Goal: Task Accomplishment & Management: Use online tool/utility

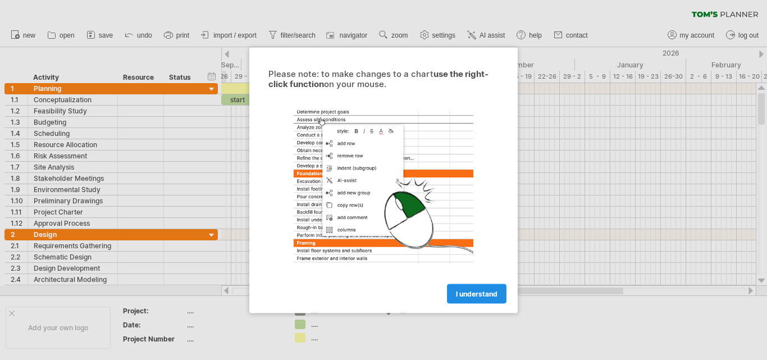
click at [462, 292] on span "I understand" at bounding box center [477, 293] width 42 height 8
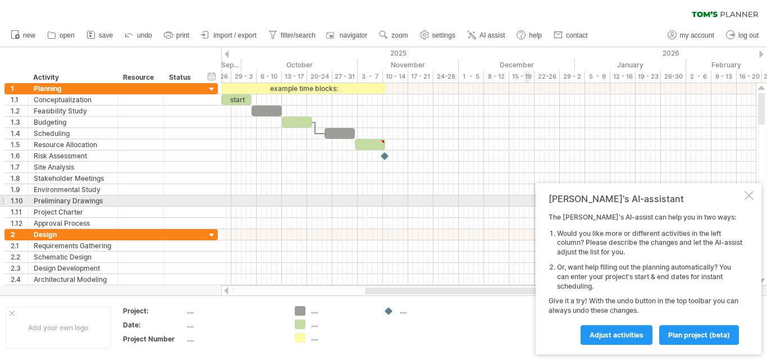
click at [748, 199] on div at bounding box center [748, 195] width 9 height 9
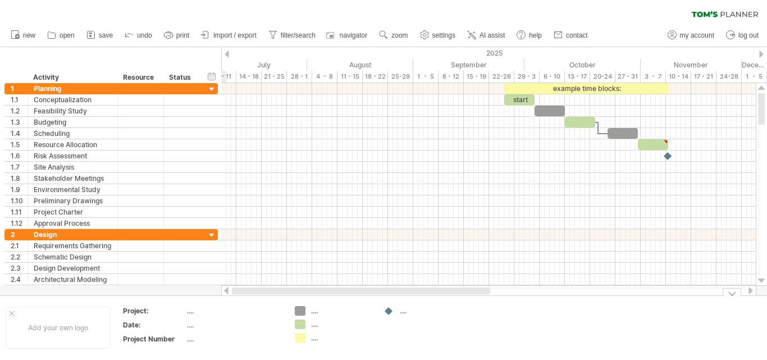
drag, startPoint x: 384, startPoint y: 291, endPoint x: 241, endPoint y: 300, distance: 142.8
click at [241, 300] on div "Trying to reach [DOMAIN_NAME] Connected again... 0% clear filter new 1" at bounding box center [383, 180] width 767 height 360
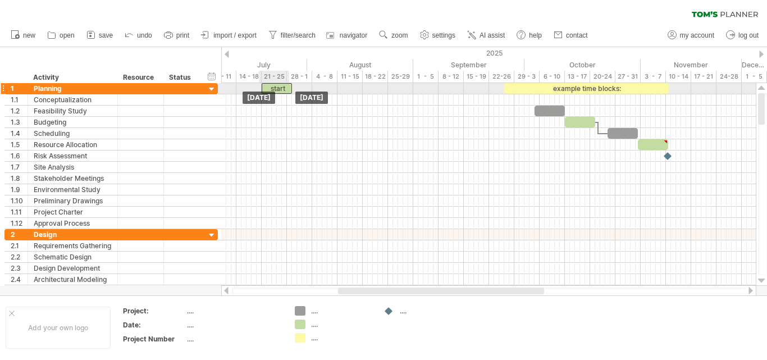
drag, startPoint x: 518, startPoint y: 97, endPoint x: 275, endPoint y: 84, distance: 243.3
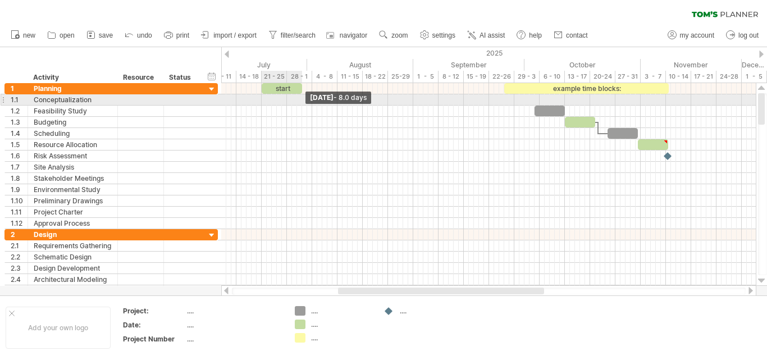
drag, startPoint x: 292, startPoint y: 90, endPoint x: 302, endPoint y: 95, distance: 11.1
click at [302, 95] on div "start example time blocks: [DATE] - 8.0 days [DATE]" at bounding box center [488, 184] width 534 height 203
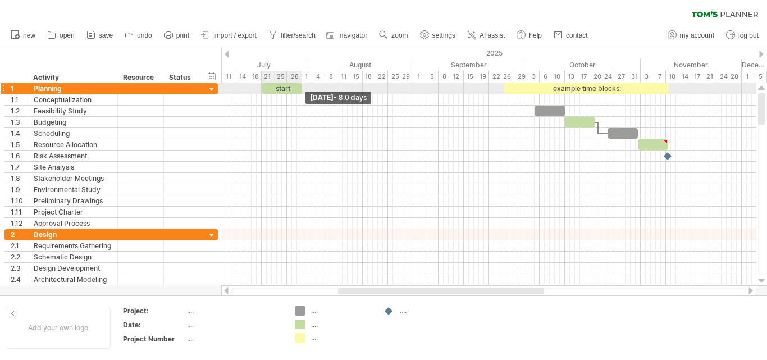
click at [302, 89] on span at bounding box center [302, 88] width 4 height 11
drag, startPoint x: 300, startPoint y: 87, endPoint x: 295, endPoint y: 92, distance: 7.1
click at [295, 92] on span at bounding box center [297, 88] width 4 height 11
click at [288, 85] on div "start" at bounding box center [279, 88] width 35 height 11
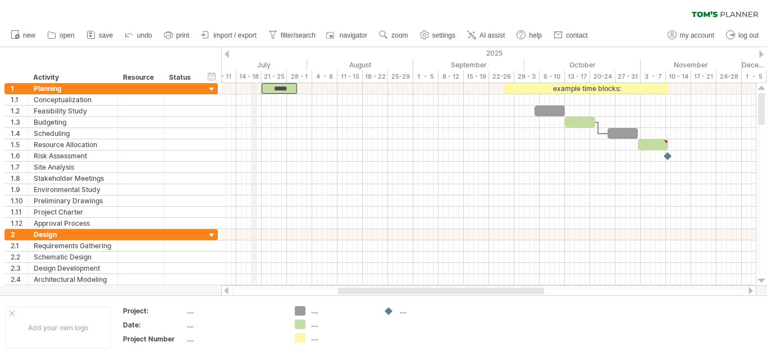
click at [252, 75] on div "14 - 18" at bounding box center [248, 77] width 25 height 12
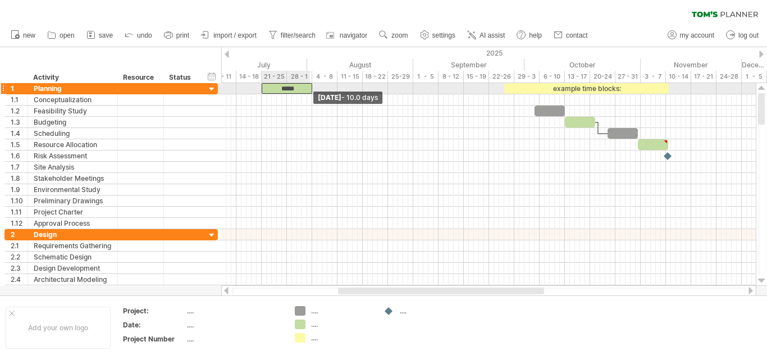
drag, startPoint x: 295, startPoint y: 87, endPoint x: 304, endPoint y: 84, distance: 9.4
click at [310, 86] on span at bounding box center [312, 88] width 4 height 11
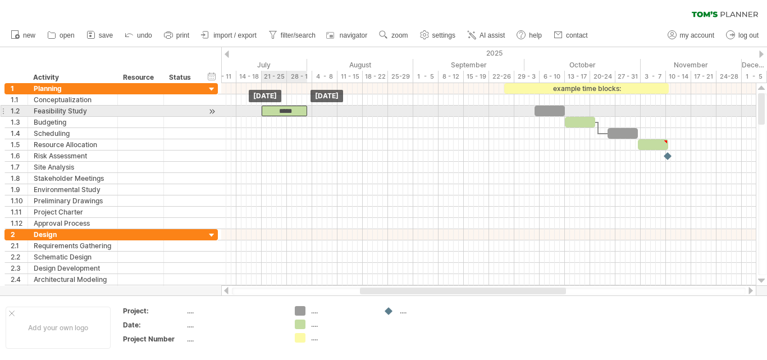
drag, startPoint x: 286, startPoint y: 90, endPoint x: 285, endPoint y: 111, distance: 20.2
drag, startPoint x: 305, startPoint y: 112, endPoint x: 285, endPoint y: 117, distance: 21.2
click at [285, 117] on div "example time blocks: ***** [DATE] - 5.0 days [DATE]" at bounding box center [488, 184] width 534 height 203
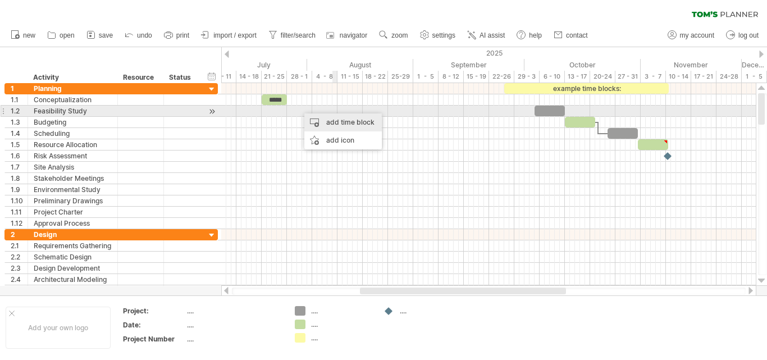
click at [340, 117] on div "add time block" at bounding box center [342, 122] width 77 height 18
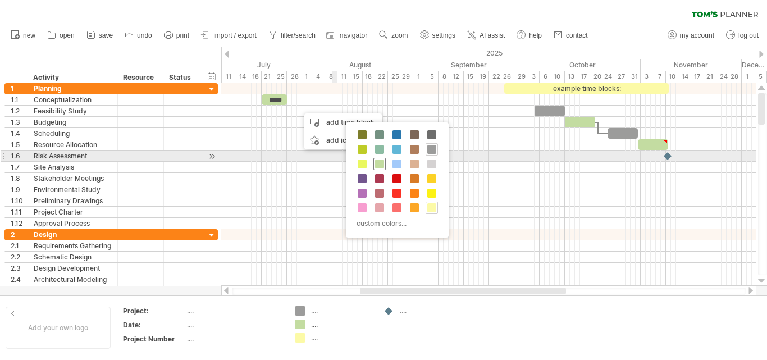
drag, startPoint x: 379, startPoint y: 161, endPoint x: 340, endPoint y: 149, distance: 40.6
click at [377, 161] on span at bounding box center [379, 163] width 9 height 9
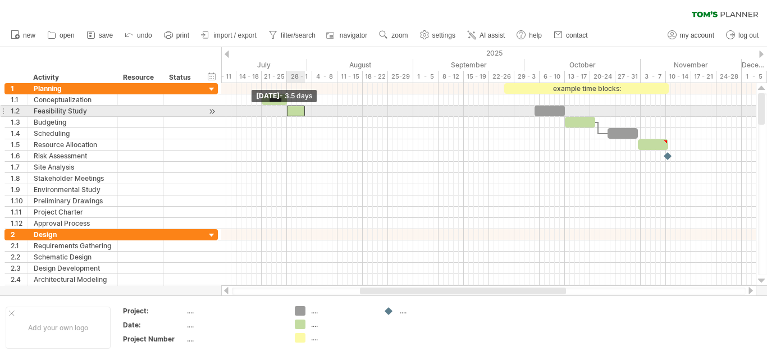
drag, startPoint x: 300, startPoint y: 114, endPoint x: 288, endPoint y: 116, distance: 11.9
click at [288, 116] on span at bounding box center [287, 111] width 4 height 11
drag, startPoint x: 304, startPoint y: 112, endPoint x: 311, endPoint y: 112, distance: 7.9
click at [311, 112] on span at bounding box center [312, 111] width 4 height 11
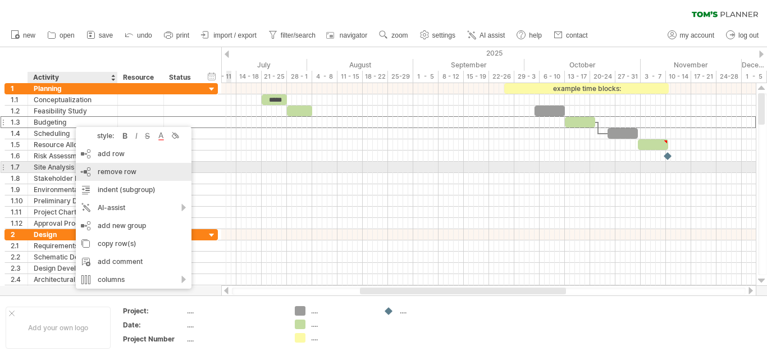
click at [120, 167] on div "remove row remove selected rows" at bounding box center [134, 172] width 116 height 18
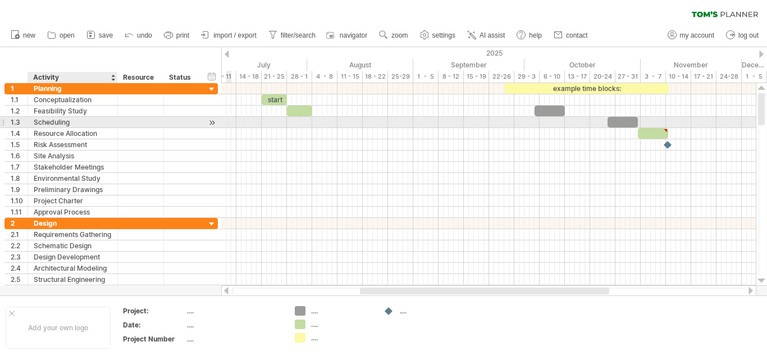
drag, startPoint x: 76, startPoint y: 123, endPoint x: 76, endPoint y: 130, distance: 7.3
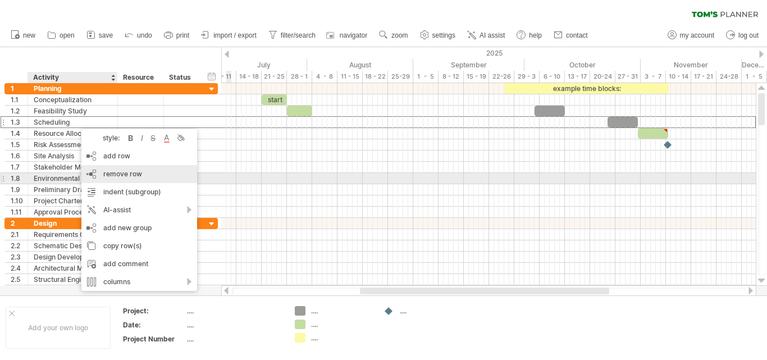
click at [123, 176] on span "remove row" at bounding box center [122, 173] width 39 height 8
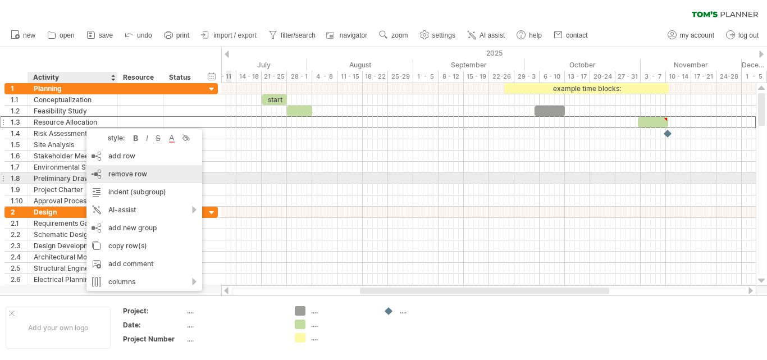
click at [113, 177] on span "remove row" at bounding box center [127, 173] width 39 height 8
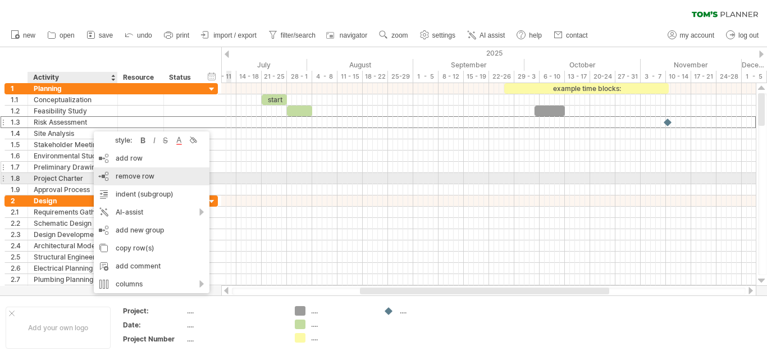
drag, startPoint x: 116, startPoint y: 176, endPoint x: 104, endPoint y: 159, distance: 20.9
click at [114, 174] on div "remove row remove selected rows" at bounding box center [152, 176] width 116 height 18
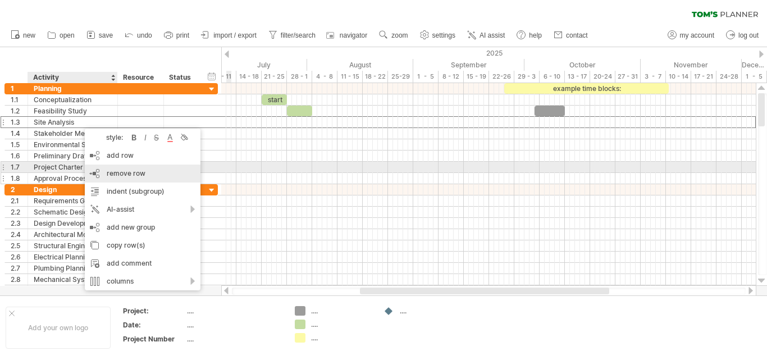
drag, startPoint x: 114, startPoint y: 171, endPoint x: 109, endPoint y: 164, distance: 8.4
click at [114, 172] on span "remove row" at bounding box center [126, 173] width 39 height 8
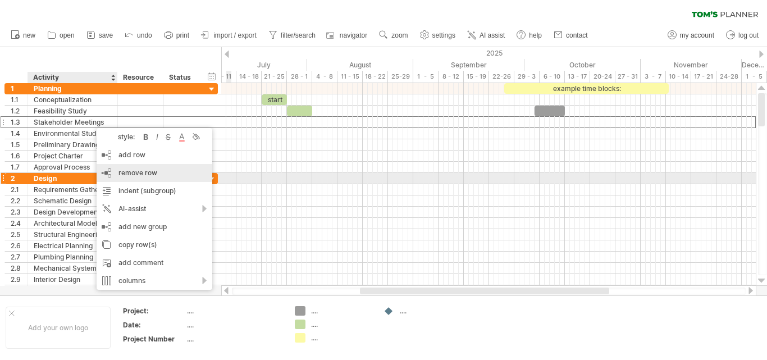
click at [114, 173] on div "remove row remove selected rows" at bounding box center [155, 173] width 116 height 18
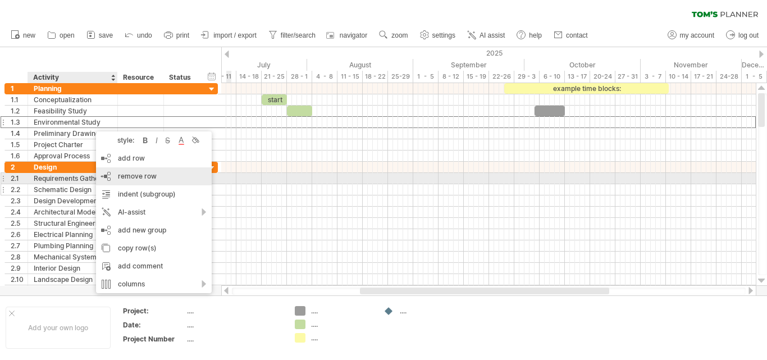
click at [117, 177] on div "remove row remove selected rows" at bounding box center [154, 176] width 116 height 18
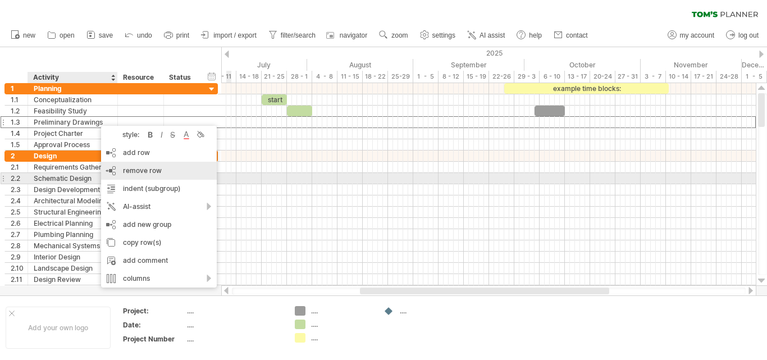
click at [131, 174] on span "remove row" at bounding box center [142, 170] width 39 height 8
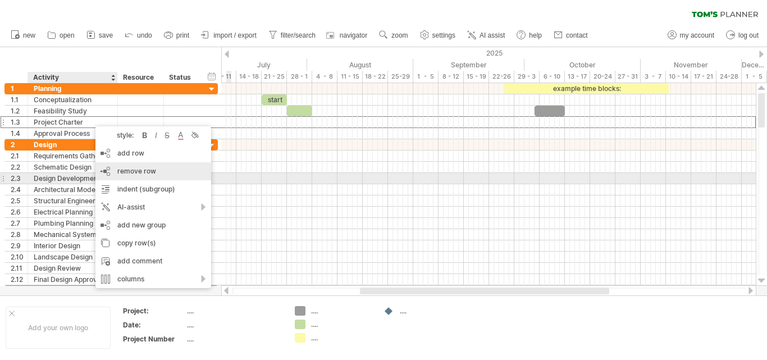
click at [134, 173] on span "remove row" at bounding box center [136, 171] width 39 height 8
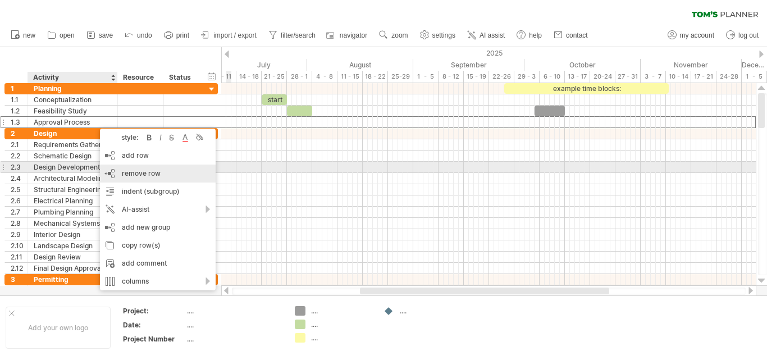
click at [138, 173] on span "remove row" at bounding box center [141, 173] width 39 height 8
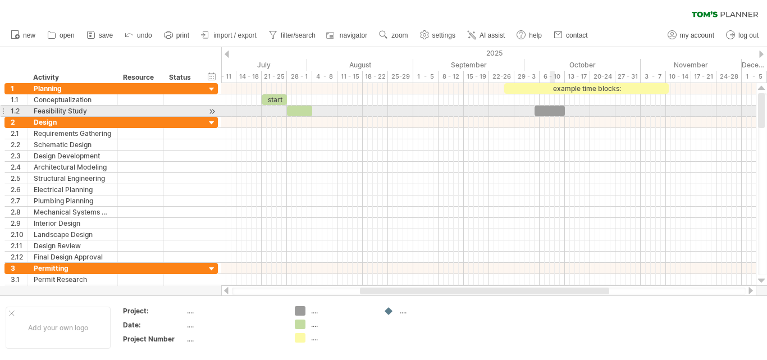
click at [552, 109] on div at bounding box center [549, 111] width 30 height 11
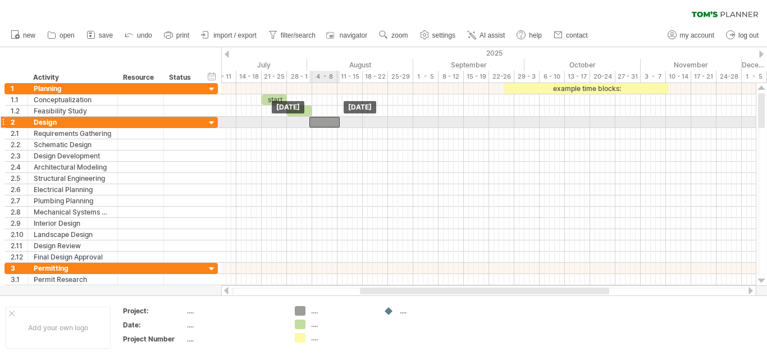
drag, startPoint x: 544, startPoint y: 112, endPoint x: 319, endPoint y: 122, distance: 225.3
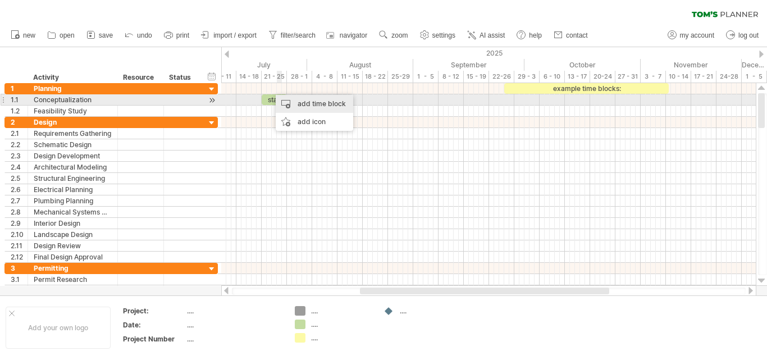
drag, startPoint x: 308, startPoint y: 102, endPoint x: 282, endPoint y: 103, distance: 25.8
click at [307, 102] on div "add time block" at bounding box center [314, 104] width 77 height 18
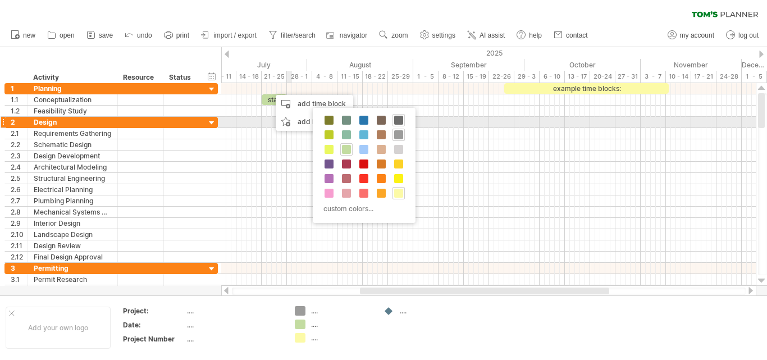
click at [401, 122] on span at bounding box center [398, 120] width 9 height 9
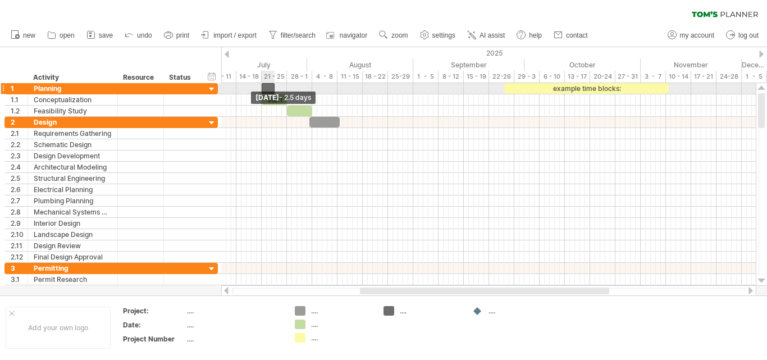
drag, startPoint x: 268, startPoint y: 88, endPoint x: 260, endPoint y: 94, distance: 10.0
click at [260, 94] on div "example time blocks: start [DATE] [DATE] - 2.5 days" at bounding box center [488, 184] width 534 height 203
drag, startPoint x: 274, startPoint y: 89, endPoint x: 312, endPoint y: 91, distance: 38.2
click at [312, 91] on span at bounding box center [312, 88] width 4 height 11
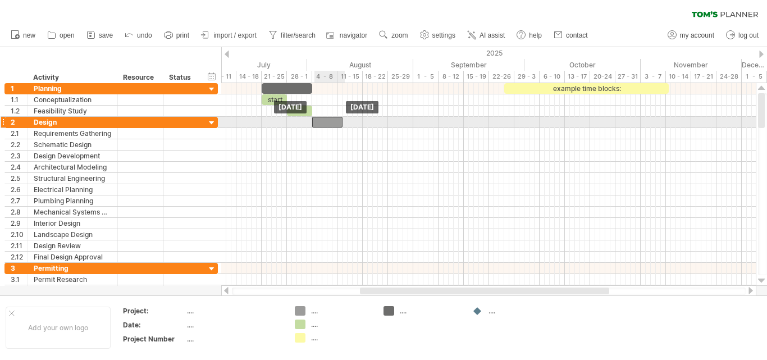
click at [331, 122] on div at bounding box center [327, 122] width 30 height 11
click at [338, 123] on span at bounding box center [337, 122] width 4 height 11
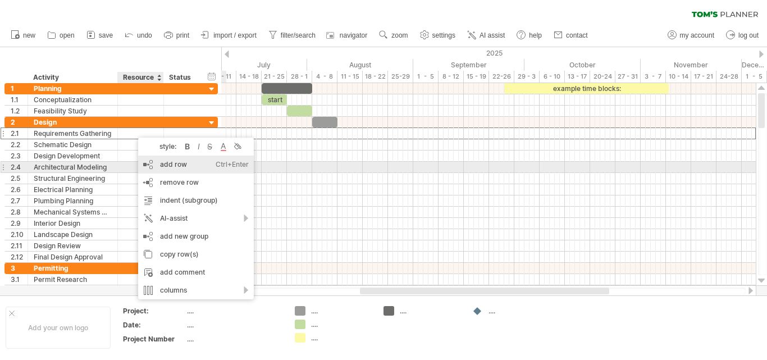
click at [187, 170] on div "add row Ctrl+Enter Cmd+Enter" at bounding box center [196, 164] width 116 height 18
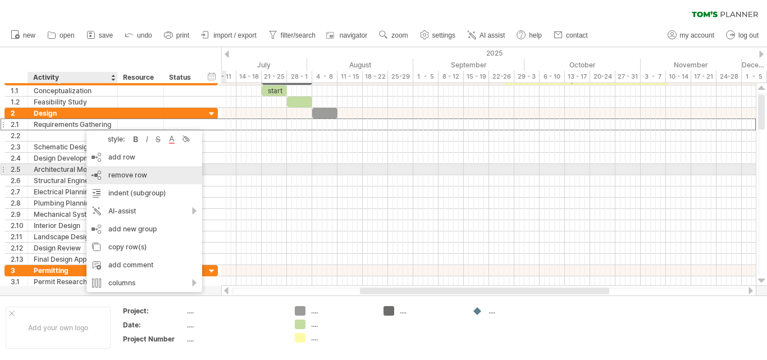
click at [135, 173] on span "remove row" at bounding box center [127, 175] width 39 height 8
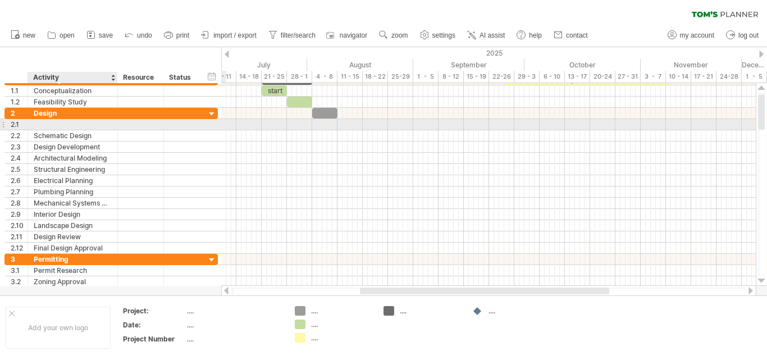
click at [80, 123] on div at bounding box center [73, 124] width 78 height 11
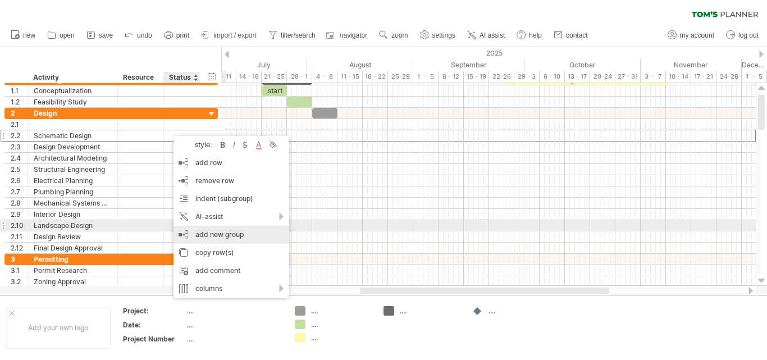
click at [223, 231] on div "add new group" at bounding box center [231, 235] width 116 height 18
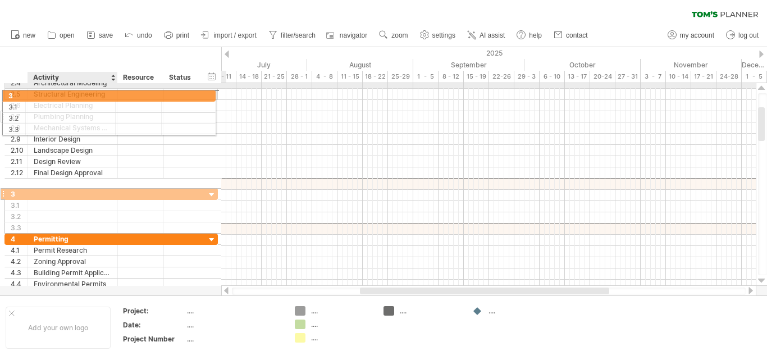
drag, startPoint x: 90, startPoint y: 182, endPoint x: 79, endPoint y: 113, distance: 70.6
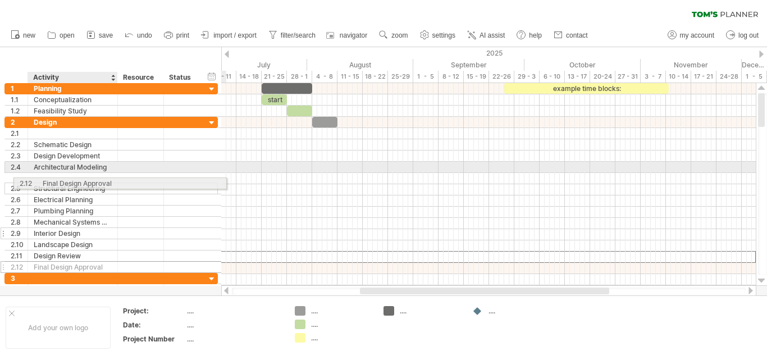
drag, startPoint x: 59, startPoint y: 262, endPoint x: 68, endPoint y: 227, distance: 35.4
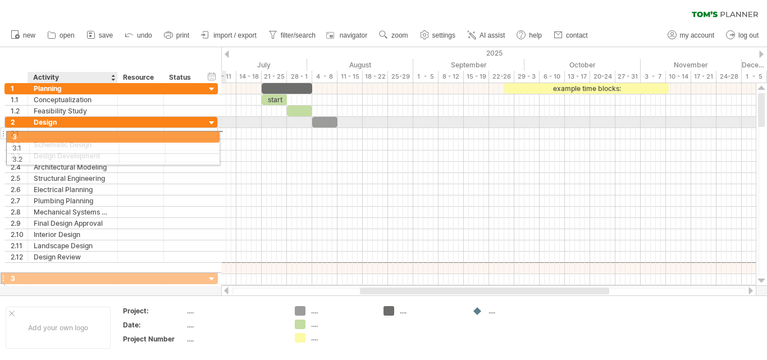
drag, startPoint x: 51, startPoint y: 267, endPoint x: 49, endPoint y: 135, distance: 132.5
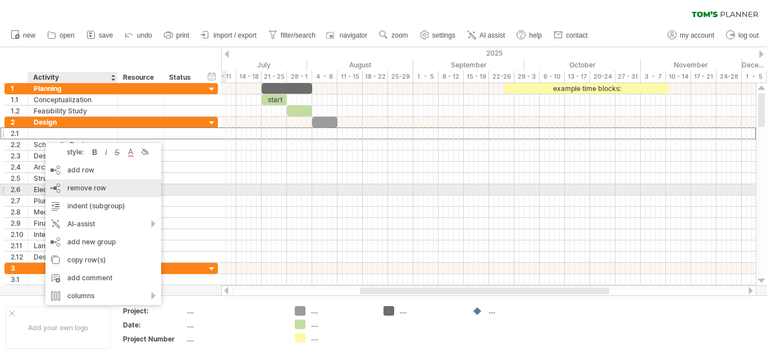
click at [93, 191] on span "remove row" at bounding box center [86, 188] width 39 height 8
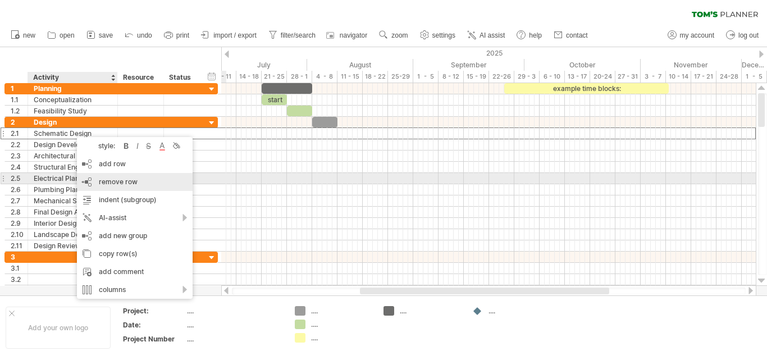
click at [128, 183] on span "remove row" at bounding box center [118, 181] width 39 height 8
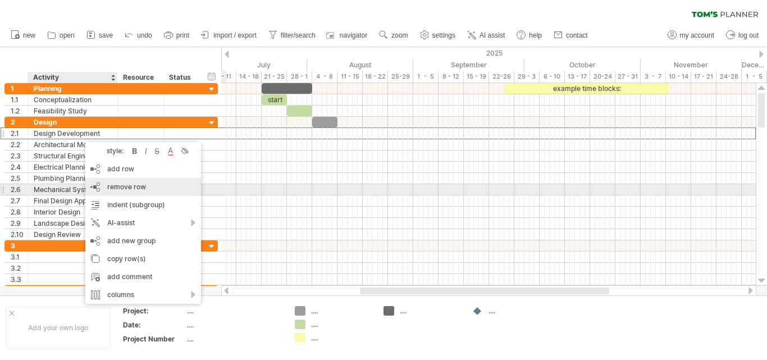
click at [113, 192] on div "remove row remove selected rows" at bounding box center [143, 187] width 116 height 18
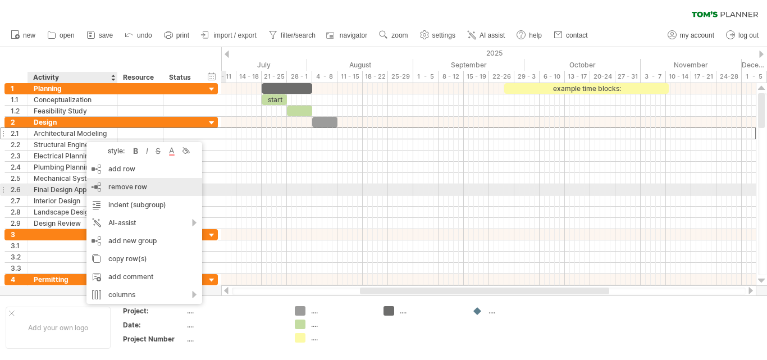
click at [111, 187] on span "remove row" at bounding box center [127, 186] width 39 height 8
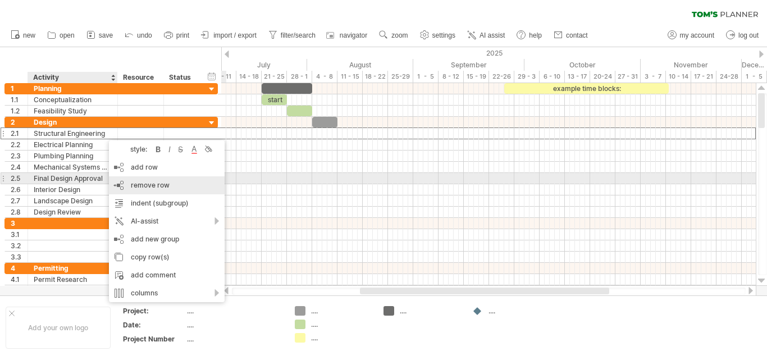
click at [123, 184] on div "remove row remove selected rows" at bounding box center [167, 185] width 116 height 18
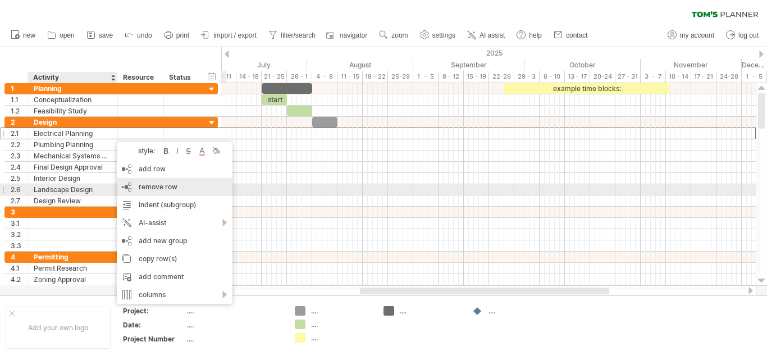
drag, startPoint x: 130, startPoint y: 189, endPoint x: 125, endPoint y: 178, distance: 11.6
click at [129, 186] on div "remove row remove selected rows" at bounding box center [175, 187] width 116 height 18
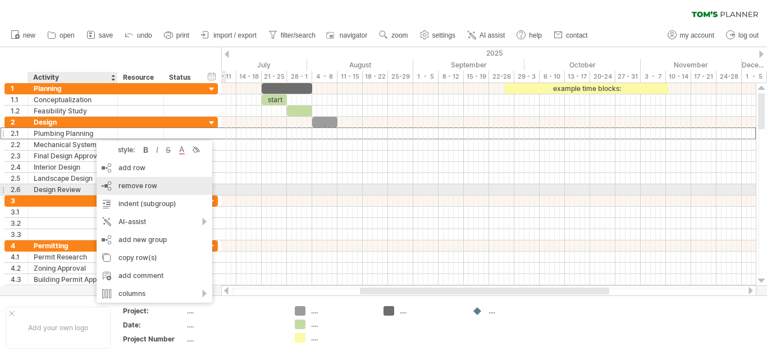
click at [128, 188] on span "remove row" at bounding box center [137, 185] width 39 height 8
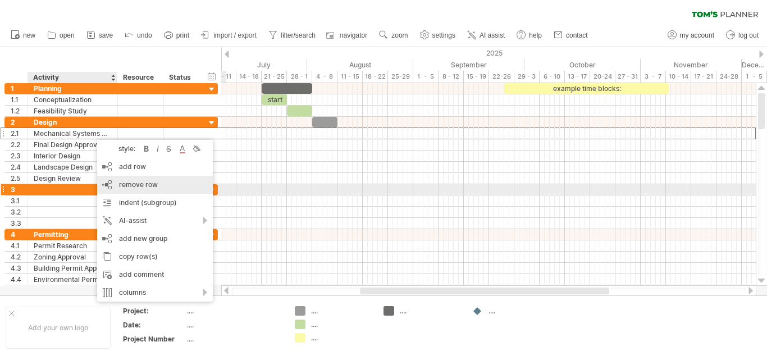
drag, startPoint x: 108, startPoint y: 186, endPoint x: 106, endPoint y: 178, distance: 8.2
click at [108, 186] on div "remove row remove selected rows" at bounding box center [155, 185] width 116 height 18
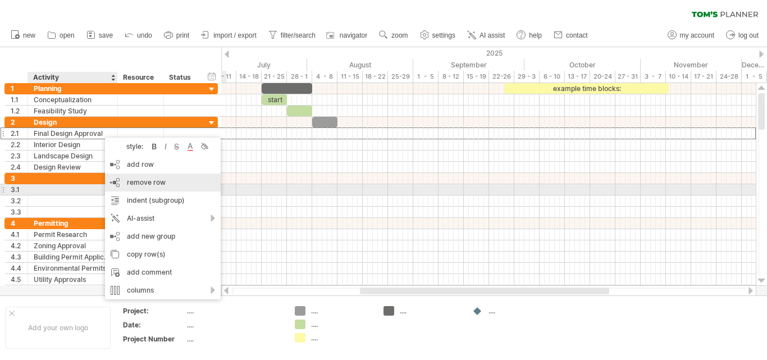
click at [122, 184] on div "remove row remove selected rows" at bounding box center [163, 182] width 116 height 18
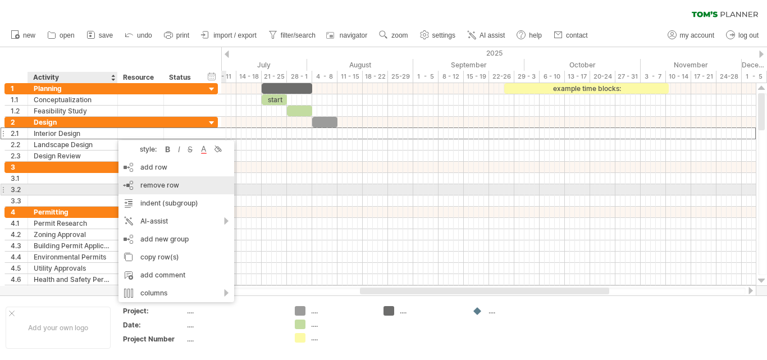
click at [146, 187] on span "remove row" at bounding box center [159, 185] width 39 height 8
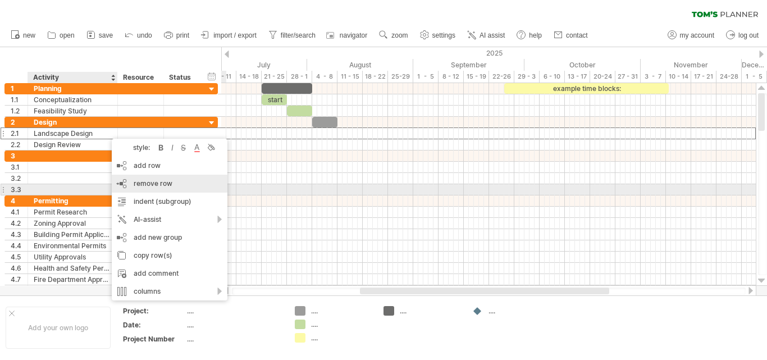
click at [152, 186] on span "remove row" at bounding box center [153, 183] width 39 height 8
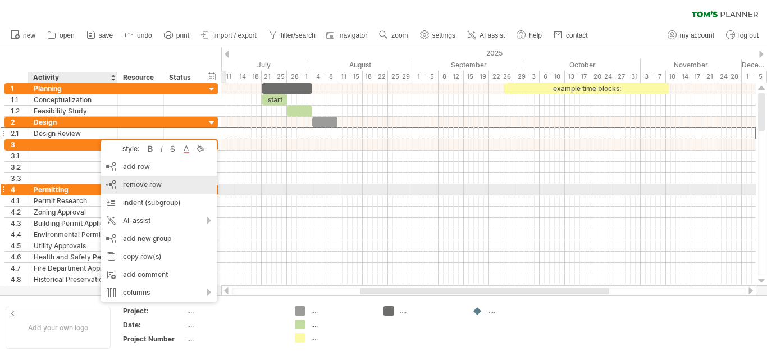
click at [143, 186] on span "remove row" at bounding box center [142, 184] width 39 height 8
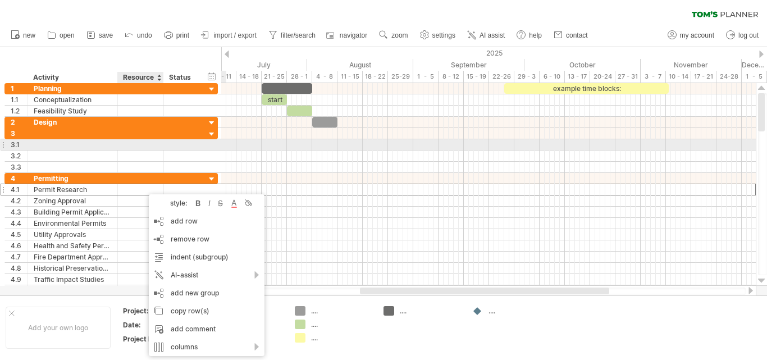
click at [3, 148] on div at bounding box center [3, 145] width 4 height 12
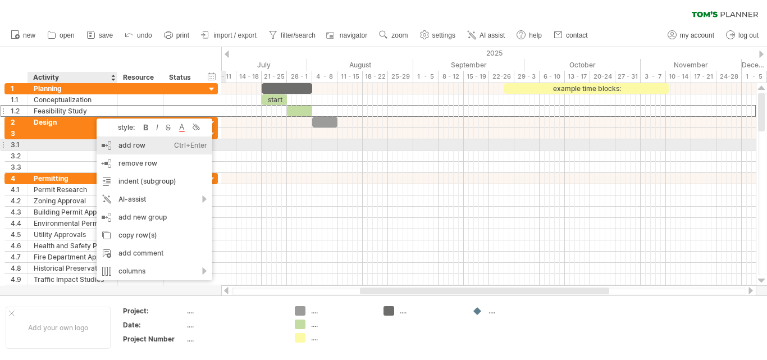
click at [114, 148] on div "add row Ctrl+Enter Cmd+Enter" at bounding box center [155, 145] width 116 height 18
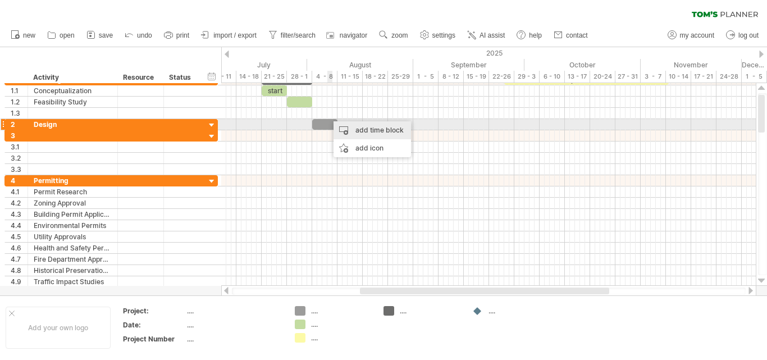
click at [384, 132] on div "add time block" at bounding box center [371, 130] width 77 height 18
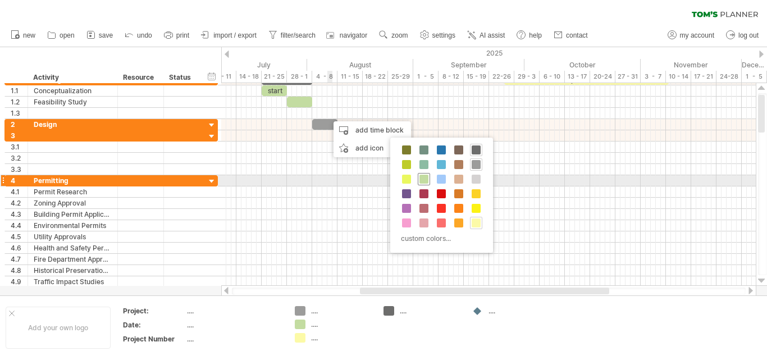
drag, startPoint x: 424, startPoint y: 176, endPoint x: 416, endPoint y: 168, distance: 11.1
click at [425, 176] on span at bounding box center [423, 179] width 9 height 9
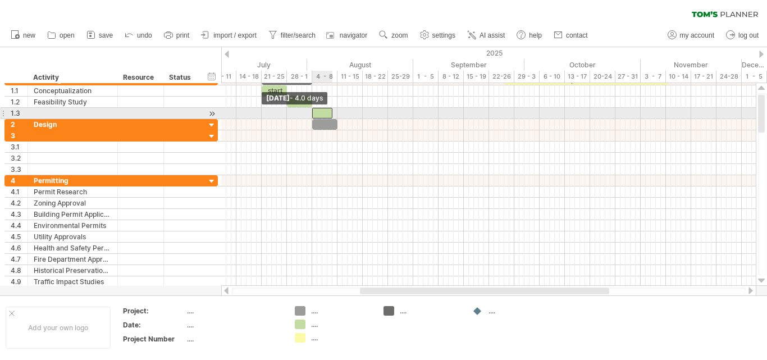
drag, startPoint x: 327, startPoint y: 113, endPoint x: 312, endPoint y: 113, distance: 14.6
click at [312, 113] on span at bounding box center [312, 113] width 4 height 11
click at [338, 113] on span at bounding box center [337, 113] width 4 height 11
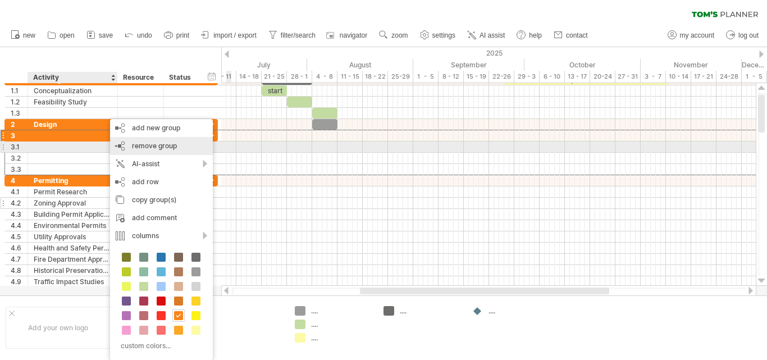
drag, startPoint x: 161, startPoint y: 145, endPoint x: 153, endPoint y: 155, distance: 12.8
click at [162, 145] on span "remove group" at bounding box center [154, 145] width 45 height 8
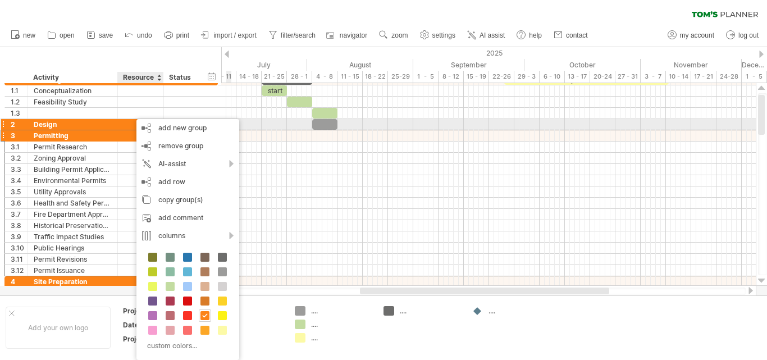
click at [113, 125] on div at bounding box center [116, 124] width 6 height 11
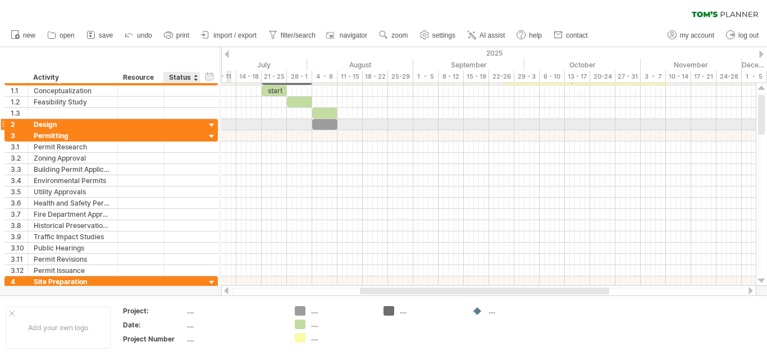
click at [217, 122] on div "2 ****** Design" at bounding box center [110, 124] width 213 height 11
click at [212, 125] on div at bounding box center [212, 125] width 11 height 11
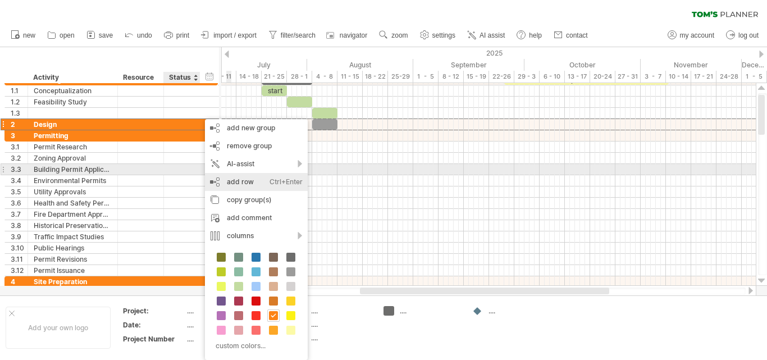
click at [235, 173] on div "add row Ctrl+Enter Cmd+Enter" at bounding box center [256, 182] width 103 height 18
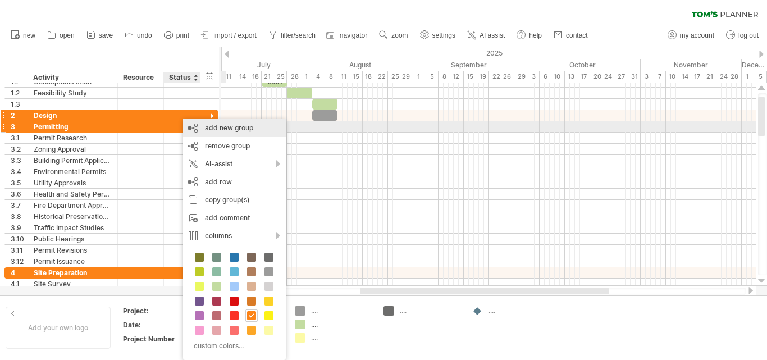
click at [236, 130] on div "add new group" at bounding box center [234, 128] width 103 height 18
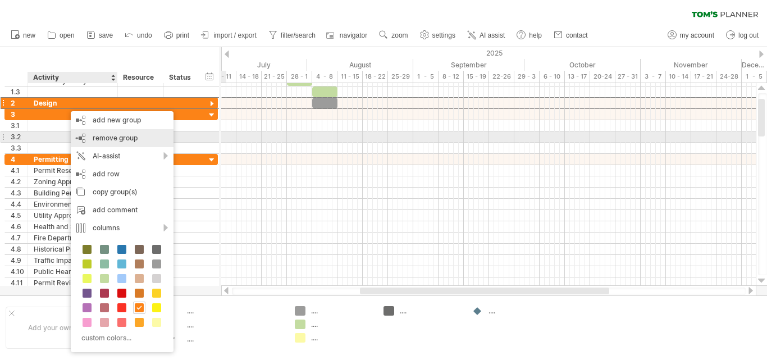
click at [114, 140] on span "remove group" at bounding box center [115, 138] width 45 height 8
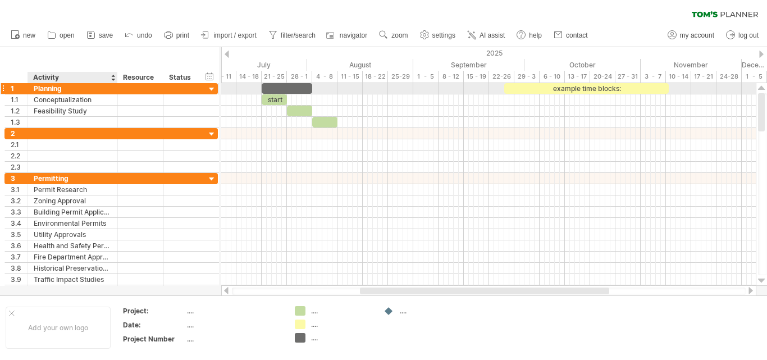
click at [67, 89] on div "Planning" at bounding box center [73, 88] width 78 height 11
click at [67, 89] on input "********" at bounding box center [73, 88] width 78 height 11
type input "**********"
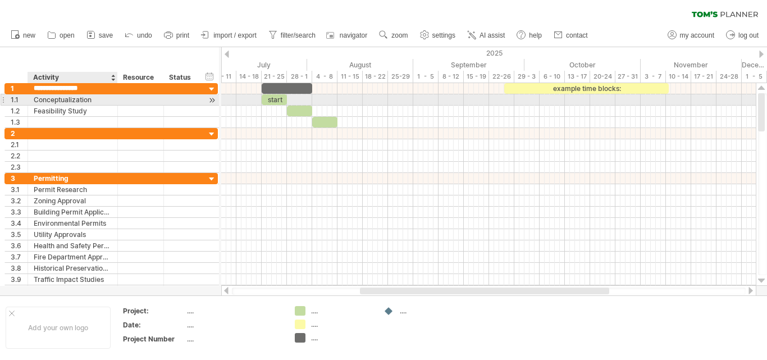
click at [101, 95] on div "Conceptualization" at bounding box center [73, 99] width 78 height 11
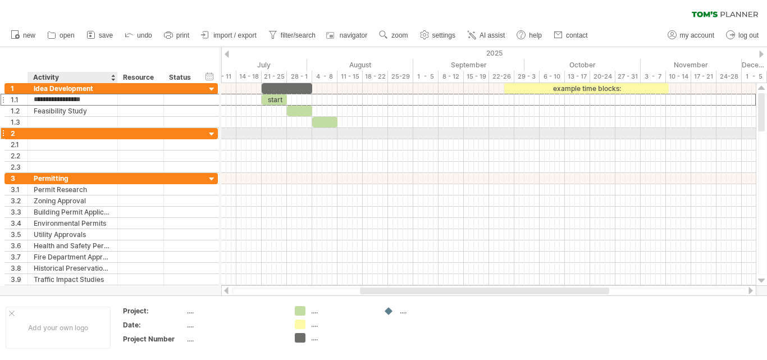
click at [86, 131] on div at bounding box center [73, 133] width 78 height 11
click at [86, 131] on input "text" at bounding box center [73, 133] width 78 height 11
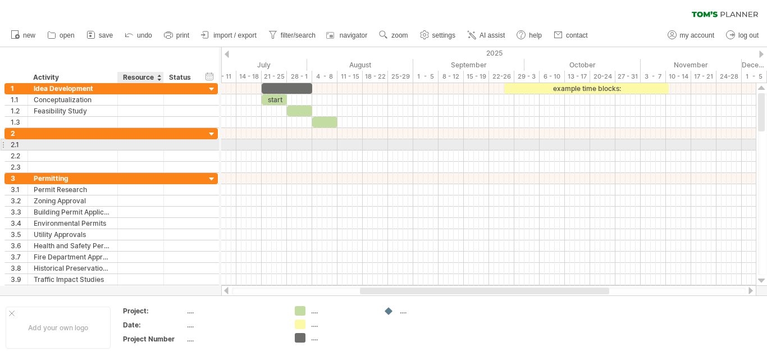
type input "*"
type input "********"
drag, startPoint x: 61, startPoint y: 141, endPoint x: 68, endPoint y: 143, distance: 7.1
click at [66, 143] on div at bounding box center [73, 144] width 78 height 11
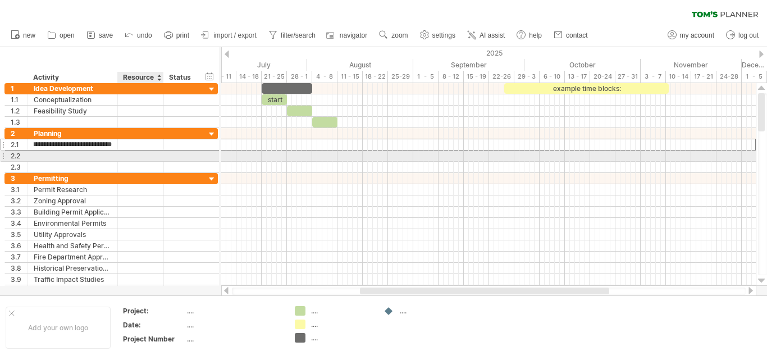
scroll to position [0, 39]
type input "**********"
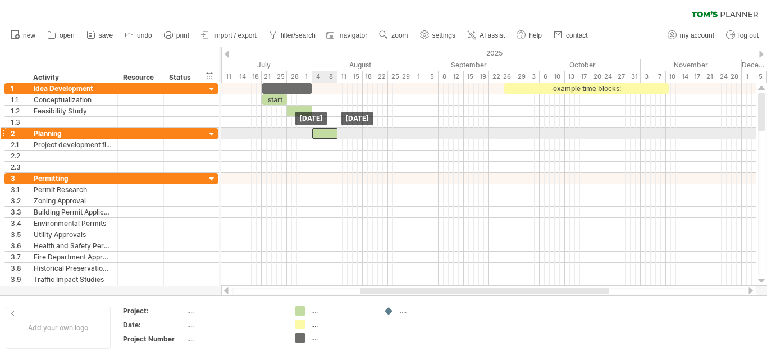
drag, startPoint x: 329, startPoint y: 123, endPoint x: 329, endPoint y: 136, distance: 12.3
drag, startPoint x: 113, startPoint y: 135, endPoint x: 114, endPoint y: 129, distance: 6.3
click at [114, 129] on div at bounding box center [117, 133] width 6 height 11
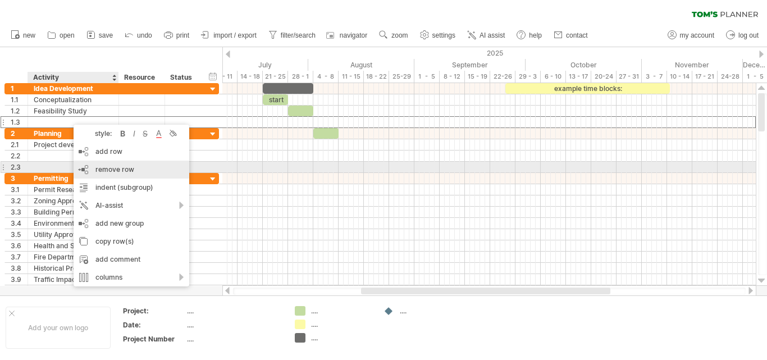
click at [114, 171] on span "remove row" at bounding box center [114, 169] width 39 height 8
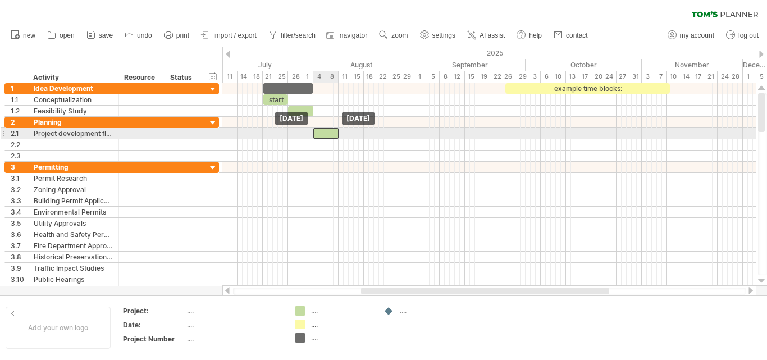
drag, startPoint x: 328, startPoint y: 125, endPoint x: 328, endPoint y: 133, distance: 7.9
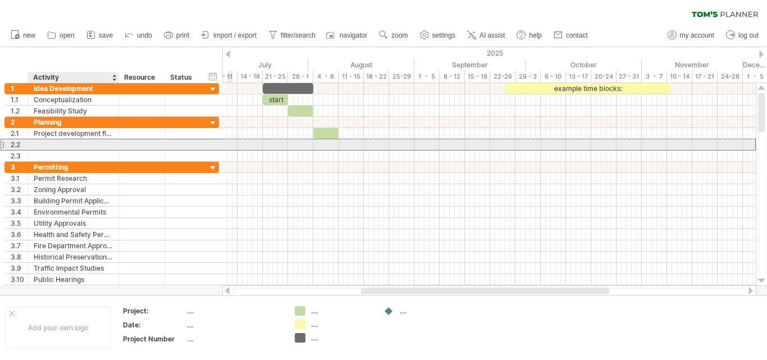
click at [49, 145] on div at bounding box center [73, 144] width 79 height 11
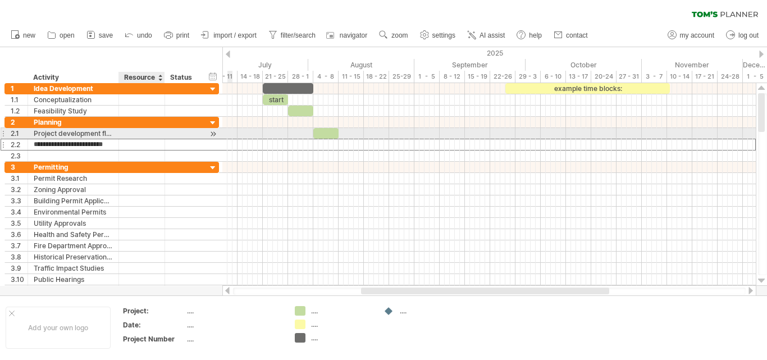
type input "**********"
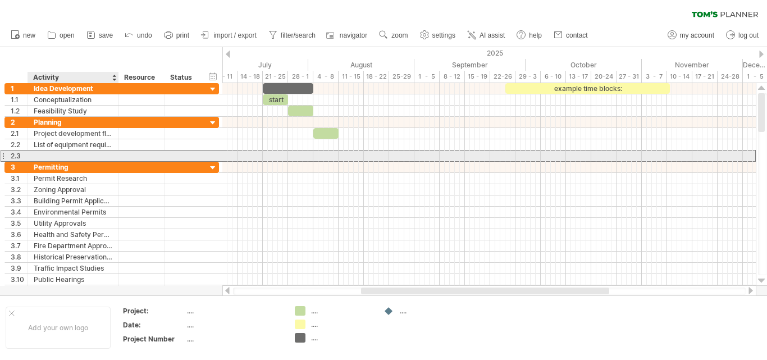
scroll to position [0, 0]
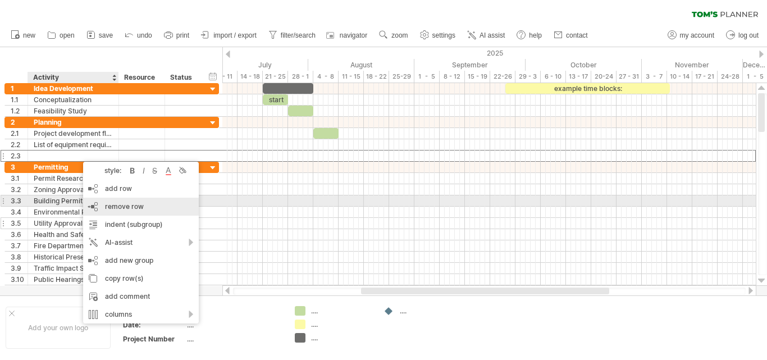
click at [132, 207] on span "remove row" at bounding box center [124, 206] width 39 height 8
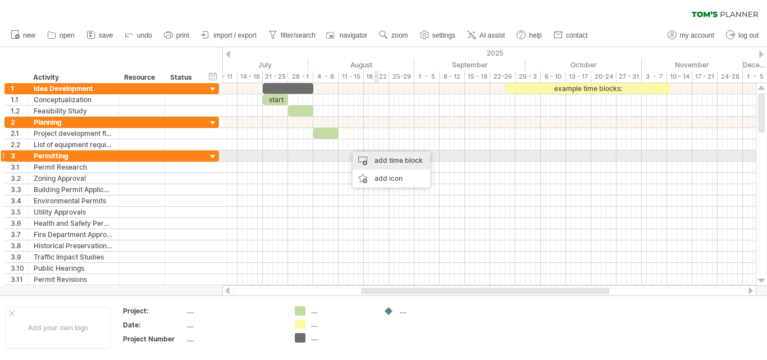
click at [381, 159] on div "add time block" at bounding box center [390, 161] width 77 height 18
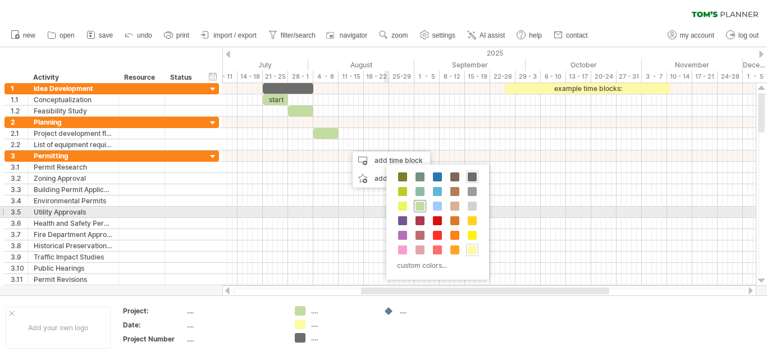
click at [419, 207] on span at bounding box center [419, 205] width 9 height 9
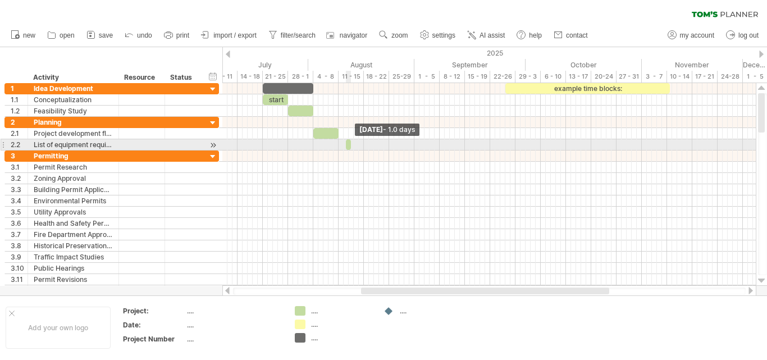
click at [349, 147] on span at bounding box center [351, 144] width 4 height 11
drag, startPoint x: 347, startPoint y: 143, endPoint x: 340, endPoint y: 146, distance: 8.3
click at [340, 146] on div "example time blocks: start [DATE] - 0.5 days [DATE]" at bounding box center [488, 184] width 533 height 203
click at [346, 143] on div at bounding box center [347, 144] width 3 height 11
drag, startPoint x: 353, startPoint y: 144, endPoint x: 365, endPoint y: 148, distance: 13.1
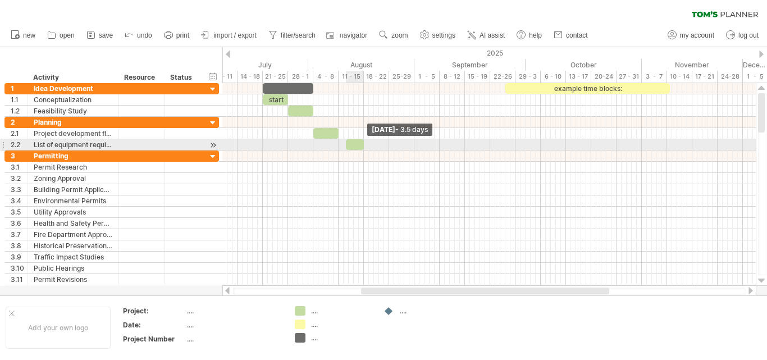
click at [365, 148] on span at bounding box center [363, 144] width 4 height 11
click at [349, 146] on div at bounding box center [355, 144] width 18 height 11
drag, startPoint x: 346, startPoint y: 144, endPoint x: 338, endPoint y: 147, distance: 8.5
click at [338, 147] on span at bounding box center [338, 144] width 4 height 11
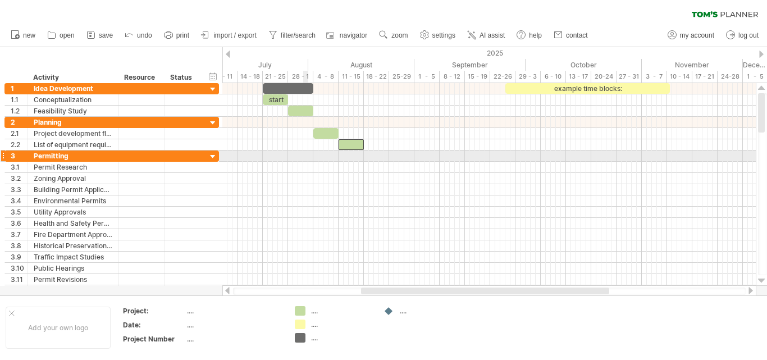
click at [308, 162] on div at bounding box center [488, 223] width 533 height 146
click at [75, 157] on div "Permitting" at bounding box center [73, 155] width 79 height 11
click at [75, 157] on input "**********" at bounding box center [73, 155] width 79 height 11
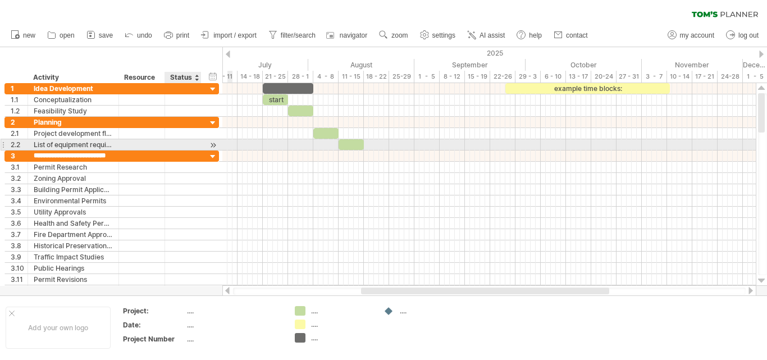
scroll to position [0, 11]
type input "**********"
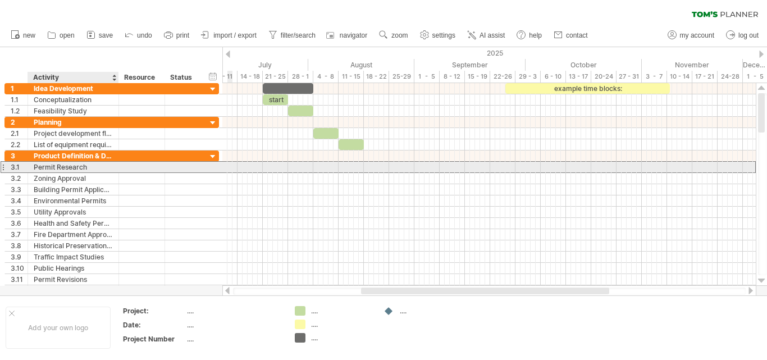
click at [85, 167] on div "Permit Research" at bounding box center [73, 167] width 79 height 11
click at [0, 0] on input "**********" at bounding box center [0, 0] width 0 height 0
click at [95, 167] on input "**********" at bounding box center [73, 167] width 79 height 11
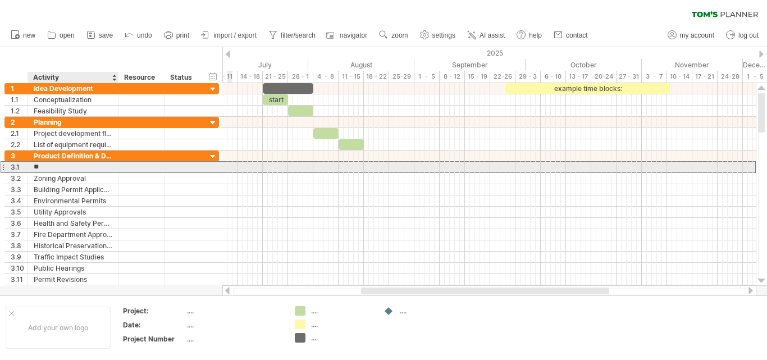
type input "*"
type input "**********"
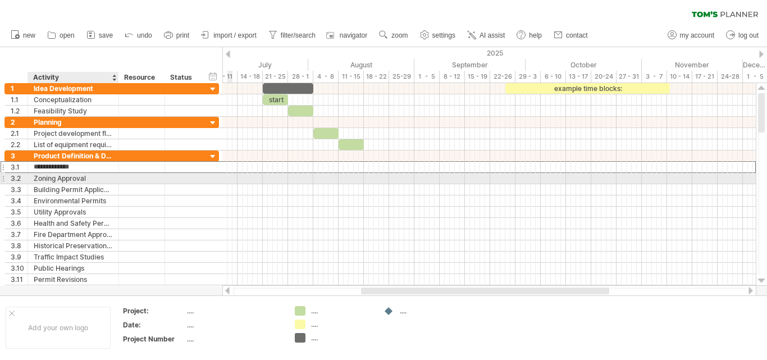
click at [99, 178] on div "Zoning Approval" at bounding box center [73, 178] width 79 height 11
click at [99, 181] on input "**********" at bounding box center [73, 178] width 79 height 11
click at [93, 178] on input "**********" at bounding box center [73, 178] width 79 height 11
click at [94, 178] on input "**********" at bounding box center [73, 178] width 79 height 11
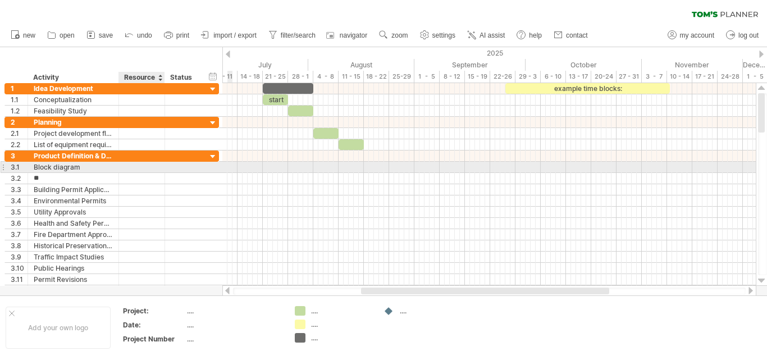
type input "*"
type input "**********"
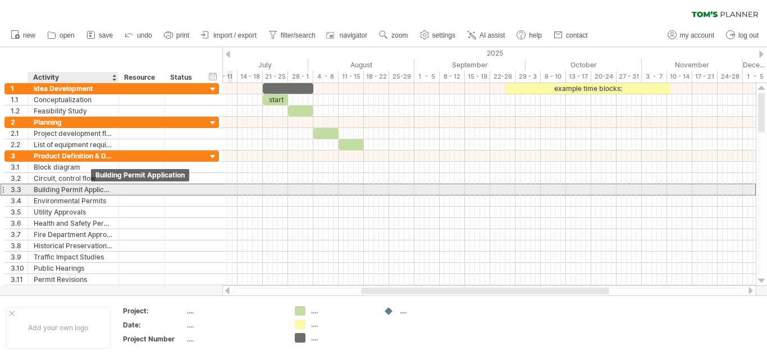
click at [96, 191] on div "Building Permit Application" at bounding box center [73, 189] width 79 height 11
click at [0, 0] on input "**********" at bounding box center [0, 0] width 0 height 0
click at [112, 191] on input "**********" at bounding box center [73, 189] width 79 height 11
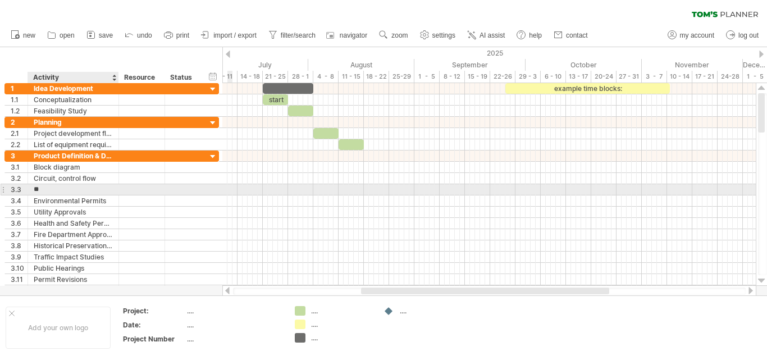
type input "*"
type input "**********"
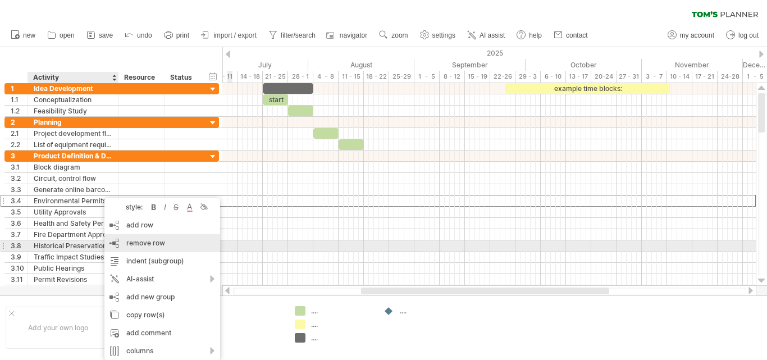
click at [161, 246] on span "remove row" at bounding box center [145, 243] width 39 height 8
click at [129, 250] on div "remove row remove selected rows" at bounding box center [163, 243] width 116 height 18
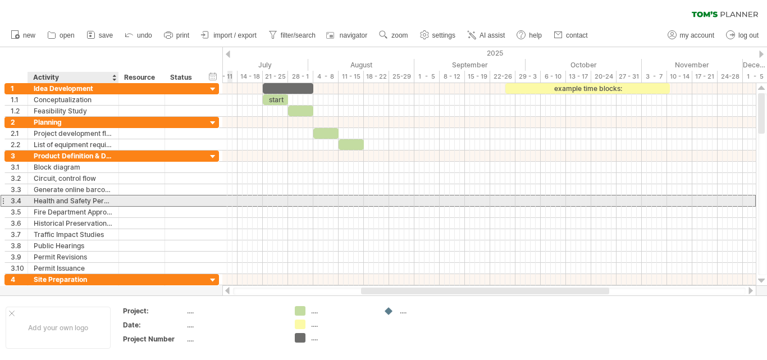
drag, startPoint x: 94, startPoint y: 199, endPoint x: 97, endPoint y: 204, distance: 6.3
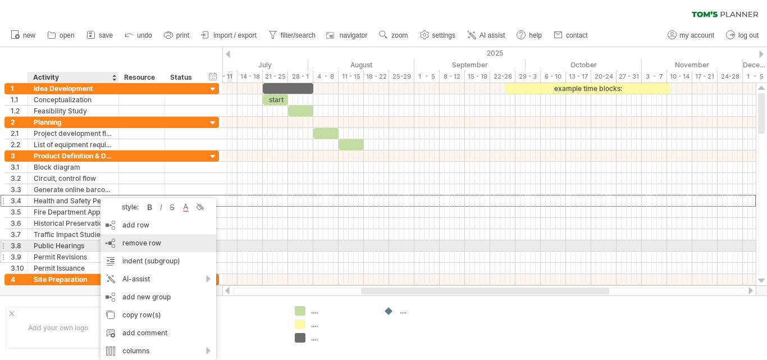
click at [141, 248] on div "remove row remove selected rows" at bounding box center [158, 243] width 116 height 18
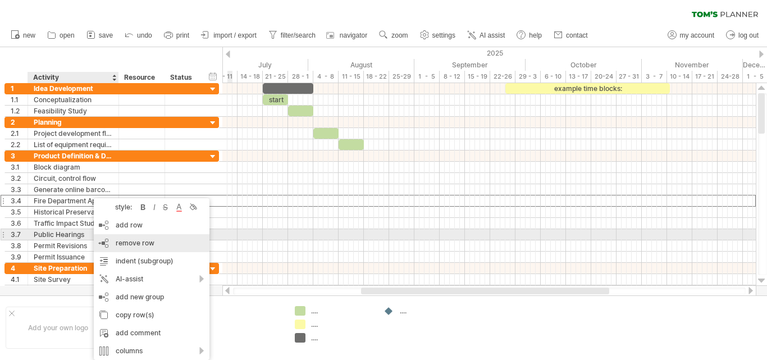
click at [116, 239] on div "remove row remove selected rows" at bounding box center [152, 243] width 116 height 18
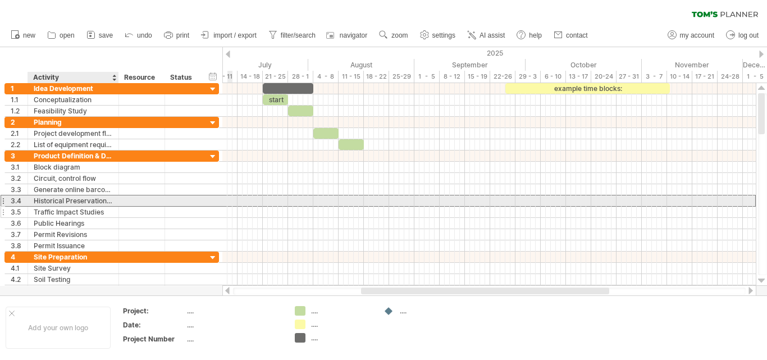
drag, startPoint x: 102, startPoint y: 201, endPoint x: 104, endPoint y: 212, distance: 11.0
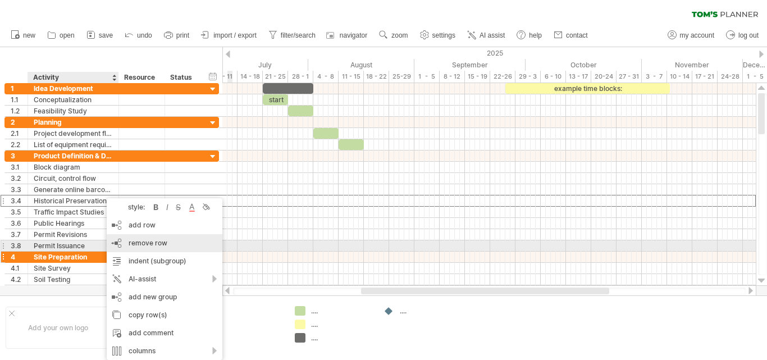
click at [126, 247] on div "remove row remove selected rows" at bounding box center [165, 243] width 116 height 18
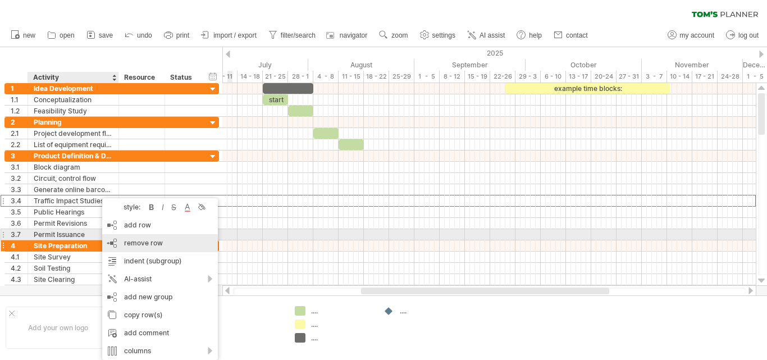
click at [123, 241] on div "remove row remove selected rows" at bounding box center [160, 243] width 116 height 18
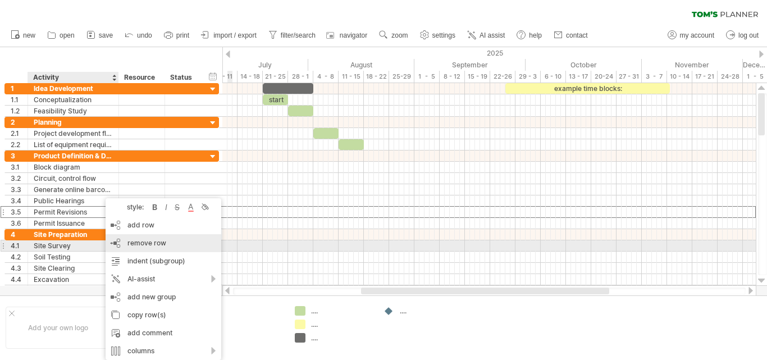
click at [132, 245] on span "remove row" at bounding box center [146, 243] width 39 height 8
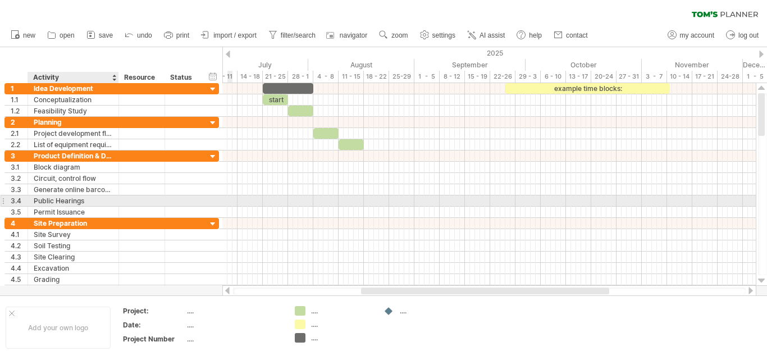
click at [105, 205] on div "Public Hearings" at bounding box center [73, 200] width 79 height 11
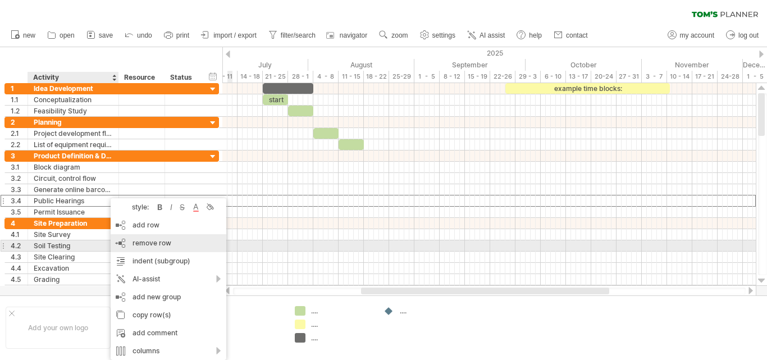
drag, startPoint x: 145, startPoint y: 245, endPoint x: 140, endPoint y: 239, distance: 8.0
click at [145, 244] on span "remove row" at bounding box center [151, 243] width 39 height 8
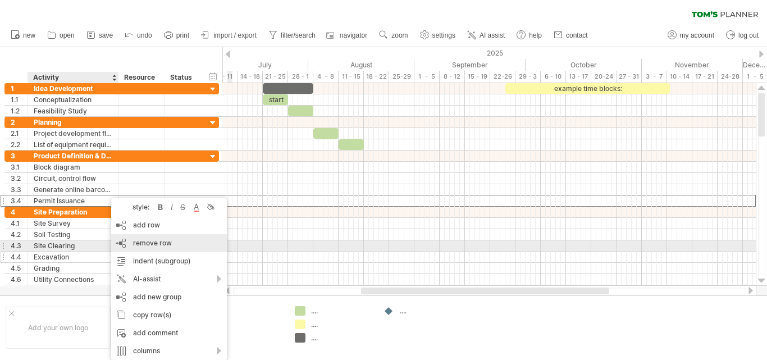
click at [130, 242] on div "remove row remove selected rows" at bounding box center [169, 243] width 116 height 18
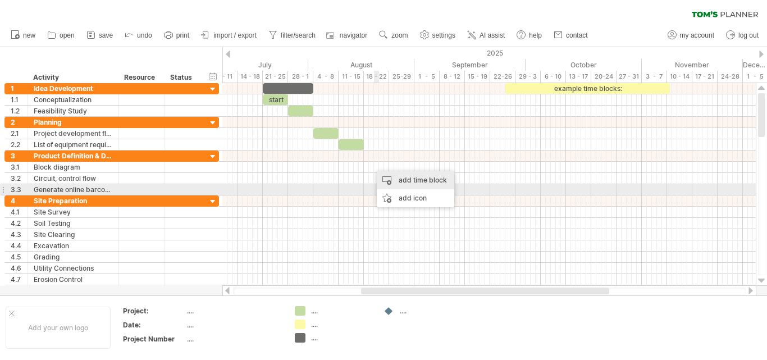
click at [407, 183] on div "add time block" at bounding box center [415, 180] width 77 height 18
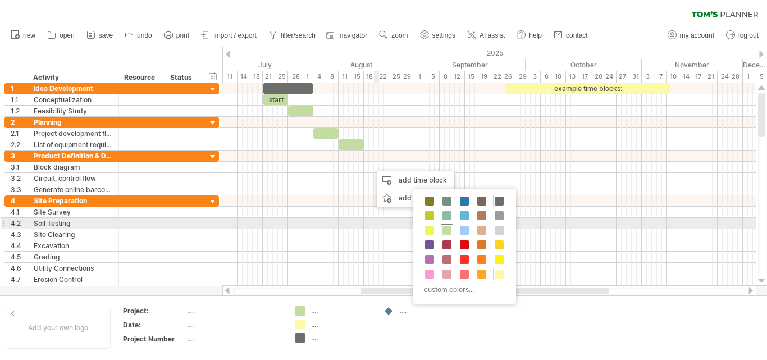
drag, startPoint x: 446, startPoint y: 229, endPoint x: 386, endPoint y: 199, distance: 67.0
click at [446, 228] on span at bounding box center [446, 230] width 9 height 9
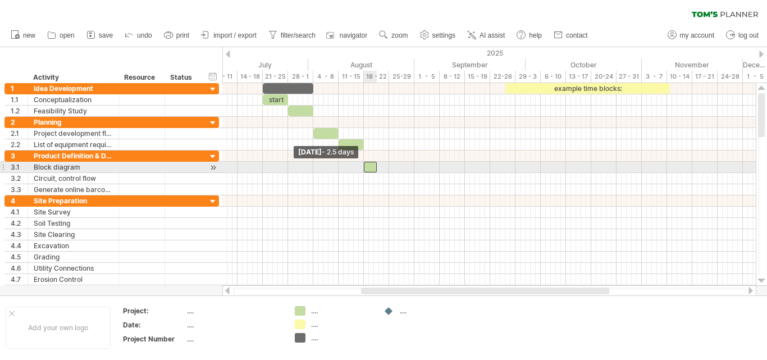
drag, startPoint x: 367, startPoint y: 168, endPoint x: 361, endPoint y: 168, distance: 6.2
click at [361, 168] on div "example time blocks: start [DATE] [DATE] - 2.5 days" at bounding box center [488, 184] width 533 height 203
drag, startPoint x: 374, startPoint y: 167, endPoint x: 387, endPoint y: 168, distance: 13.0
click at [387, 168] on span at bounding box center [389, 167] width 4 height 11
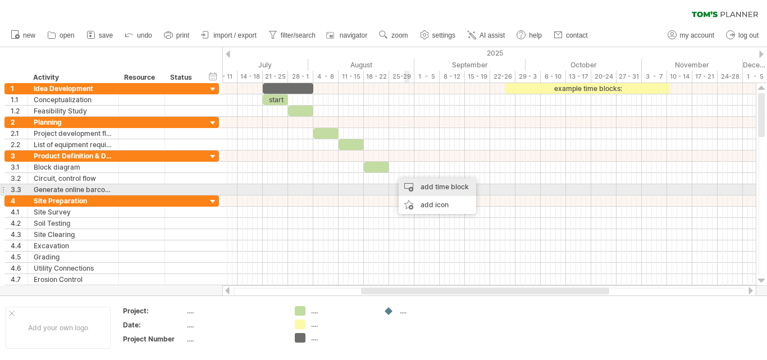
click at [430, 188] on div "add time block" at bounding box center [436, 187] width 77 height 18
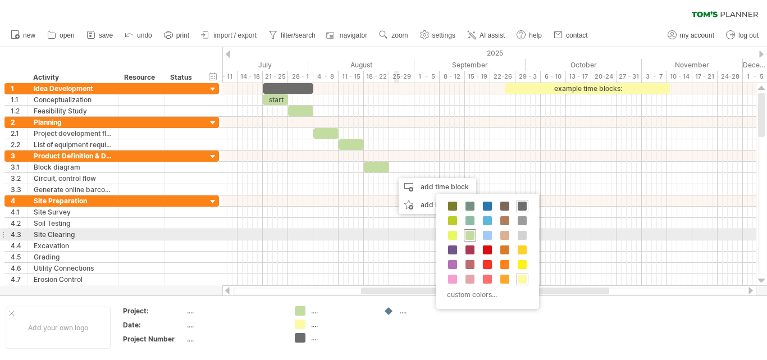
click at [470, 234] on span at bounding box center [469, 235] width 9 height 9
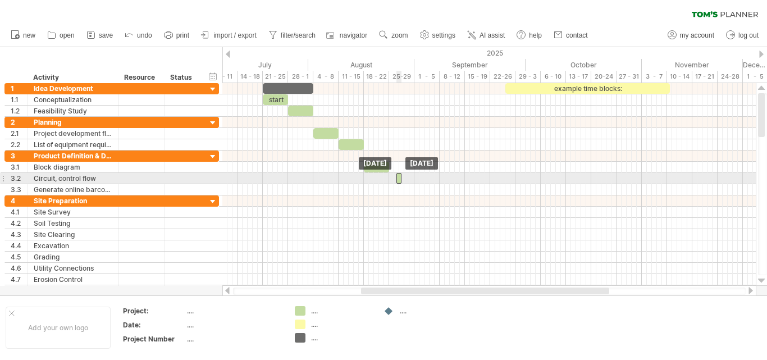
drag, startPoint x: 396, startPoint y: 170, endPoint x: 398, endPoint y: 182, distance: 11.9
drag, startPoint x: 398, startPoint y: 178, endPoint x: 390, endPoint y: 181, distance: 8.3
click at [390, 181] on span at bounding box center [389, 178] width 4 height 11
drag, startPoint x: 400, startPoint y: 180, endPoint x: 411, endPoint y: 180, distance: 11.8
click at [411, 180] on div at bounding box center [401, 178] width 25 height 11
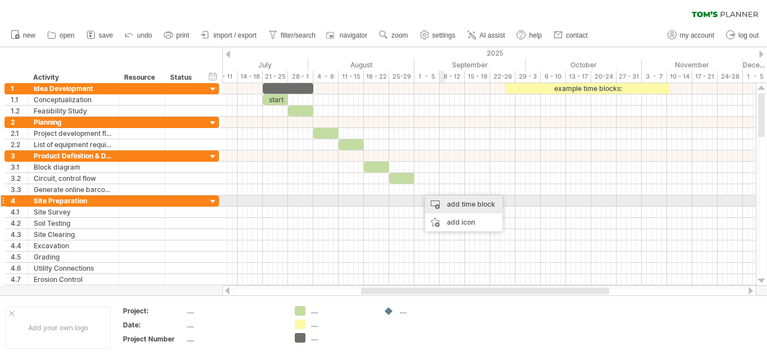
click at [452, 204] on div "add time block" at bounding box center [463, 204] width 77 height 18
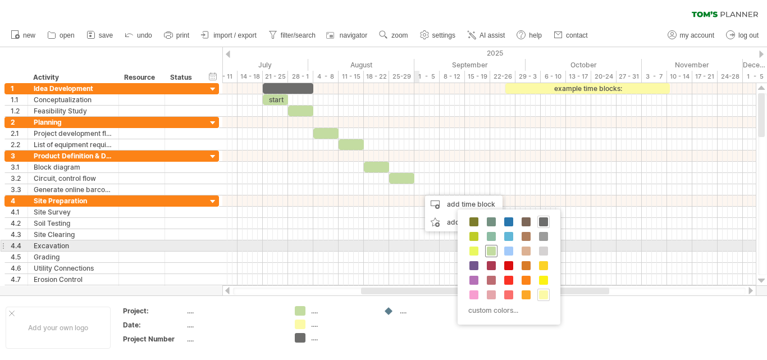
drag, startPoint x: 493, startPoint y: 250, endPoint x: 478, endPoint y: 249, distance: 14.6
click at [491, 249] on span at bounding box center [491, 250] width 9 height 9
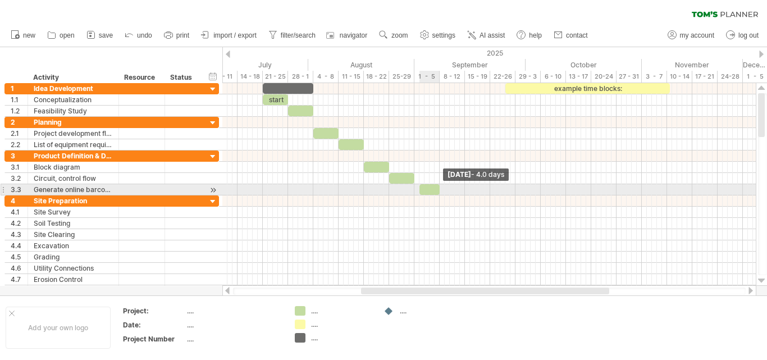
drag, startPoint x: 426, startPoint y: 191, endPoint x: 435, endPoint y: 190, distance: 9.0
click at [442, 190] on div "example time blocks: start [DATE] - 4.0 days [DATE] - 2.5 days" at bounding box center [488, 184] width 533 height 203
click at [425, 188] on span at bounding box center [424, 189] width 4 height 11
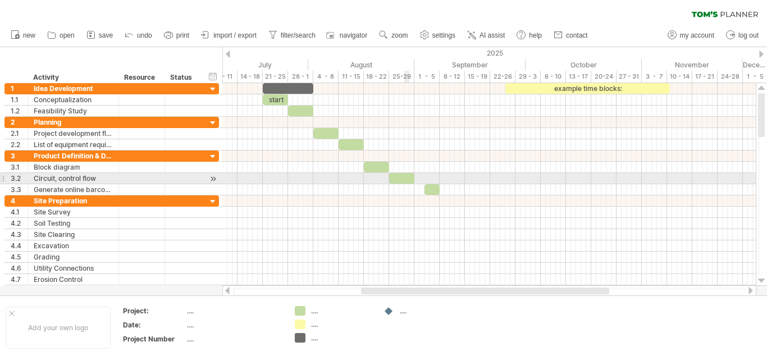
click at [408, 177] on div at bounding box center [401, 178] width 25 height 11
drag, startPoint x: 413, startPoint y: 177, endPoint x: 423, endPoint y: 178, distance: 9.6
click at [423, 178] on span at bounding box center [424, 178] width 4 height 11
click at [395, 177] on span at bounding box center [394, 178] width 4 height 11
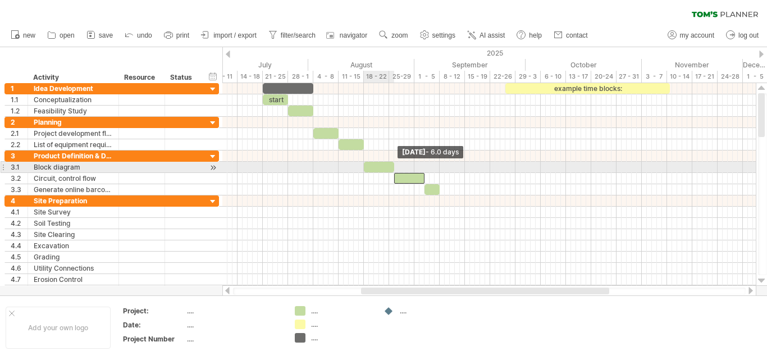
drag, startPoint x: 389, startPoint y: 167, endPoint x: 395, endPoint y: 167, distance: 6.2
click at [395, 167] on span at bounding box center [394, 167] width 4 height 11
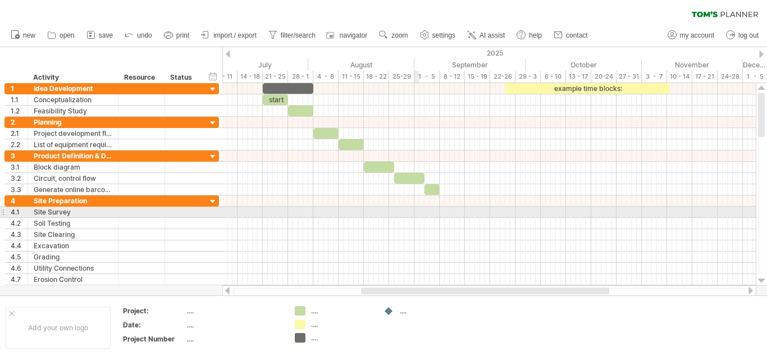
click at [417, 214] on div at bounding box center [488, 212] width 533 height 11
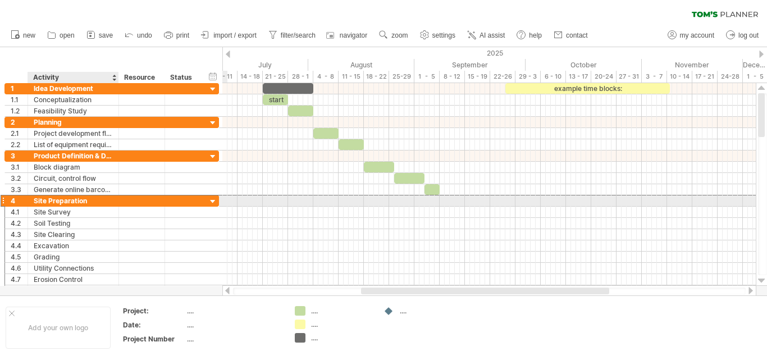
click at [89, 200] on div "Site Preparation" at bounding box center [73, 200] width 79 height 11
click at [89, 200] on input "**********" at bounding box center [73, 200] width 79 height 11
type input "*"
type input "**********"
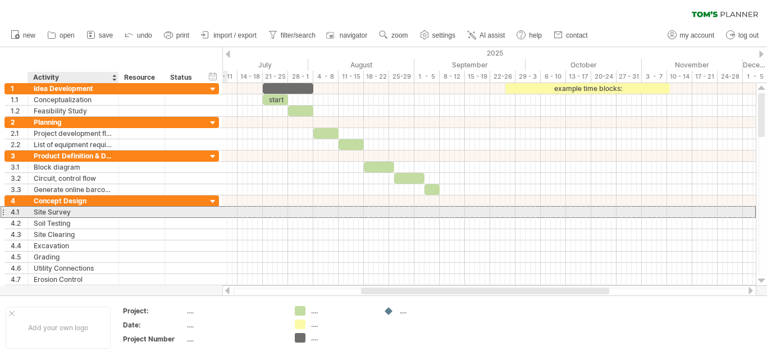
click at [80, 209] on div "Site Survey" at bounding box center [73, 212] width 79 height 11
click at [83, 213] on input "**********" at bounding box center [73, 212] width 79 height 11
click at [83, 216] on input "**********" at bounding box center [73, 212] width 79 height 11
click at [83, 214] on input "**********" at bounding box center [73, 212] width 79 height 11
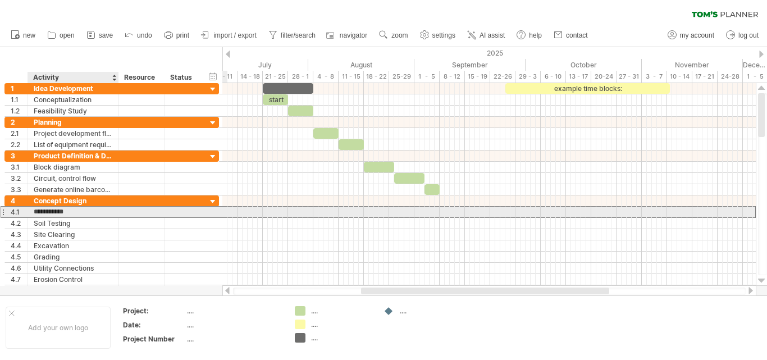
click at [83, 212] on input "**********" at bounding box center [73, 212] width 79 height 11
type input "**********"
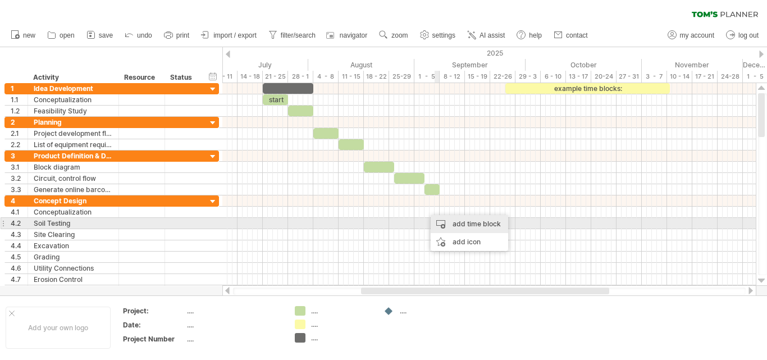
click at [457, 225] on div "add time block" at bounding box center [468, 224] width 77 height 18
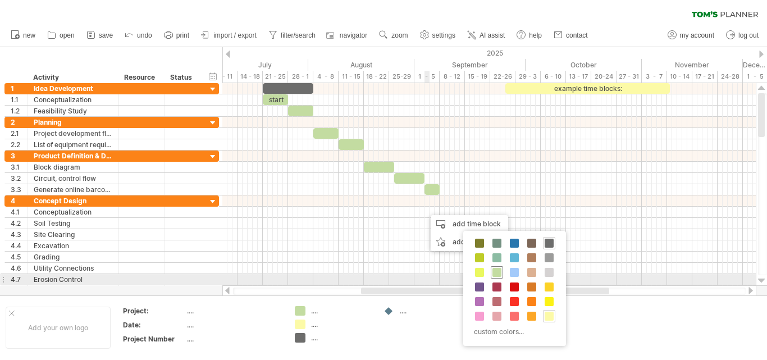
click at [498, 275] on div at bounding box center [497, 272] width 12 height 12
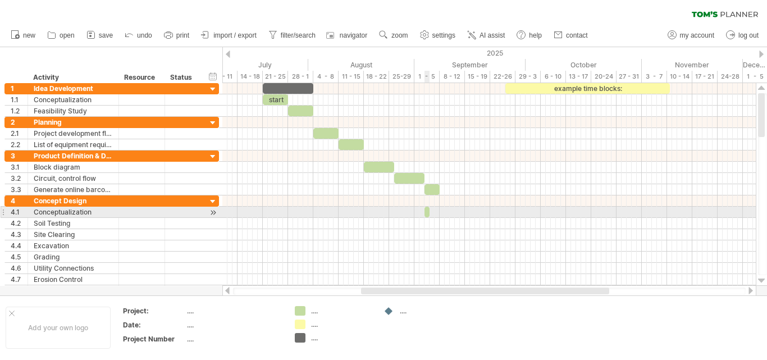
click at [428, 215] on span at bounding box center [429, 212] width 4 height 11
click at [439, 212] on span at bounding box center [439, 212] width 4 height 11
drag, startPoint x: 428, startPoint y: 212, endPoint x: 443, endPoint y: 217, distance: 16.0
click at [443, 217] on div "example time blocks: start [DATE] [DATE]" at bounding box center [488, 184] width 533 height 203
drag, startPoint x: 457, startPoint y: 212, endPoint x: 496, endPoint y: 208, distance: 38.9
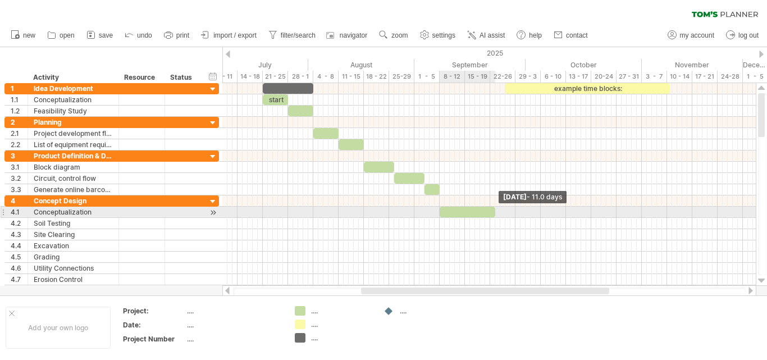
click at [496, 208] on span at bounding box center [495, 212] width 4 height 11
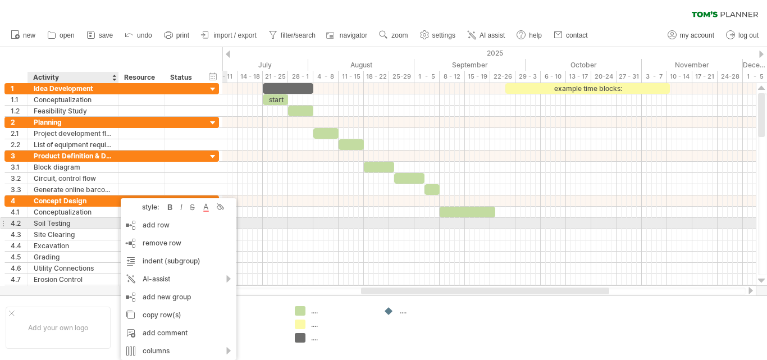
click at [80, 222] on div "Soil Testing" at bounding box center [73, 223] width 79 height 11
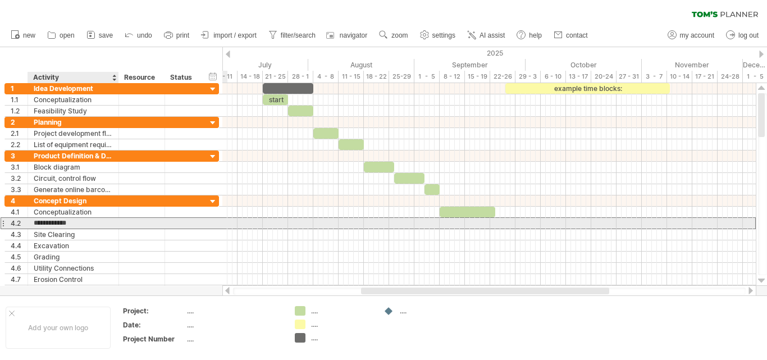
click at [80, 222] on input "**********" at bounding box center [73, 223] width 79 height 11
type input "*"
type input "**********"
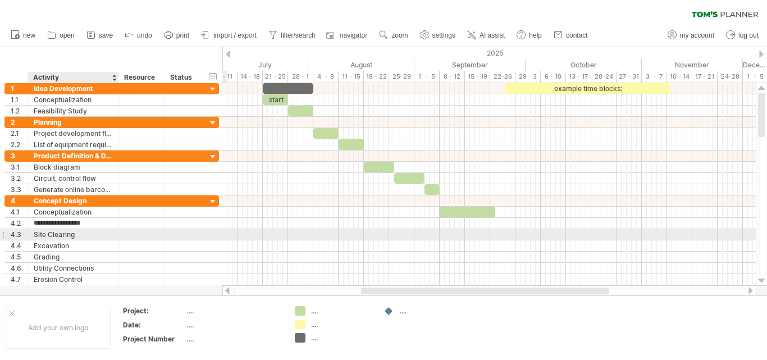
click at [94, 235] on div "Site Clearing" at bounding box center [73, 234] width 79 height 11
click at [94, 235] on input "**********" at bounding box center [73, 234] width 79 height 11
type input "*"
type input "**********"
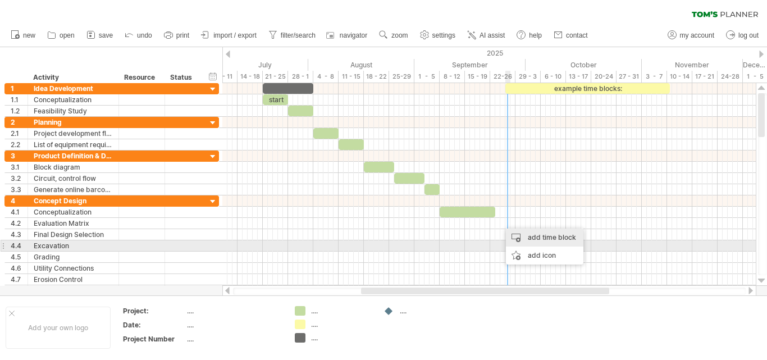
click at [532, 241] on div "add time block" at bounding box center [544, 237] width 77 height 18
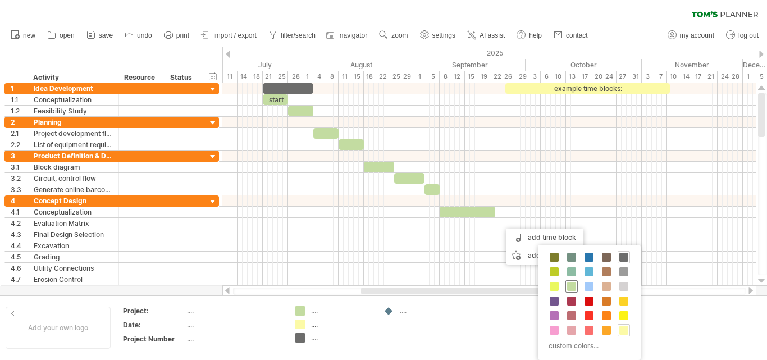
click at [570, 286] on span at bounding box center [571, 286] width 9 height 9
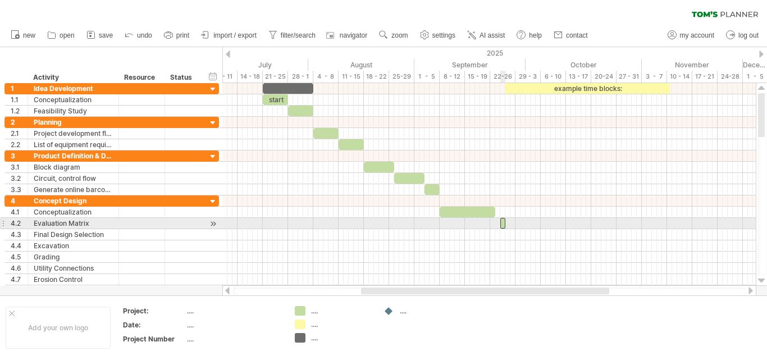
click at [502, 224] on div at bounding box center [502, 223] width 5 height 11
click at [495, 224] on div "example time blocks: start [DATE] - 0.5 days [DATE]" at bounding box center [488, 184] width 533 height 203
click at [513, 223] on div at bounding box center [488, 223] width 533 height 11
click at [516, 223] on span at bounding box center [515, 223] width 4 height 11
click at [504, 225] on div at bounding box center [504, 223] width 18 height 11
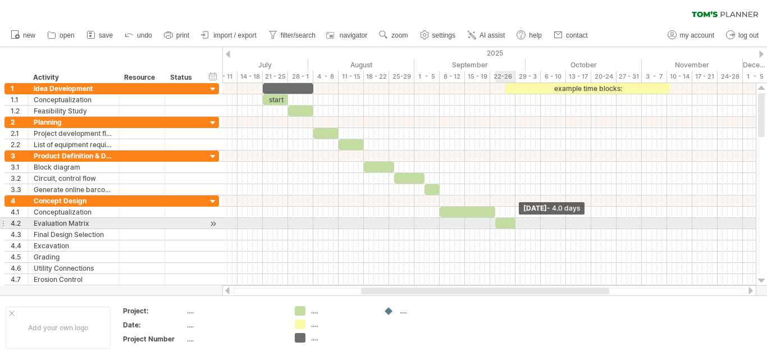
click at [514, 226] on span at bounding box center [515, 223] width 4 height 11
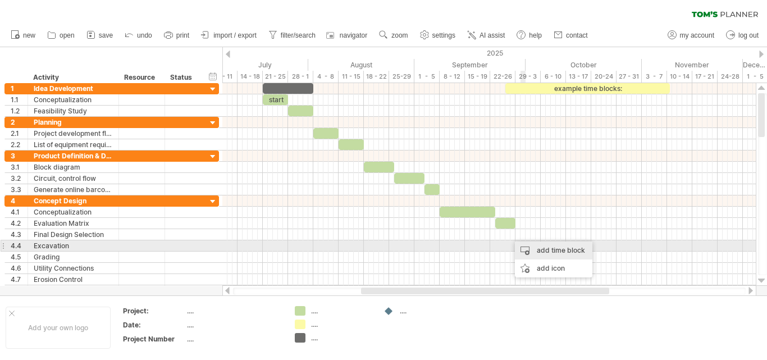
click at [544, 248] on div "add time block" at bounding box center [553, 250] width 77 height 18
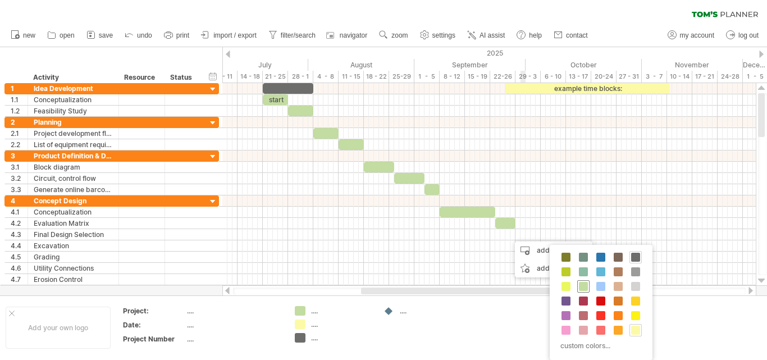
click at [578, 286] on div at bounding box center [583, 286] width 12 height 12
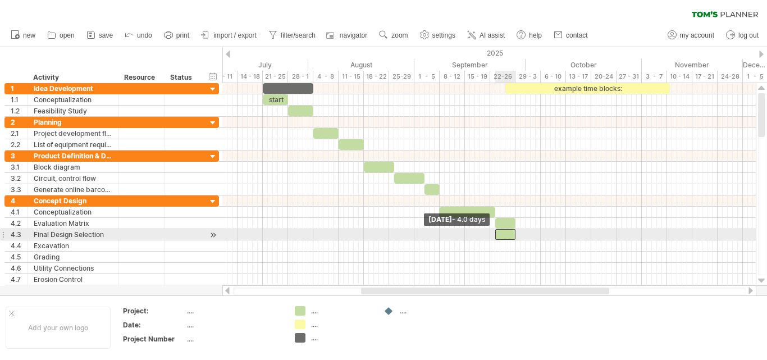
drag, startPoint x: 511, startPoint y: 234, endPoint x: 496, endPoint y: 236, distance: 15.3
click at [496, 236] on span at bounding box center [495, 234] width 4 height 11
click at [515, 234] on span at bounding box center [515, 234] width 4 height 11
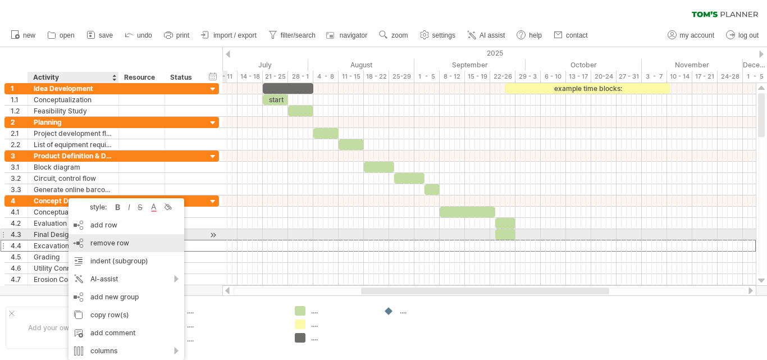
click at [132, 240] on div "remove row remove selected rows" at bounding box center [126, 243] width 116 height 18
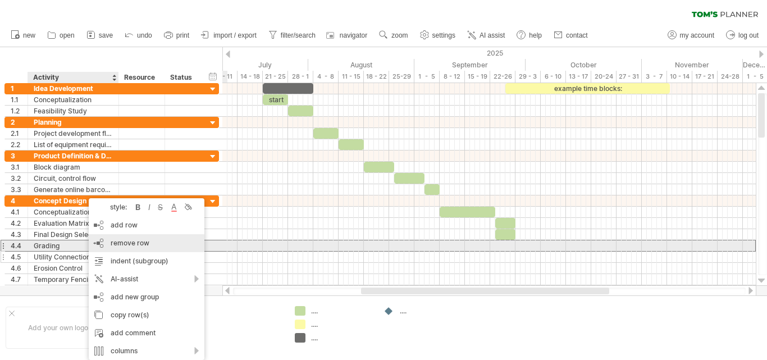
click at [134, 245] on span "remove row" at bounding box center [130, 243] width 39 height 8
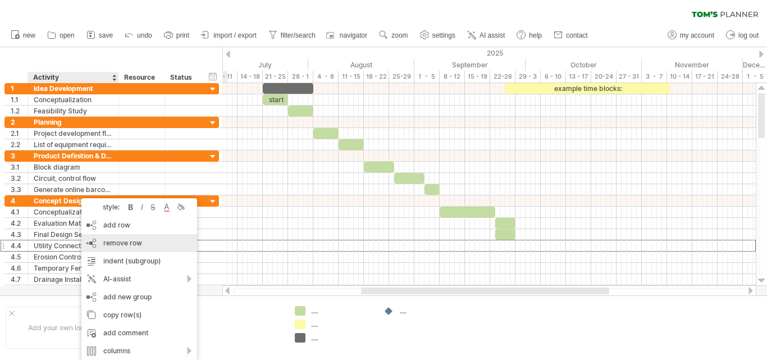
click at [132, 247] on div "remove row remove selected rows" at bounding box center [139, 243] width 116 height 18
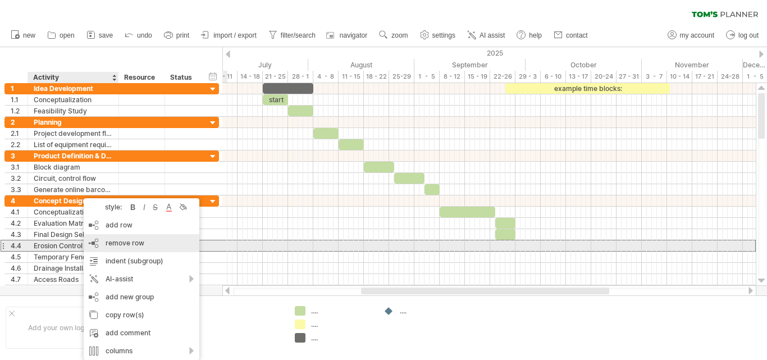
click at [126, 248] on div "remove row remove selected rows" at bounding box center [142, 243] width 116 height 18
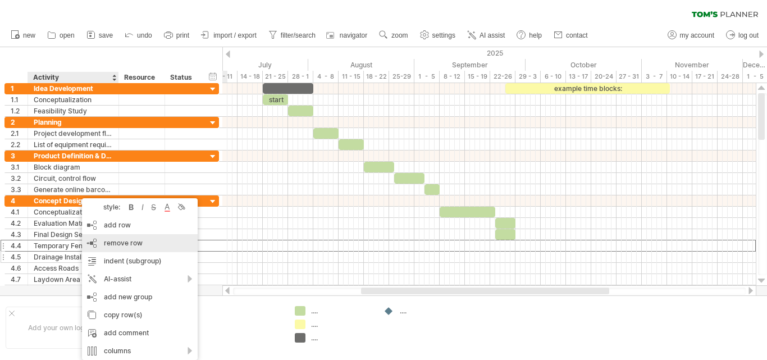
click at [129, 248] on div "remove row remove selected rows" at bounding box center [140, 243] width 116 height 18
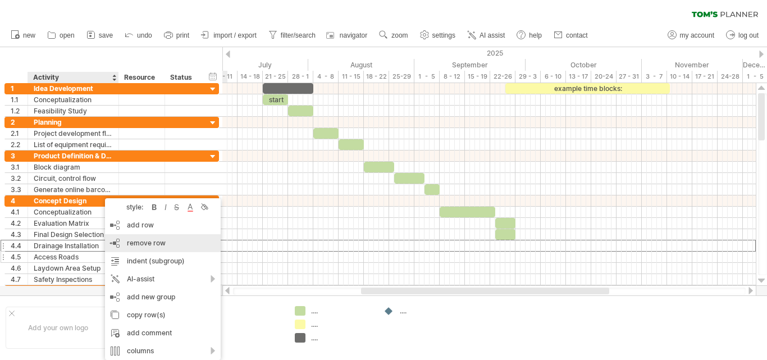
click at [126, 248] on div "remove row remove selected rows" at bounding box center [163, 243] width 116 height 18
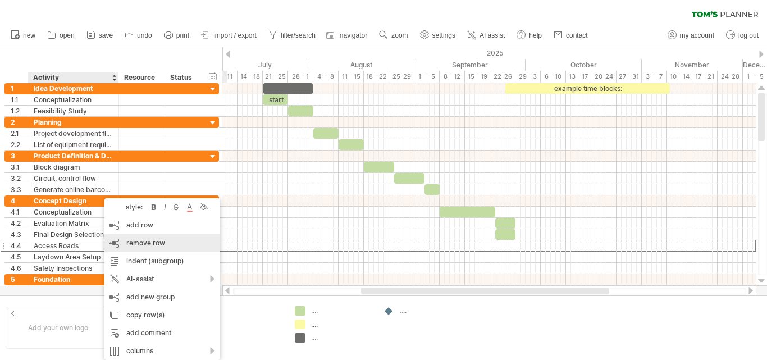
click at [128, 249] on div "remove row remove selected rows" at bounding box center [162, 243] width 116 height 18
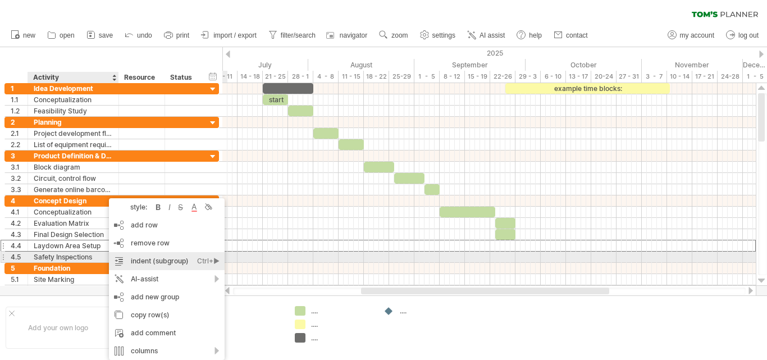
click at [137, 253] on div "style: bold italic strikethrough text color background color add row Ctrl+Enter…" at bounding box center [167, 279] width 116 height 162
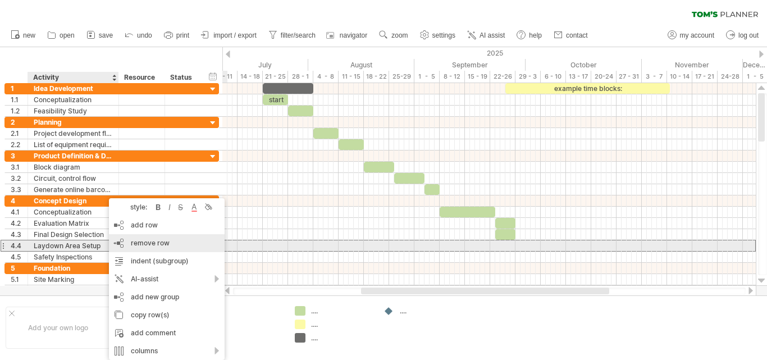
click at [120, 249] on div "remove row remove selected rows" at bounding box center [167, 243] width 116 height 18
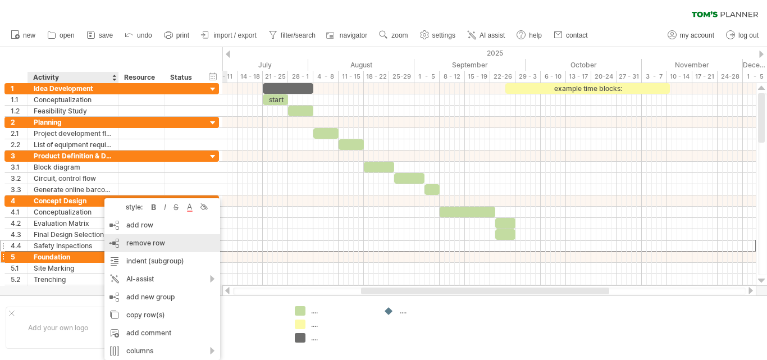
click at [127, 249] on div "remove row remove selected rows" at bounding box center [162, 243] width 116 height 18
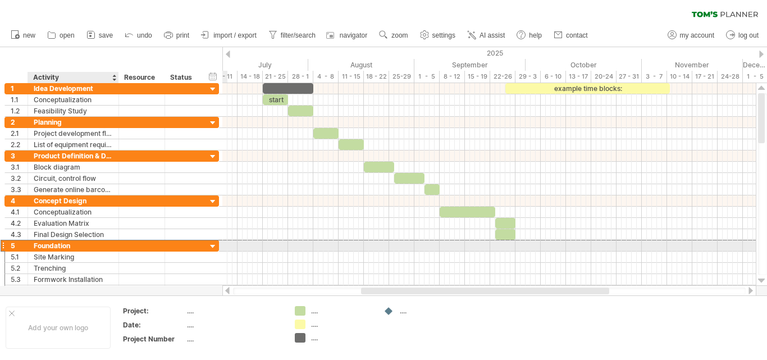
click at [89, 246] on div "Foundation" at bounding box center [73, 245] width 79 height 11
click at [0, 0] on input "**********" at bounding box center [0, 0] width 0 height 0
type input "**********"
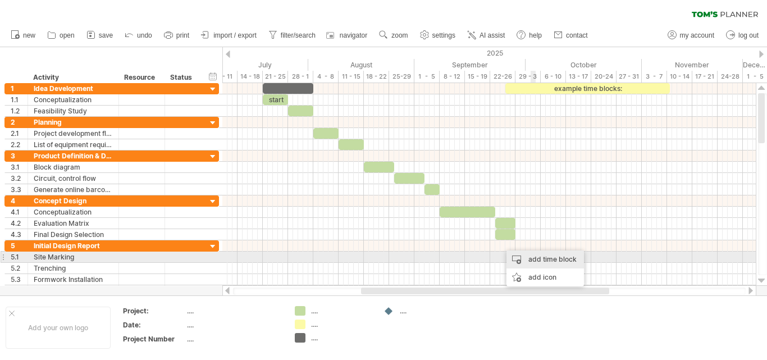
click at [537, 261] on div "add time block" at bounding box center [544, 259] width 77 height 18
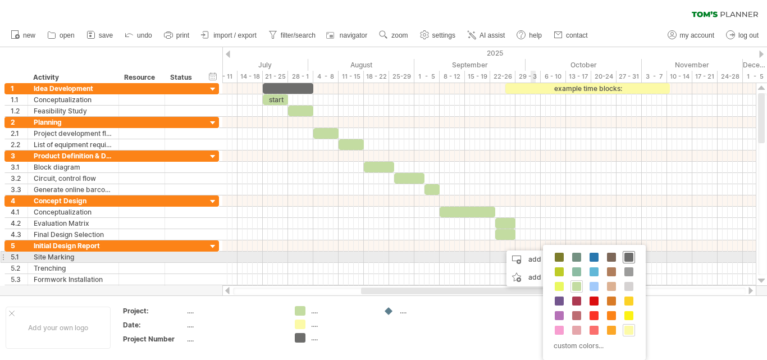
click at [630, 258] on span at bounding box center [628, 257] width 9 height 9
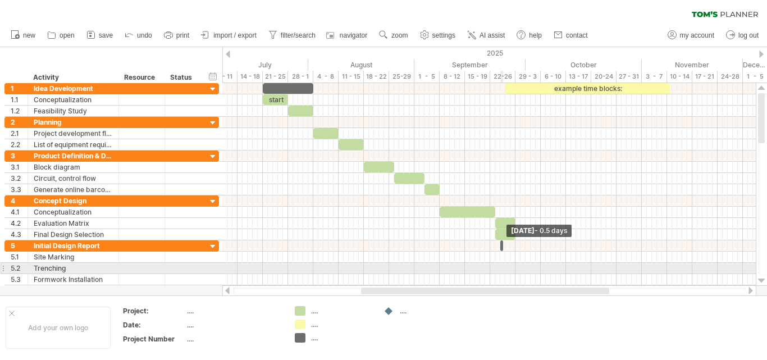
drag, startPoint x: 503, startPoint y: 245, endPoint x: 417, endPoint y: 254, distance: 86.3
click at [388, 259] on div "example time blocks: start [DATE] - 0.5 days [DATE] - 4.0 days" at bounding box center [488, 184] width 533 height 203
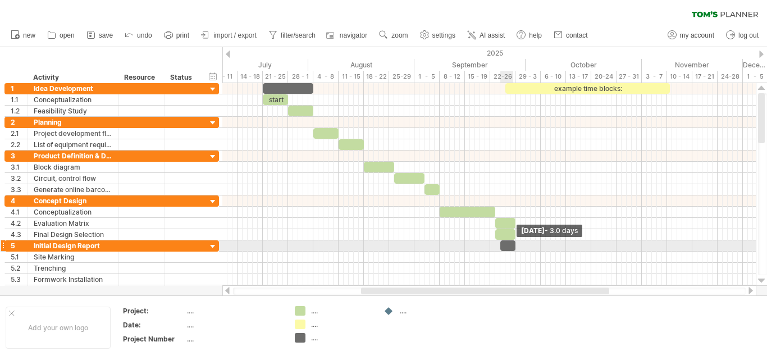
drag, startPoint x: 505, startPoint y: 246, endPoint x: 513, endPoint y: 246, distance: 7.9
click at [513, 246] on span at bounding box center [515, 245] width 4 height 11
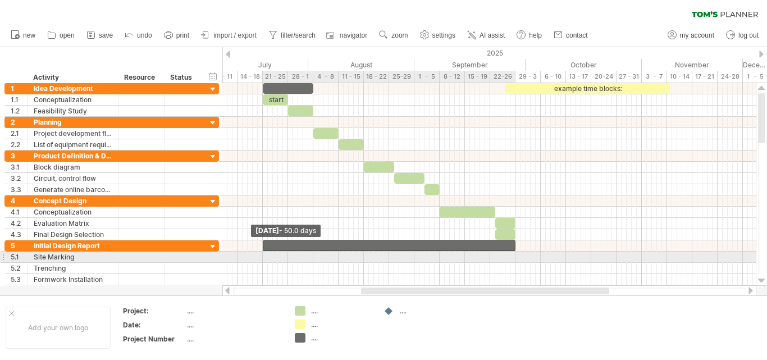
drag, startPoint x: 501, startPoint y: 245, endPoint x: 263, endPoint y: 262, distance: 238.5
click at [263, 262] on div "example time blocks: start [DATE] - 3.0 days [DATE] - 50.0 days" at bounding box center [488, 184] width 533 height 203
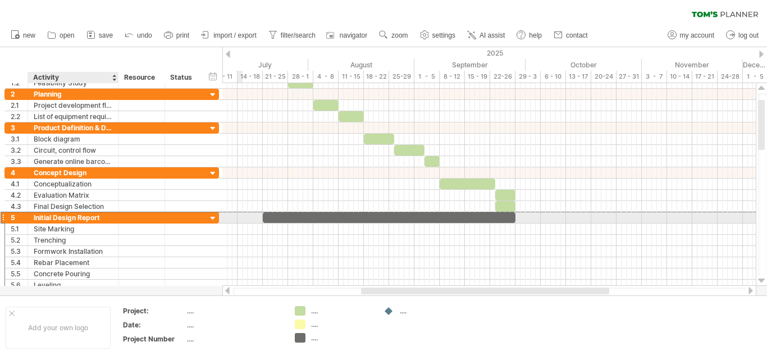
click at [30, 215] on div "**********" at bounding box center [73, 217] width 91 height 11
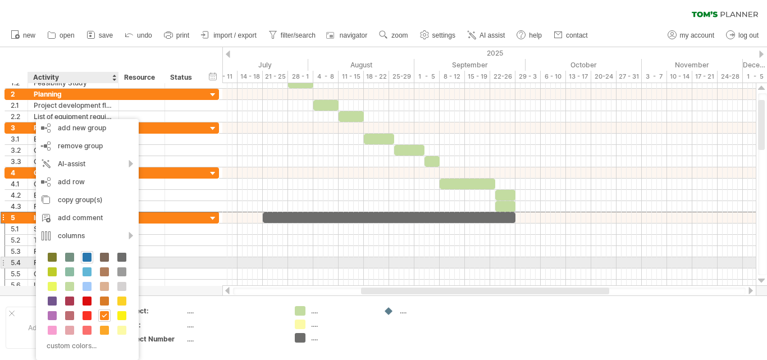
click at [84, 259] on span at bounding box center [87, 257] width 9 height 9
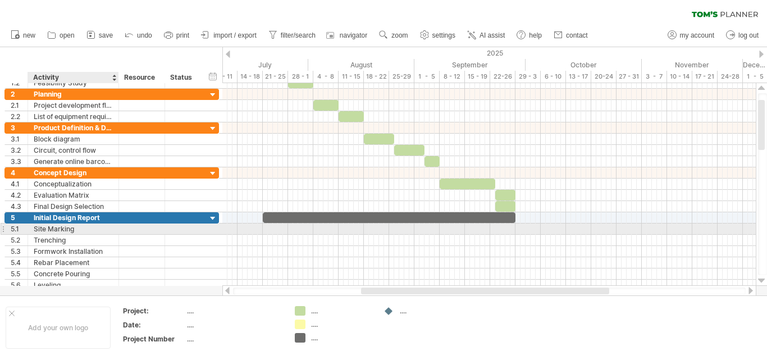
click at [89, 232] on div "Site Marking" at bounding box center [73, 228] width 79 height 11
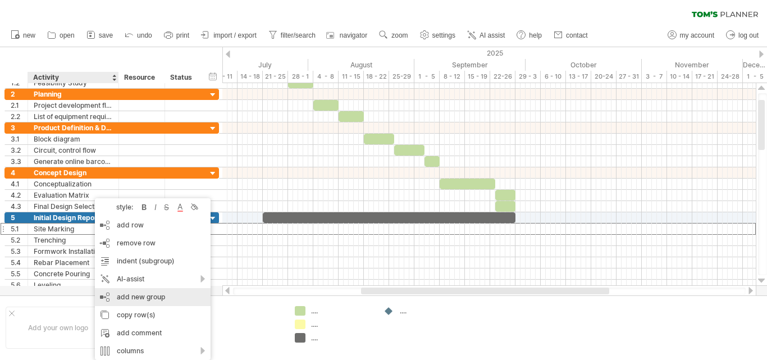
click at [147, 291] on div "add new group" at bounding box center [153, 297] width 116 height 18
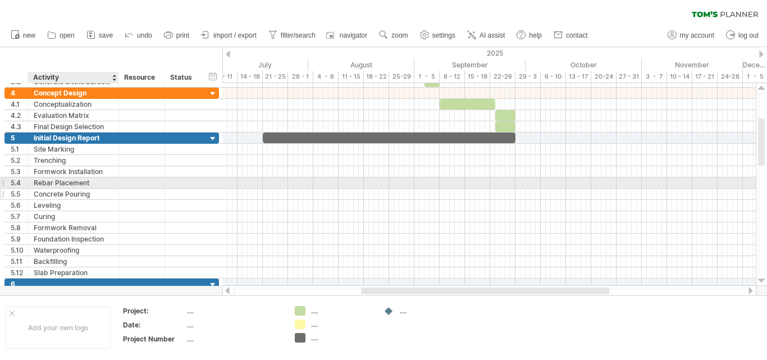
drag, startPoint x: 7, startPoint y: 152, endPoint x: 47, endPoint y: 195, distance: 59.2
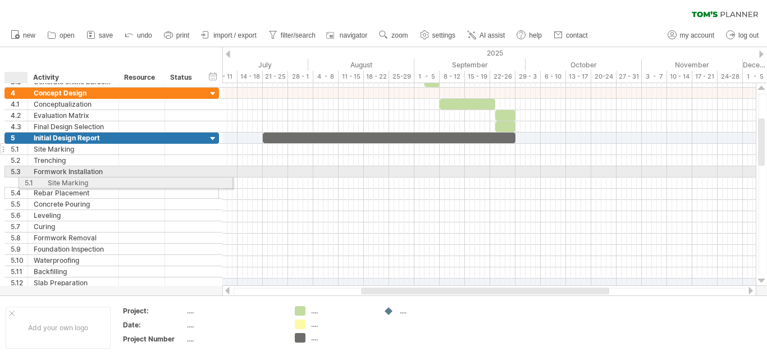
drag, startPoint x: 6, startPoint y: 146, endPoint x: 13, endPoint y: 166, distance: 20.4
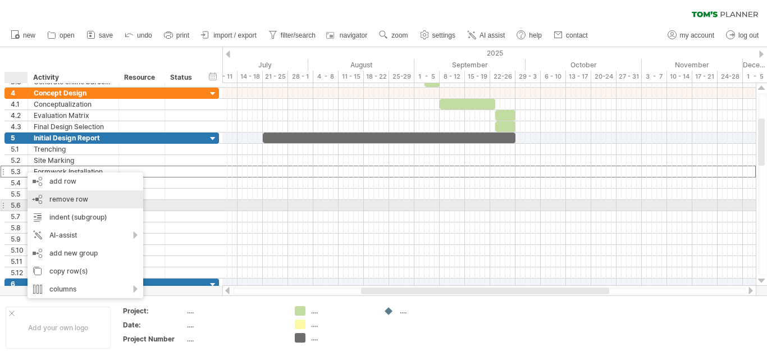
click at [76, 204] on div "remove row remove selected rows" at bounding box center [86, 199] width 116 height 18
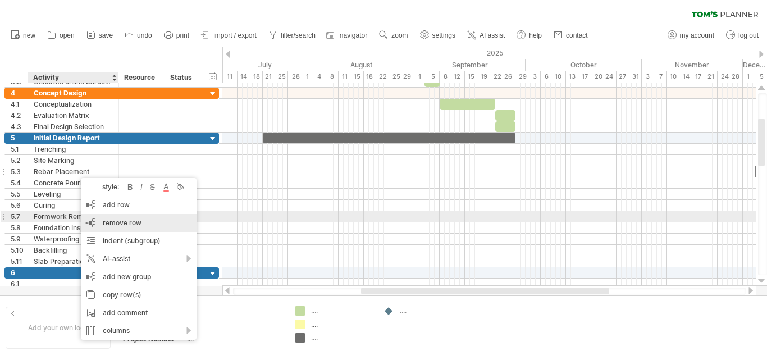
click at [94, 222] on div "remove row remove selected rows" at bounding box center [139, 223] width 116 height 18
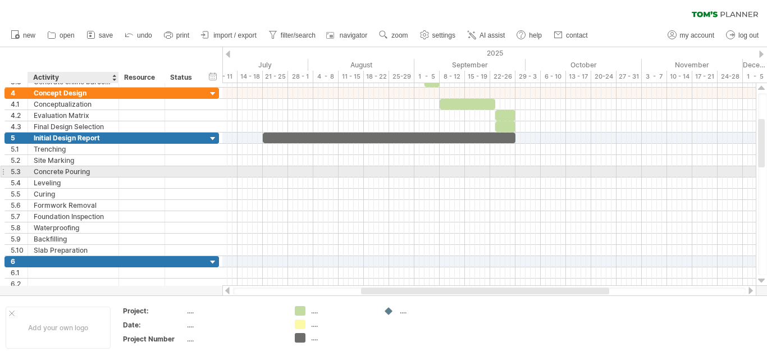
click at [71, 171] on div "Concrete Pouring" at bounding box center [73, 171] width 79 height 11
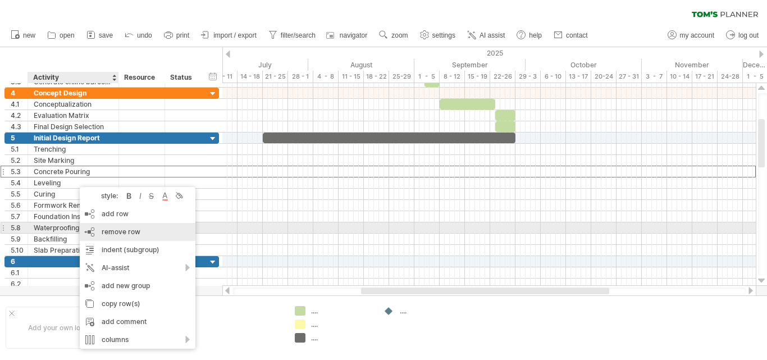
click at [102, 228] on div "remove row remove selected rows" at bounding box center [138, 232] width 116 height 18
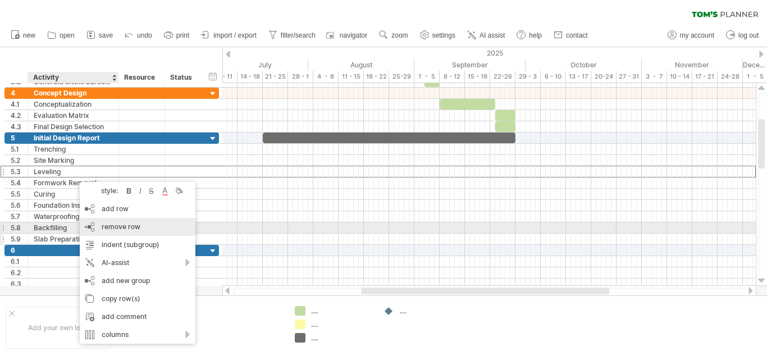
click at [106, 234] on div "remove row remove selected rows" at bounding box center [138, 227] width 116 height 18
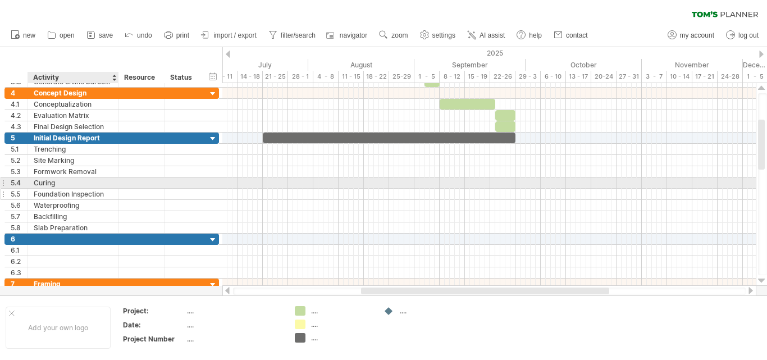
drag, startPoint x: 76, startPoint y: 186, endPoint x: 81, endPoint y: 190, distance: 6.4
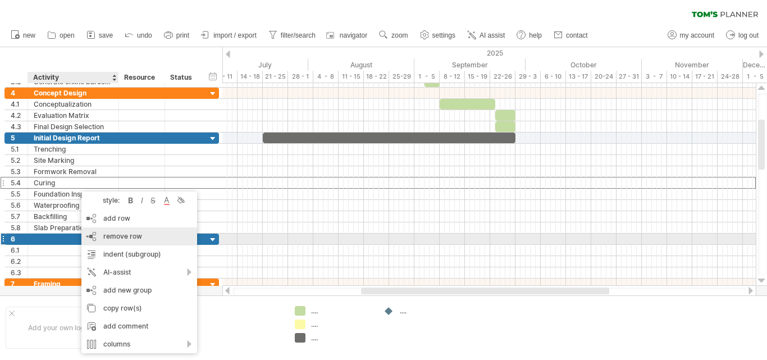
click at [111, 239] on span "remove row" at bounding box center [122, 236] width 39 height 8
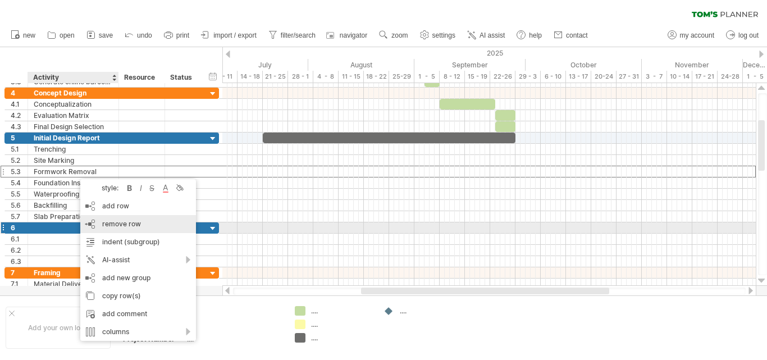
drag, startPoint x: 109, startPoint y: 226, endPoint x: 104, endPoint y: 218, distance: 8.9
click at [110, 226] on span "remove row" at bounding box center [121, 223] width 39 height 8
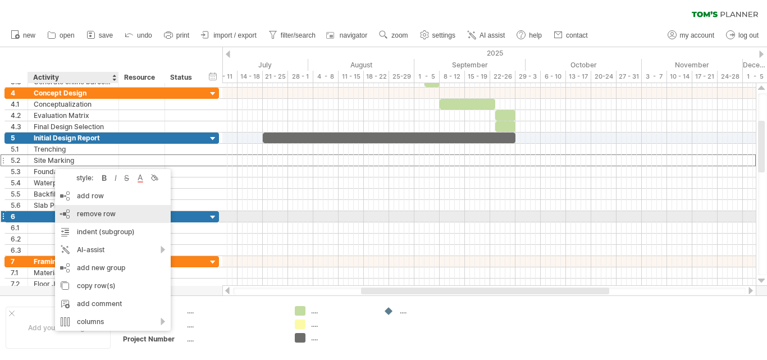
click at [106, 218] on div "remove row remove selected rows" at bounding box center [113, 214] width 116 height 18
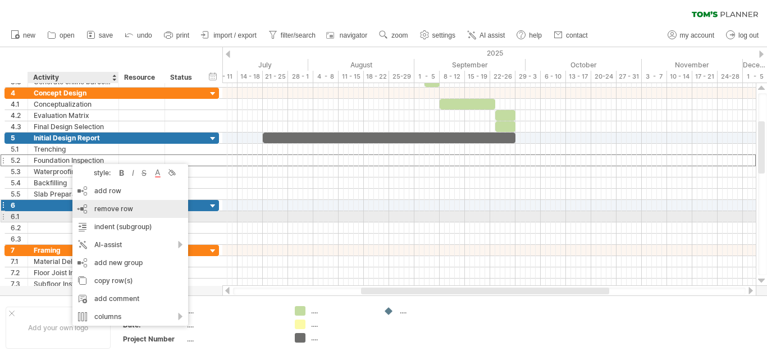
drag, startPoint x: 106, startPoint y: 212, endPoint x: 98, endPoint y: 198, distance: 15.3
click at [106, 212] on span "remove row" at bounding box center [113, 208] width 39 height 8
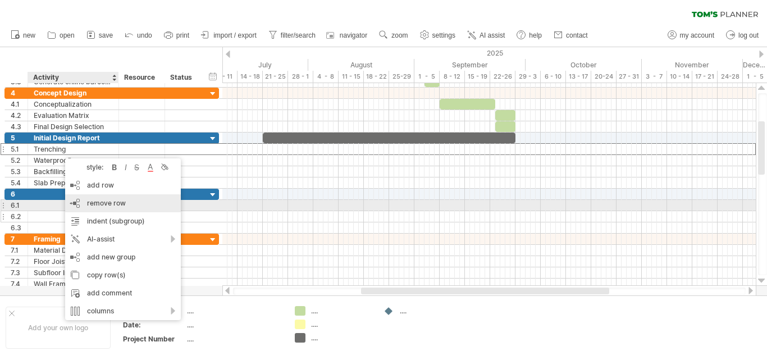
click at [109, 204] on span "remove row" at bounding box center [106, 203] width 39 height 8
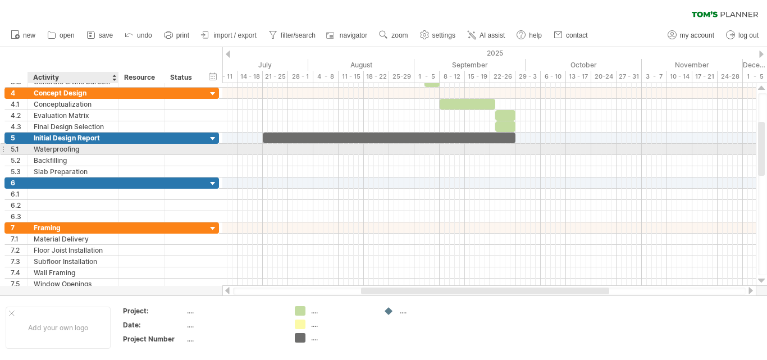
drag, startPoint x: 66, startPoint y: 150, endPoint x: 72, endPoint y: 153, distance: 7.3
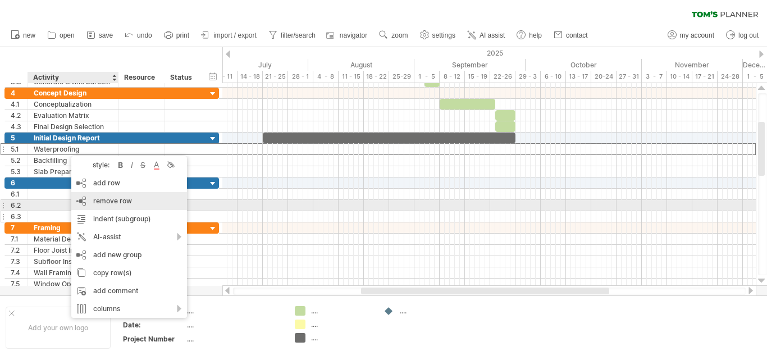
click at [108, 204] on span "remove row" at bounding box center [112, 200] width 39 height 8
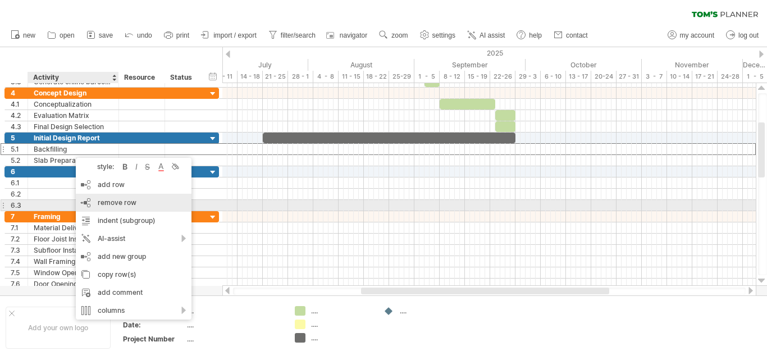
click at [115, 203] on span "remove row" at bounding box center [117, 202] width 39 height 8
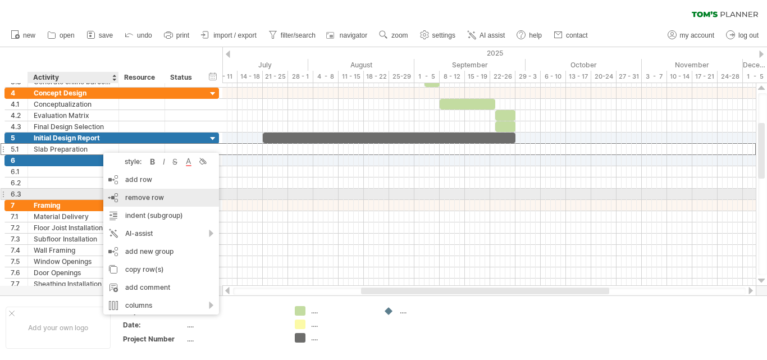
click at [146, 196] on span "remove row" at bounding box center [144, 197] width 39 height 8
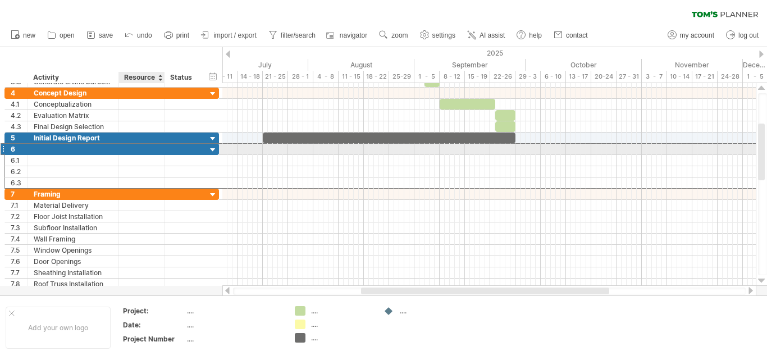
click at [154, 148] on div at bounding box center [142, 149] width 34 height 11
click at [154, 148] on input "text" at bounding box center [142, 149] width 34 height 11
click at [48, 152] on div at bounding box center [73, 149] width 79 height 11
click at [46, 156] on div at bounding box center [73, 160] width 79 height 11
click at [58, 150] on div at bounding box center [73, 149] width 79 height 11
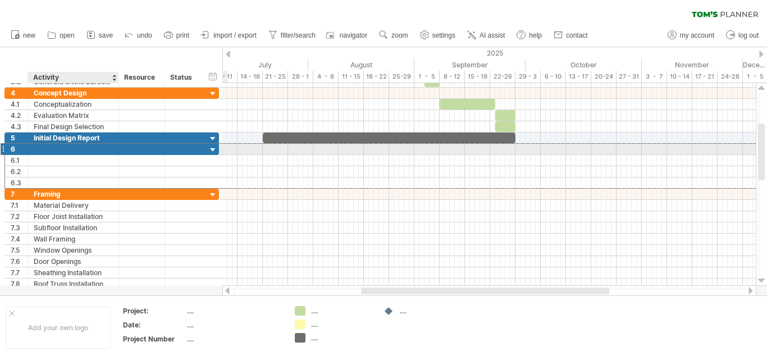
click at [58, 150] on input "text" at bounding box center [73, 149] width 79 height 11
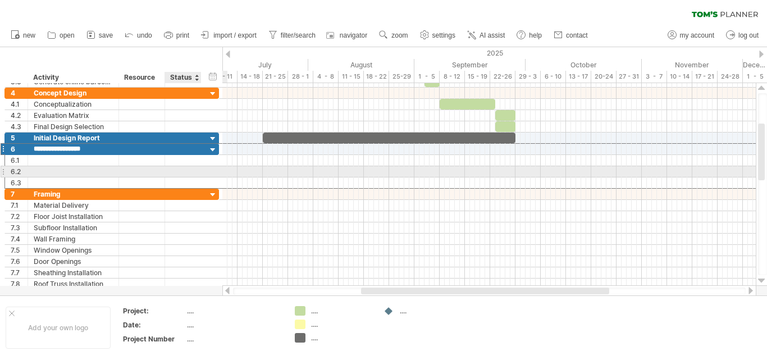
type input "**********"
click at [543, 173] on div "add time block" at bounding box center [541, 167] width 77 height 18
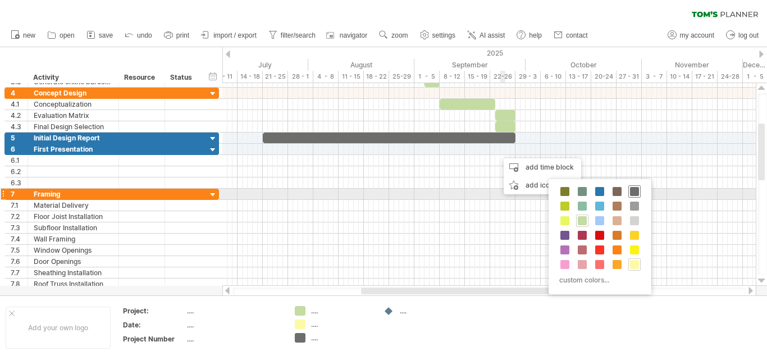
click at [633, 195] on span at bounding box center [634, 191] width 9 height 9
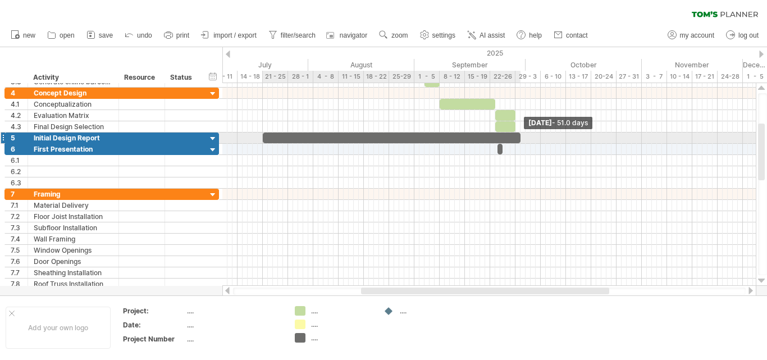
click at [519, 138] on span at bounding box center [520, 137] width 4 height 11
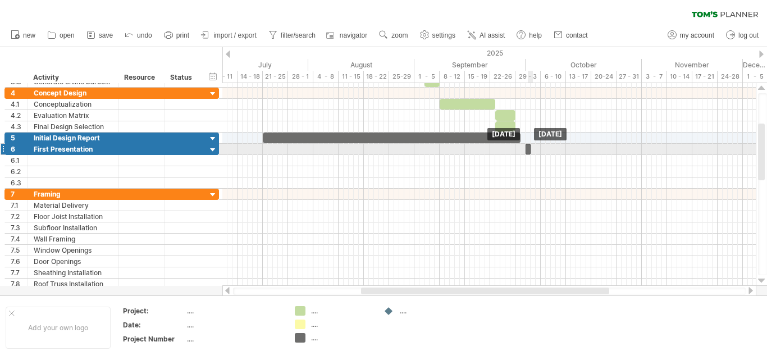
drag, startPoint x: 500, startPoint y: 151, endPoint x: 528, endPoint y: 155, distance: 28.9
click at [528, 155] on div "example time blocks: start [DATE] [DATE]" at bounding box center [488, 184] width 533 height 203
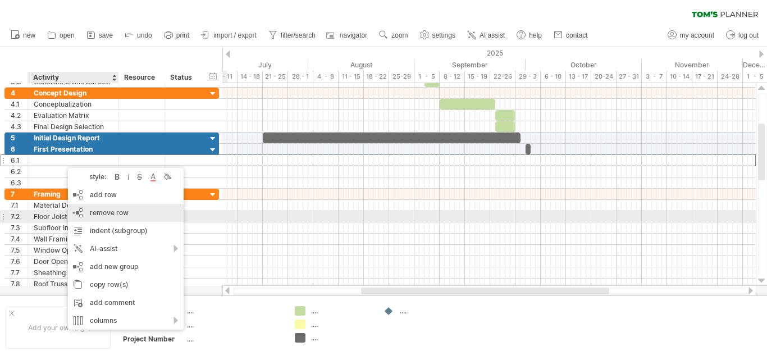
drag, startPoint x: 109, startPoint y: 212, endPoint x: 111, endPoint y: 201, distance: 10.8
click at [109, 212] on span "remove row" at bounding box center [109, 212] width 39 height 8
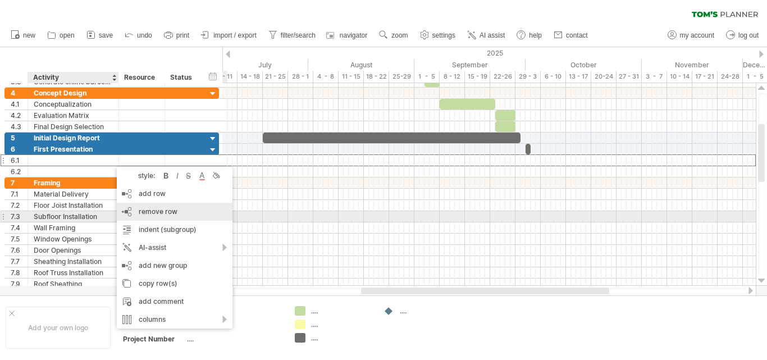
click at [150, 213] on span "remove row" at bounding box center [158, 211] width 39 height 8
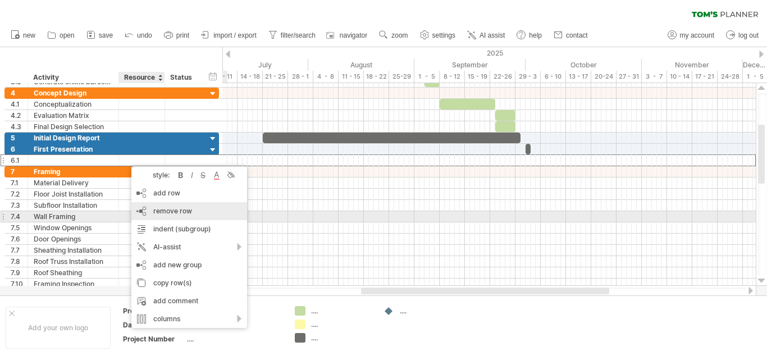
click at [168, 208] on span "remove row" at bounding box center [172, 211] width 39 height 8
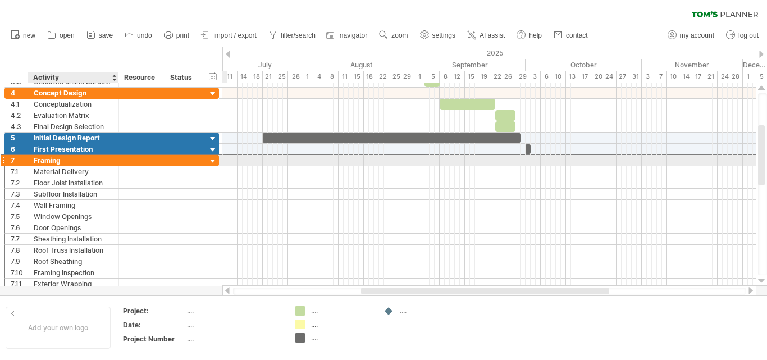
click at [66, 157] on div "Framing" at bounding box center [73, 160] width 79 height 11
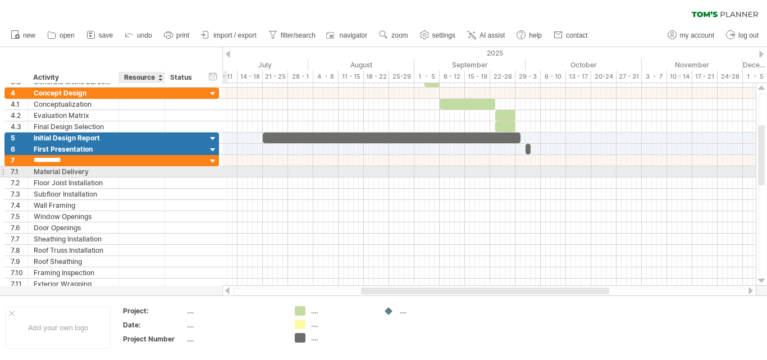
type input "**********"
click at [96, 170] on div "Material Delivery" at bounding box center [73, 171] width 79 height 11
click at [95, 171] on input "**********" at bounding box center [73, 171] width 79 height 11
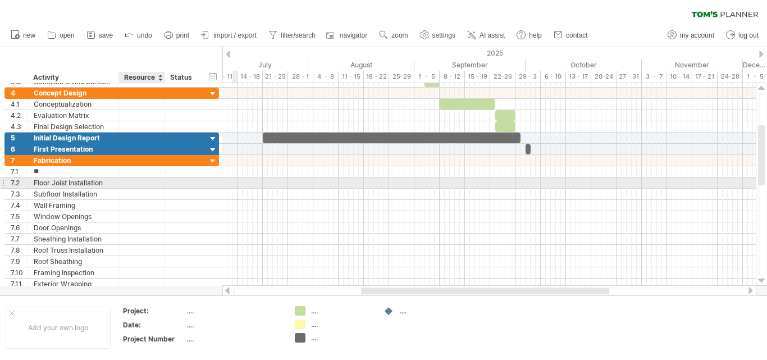
type input "*"
type input "**********"
type input "*"
type input "**********"
type input "*"
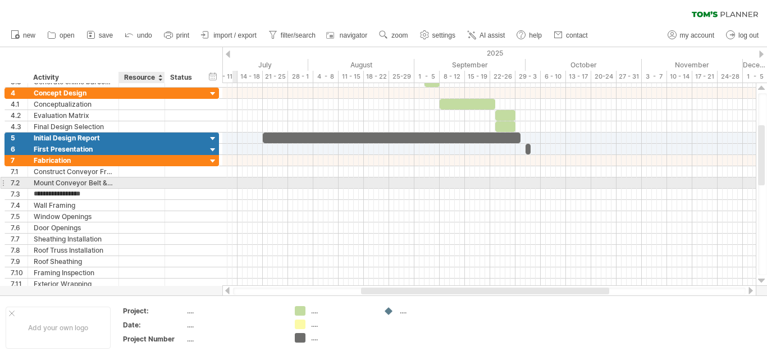
type input "**********"
type input "*"
type input "**********"
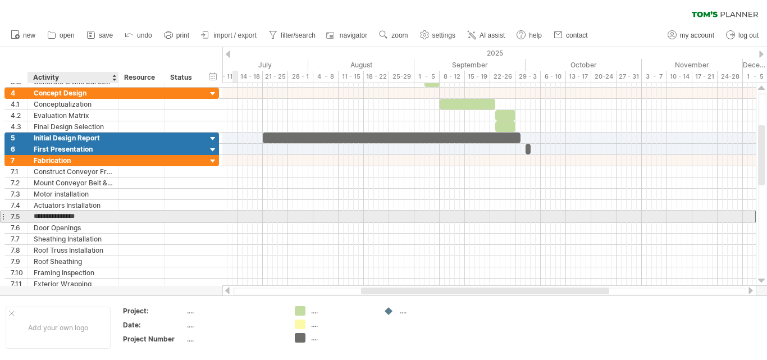
click at [102, 217] on input "**********" at bounding box center [73, 216] width 79 height 11
type input "*"
click at [111, 217] on input "**********" at bounding box center [73, 216] width 79 height 11
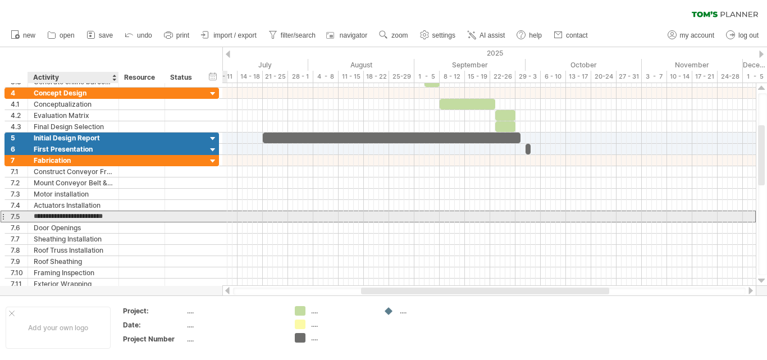
scroll to position [0, 0]
type input "**********"
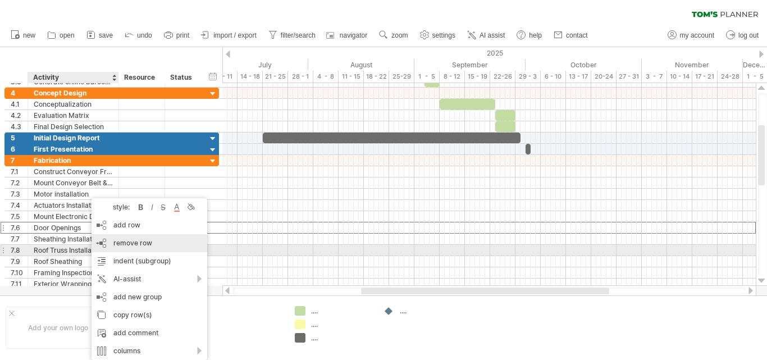
click at [139, 249] on div "remove row remove selected rows" at bounding box center [149, 243] width 116 height 18
drag, startPoint x: 117, startPoint y: 247, endPoint x: 106, endPoint y: 244, distance: 11.6
click at [119, 248] on div "remove row remove selected rows" at bounding box center [145, 243] width 116 height 18
drag, startPoint x: 123, startPoint y: 246, endPoint x: 95, endPoint y: 239, distance: 28.9
click at [123, 246] on span "remove row" at bounding box center [135, 243] width 39 height 8
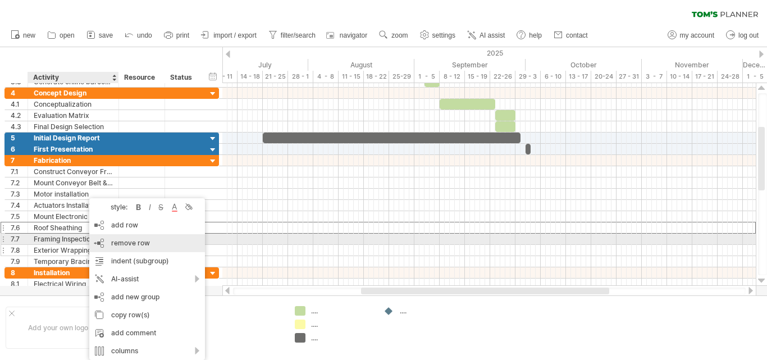
click at [124, 242] on span "remove row" at bounding box center [130, 243] width 39 height 8
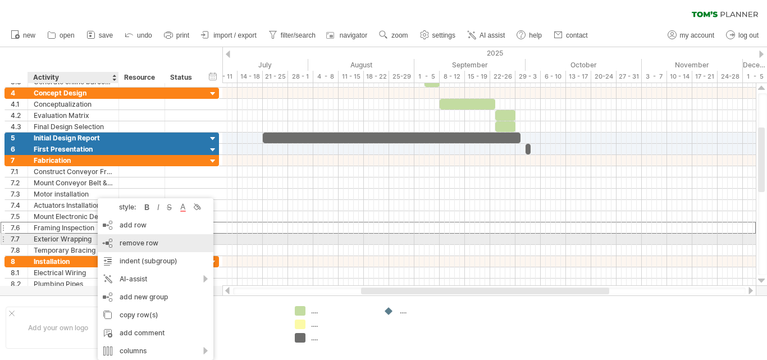
click at [123, 244] on span "remove row" at bounding box center [139, 243] width 39 height 8
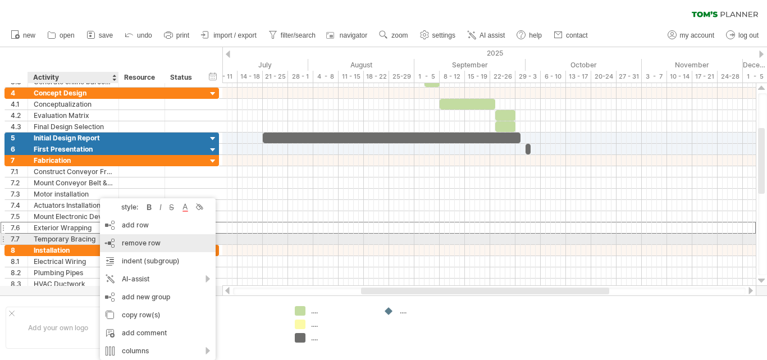
click at [124, 242] on span "remove row" at bounding box center [141, 243] width 39 height 8
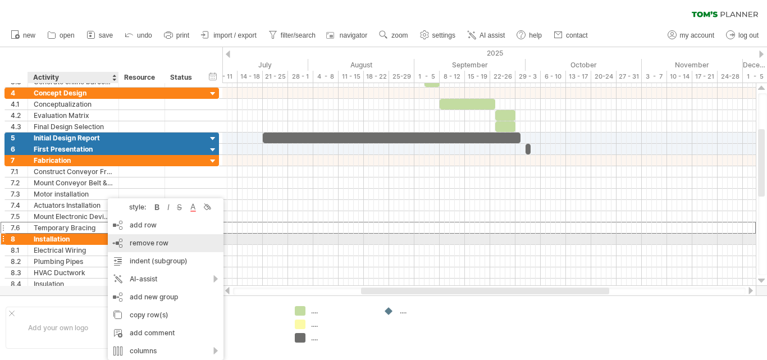
click at [132, 244] on span "remove row" at bounding box center [149, 243] width 39 height 8
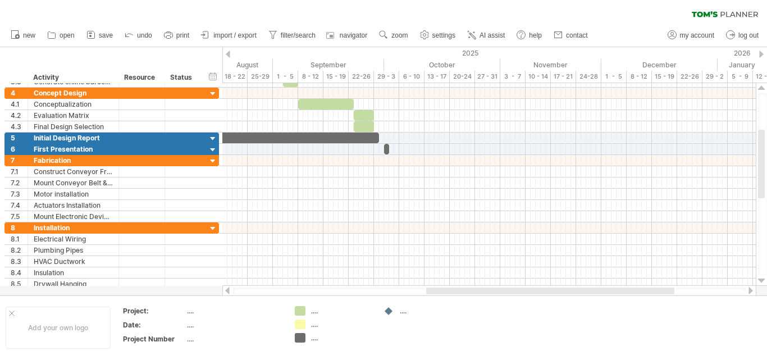
drag, startPoint x: 444, startPoint y: 292, endPoint x: 430, endPoint y: 249, distance: 45.1
click at [506, 287] on div at bounding box center [550, 290] width 248 height 7
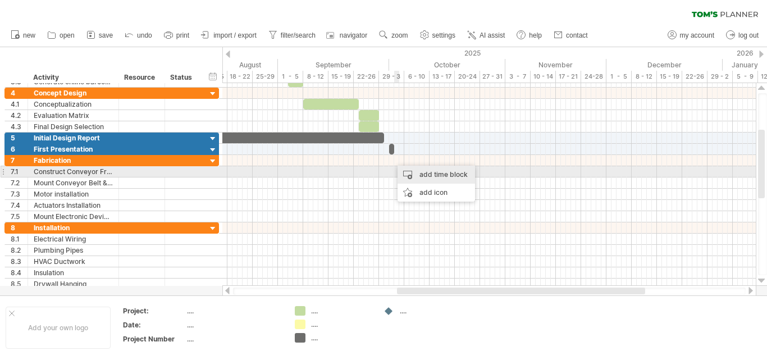
click at [421, 178] on div "add time block" at bounding box center [435, 175] width 77 height 18
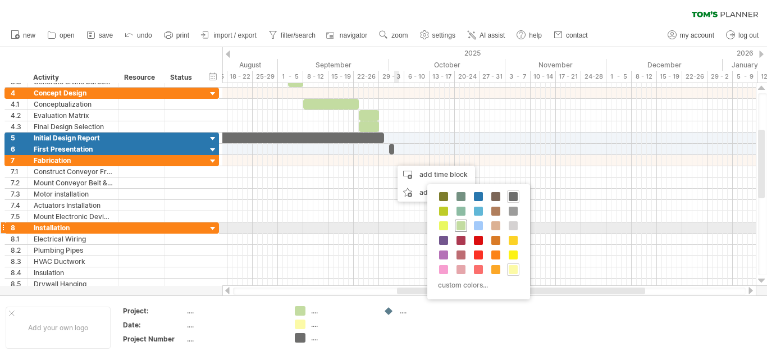
click at [462, 227] on span at bounding box center [460, 225] width 9 height 9
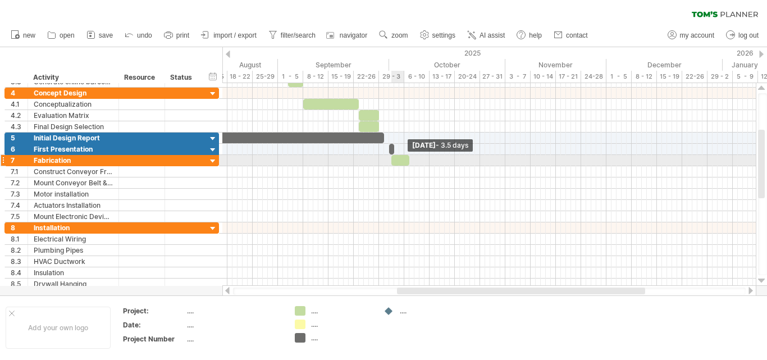
drag, startPoint x: 395, startPoint y: 162, endPoint x: 423, endPoint y: 166, distance: 28.3
click at [423, 166] on div "example time blocks: start [DATE] - 3.5 days [DATE]" at bounding box center [488, 184] width 533 height 203
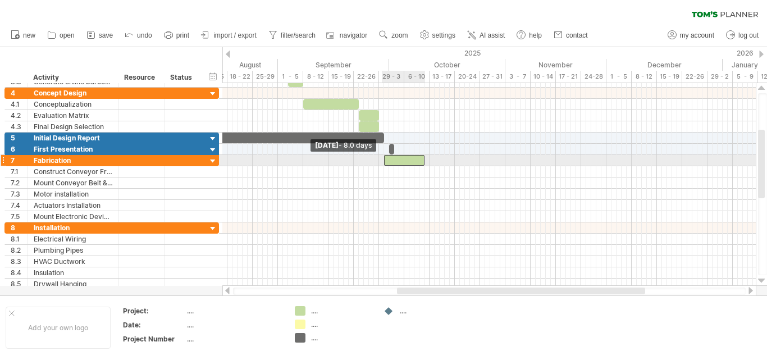
drag, startPoint x: 392, startPoint y: 160, endPoint x: 384, endPoint y: 164, distance: 9.3
click at [384, 164] on span at bounding box center [384, 160] width 4 height 11
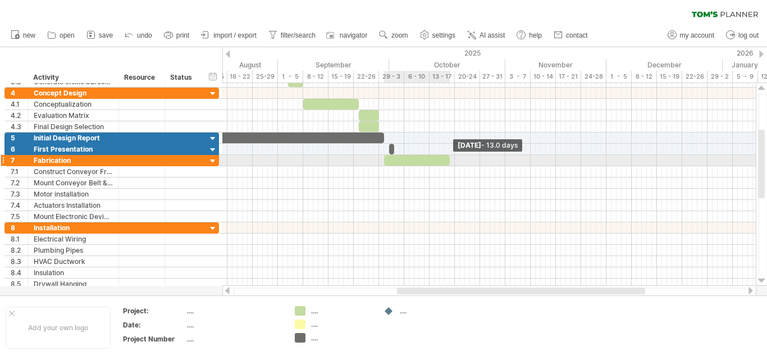
drag, startPoint x: 432, startPoint y: 162, endPoint x: 449, endPoint y: 163, distance: 17.4
click at [449, 163] on span at bounding box center [449, 160] width 4 height 11
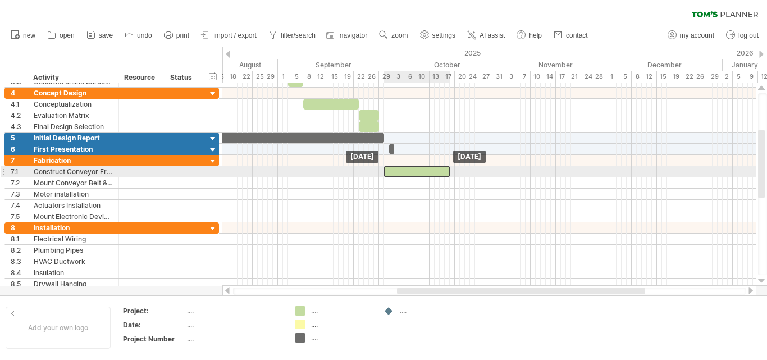
drag, startPoint x: 409, startPoint y: 162, endPoint x: 407, endPoint y: 170, distance: 8.6
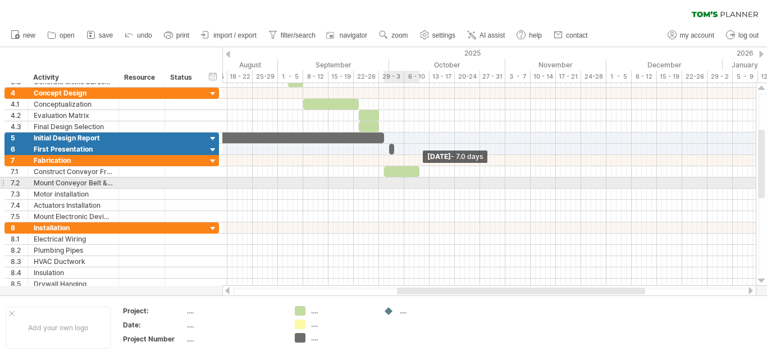
drag, startPoint x: 450, startPoint y: 173, endPoint x: 420, endPoint y: 181, distance: 30.2
click at [420, 181] on div "example time blocks: start [DATE] - 7.0 days [DATE]" at bounding box center [488, 184] width 533 height 203
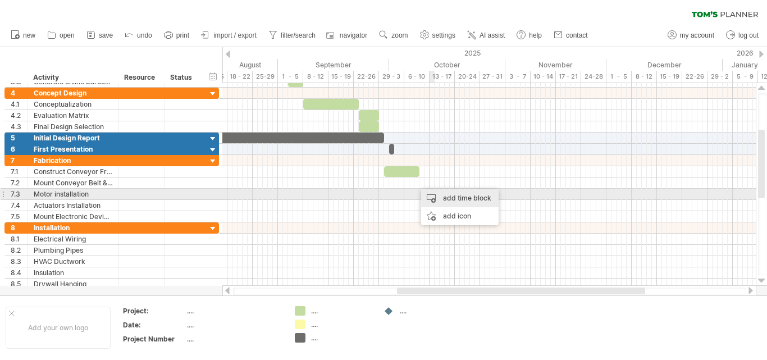
click at [447, 199] on div "add time block" at bounding box center [459, 198] width 77 height 18
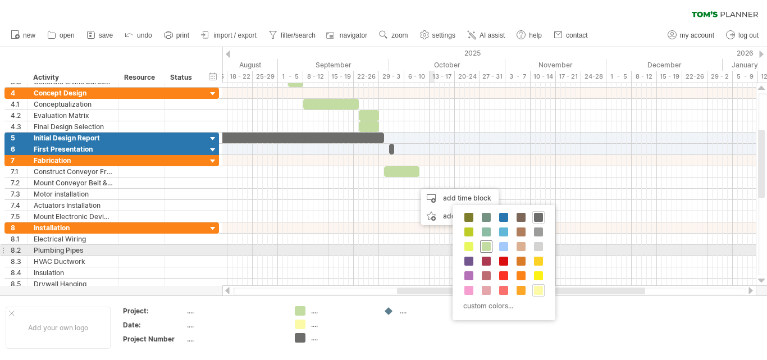
click at [485, 247] on span at bounding box center [486, 246] width 9 height 9
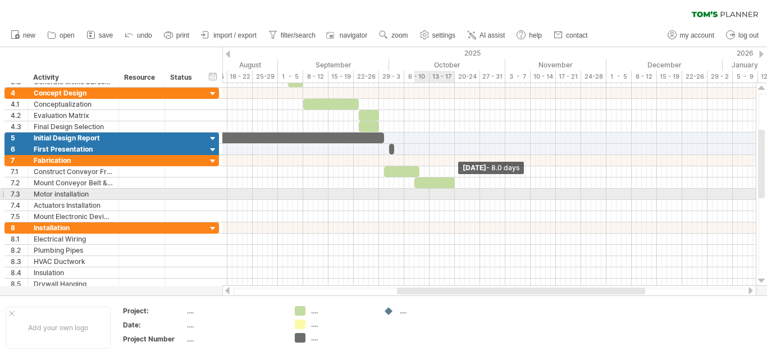
drag, startPoint x: 422, startPoint y: 186, endPoint x: 455, endPoint y: 190, distance: 32.7
click at [455, 190] on div "example time blocks: start [DATE] - 8.0 days [DATE]" at bounding box center [488, 184] width 533 height 203
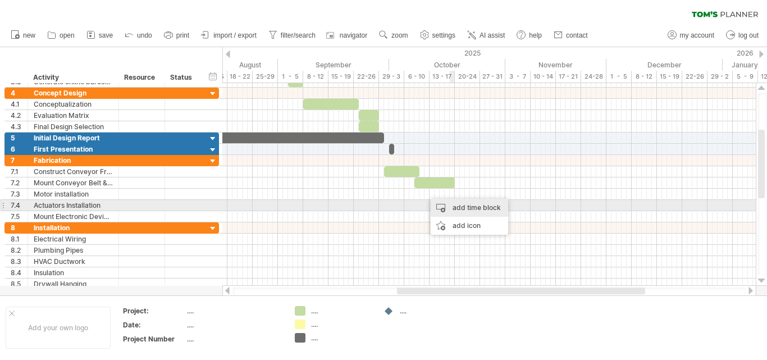
click at [456, 209] on div "add time block" at bounding box center [468, 208] width 77 height 18
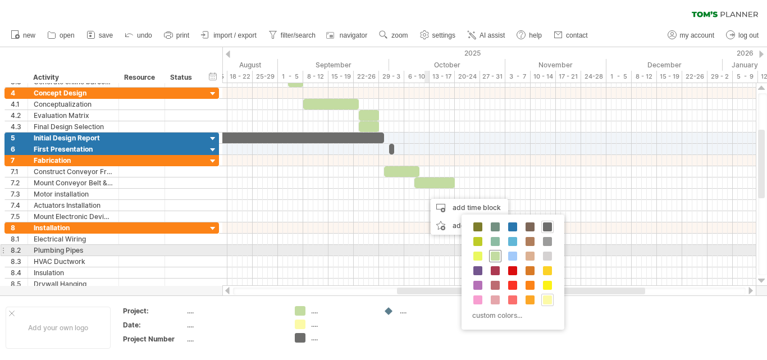
drag, startPoint x: 493, startPoint y: 254, endPoint x: 479, endPoint y: 250, distance: 14.0
click at [489, 252] on div at bounding box center [495, 256] width 12 height 12
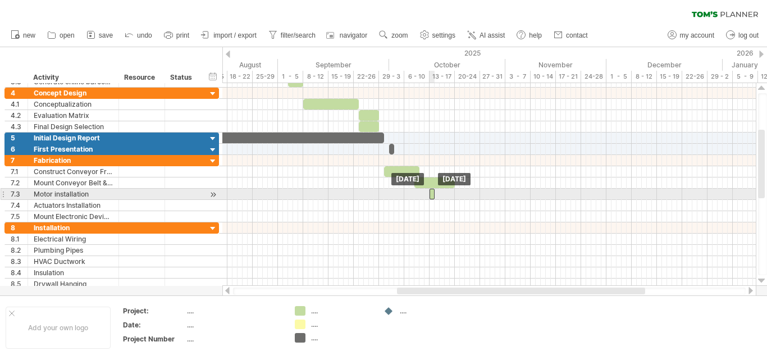
drag, startPoint x: 427, startPoint y: 195, endPoint x: 433, endPoint y: 198, distance: 6.8
click at [433, 198] on div at bounding box center [431, 194] width 5 height 11
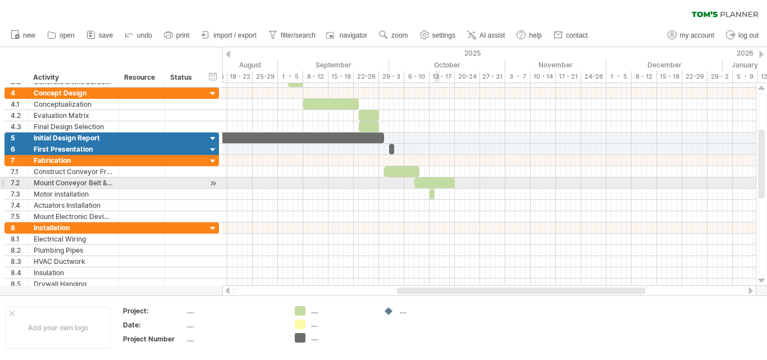
click at [438, 187] on div at bounding box center [434, 182] width 40 height 11
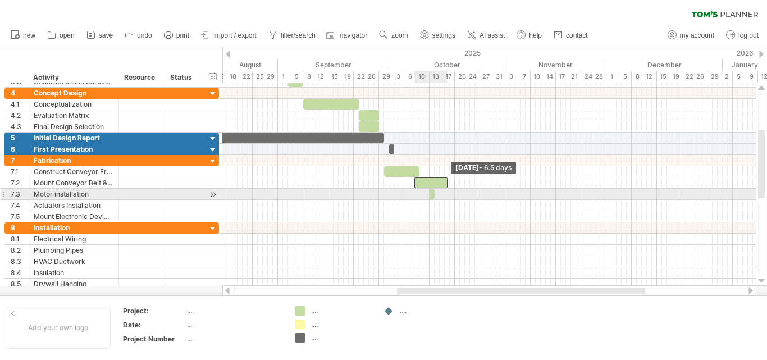
drag, startPoint x: 455, startPoint y: 184, endPoint x: 446, endPoint y: 190, distance: 10.1
click at [446, 190] on div "example time blocks: start [DATE] - 6.5 days [DATE]" at bounding box center [488, 184] width 533 height 203
drag, startPoint x: 435, startPoint y: 197, endPoint x: 460, endPoint y: 197, distance: 24.7
click at [460, 197] on span at bounding box center [459, 194] width 4 height 11
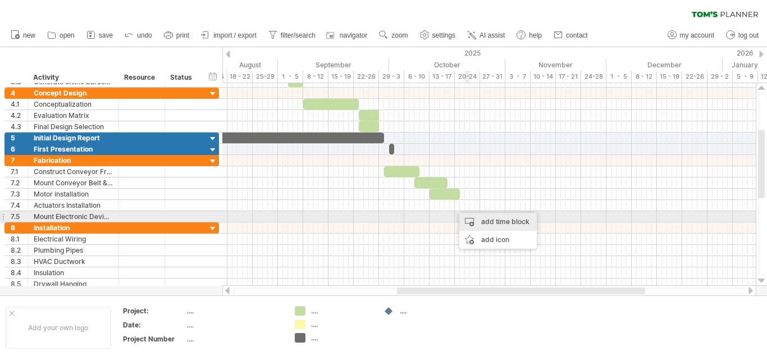
click at [483, 221] on div "add time block" at bounding box center [497, 222] width 77 height 18
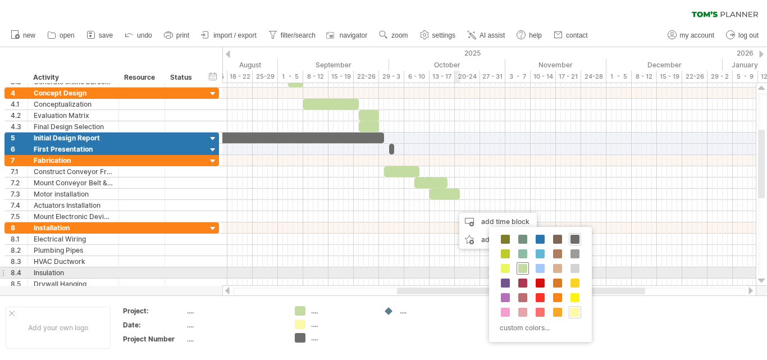
drag, startPoint x: 524, startPoint y: 271, endPoint x: 501, endPoint y: 264, distance: 23.8
click at [517, 268] on div at bounding box center [522, 268] width 12 height 12
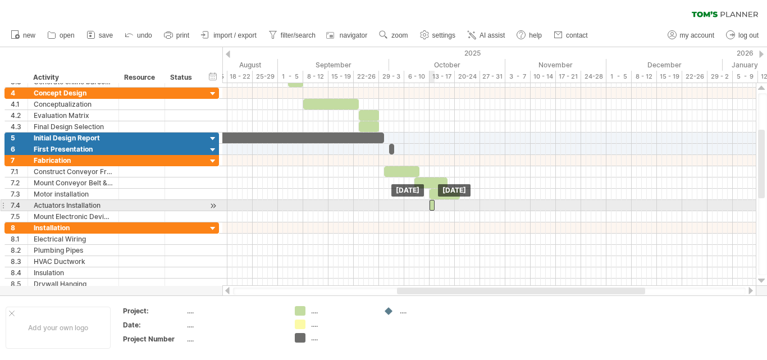
drag, startPoint x: 457, startPoint y: 205, endPoint x: 432, endPoint y: 208, distance: 24.9
click at [432, 208] on div at bounding box center [431, 205] width 5 height 11
drag, startPoint x: 436, startPoint y: 205, endPoint x: 460, endPoint y: 207, distance: 24.8
click at [460, 207] on span at bounding box center [459, 205] width 4 height 11
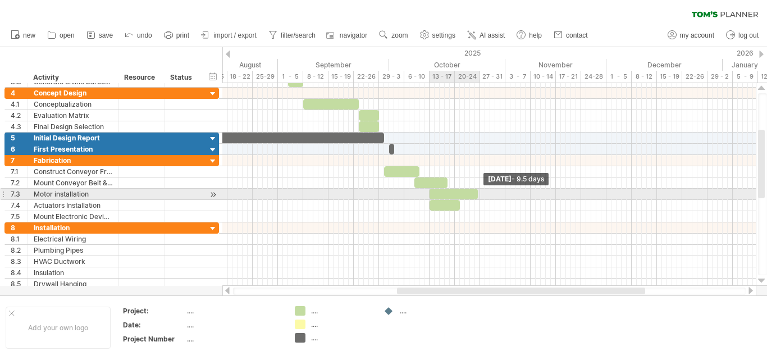
drag, startPoint x: 461, startPoint y: 196, endPoint x: 479, endPoint y: 198, distance: 18.1
click at [479, 198] on span at bounding box center [477, 194] width 4 height 11
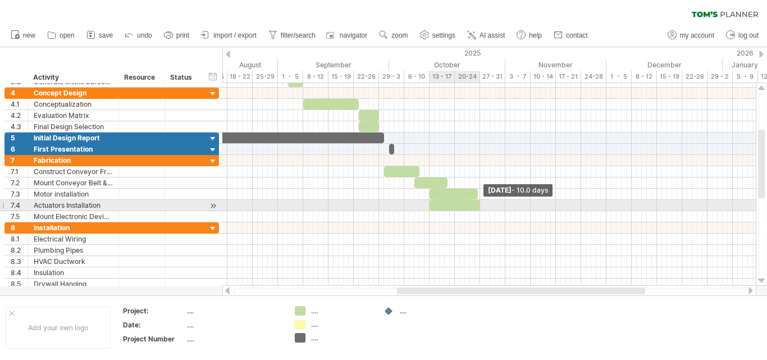
drag, startPoint x: 457, startPoint y: 206, endPoint x: 473, endPoint y: 201, distance: 16.0
click at [477, 207] on div at bounding box center [454, 205] width 51 height 11
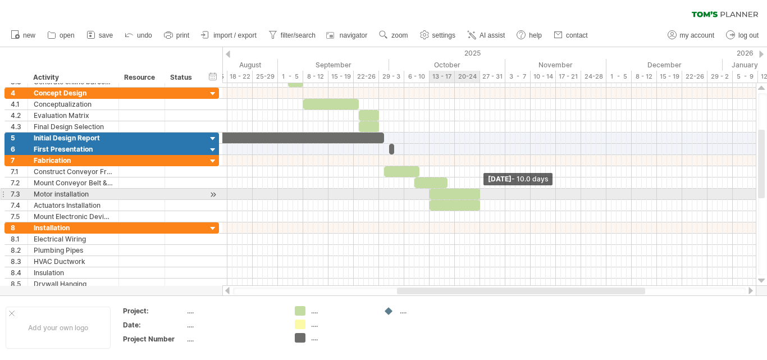
click at [479, 198] on span at bounding box center [480, 194] width 4 height 11
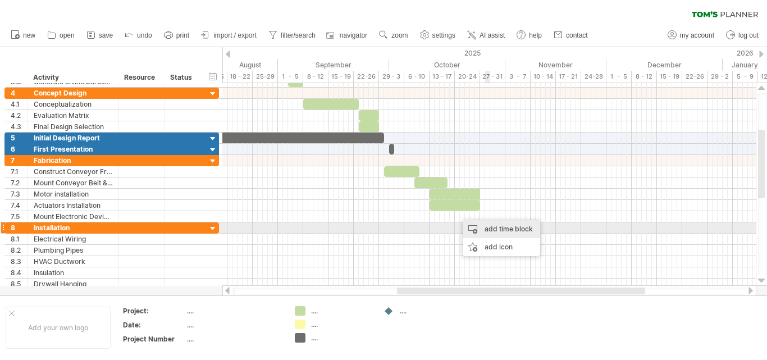
drag, startPoint x: 489, startPoint y: 230, endPoint x: 466, endPoint y: 227, distance: 23.2
click at [487, 229] on div "add time block" at bounding box center [500, 229] width 77 height 18
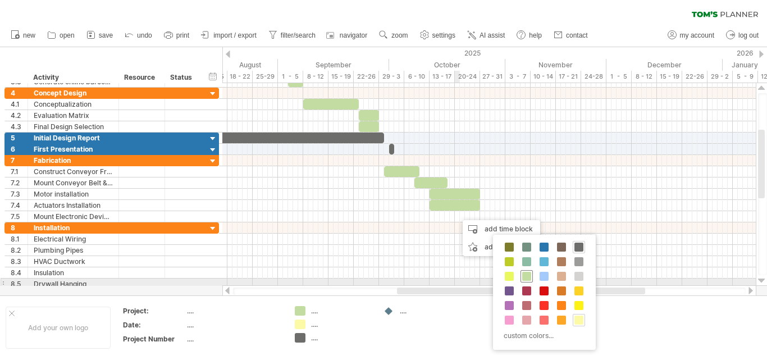
drag, startPoint x: 526, startPoint y: 279, endPoint x: 492, endPoint y: 259, distance: 39.3
click at [525, 276] on span at bounding box center [526, 276] width 9 height 9
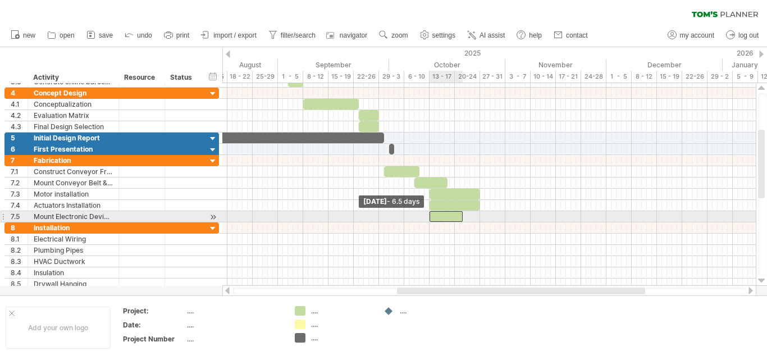
drag, startPoint x: 459, startPoint y: 219, endPoint x: 432, endPoint y: 222, distance: 27.1
click at [432, 222] on div "example time blocks: start [DATE] - 10.0 days [DATE] - 6.5 days" at bounding box center [488, 184] width 533 height 203
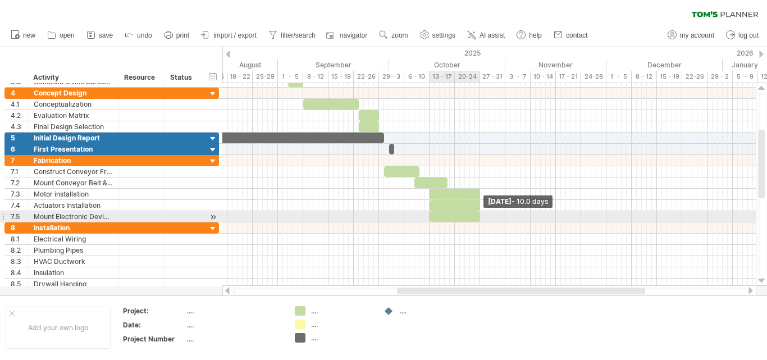
drag, startPoint x: 462, startPoint y: 217, endPoint x: 480, endPoint y: 218, distance: 17.5
click at [480, 218] on span at bounding box center [480, 216] width 4 height 11
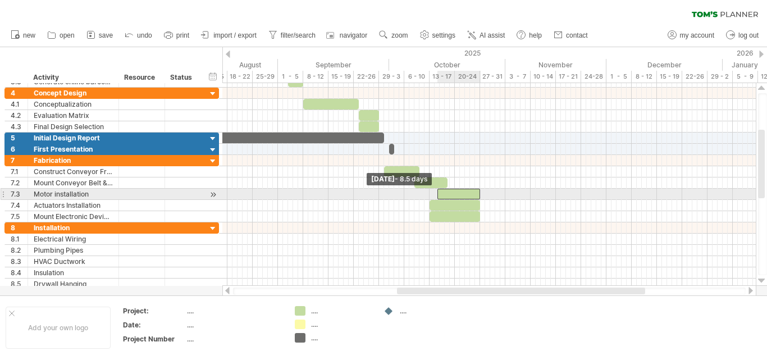
click at [438, 197] on span at bounding box center [437, 194] width 4 height 11
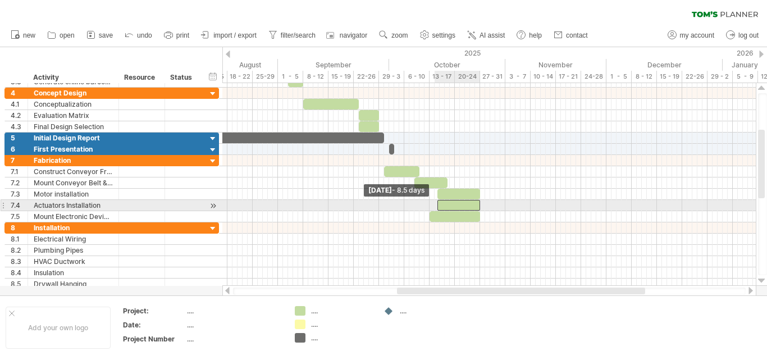
drag, startPoint x: 430, startPoint y: 205, endPoint x: 437, endPoint y: 205, distance: 6.8
click at [437, 205] on span at bounding box center [437, 205] width 4 height 11
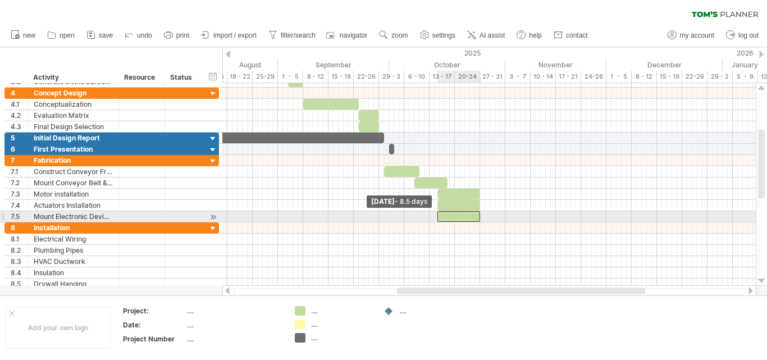
drag, startPoint x: 430, startPoint y: 217, endPoint x: 437, endPoint y: 217, distance: 7.3
click at [437, 217] on span at bounding box center [437, 216] width 4 height 11
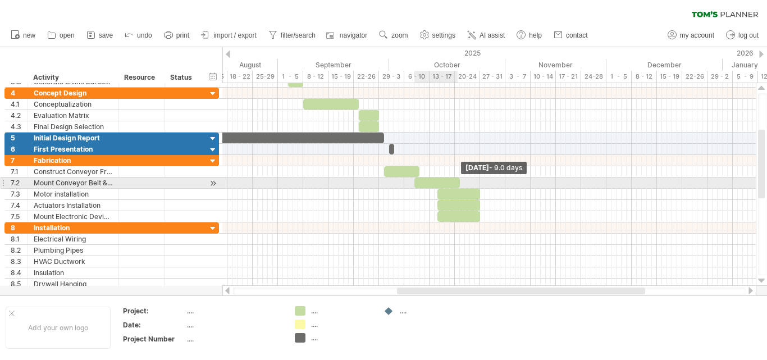
drag, startPoint x: 447, startPoint y: 184, endPoint x: 457, endPoint y: 189, distance: 10.8
click at [459, 186] on span at bounding box center [459, 182] width 4 height 11
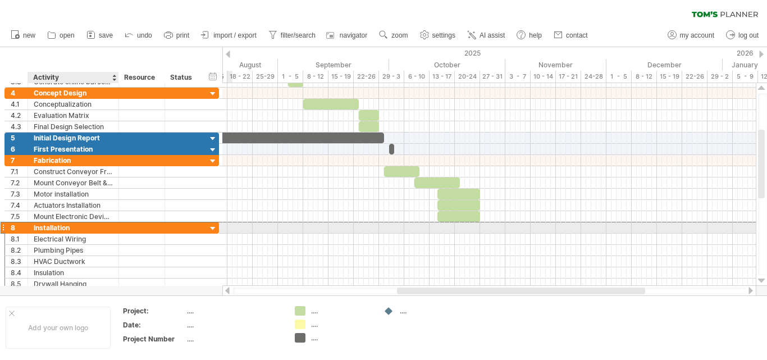
click at [122, 226] on div at bounding box center [142, 227] width 46 height 11
click at [113, 227] on div "**********" at bounding box center [73, 227] width 91 height 11
click at [111, 227] on div "Installation" at bounding box center [73, 227] width 79 height 11
type input "*"
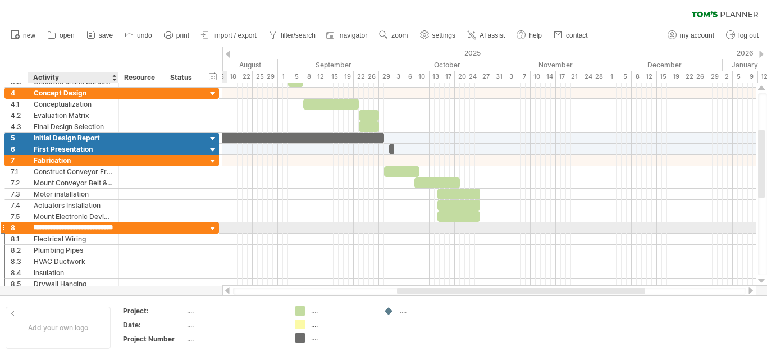
type input "**********"
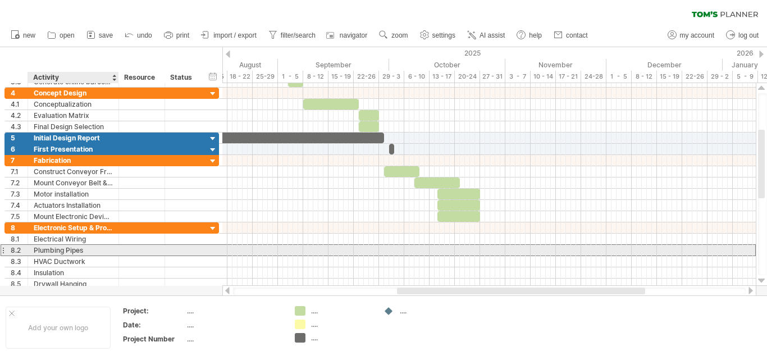
click at [111, 250] on div "**********" at bounding box center [73, 250] width 91 height 11
click at [0, 0] on input "**********" at bounding box center [0, 0] width 0 height 0
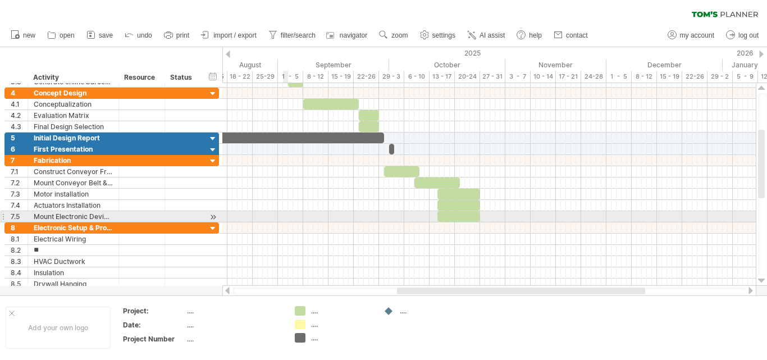
type input "*"
type input "**********"
type input "*"
type input "**********"
type input "*"
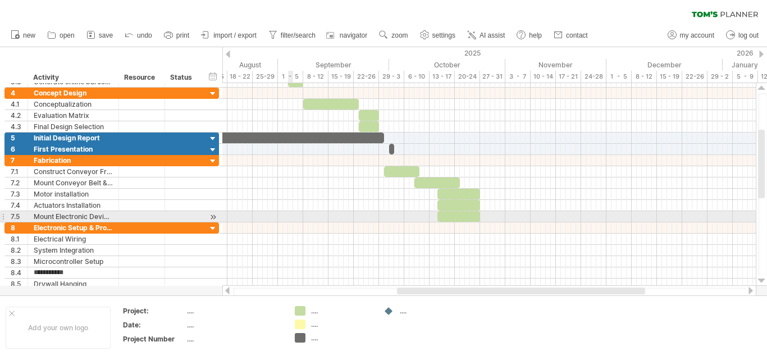
scroll to position [0, 0]
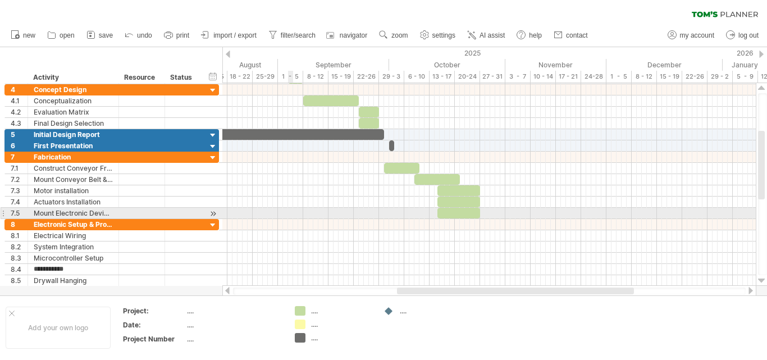
type input "**********"
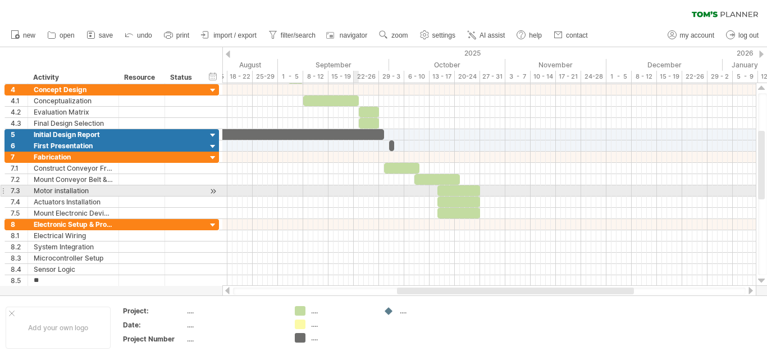
type input "*"
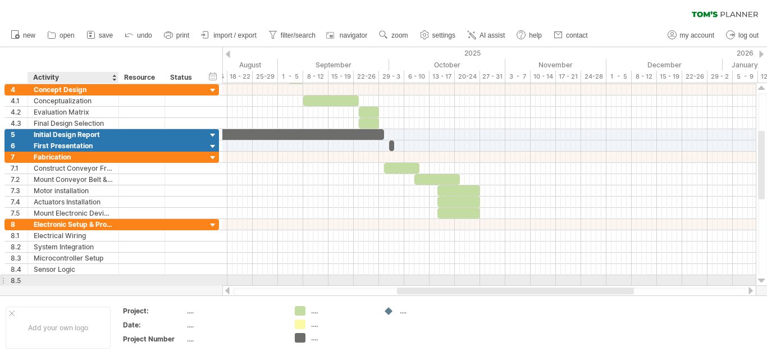
click at [79, 282] on div at bounding box center [73, 280] width 79 height 11
click at [79, 282] on input "text" at bounding box center [73, 280] width 79 height 11
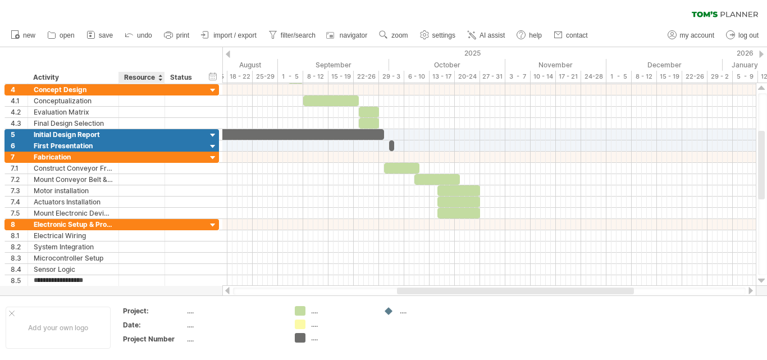
type input "**********"
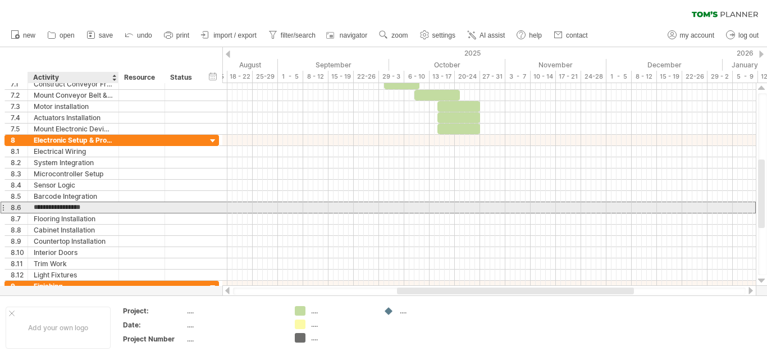
click at [98, 209] on input "**********" at bounding box center [73, 207] width 79 height 11
type input "*"
type input "**********"
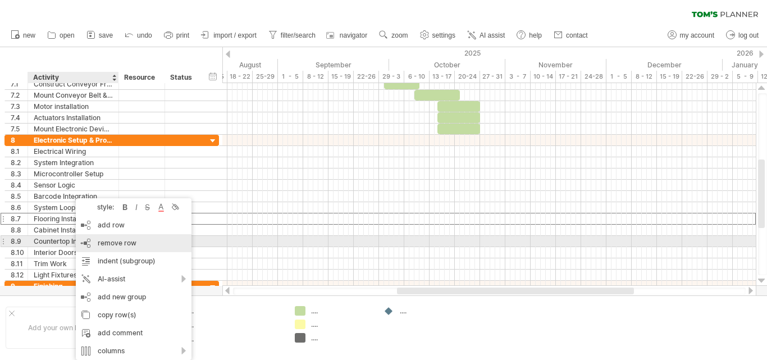
drag, startPoint x: 113, startPoint y: 243, endPoint x: 99, endPoint y: 235, distance: 15.6
click at [113, 243] on span "remove row" at bounding box center [117, 243] width 39 height 8
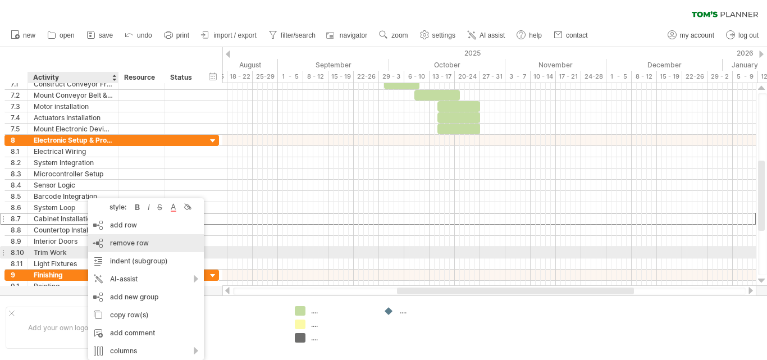
click at [123, 248] on div "remove row remove selected rows" at bounding box center [146, 243] width 116 height 18
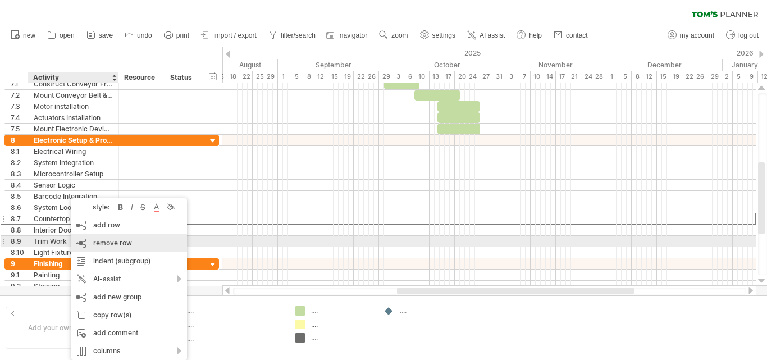
click at [130, 243] on span "remove row" at bounding box center [112, 243] width 39 height 8
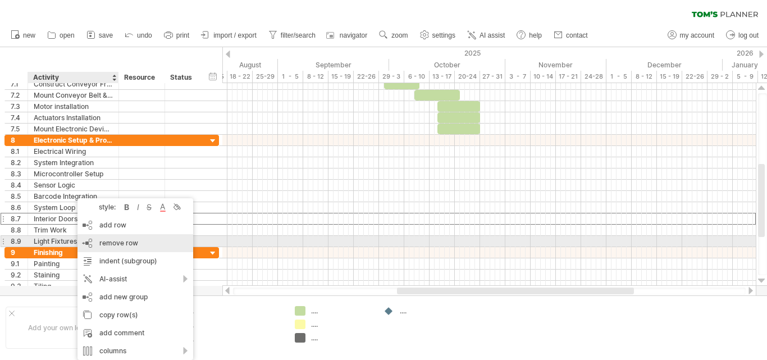
drag, startPoint x: 117, startPoint y: 245, endPoint x: 83, endPoint y: 230, distance: 36.7
click at [117, 244] on span "remove row" at bounding box center [118, 243] width 39 height 8
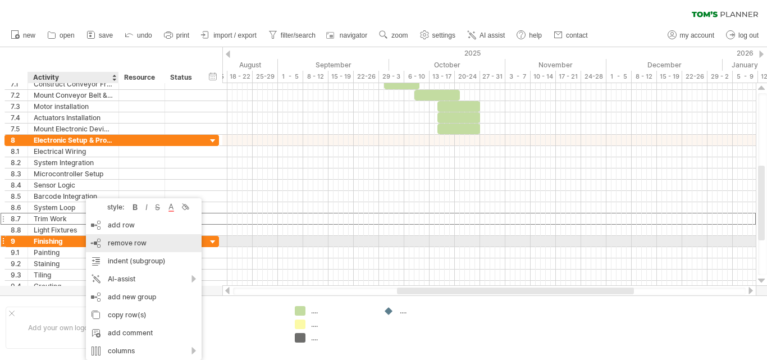
click at [112, 241] on span "remove row" at bounding box center [127, 243] width 39 height 8
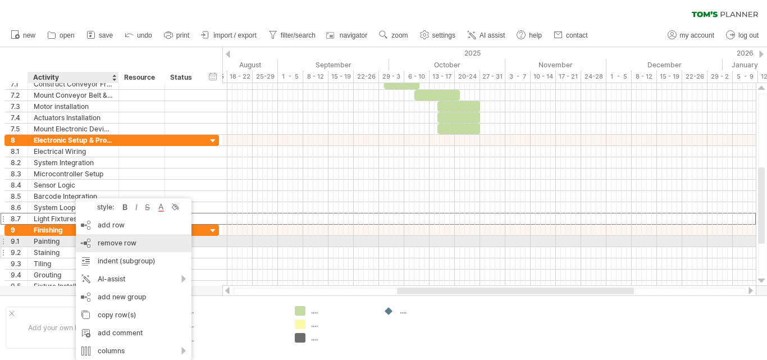
drag, startPoint x: 111, startPoint y: 242, endPoint x: 112, endPoint y: 236, distance: 6.4
click at [111, 241] on span "remove row" at bounding box center [117, 243] width 39 height 8
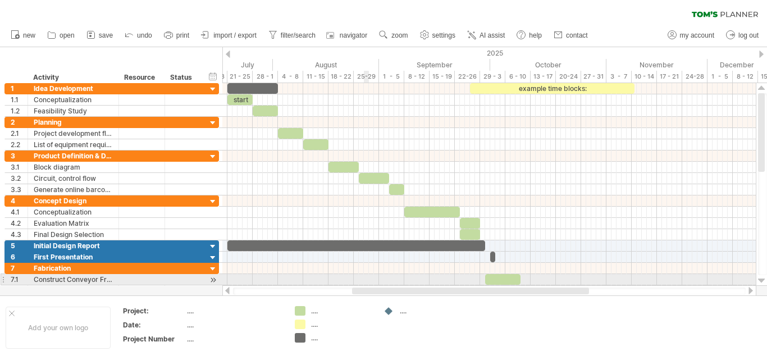
drag, startPoint x: 412, startPoint y: 292, endPoint x: 432, endPoint y: 256, distance: 41.4
click at [369, 283] on div "Trying to reach [DOMAIN_NAME] Connected again... 0% clear filter new 1" at bounding box center [383, 180] width 767 height 360
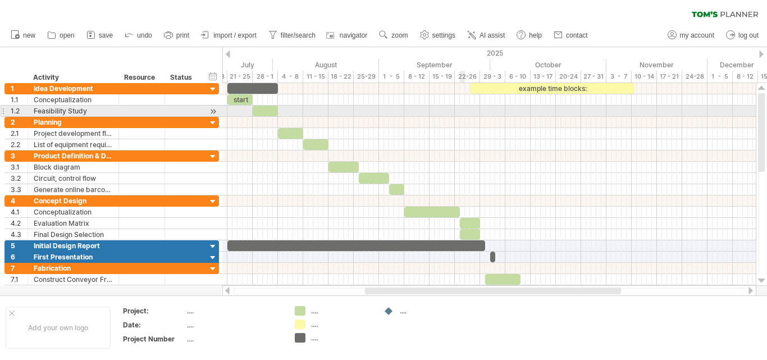
drag, startPoint x: 460, startPoint y: 111, endPoint x: 494, endPoint y: 109, distance: 33.7
click at [460, 110] on div at bounding box center [488, 111] width 533 height 11
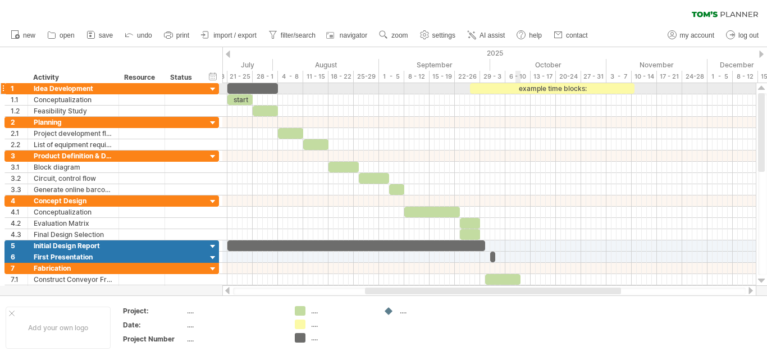
click at [519, 89] on div "example time blocks:" at bounding box center [552, 88] width 164 height 11
click at [502, 86] on div "**********" at bounding box center [552, 88] width 164 height 11
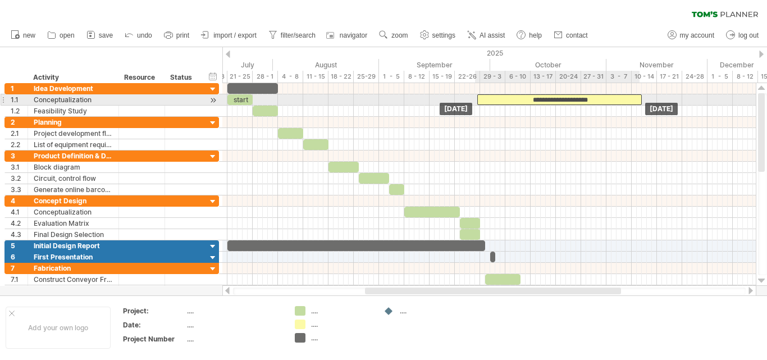
drag, startPoint x: 502, startPoint y: 88, endPoint x: 509, endPoint y: 93, distance: 9.2
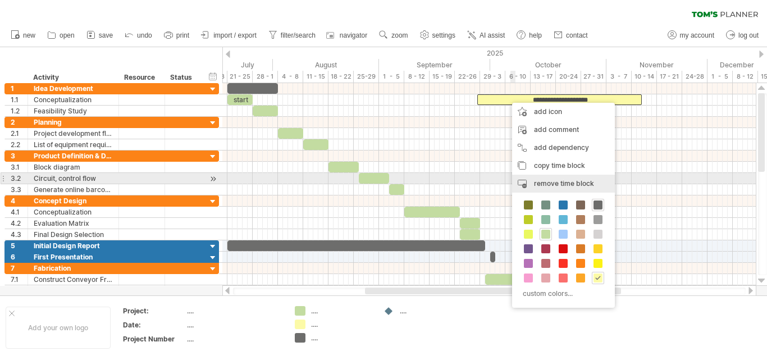
click at [548, 181] on span "remove time block" at bounding box center [564, 183] width 60 height 8
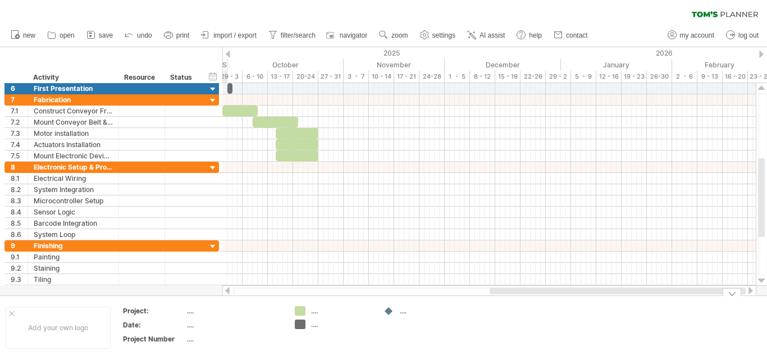
drag, startPoint x: 493, startPoint y: 291, endPoint x: 685, endPoint y: 296, distance: 192.0
click at [685, 296] on div "Trying to reach [DOMAIN_NAME] Connected again... 0% clear filter new 1" at bounding box center [383, 180] width 767 height 360
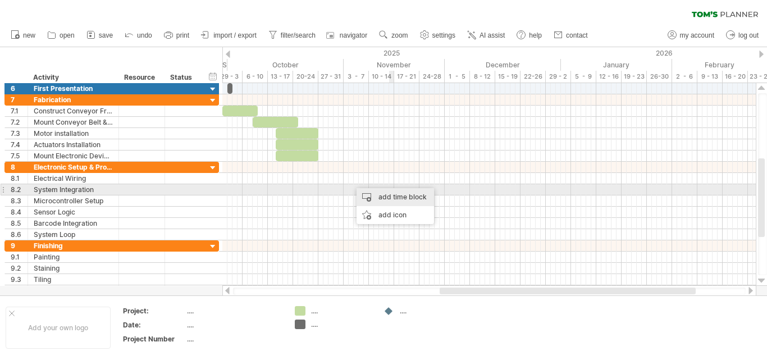
drag, startPoint x: 390, startPoint y: 194, endPoint x: 371, endPoint y: 191, distance: 19.2
click at [389, 194] on div "add time block" at bounding box center [394, 197] width 77 height 18
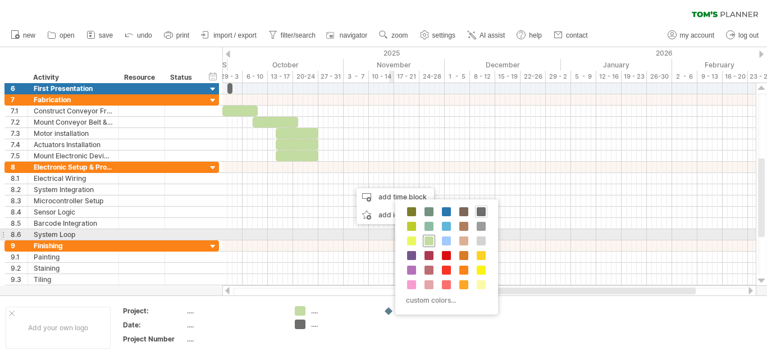
click at [428, 239] on span at bounding box center [428, 240] width 9 height 9
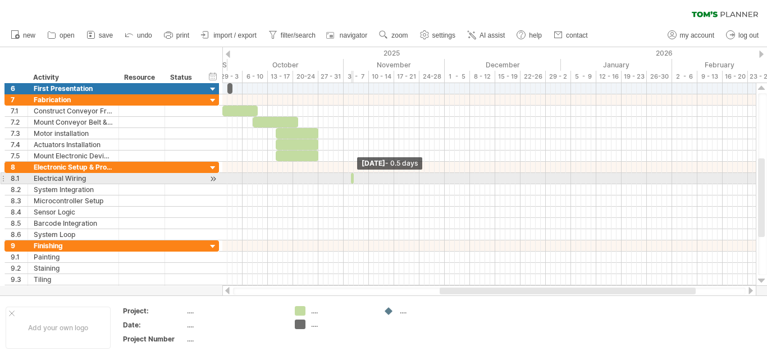
drag, startPoint x: 354, startPoint y: 179, endPoint x: 347, endPoint y: 184, distance: 8.4
click at [329, 184] on div "start [DATE] - 0.5 days [DATE]" at bounding box center [488, 184] width 533 height 203
click at [351, 181] on span at bounding box center [353, 178] width 4 height 11
drag, startPoint x: 353, startPoint y: 178, endPoint x: 359, endPoint y: 180, distance: 5.9
click at [356, 180] on span at bounding box center [353, 178] width 4 height 11
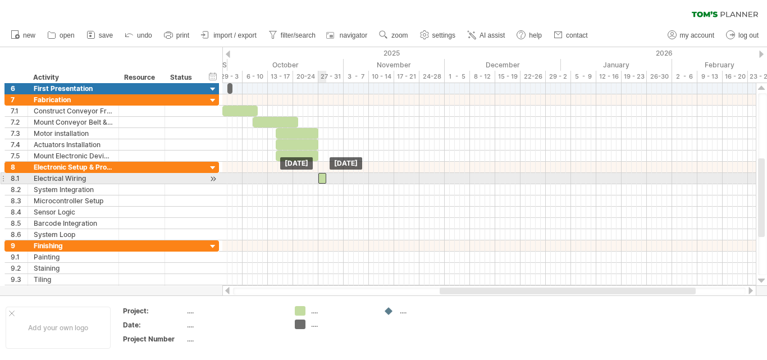
drag, startPoint x: 354, startPoint y: 180, endPoint x: 320, endPoint y: 180, distance: 33.7
click at [320, 180] on div at bounding box center [322, 178] width 8 height 11
click at [346, 182] on span at bounding box center [348, 178] width 4 height 11
drag, startPoint x: 341, startPoint y: 180, endPoint x: 352, endPoint y: 182, distance: 11.6
click at [352, 182] on span at bounding box center [353, 178] width 4 height 11
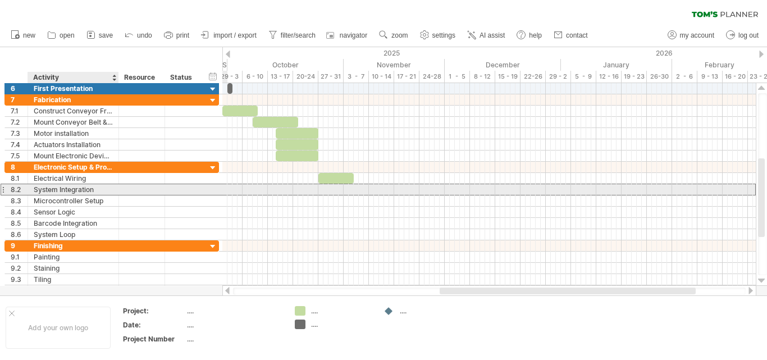
click at [99, 191] on div "System Integration" at bounding box center [73, 189] width 79 height 11
click at [99, 191] on input "**********" at bounding box center [73, 189] width 79 height 11
type input "**********"
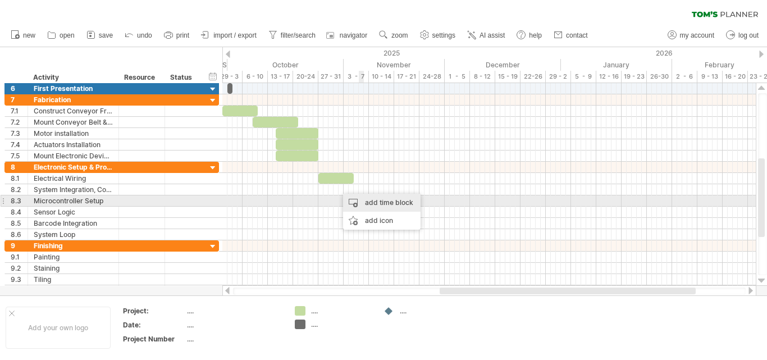
click at [366, 203] on div "add time block" at bounding box center [381, 203] width 77 height 18
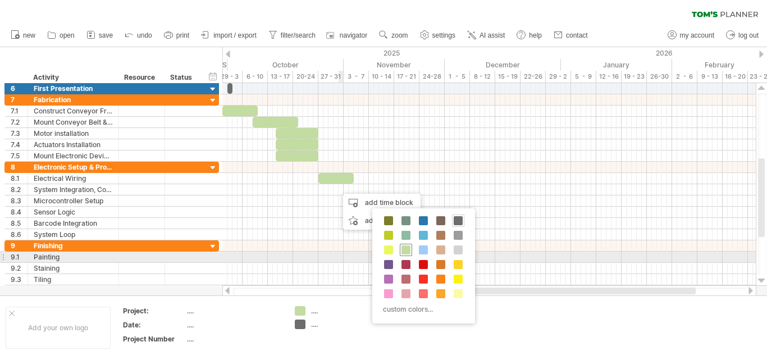
click at [404, 255] on div at bounding box center [406, 250] width 12 height 12
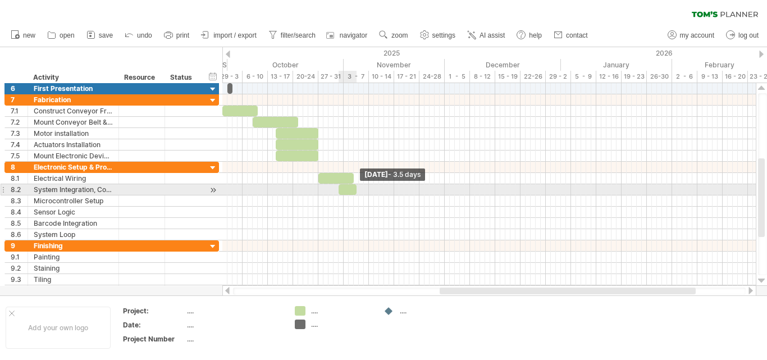
drag, startPoint x: 343, startPoint y: 191, endPoint x: 357, endPoint y: 191, distance: 13.5
click at [357, 191] on span at bounding box center [356, 189] width 4 height 11
drag, startPoint x: 355, startPoint y: 189, endPoint x: 366, endPoint y: 189, distance: 11.2
click at [366, 189] on div at bounding box center [353, 189] width 30 height 11
drag, startPoint x: 368, startPoint y: 189, endPoint x: 359, endPoint y: 191, distance: 9.7
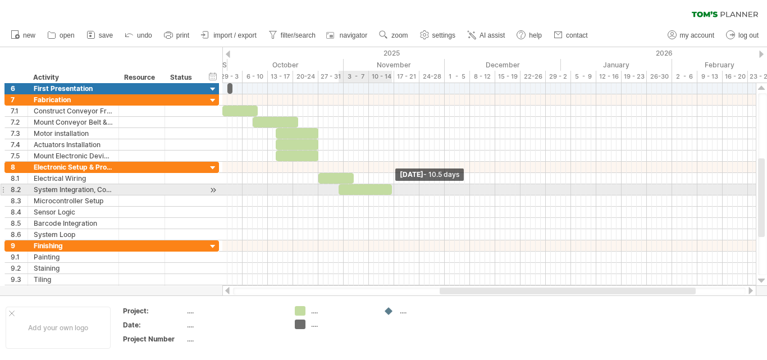
click at [389, 191] on span at bounding box center [391, 189] width 4 height 11
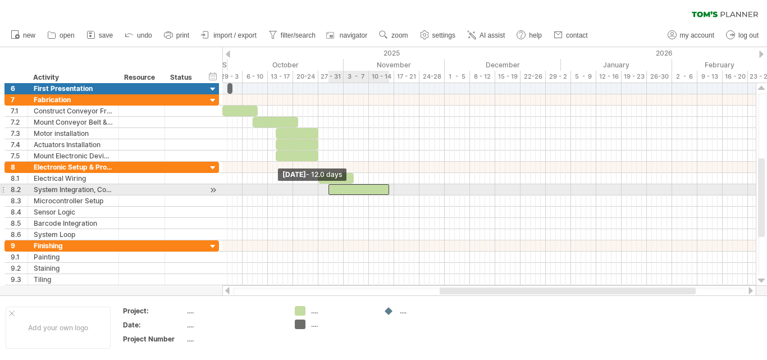
drag, startPoint x: 340, startPoint y: 190, endPoint x: 330, endPoint y: 192, distance: 9.8
click at [330, 192] on span at bounding box center [328, 189] width 4 height 11
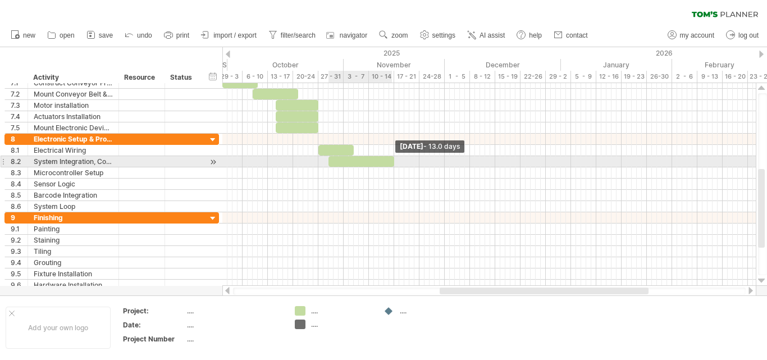
click at [391, 160] on div at bounding box center [361, 161] width 66 height 11
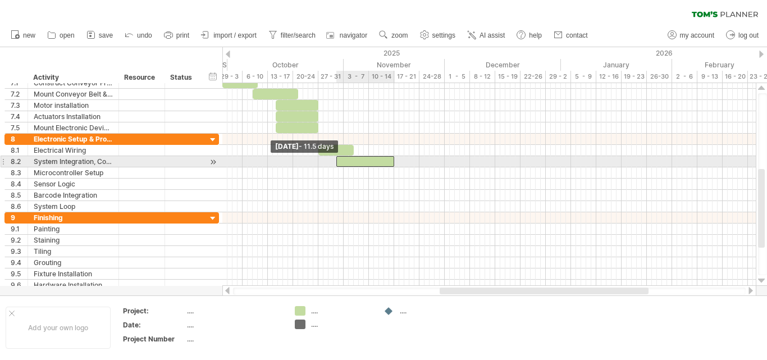
drag, startPoint x: 330, startPoint y: 161, endPoint x: 336, endPoint y: 161, distance: 6.2
click at [336, 161] on div at bounding box center [365, 161] width 58 height 11
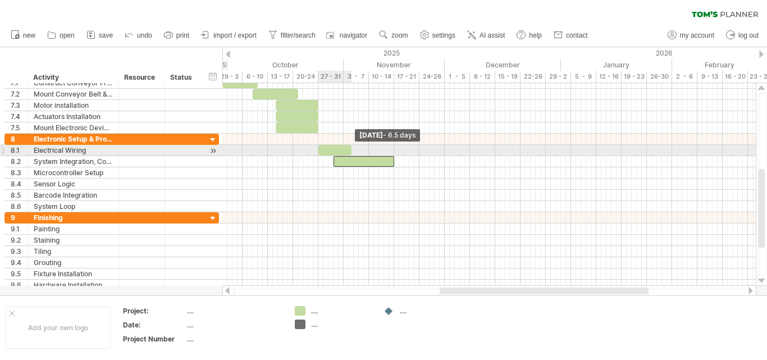
click at [352, 151] on span at bounding box center [351, 150] width 4 height 11
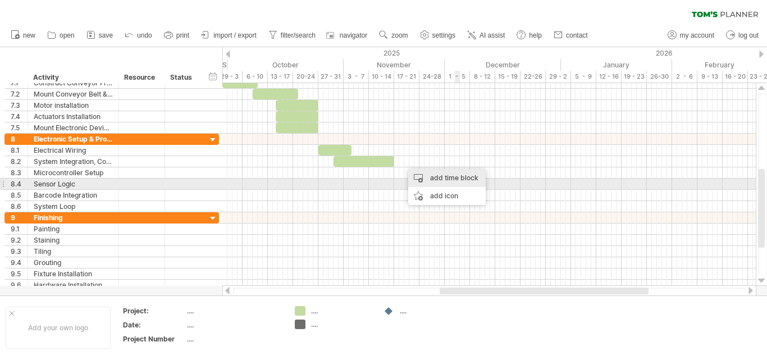
click at [447, 181] on div "add time block" at bounding box center [446, 178] width 77 height 18
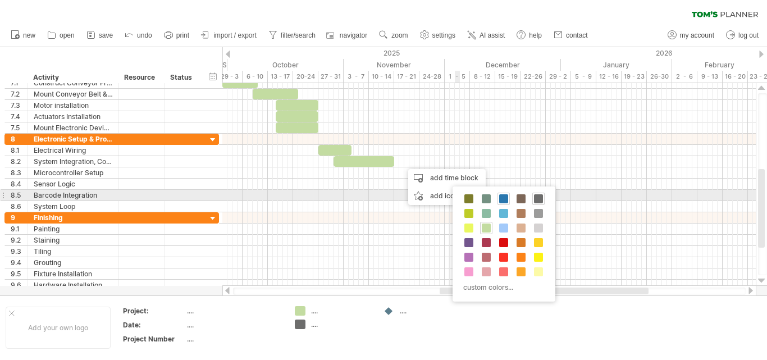
click at [500, 200] on span at bounding box center [503, 198] width 9 height 9
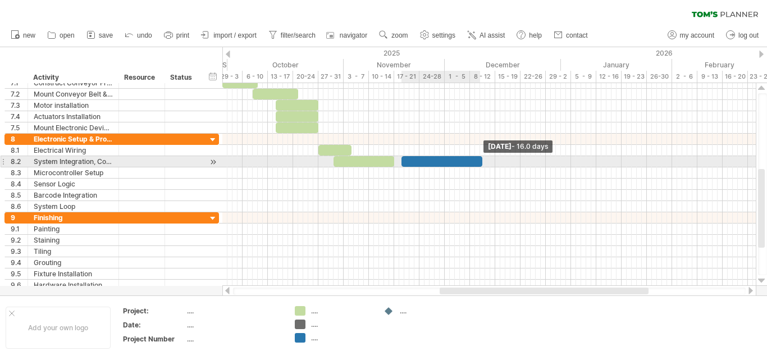
drag, startPoint x: 405, startPoint y: 164, endPoint x: 446, endPoint y: 163, distance: 41.0
click at [480, 161] on span at bounding box center [482, 161] width 4 height 11
drag, startPoint x: 402, startPoint y: 163, endPoint x: 395, endPoint y: 163, distance: 7.3
click at [395, 163] on span at bounding box center [394, 161] width 4 height 11
drag, startPoint x: 481, startPoint y: 161, endPoint x: 469, endPoint y: 164, distance: 12.4
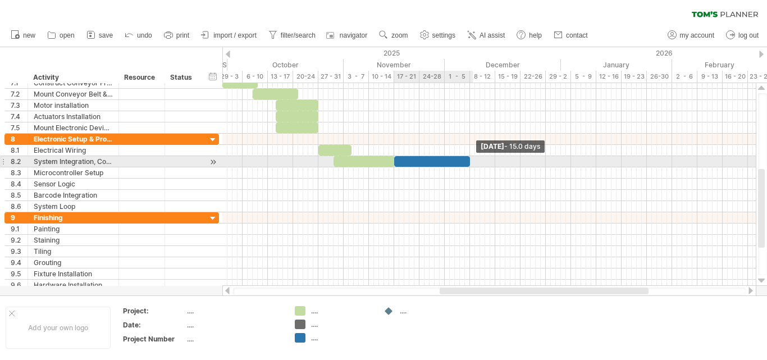
click at [469, 164] on span at bounding box center [470, 161] width 4 height 11
click at [420, 162] on div at bounding box center [432, 161] width 76 height 11
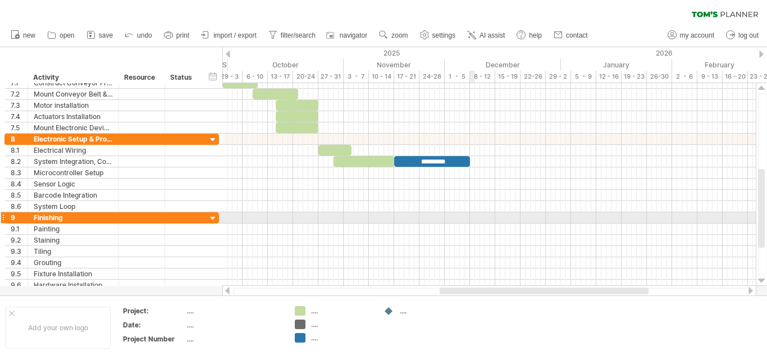
click at [477, 227] on div at bounding box center [488, 228] width 533 height 11
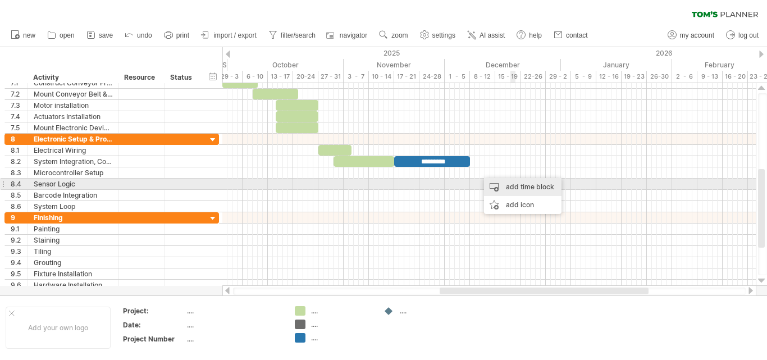
click at [522, 185] on div "add time block" at bounding box center [522, 187] width 77 height 18
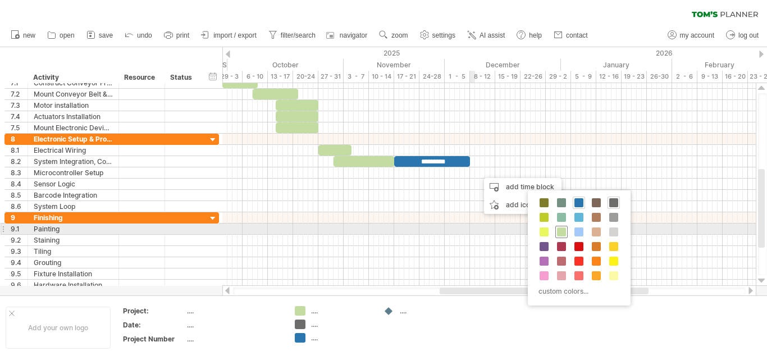
click at [564, 235] on span at bounding box center [561, 231] width 9 height 9
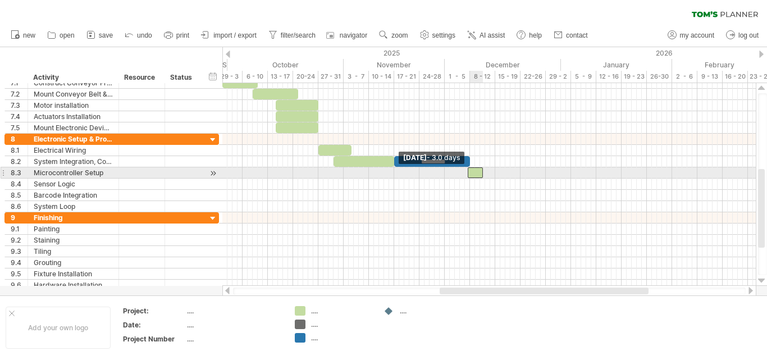
drag, startPoint x: 478, startPoint y: 173, endPoint x: 468, endPoint y: 177, distance: 10.5
click at [468, 177] on span at bounding box center [467, 172] width 4 height 11
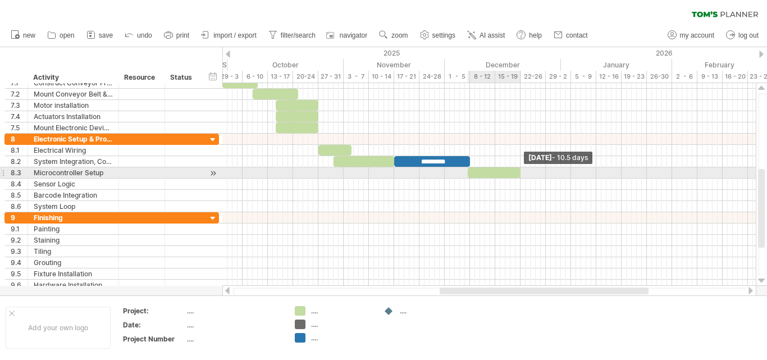
drag, startPoint x: 483, startPoint y: 172, endPoint x: 520, endPoint y: 177, distance: 37.9
click at [520, 177] on span at bounding box center [520, 172] width 4 height 11
click at [472, 171] on div at bounding box center [496, 172] width 53 height 11
click at [520, 176] on span at bounding box center [520, 172] width 4 height 11
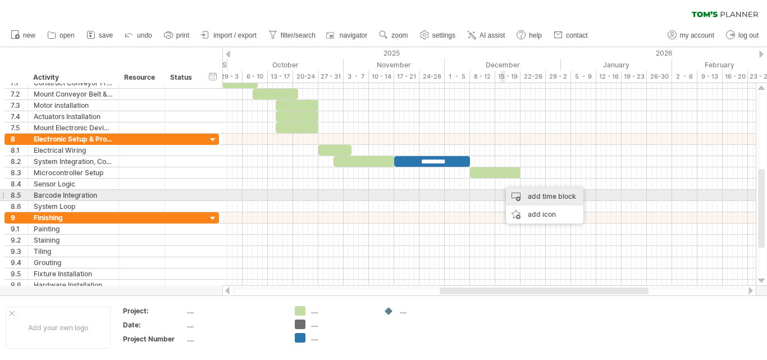
click at [530, 193] on div "add time block" at bounding box center [544, 196] width 77 height 18
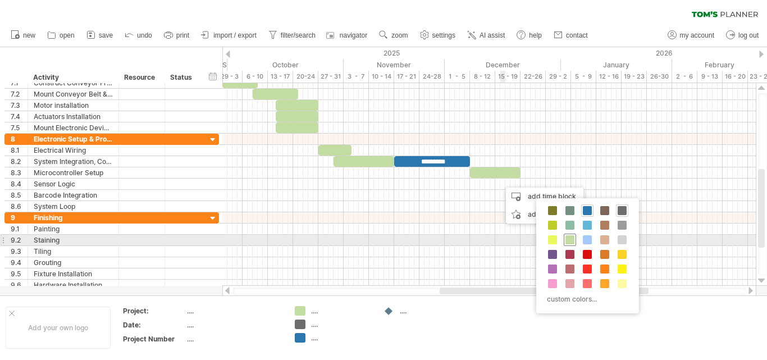
drag, startPoint x: 571, startPoint y: 242, endPoint x: 566, endPoint y: 239, distance: 5.8
click at [567, 240] on span at bounding box center [569, 239] width 9 height 9
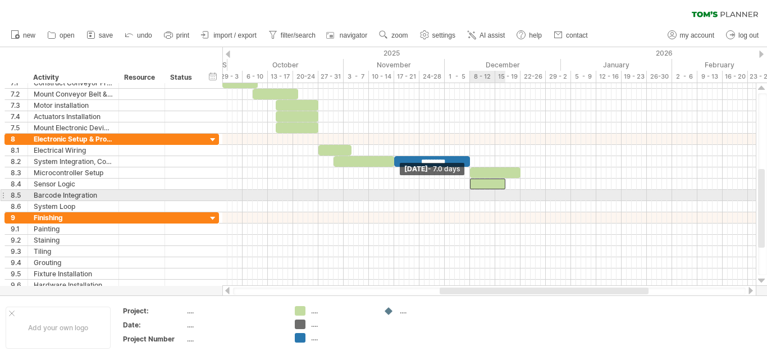
drag, startPoint x: 500, startPoint y: 185, endPoint x: 470, endPoint y: 195, distance: 31.2
click at [470, 195] on div "start ********* [DATE] - 10.0 days [DATE] - 7.0 days" at bounding box center [488, 184] width 533 height 203
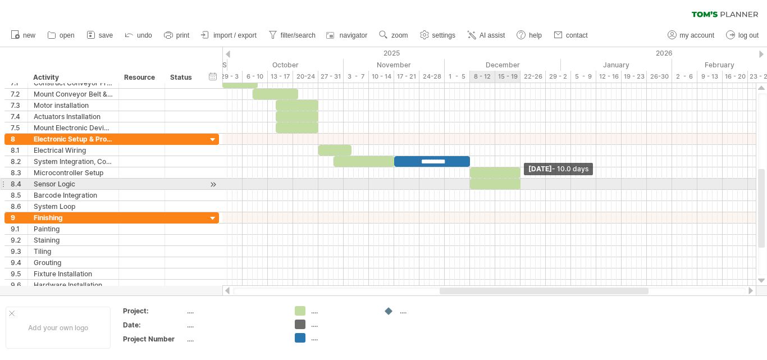
drag, startPoint x: 503, startPoint y: 182, endPoint x: 511, endPoint y: 194, distance: 13.7
click at [519, 185] on span at bounding box center [520, 183] width 4 height 11
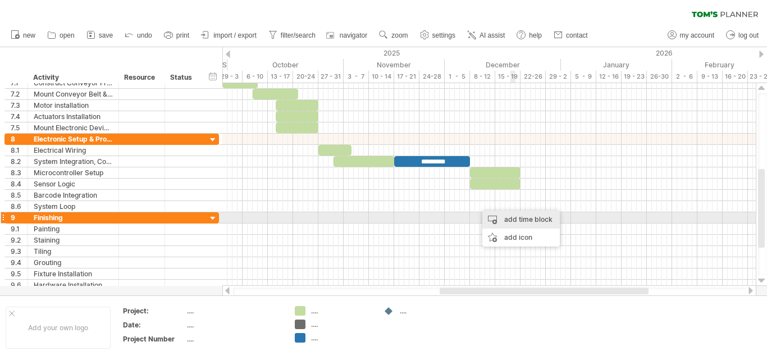
click at [516, 215] on div "add time block" at bounding box center [520, 219] width 77 height 18
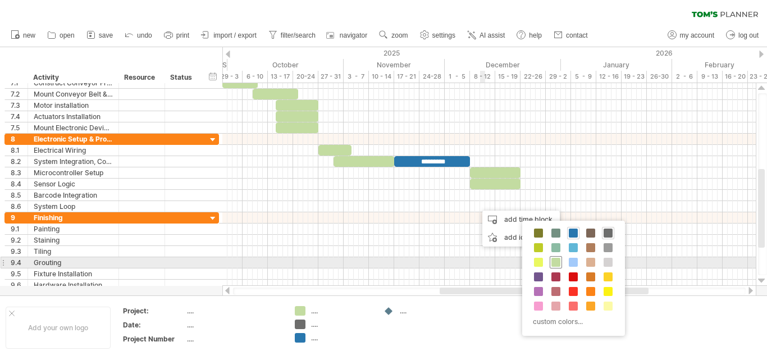
click at [551, 264] on span at bounding box center [555, 262] width 9 height 9
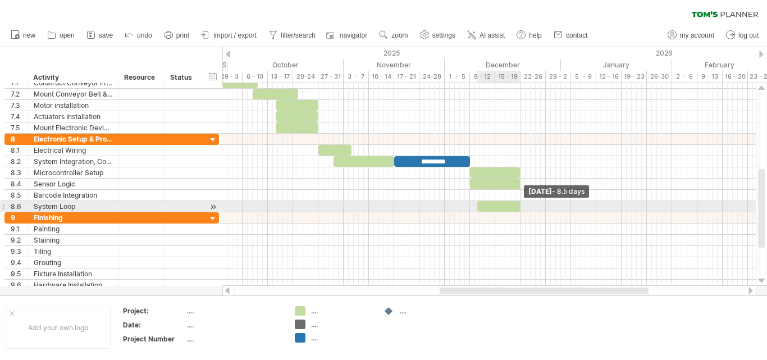
drag, startPoint x: 493, startPoint y: 204, endPoint x: 519, endPoint y: 206, distance: 25.3
click at [519, 206] on span at bounding box center [520, 206] width 4 height 11
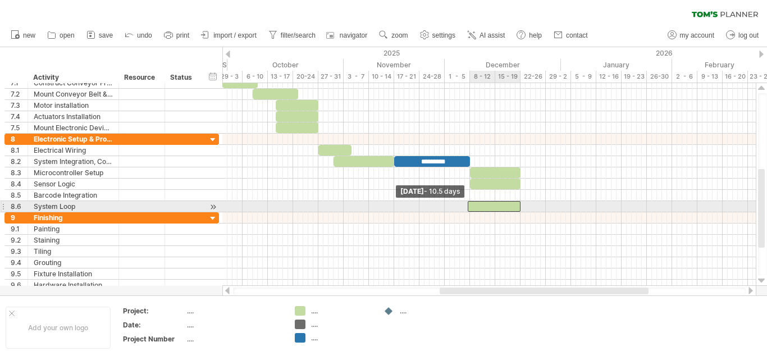
drag, startPoint x: 478, startPoint y: 206, endPoint x: 469, endPoint y: 210, distance: 10.0
click at [469, 210] on span at bounding box center [467, 206] width 4 height 11
click at [469, 207] on span at bounding box center [470, 206] width 4 height 11
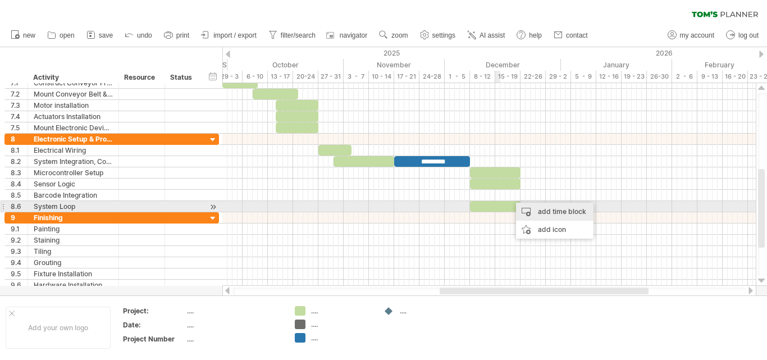
click at [555, 210] on div "add time block" at bounding box center [554, 212] width 77 height 18
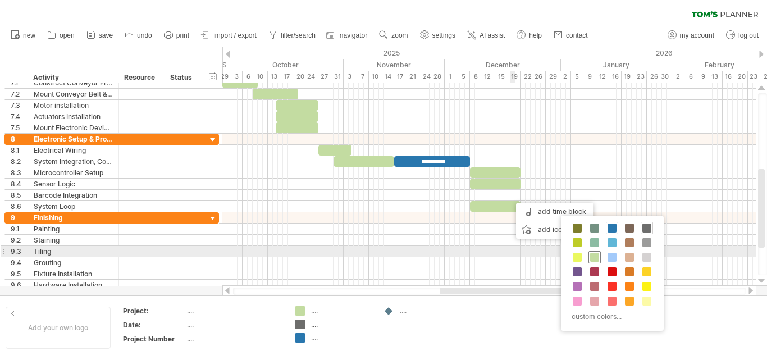
click at [594, 256] on span at bounding box center [594, 257] width 9 height 9
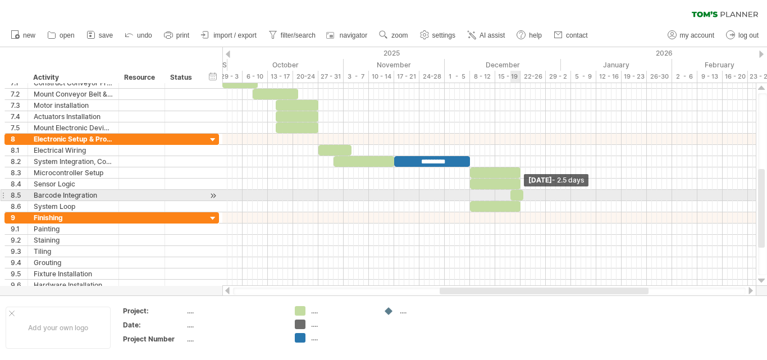
click at [523, 196] on span at bounding box center [523, 195] width 4 height 11
drag, startPoint x: 516, startPoint y: 196, endPoint x: 496, endPoint y: 196, distance: 20.2
click at [496, 196] on div at bounding box center [496, 195] width 13 height 11
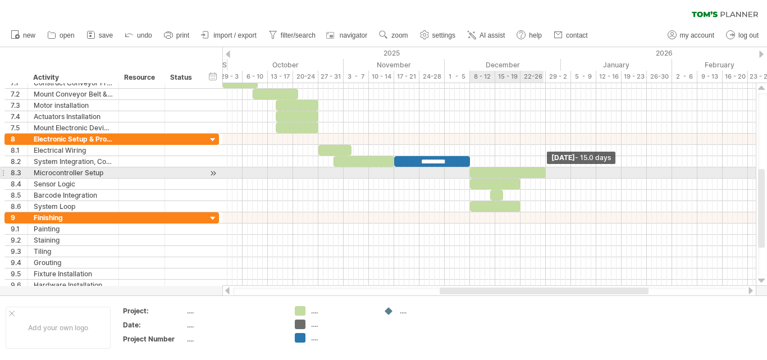
drag, startPoint x: 521, startPoint y: 172, endPoint x: 545, endPoint y: 173, distance: 24.2
click at [545, 173] on span at bounding box center [545, 172] width 4 height 11
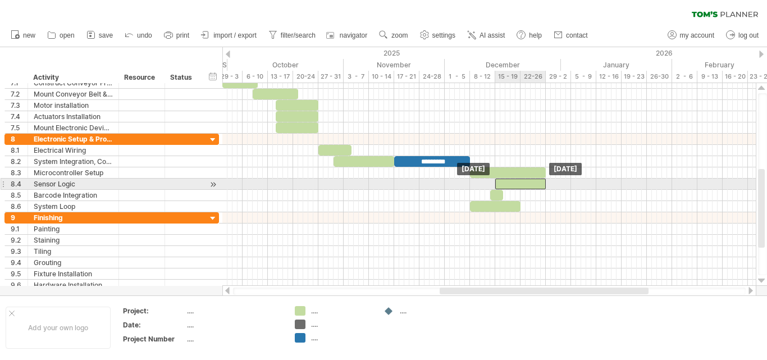
drag, startPoint x: 501, startPoint y: 182, endPoint x: 539, endPoint y: 186, distance: 37.9
click at [528, 184] on div at bounding box center [520, 183] width 51 height 11
drag, startPoint x: 546, startPoint y: 183, endPoint x: 511, endPoint y: 188, distance: 34.6
click at [549, 186] on span at bounding box center [550, 183] width 4 height 11
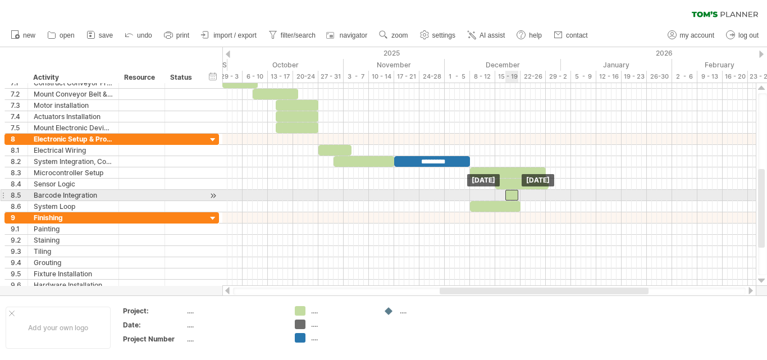
drag, startPoint x: 498, startPoint y: 195, endPoint x: 514, endPoint y: 196, distance: 16.3
click at [514, 196] on div at bounding box center [511, 195] width 13 height 11
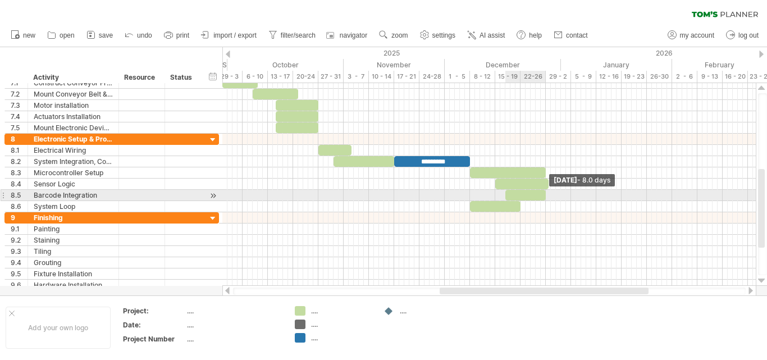
drag, startPoint x: 517, startPoint y: 194, endPoint x: 544, endPoint y: 194, distance: 26.9
click at [544, 194] on span at bounding box center [545, 195] width 4 height 11
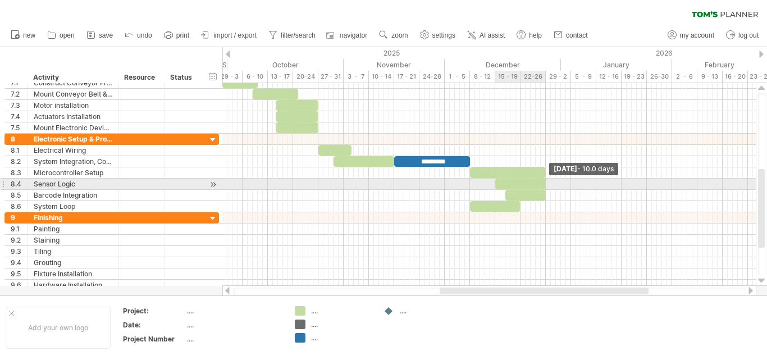
click at [545, 185] on span at bounding box center [545, 183] width 4 height 11
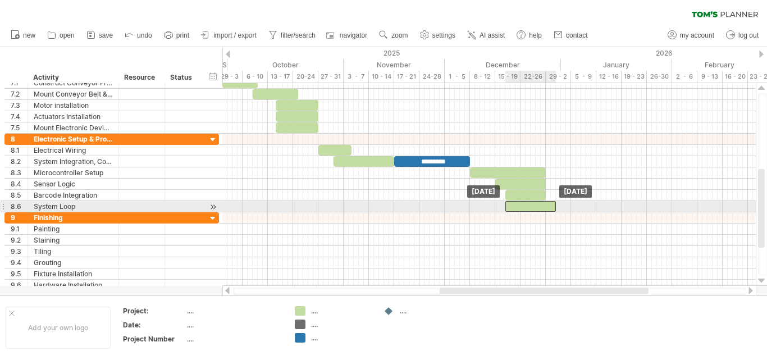
drag, startPoint x: 505, startPoint y: 206, endPoint x: 541, endPoint y: 204, distance: 36.5
click at [541, 204] on div at bounding box center [530, 206] width 51 height 11
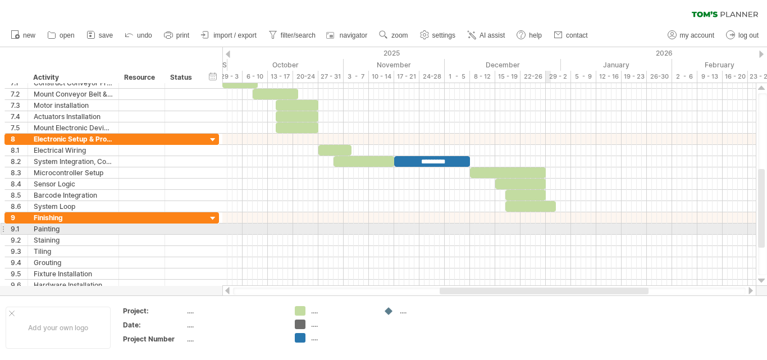
click at [546, 231] on div at bounding box center [488, 228] width 533 height 11
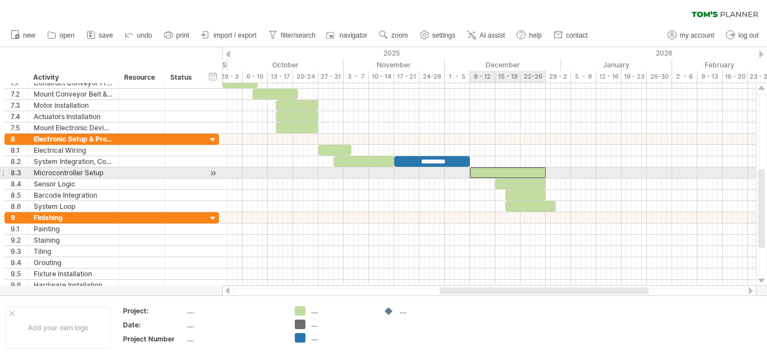
click at [495, 174] on div at bounding box center [508, 172] width 76 height 11
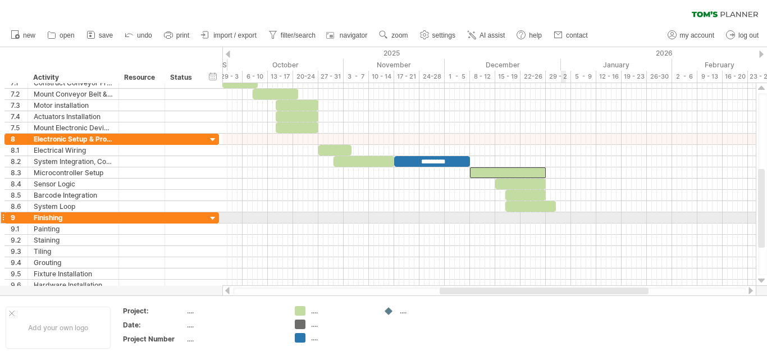
click at [557, 219] on div at bounding box center [488, 217] width 533 height 11
click at [96, 217] on div "Finishing" at bounding box center [73, 217] width 79 height 11
click at [0, 0] on input "*********" at bounding box center [0, 0] width 0 height 0
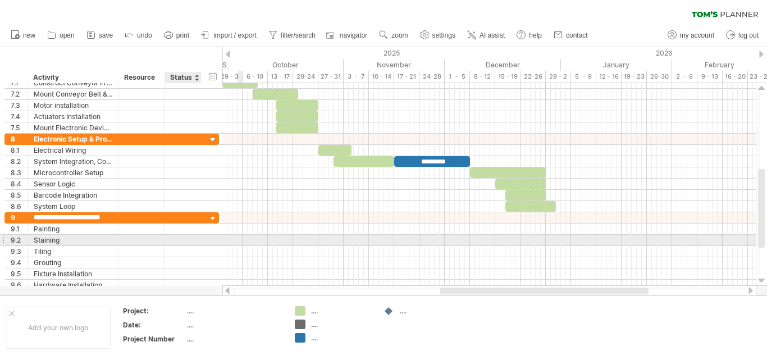
type input "**********"
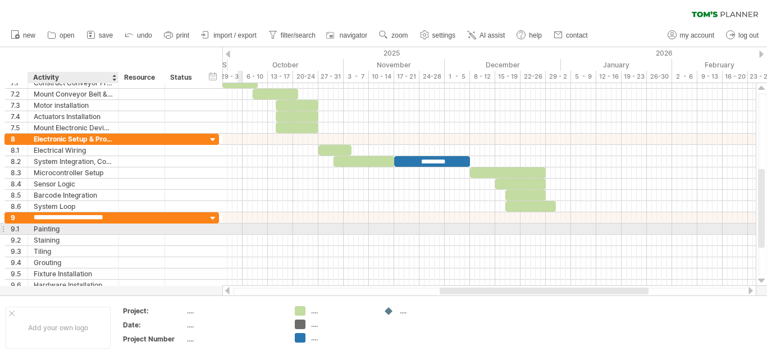
click at [89, 230] on div "Painting" at bounding box center [73, 228] width 79 height 11
click at [88, 228] on input "********" at bounding box center [73, 228] width 79 height 11
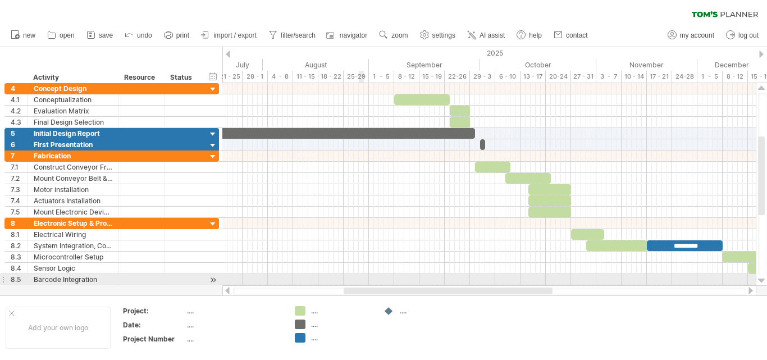
drag, startPoint x: 455, startPoint y: 290, endPoint x: 363, endPoint y: 276, distance: 93.7
click at [363, 276] on div "Trying to reach [DOMAIN_NAME] Connected again... 0% clear filter new 1" at bounding box center [383, 180] width 767 height 360
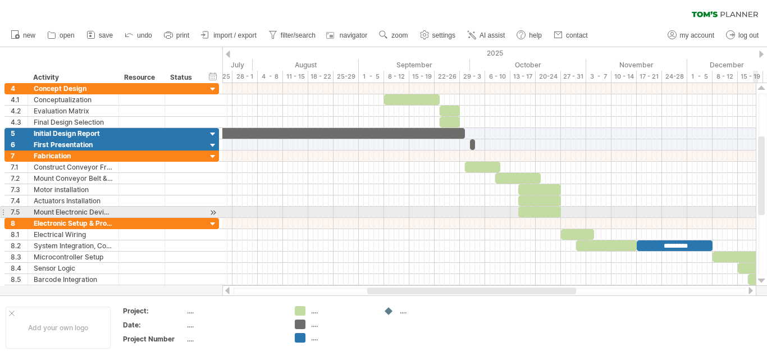
click at [766, 210] on div at bounding box center [762, 184] width 9 height 182
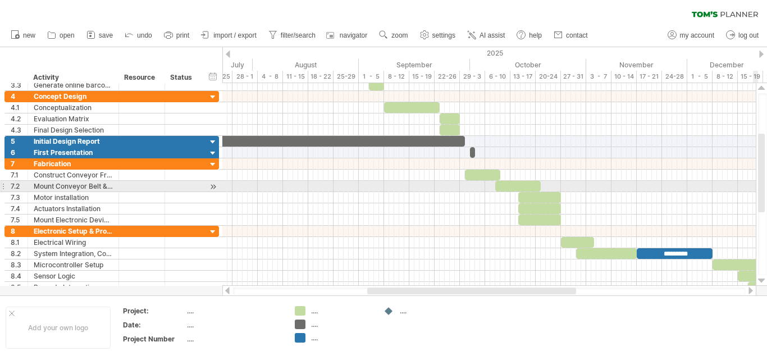
drag, startPoint x: 760, startPoint y: 193, endPoint x: 708, endPoint y: 200, distance: 53.3
click at [762, 194] on div at bounding box center [761, 173] width 7 height 79
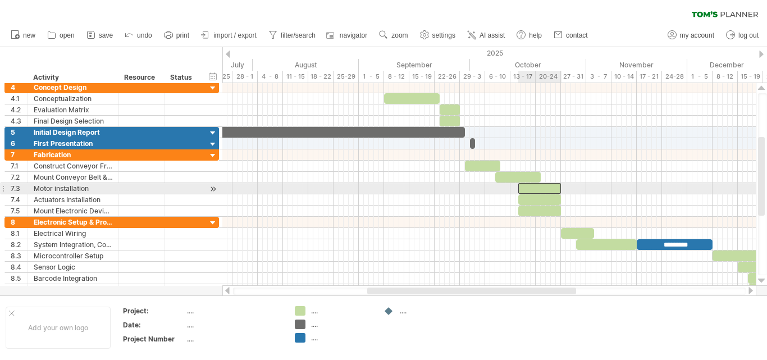
drag, startPoint x: 545, startPoint y: 184, endPoint x: 554, endPoint y: 189, distance: 10.3
click at [547, 185] on div at bounding box center [539, 188] width 43 height 11
click at [544, 187] on div at bounding box center [538, 188] width 43 height 11
drag, startPoint x: 561, startPoint y: 187, endPoint x: 586, endPoint y: 187, distance: 24.7
click at [586, 187] on span at bounding box center [586, 188] width 4 height 11
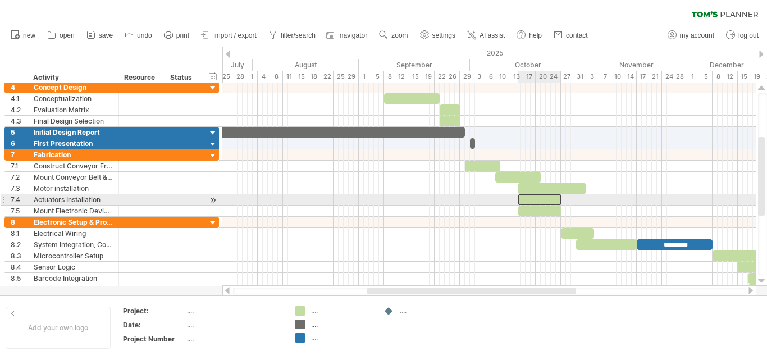
click at [552, 198] on div at bounding box center [539, 199] width 43 height 11
click at [563, 198] on div at bounding box center [488, 199] width 533 height 11
click at [553, 201] on div at bounding box center [539, 199] width 43 height 11
drag, startPoint x: 560, startPoint y: 199, endPoint x: 585, endPoint y: 200, distance: 25.3
click at [585, 200] on span at bounding box center [586, 199] width 4 height 11
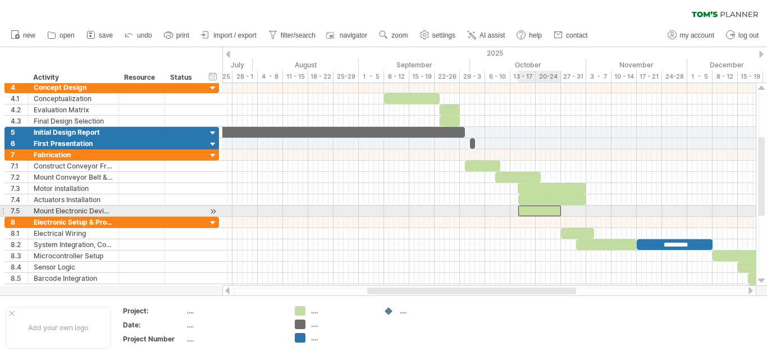
click at [552, 213] on div at bounding box center [539, 210] width 43 height 11
drag, startPoint x: 560, startPoint y: 212, endPoint x: 584, endPoint y: 213, distance: 24.1
click at [584, 213] on span at bounding box center [586, 210] width 4 height 11
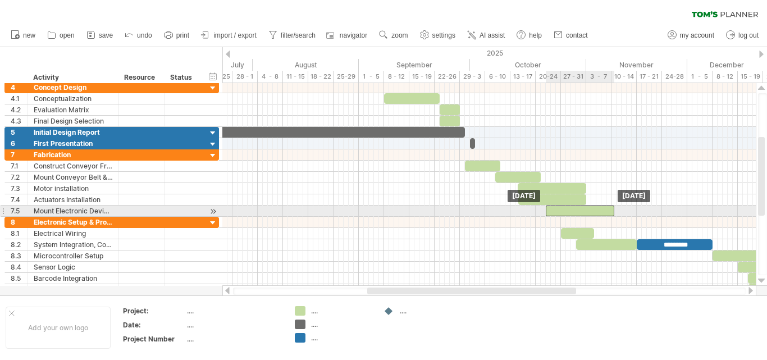
drag, startPoint x: 558, startPoint y: 208, endPoint x: 585, endPoint y: 209, distance: 27.0
click at [585, 209] on div at bounding box center [580, 210] width 68 height 11
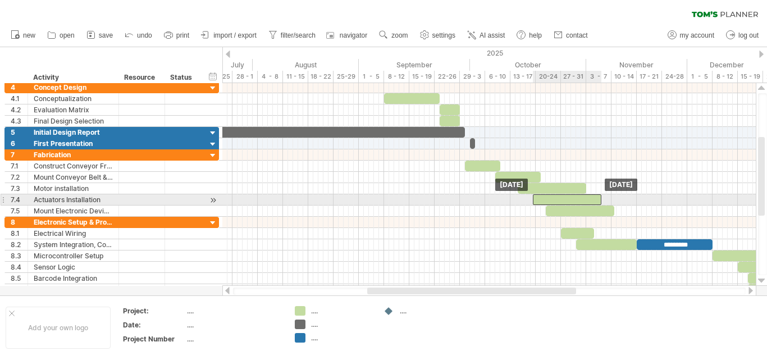
drag, startPoint x: 570, startPoint y: 198, endPoint x: 585, endPoint y: 199, distance: 15.8
click at [585, 199] on div at bounding box center [567, 199] width 68 height 11
drag, startPoint x: 601, startPoint y: 199, endPoint x: 610, endPoint y: 199, distance: 9.6
click at [610, 199] on span at bounding box center [611, 199] width 4 height 11
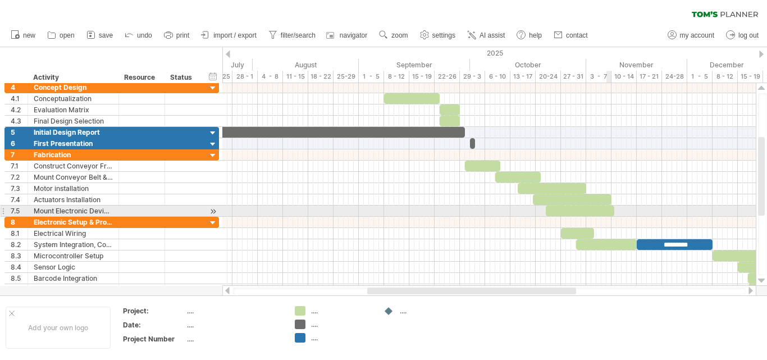
click at [606, 211] on div at bounding box center [580, 210] width 68 height 11
drag, startPoint x: 615, startPoint y: 210, endPoint x: 593, endPoint y: 234, distance: 33.0
click at [626, 214] on span at bounding box center [624, 210] width 4 height 11
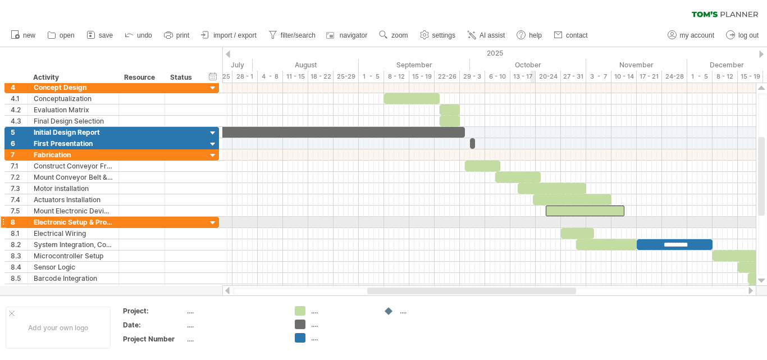
click at [534, 226] on div at bounding box center [488, 222] width 533 height 11
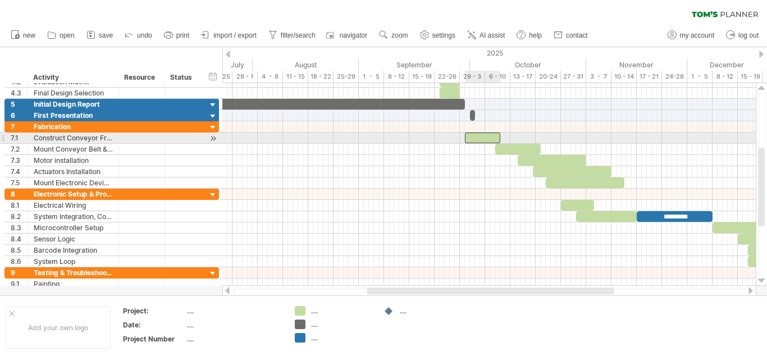
click at [491, 137] on div at bounding box center [482, 137] width 35 height 11
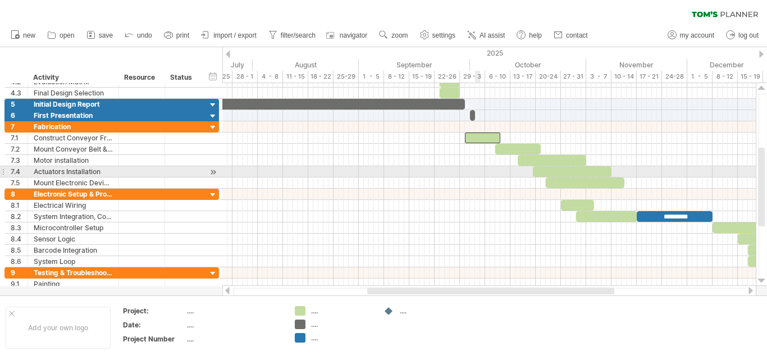
click at [480, 173] on div at bounding box center [488, 171] width 533 height 11
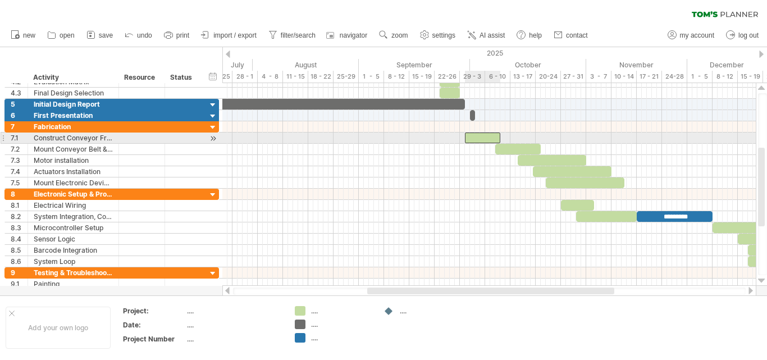
click at [488, 139] on div at bounding box center [482, 137] width 35 height 11
click at [501, 138] on span at bounding box center [500, 137] width 4 height 11
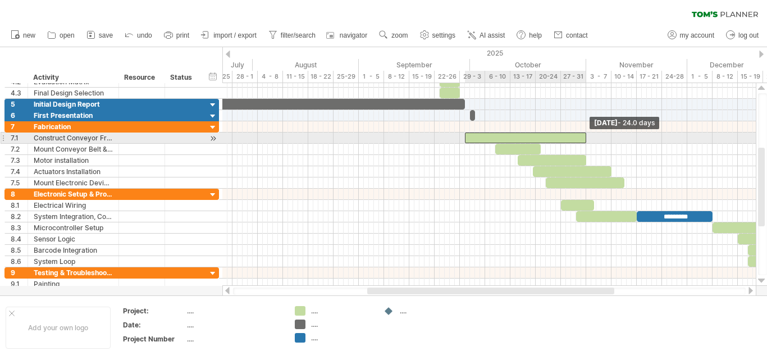
drag, startPoint x: 501, startPoint y: 137, endPoint x: 587, endPoint y: 140, distance: 85.9
click at [587, 140] on span at bounding box center [586, 137] width 4 height 11
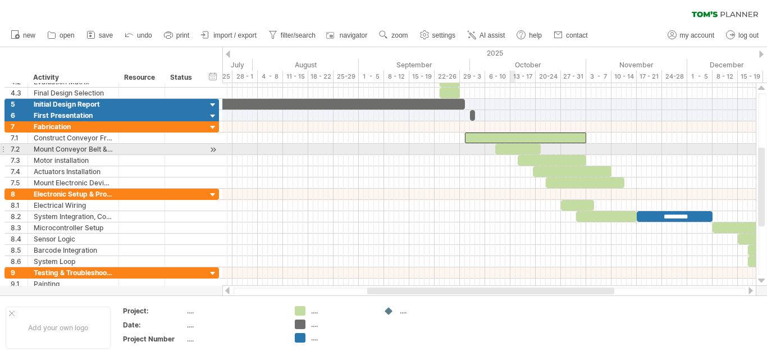
click at [516, 150] on div at bounding box center [517, 149] width 45 height 11
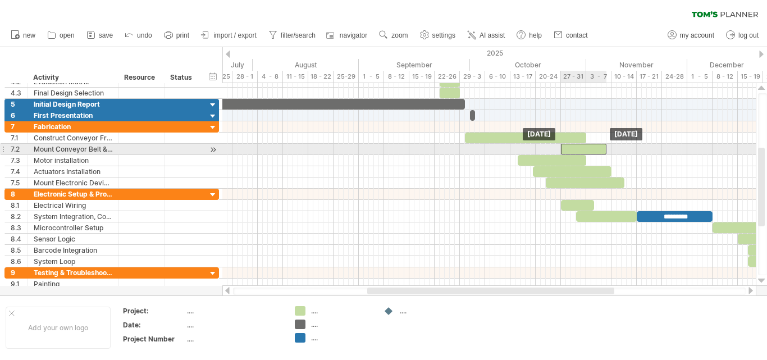
drag, startPoint x: 528, startPoint y: 150, endPoint x: 591, endPoint y: 152, distance: 62.9
click at [591, 152] on div at bounding box center [583, 149] width 45 height 11
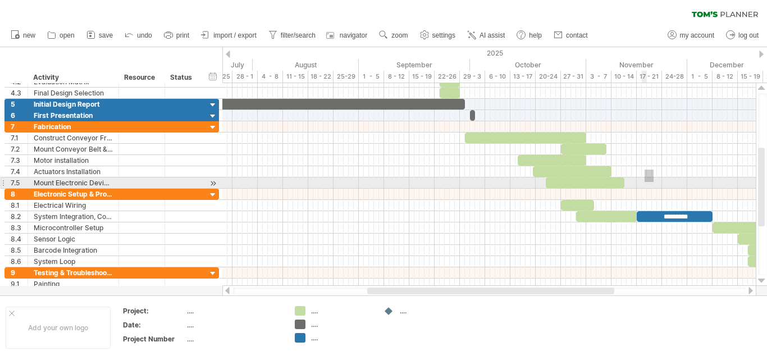
drag, startPoint x: 653, startPoint y: 171, endPoint x: 644, endPoint y: 182, distance: 13.9
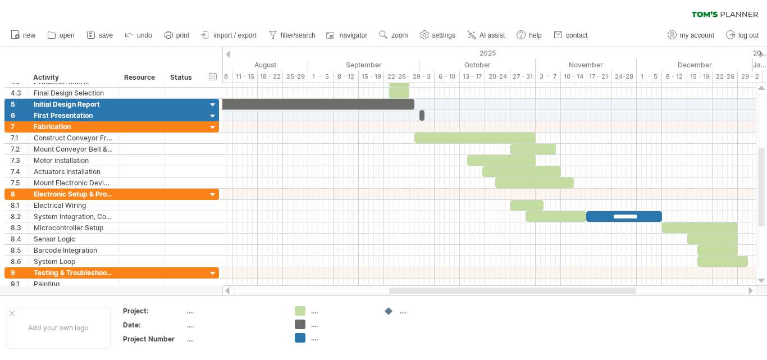
drag, startPoint x: 563, startPoint y: 289, endPoint x: 557, endPoint y: 253, distance: 37.1
click at [581, 286] on div at bounding box center [489, 290] width 534 height 11
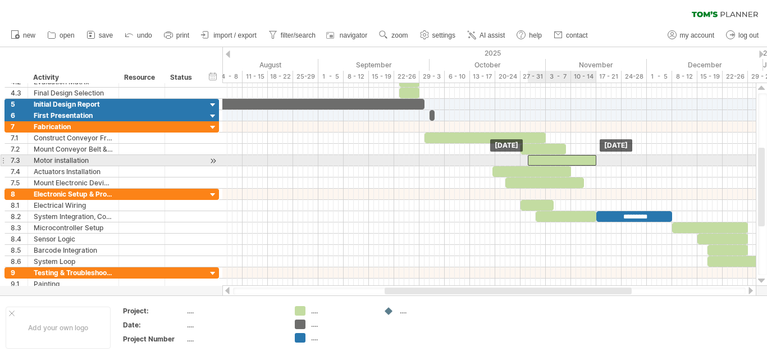
drag, startPoint x: 523, startPoint y: 159, endPoint x: 549, endPoint y: 171, distance: 28.9
click at [573, 162] on div at bounding box center [562, 160] width 68 height 11
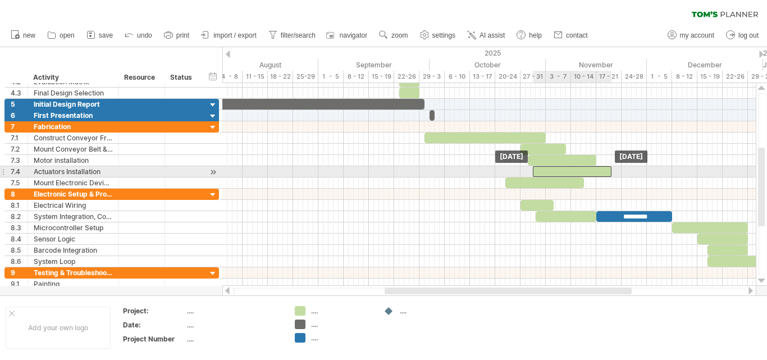
drag, startPoint x: 548, startPoint y: 171, endPoint x: 572, endPoint y: 183, distance: 26.4
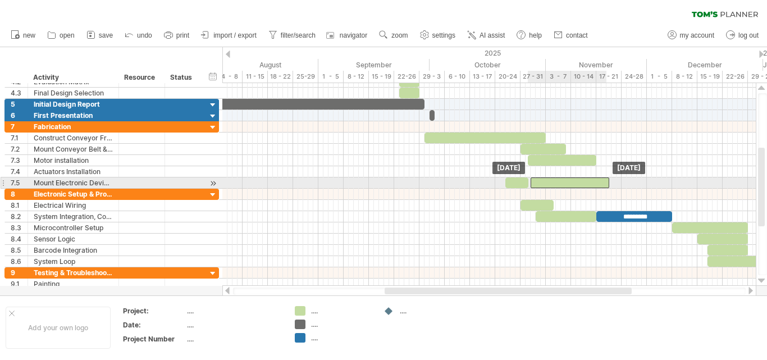
click at [569, 184] on div at bounding box center [569, 182] width 79 height 11
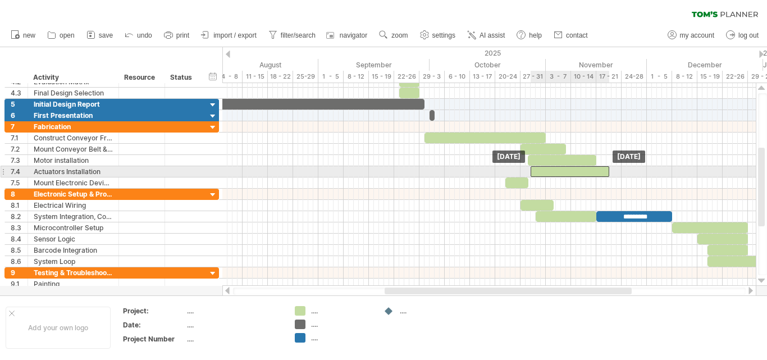
drag, startPoint x: 570, startPoint y: 182, endPoint x: 554, endPoint y: 175, distance: 17.6
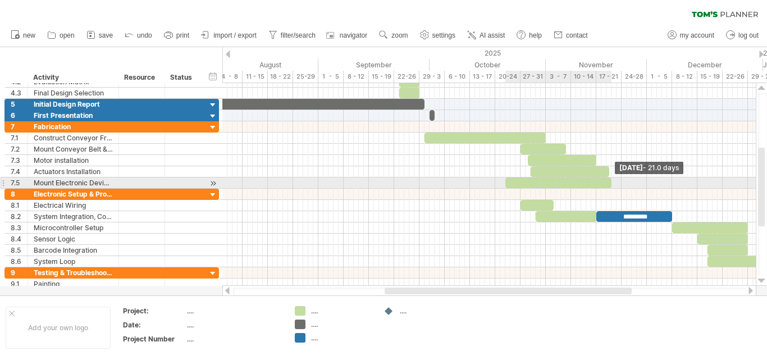
drag, startPoint x: 526, startPoint y: 185, endPoint x: 603, endPoint y: 186, distance: 77.5
click at [609, 186] on span at bounding box center [611, 182] width 4 height 11
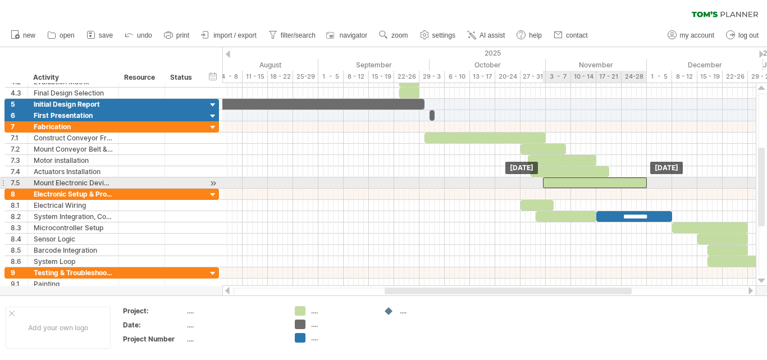
drag, startPoint x: 570, startPoint y: 184, endPoint x: 604, endPoint y: 185, distance: 34.2
click at [604, 185] on div at bounding box center [595, 182] width 104 height 11
click at [641, 181] on div at bounding box center [592, 182] width 104 height 11
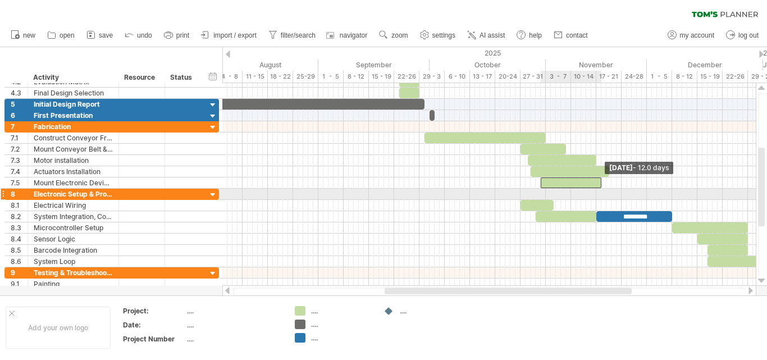
drag, startPoint x: 643, startPoint y: 181, endPoint x: 605, endPoint y: 177, distance: 37.9
click at [600, 194] on div "start ********* [DATE] - 12.0 days [DATE]" at bounding box center [488, 184] width 533 height 203
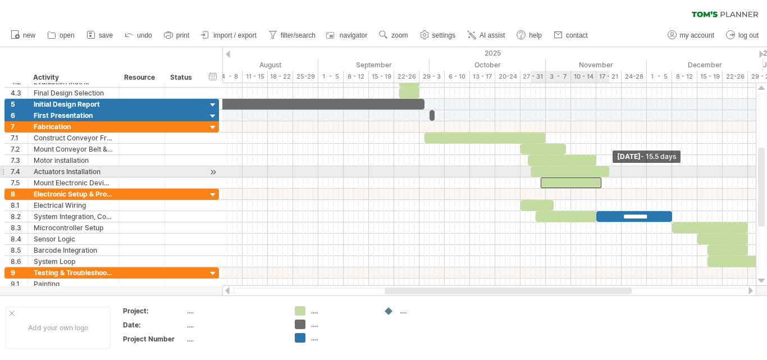
click at [607, 172] on span at bounding box center [609, 171] width 4 height 11
drag, startPoint x: 610, startPoint y: 172, endPoint x: 600, endPoint y: 176, distance: 11.1
click at [600, 176] on span at bounding box center [599, 171] width 4 height 11
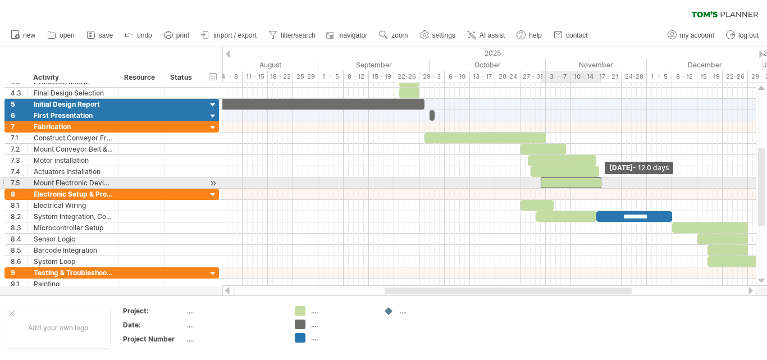
click at [599, 184] on span at bounding box center [601, 182] width 4 height 11
drag, startPoint x: 603, startPoint y: 182, endPoint x: 603, endPoint y: 171, distance: 11.8
click at [601, 184] on span at bounding box center [599, 182] width 4 height 11
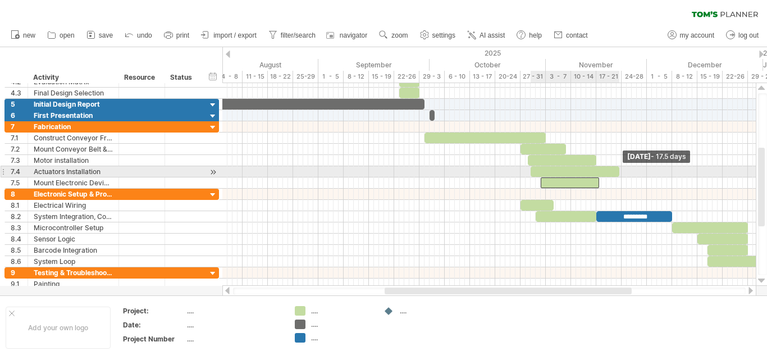
drag, startPoint x: 599, startPoint y: 169, endPoint x: 620, endPoint y: 172, distance: 20.9
click at [620, 172] on span at bounding box center [619, 171] width 4 height 11
drag, startPoint x: 589, startPoint y: 170, endPoint x: 594, endPoint y: 173, distance: 6.3
click at [594, 173] on div at bounding box center [579, 171] width 89 height 11
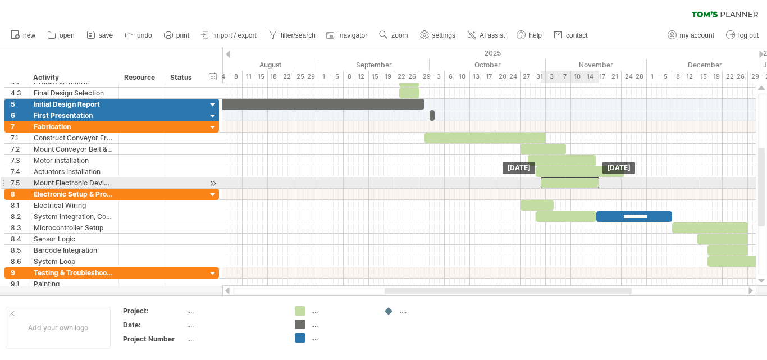
click at [576, 183] on div at bounding box center [569, 182] width 58 height 11
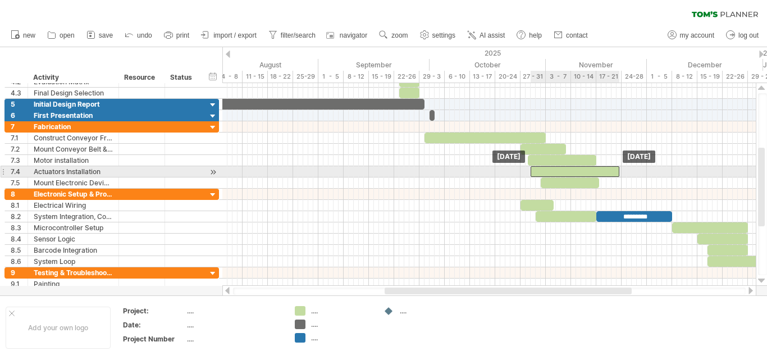
click at [575, 170] on div at bounding box center [574, 171] width 89 height 11
drag, startPoint x: 574, startPoint y: 168, endPoint x: 592, endPoint y: 168, distance: 18.0
click at [592, 168] on div at bounding box center [592, 171] width 89 height 11
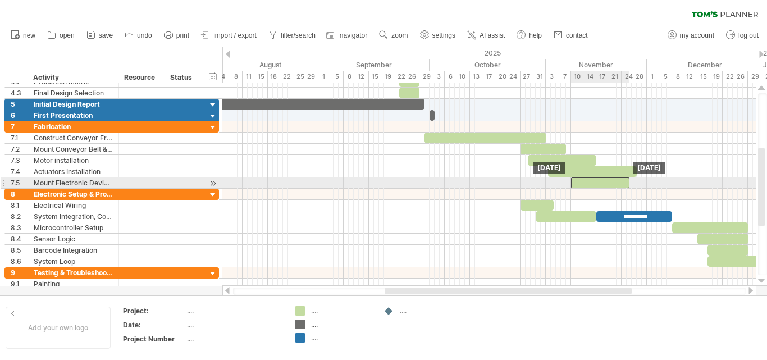
drag, startPoint x: 570, startPoint y: 179, endPoint x: 599, endPoint y: 181, distance: 29.2
click at [599, 181] on div at bounding box center [600, 182] width 58 height 11
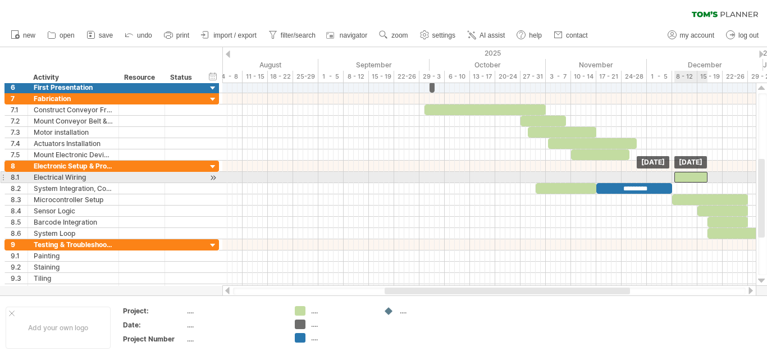
drag, startPoint x: 540, startPoint y: 173, endPoint x: 679, endPoint y: 177, distance: 138.7
click at [693, 177] on div at bounding box center [690, 177] width 33 height 11
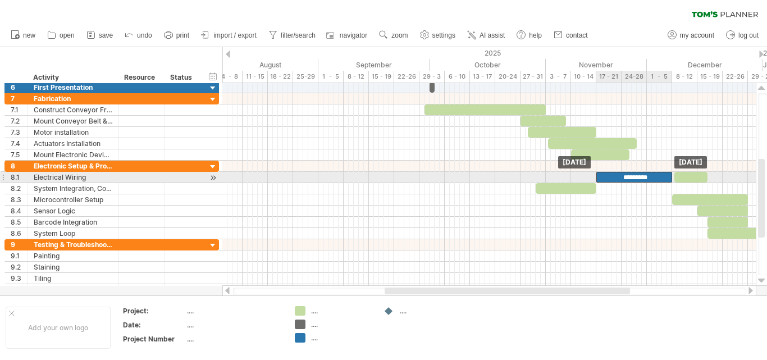
drag, startPoint x: 649, startPoint y: 186, endPoint x: 648, endPoint y: 171, distance: 14.6
drag, startPoint x: 685, startPoint y: 175, endPoint x: 588, endPoint y: 178, distance: 97.2
click at [678, 178] on div at bounding box center [688, 177] width 33 height 11
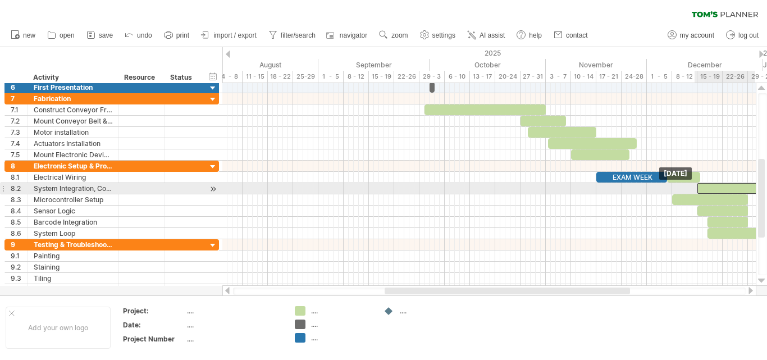
drag, startPoint x: 563, startPoint y: 189, endPoint x: 720, endPoint y: 194, distance: 157.2
click at [722, 194] on div "start EXAM WEEK [DATE] [DATE]" at bounding box center [488, 184] width 533 height 203
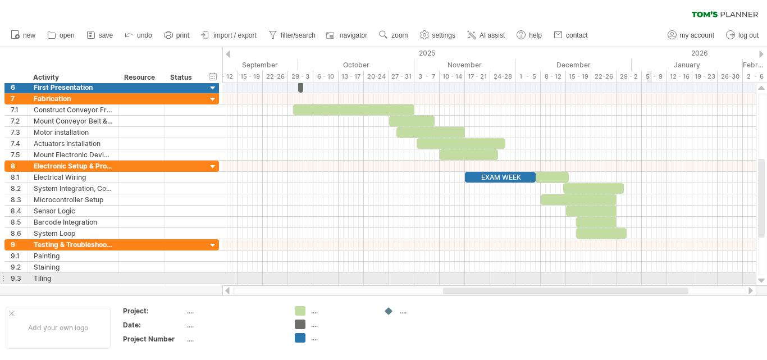
drag, startPoint x: 592, startPoint y: 288, endPoint x: 598, endPoint y: 247, distance: 42.0
click at [637, 277] on div "Trying to reach [DOMAIN_NAME] Connected again... 0% clear filter new 1" at bounding box center [383, 180] width 767 height 360
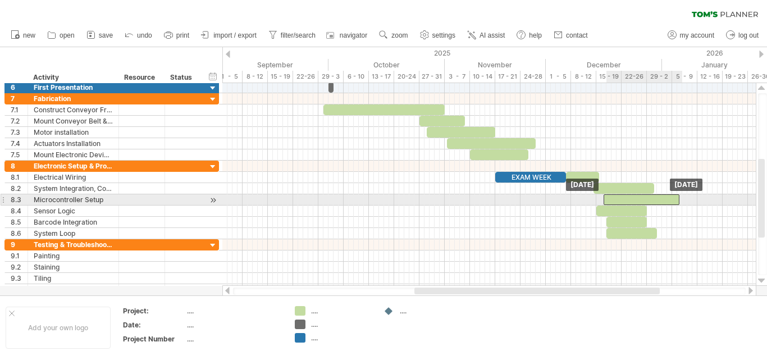
drag, startPoint x: 626, startPoint y: 196, endPoint x: 647, endPoint y: 203, distance: 21.5
click at [659, 201] on div at bounding box center [641, 199] width 76 height 11
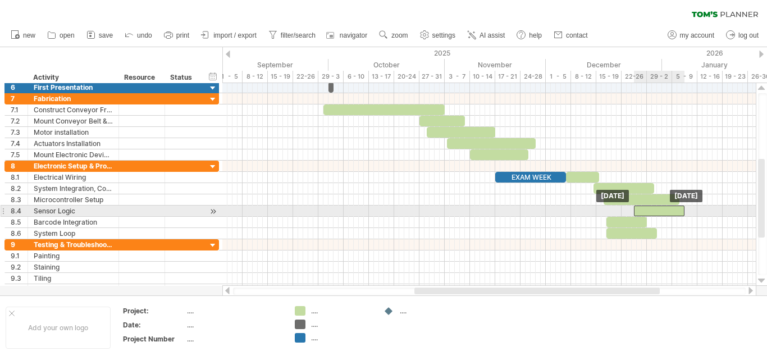
drag, startPoint x: 624, startPoint y: 207, endPoint x: 661, endPoint y: 210, distance: 37.2
click at [661, 210] on div at bounding box center [659, 210] width 51 height 11
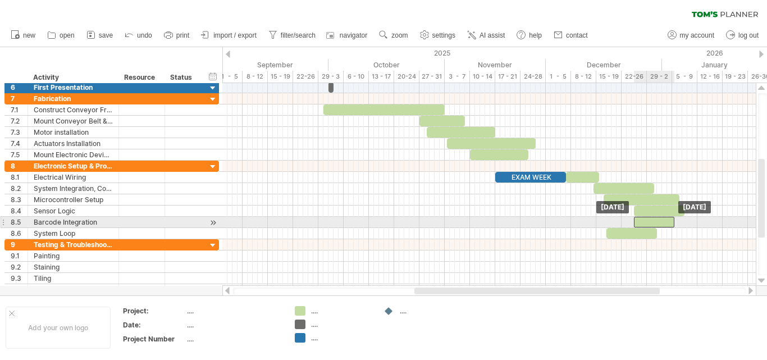
drag, startPoint x: 635, startPoint y: 223, endPoint x: 662, endPoint y: 222, distance: 27.5
click at [662, 222] on div at bounding box center [654, 222] width 40 height 11
drag, startPoint x: 654, startPoint y: 222, endPoint x: 664, endPoint y: 222, distance: 9.5
click at [664, 222] on div at bounding box center [664, 222] width 40 height 11
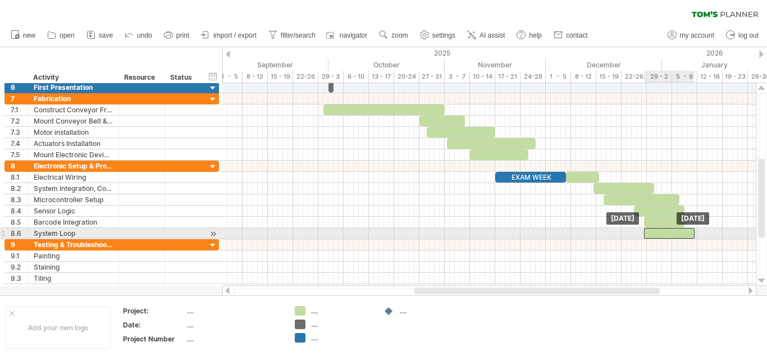
drag, startPoint x: 643, startPoint y: 235, endPoint x: 681, endPoint y: 232, distance: 38.8
click at [681, 232] on div at bounding box center [669, 233] width 51 height 11
click at [666, 235] on div at bounding box center [672, 233] width 51 height 11
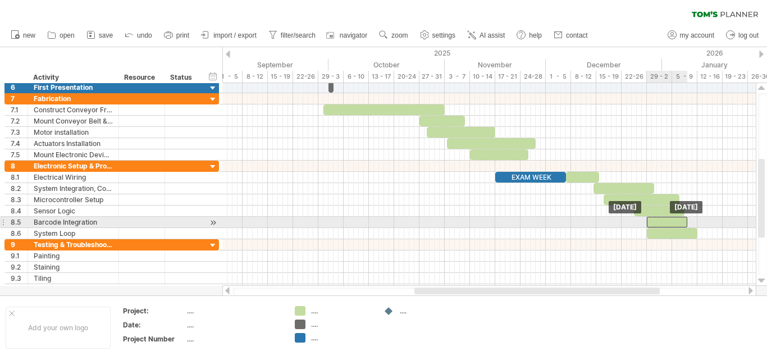
click at [667, 218] on div at bounding box center [667, 222] width 40 height 11
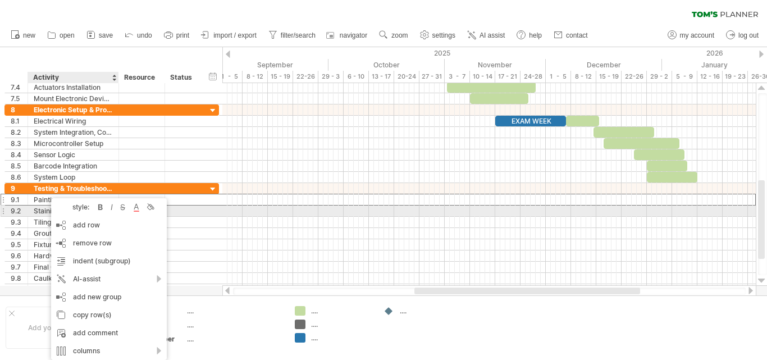
click at [33, 204] on div "******** Painting" at bounding box center [73, 199] width 91 height 11
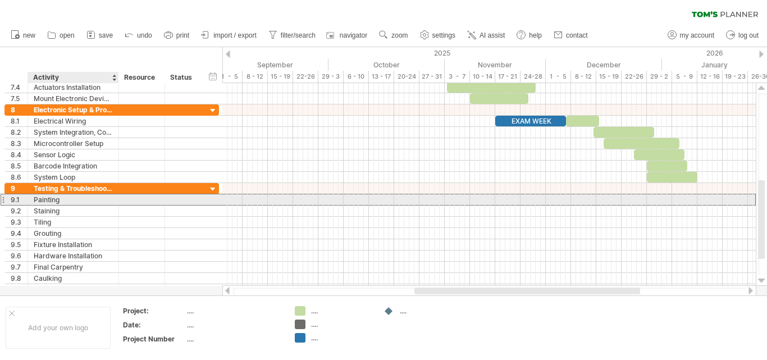
click at [60, 200] on div "Painting" at bounding box center [73, 199] width 79 height 11
type input "*"
click at [103, 203] on div "Testing & Troubleshooting" at bounding box center [73, 199] width 79 height 11
click at [102, 202] on input "**********" at bounding box center [73, 199] width 79 height 11
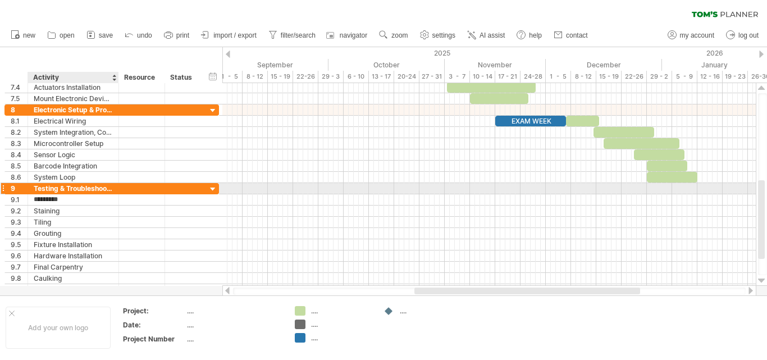
type input "*******"
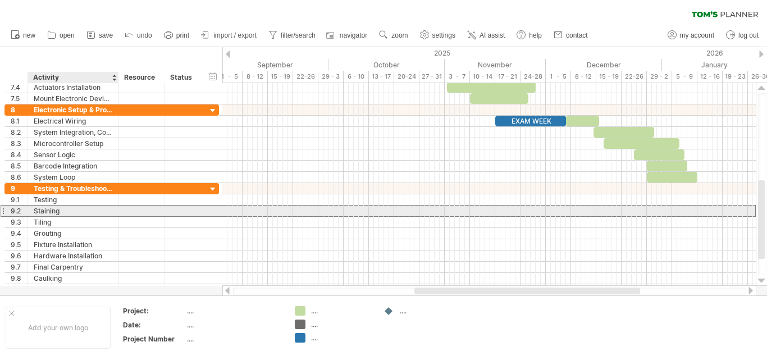
click at [95, 211] on div "Staining" at bounding box center [73, 210] width 79 height 11
click at [0, 0] on input "********" at bounding box center [0, 0] width 0 height 0
type input "*********"
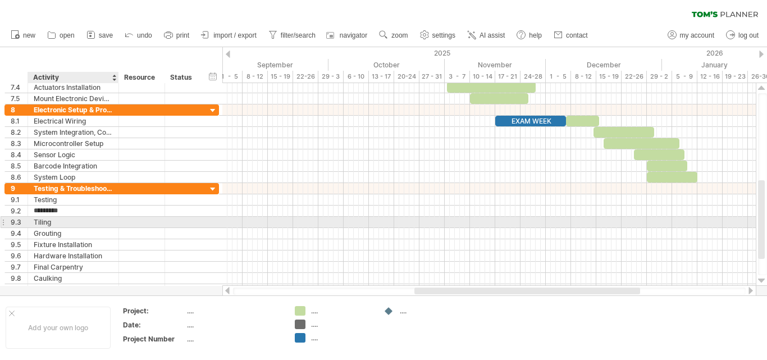
click at [101, 224] on div "Tiling" at bounding box center [73, 222] width 79 height 11
click at [101, 224] on input "******" at bounding box center [73, 222] width 79 height 11
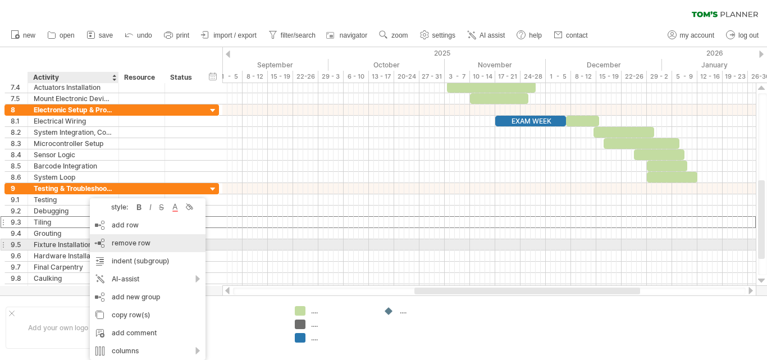
click at [136, 245] on span "remove row" at bounding box center [131, 243] width 39 height 8
click at [125, 244] on span "remove row" at bounding box center [130, 243] width 39 height 8
click at [125, 247] on div "remove row remove selected rows" at bounding box center [149, 243] width 116 height 18
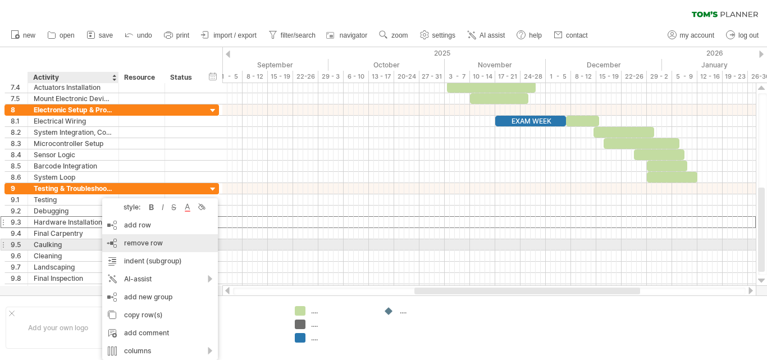
click at [125, 245] on span "remove row" at bounding box center [143, 243] width 39 height 8
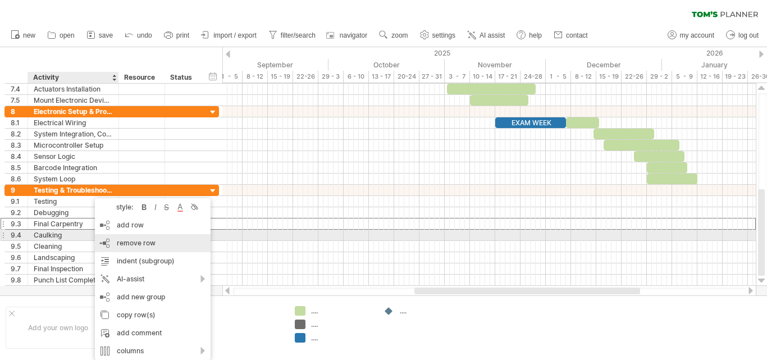
click at [116, 241] on div "remove row remove selected rows" at bounding box center [153, 243] width 116 height 18
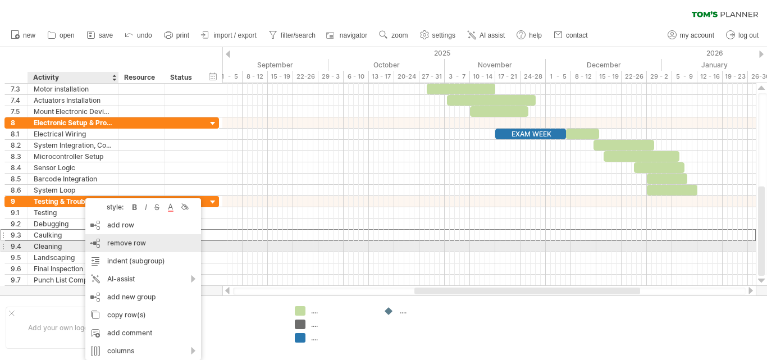
click at [122, 242] on span "remove row" at bounding box center [126, 243] width 39 height 8
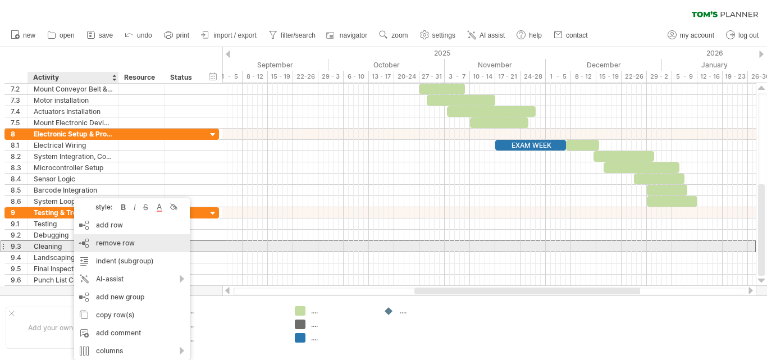
click at [121, 245] on span "remove row" at bounding box center [115, 243] width 39 height 8
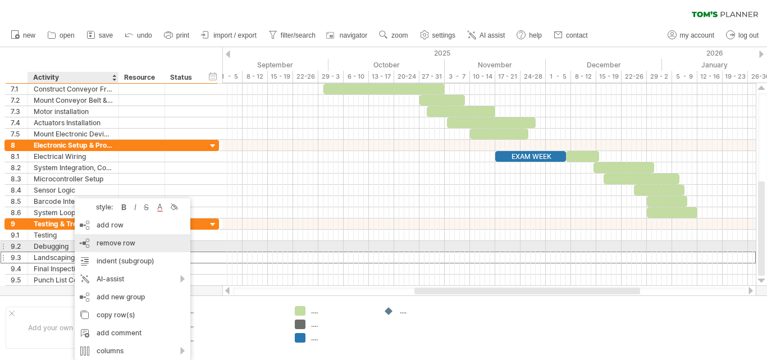
click at [125, 245] on span "remove row" at bounding box center [116, 243] width 39 height 8
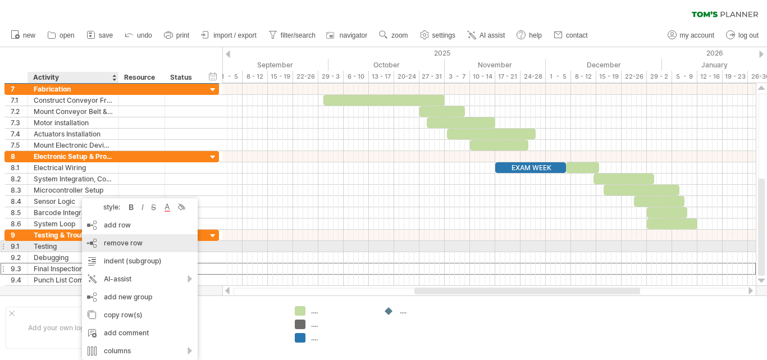
click at [120, 244] on span "remove row" at bounding box center [123, 243] width 39 height 8
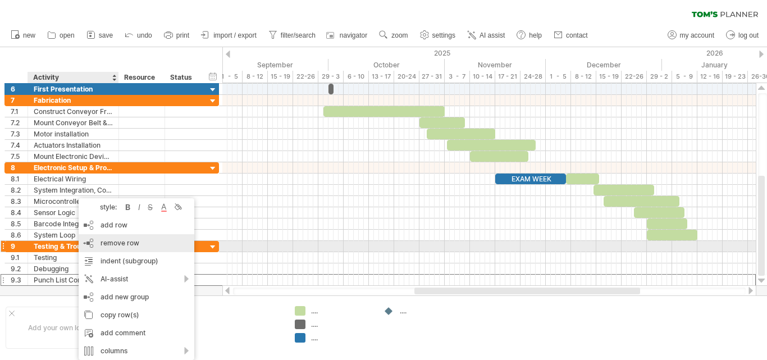
click at [123, 245] on span "remove row" at bounding box center [119, 243] width 39 height 8
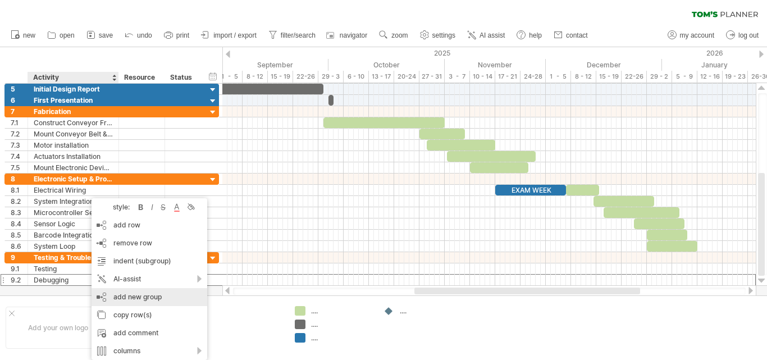
click at [134, 297] on div "add new group" at bounding box center [149, 297] width 116 height 18
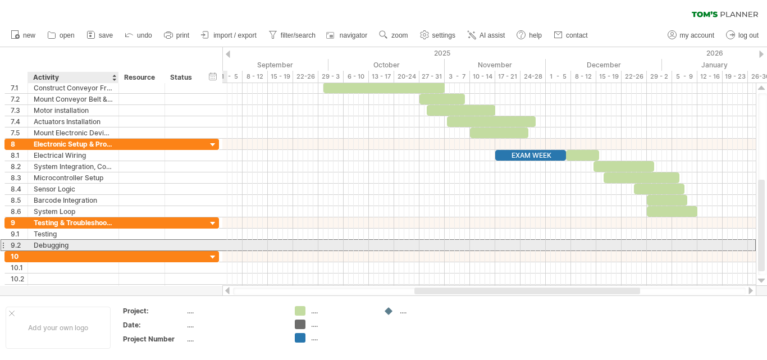
click at [91, 246] on div "Debugging" at bounding box center [73, 245] width 79 height 11
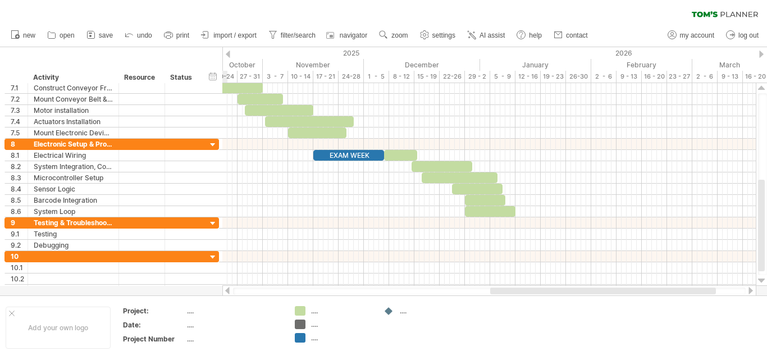
drag, startPoint x: 425, startPoint y: 290, endPoint x: 496, endPoint y: 291, distance: 70.7
click at [500, 288] on div at bounding box center [603, 290] width 226 height 7
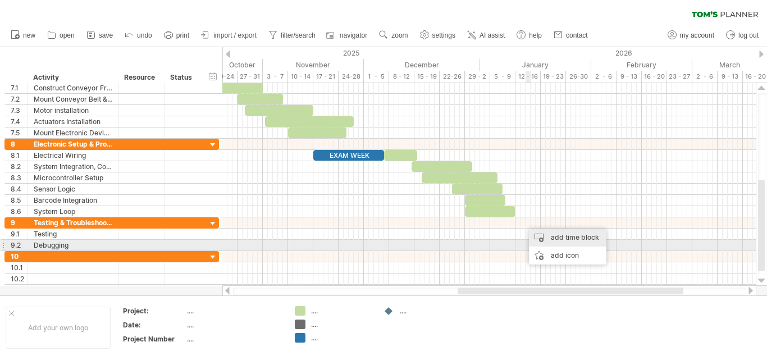
click at [554, 239] on div "add time block" at bounding box center [567, 237] width 77 height 18
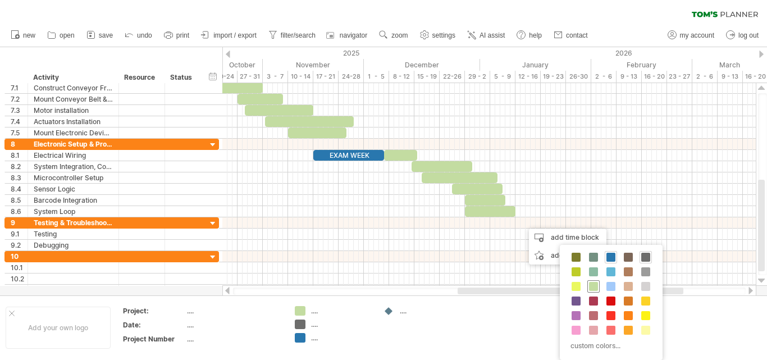
click at [595, 289] on span at bounding box center [593, 286] width 9 height 9
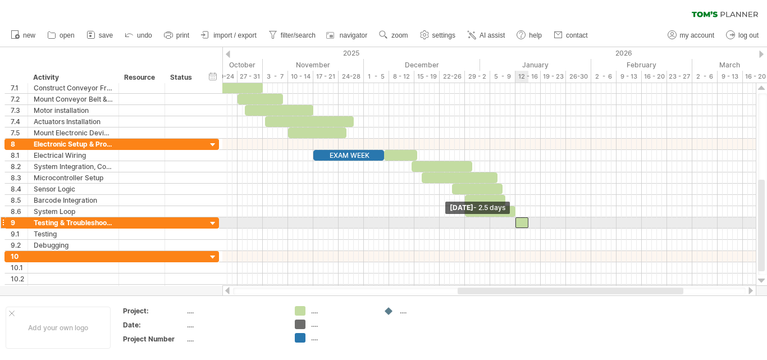
drag, startPoint x: 521, startPoint y: 224, endPoint x: 513, endPoint y: 224, distance: 7.9
click at [513, 224] on span at bounding box center [515, 222] width 4 height 11
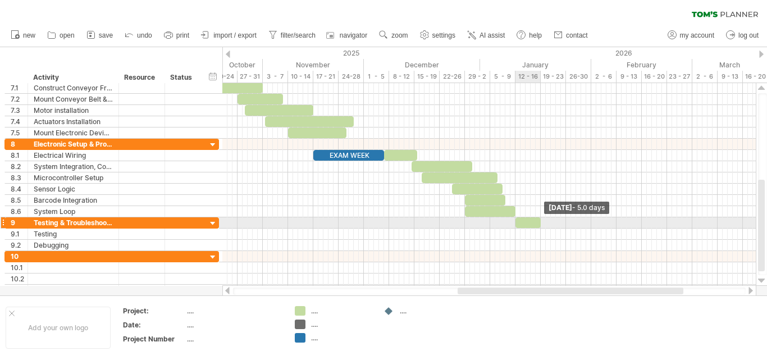
drag, startPoint x: 528, startPoint y: 223, endPoint x: 541, endPoint y: 219, distance: 13.3
click at [541, 219] on span at bounding box center [540, 222] width 4 height 11
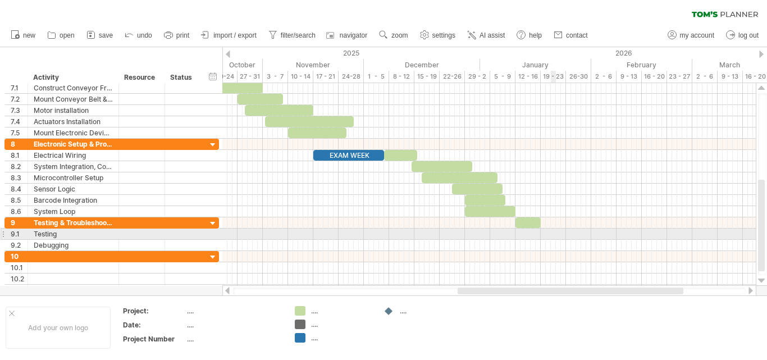
drag, startPoint x: 555, startPoint y: 234, endPoint x: 557, endPoint y: 246, distance: 12.7
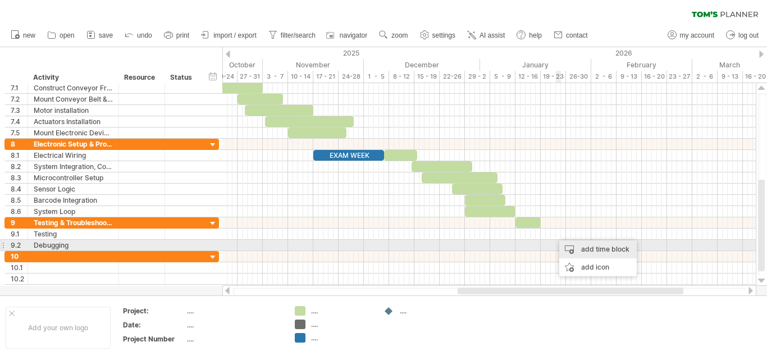
click at [573, 248] on div "add time block" at bounding box center [597, 249] width 77 height 18
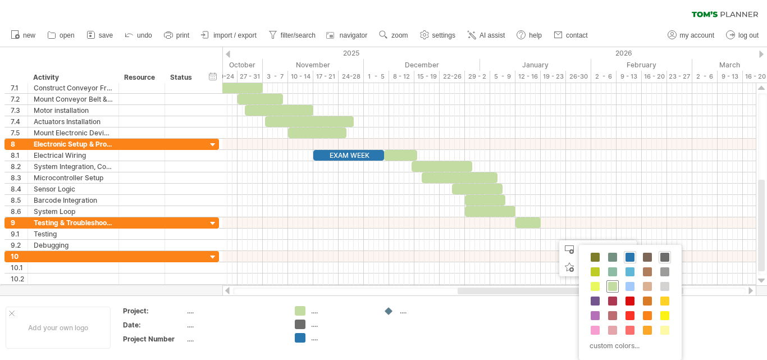
click at [608, 286] on span at bounding box center [612, 286] width 9 height 9
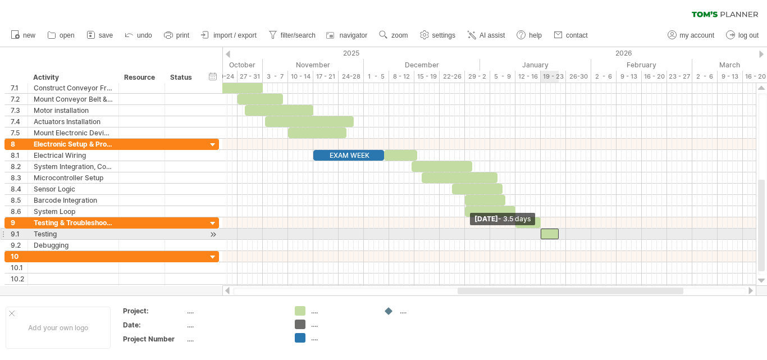
drag, startPoint x: 554, startPoint y: 237, endPoint x: 541, endPoint y: 239, distance: 13.0
click at [541, 239] on span at bounding box center [540, 233] width 4 height 11
drag, startPoint x: 558, startPoint y: 234, endPoint x: 565, endPoint y: 233, distance: 6.8
click at [565, 233] on span at bounding box center [565, 233] width 4 height 11
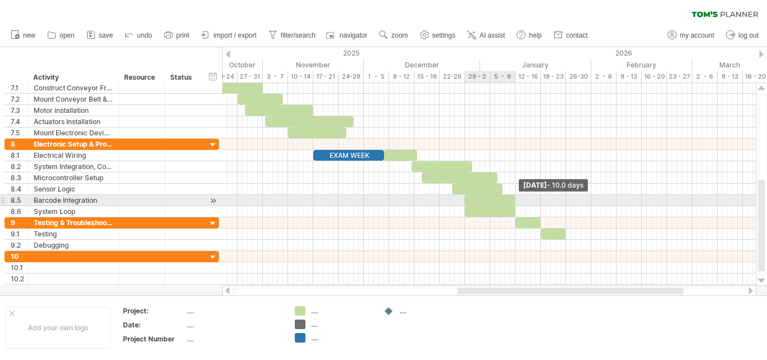
drag, startPoint x: 505, startPoint y: 196, endPoint x: 516, endPoint y: 196, distance: 10.7
click at [516, 196] on span at bounding box center [515, 200] width 4 height 11
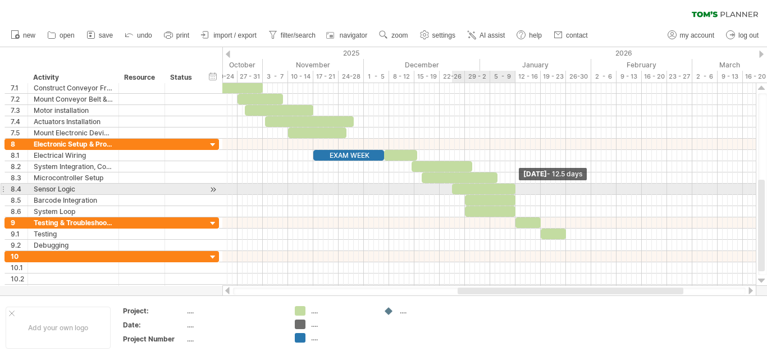
drag, startPoint x: 503, startPoint y: 189, endPoint x: 516, endPoint y: 189, distance: 13.5
click at [516, 189] on span at bounding box center [515, 189] width 4 height 11
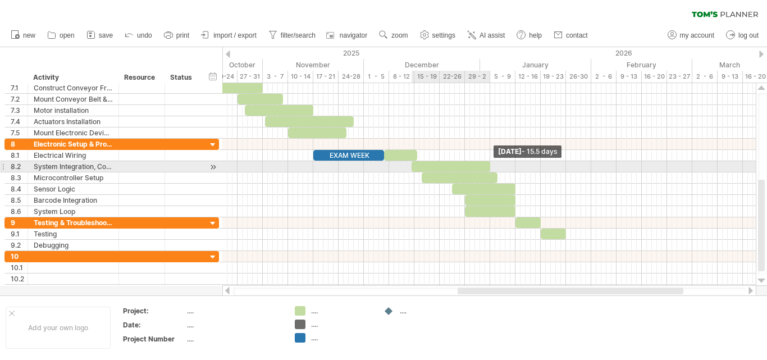
drag, startPoint x: 471, startPoint y: 164, endPoint x: 490, endPoint y: 165, distance: 18.5
click at [490, 165] on span at bounding box center [490, 166] width 4 height 11
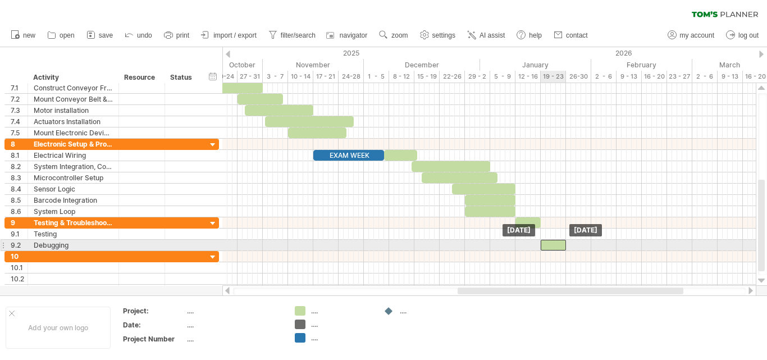
drag, startPoint x: 554, startPoint y: 231, endPoint x: 555, endPoint y: 242, distance: 11.2
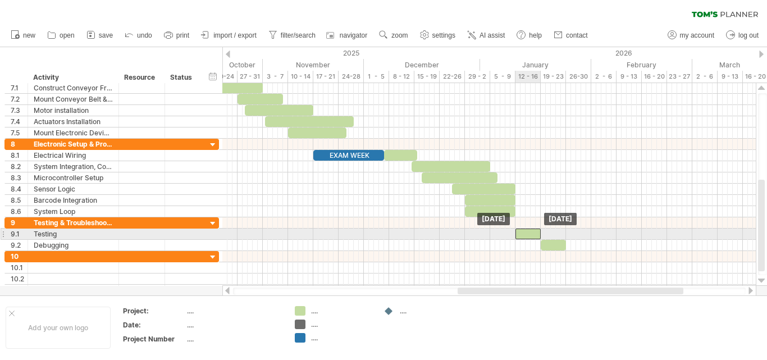
drag, startPoint x: 535, startPoint y: 224, endPoint x: 532, endPoint y: 234, distance: 9.9
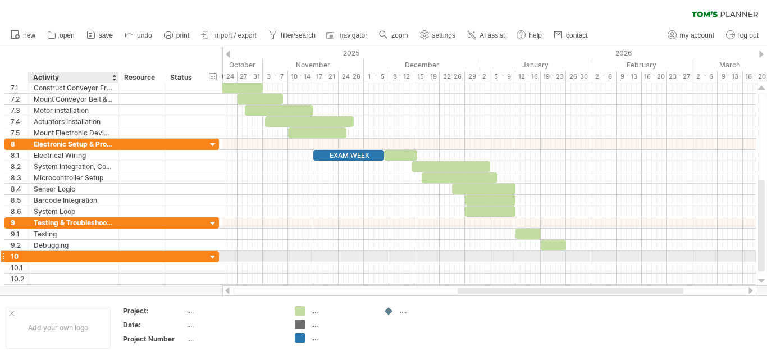
click at [107, 256] on div at bounding box center [73, 256] width 79 height 11
type input "**********"
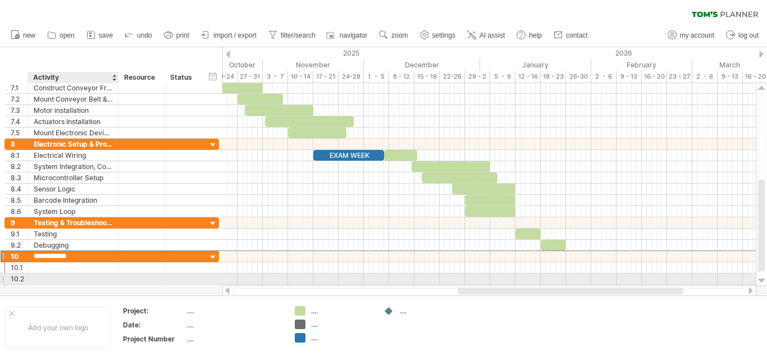
click at [85, 273] on div at bounding box center [73, 278] width 79 height 11
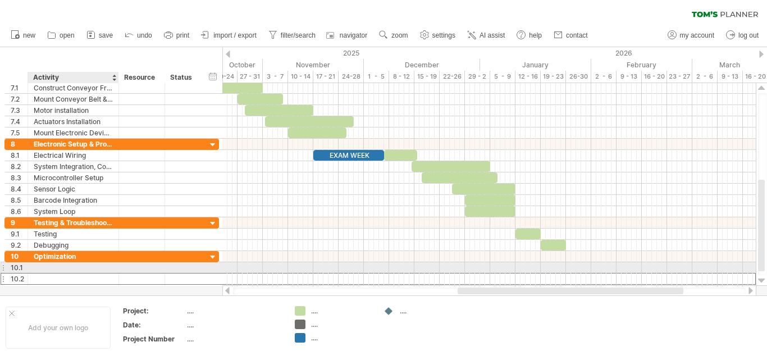
click at [82, 269] on div at bounding box center [73, 267] width 79 height 11
type input "**********"
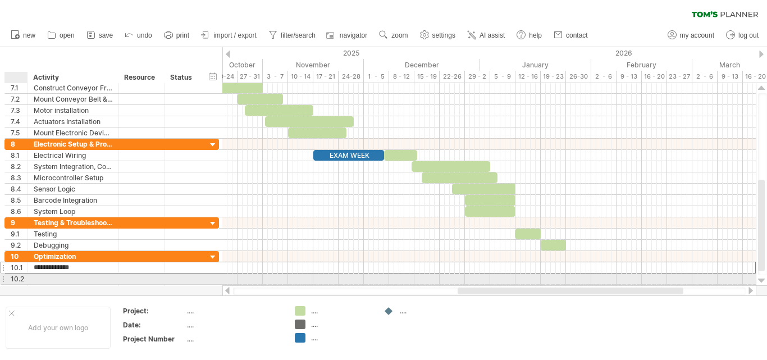
click at [30, 279] on div at bounding box center [73, 278] width 91 height 11
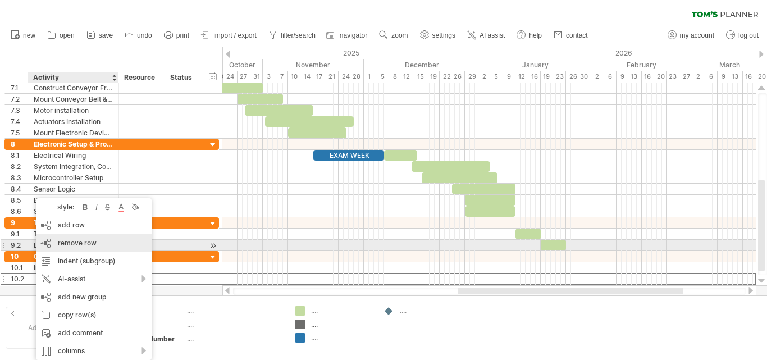
click at [101, 245] on div "remove row remove selected rows" at bounding box center [94, 243] width 116 height 18
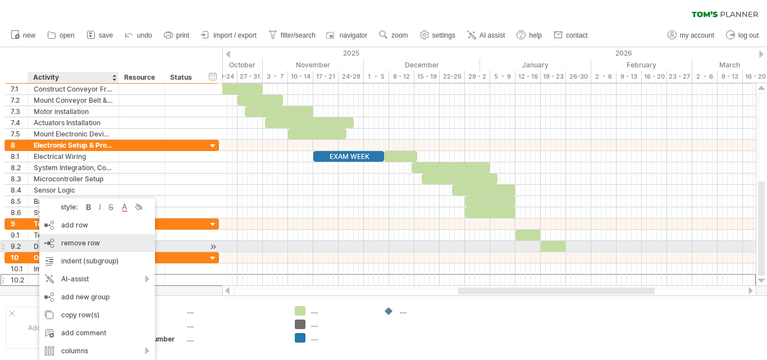
click at [103, 242] on div "remove row remove selected rows" at bounding box center [97, 243] width 116 height 18
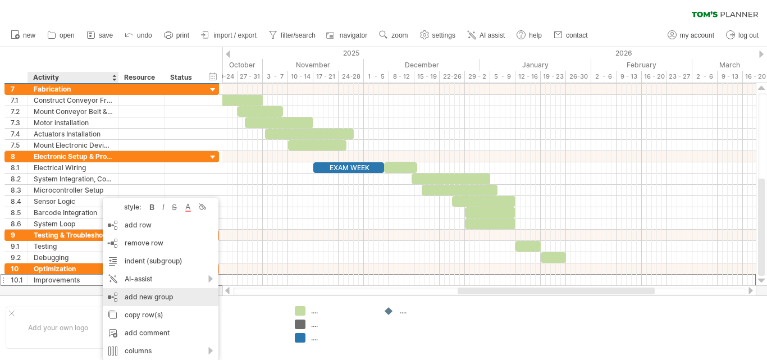
click at [157, 297] on div "add new group" at bounding box center [161, 297] width 116 height 18
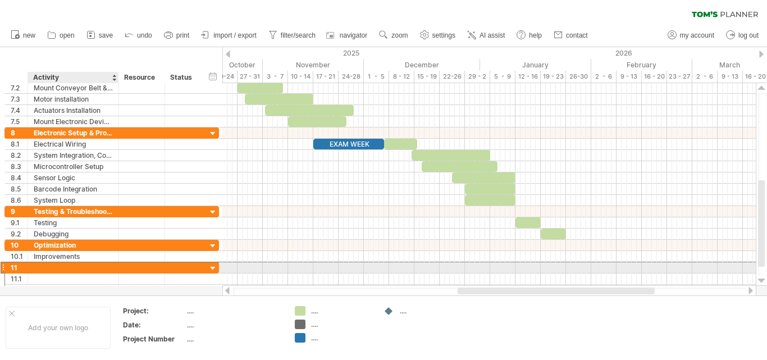
click at [66, 271] on div at bounding box center [73, 267] width 79 height 11
type input "**********"
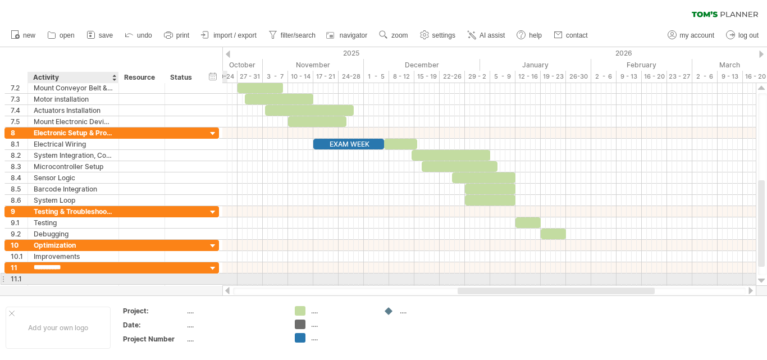
click at [91, 278] on div at bounding box center [73, 278] width 79 height 11
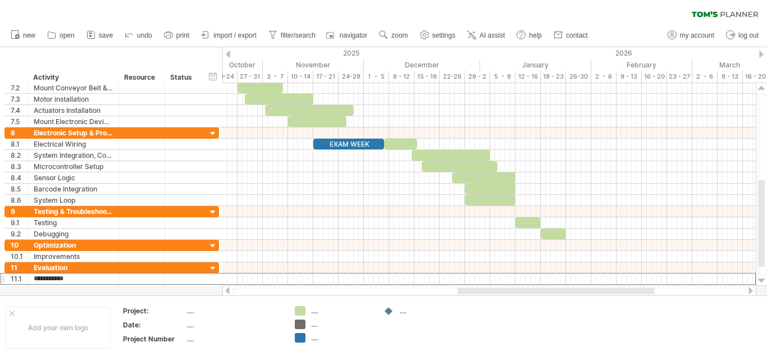
type input "**********"
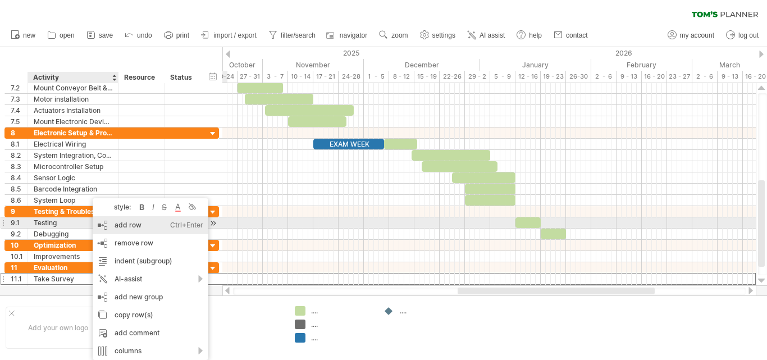
click at [149, 227] on div "add row Ctrl+Enter Cmd+Enter" at bounding box center [151, 225] width 116 height 18
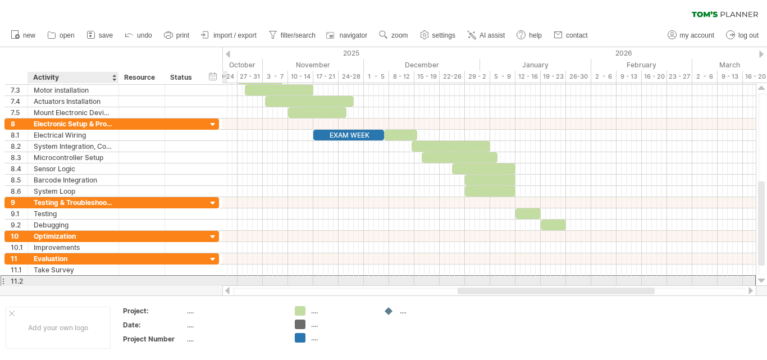
click at [44, 283] on div at bounding box center [73, 281] width 79 height 11
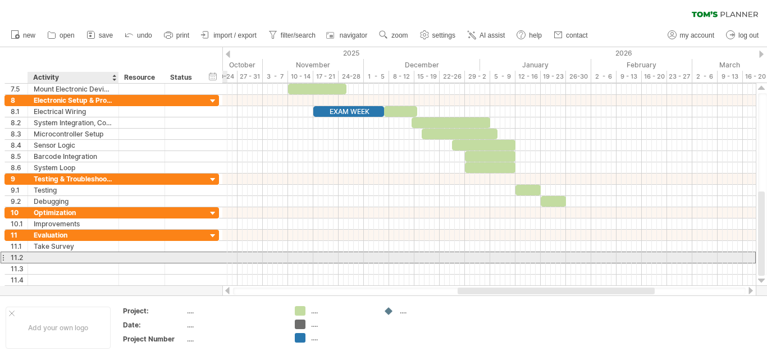
click at [49, 256] on div at bounding box center [73, 257] width 79 height 11
click at [135, 255] on div at bounding box center [142, 257] width 34 height 11
click at [135, 255] on input "text" at bounding box center [142, 257] width 34 height 11
click at [67, 258] on div at bounding box center [73, 257] width 79 height 11
click at [67, 259] on input "text" at bounding box center [73, 257] width 79 height 11
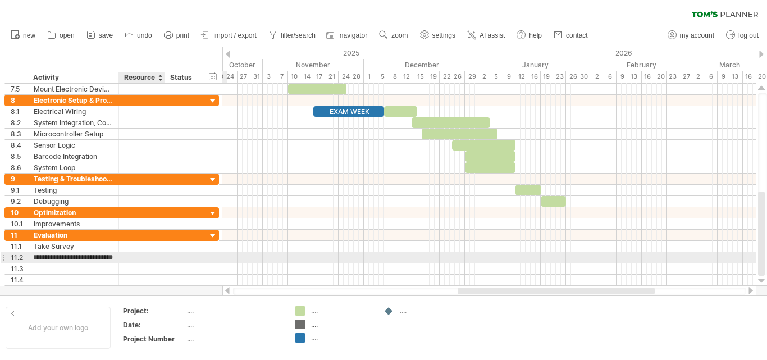
type input "**********"
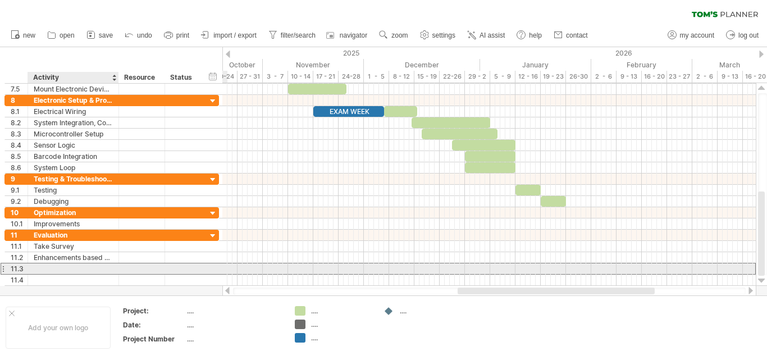
click at [61, 269] on div at bounding box center [73, 268] width 79 height 11
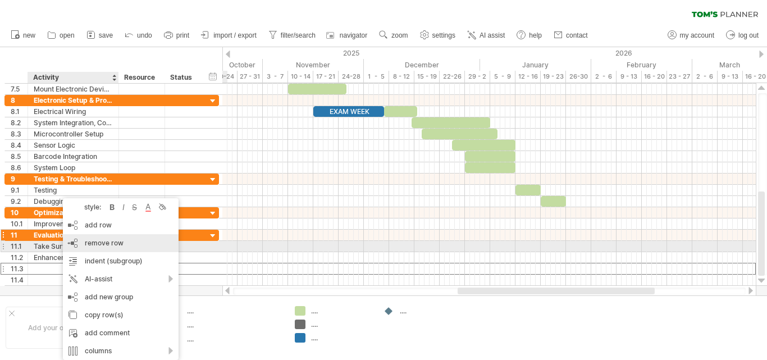
drag, startPoint x: 121, startPoint y: 243, endPoint x: 108, endPoint y: 249, distance: 14.1
click at [121, 244] on span "remove row" at bounding box center [104, 243] width 39 height 8
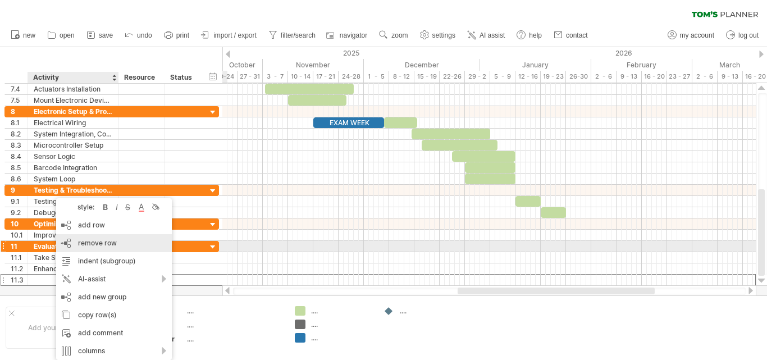
click at [104, 245] on span "remove row" at bounding box center [97, 243] width 39 height 8
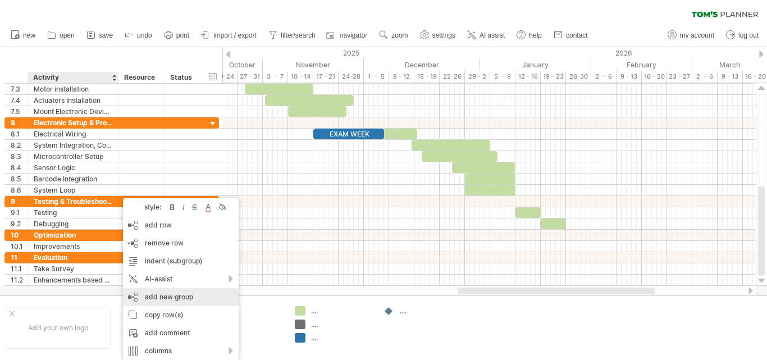
click at [175, 301] on div "add new group" at bounding box center [181, 297] width 116 height 18
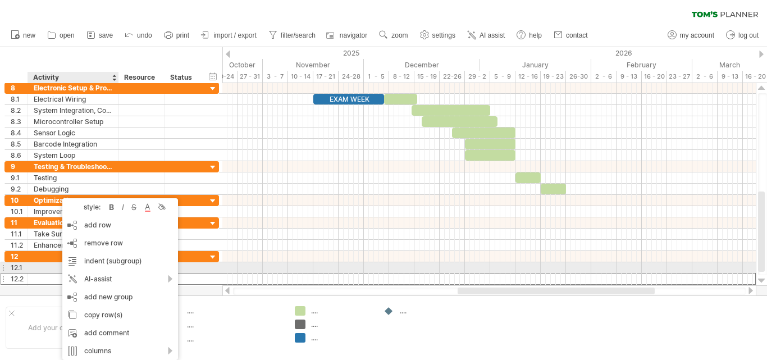
drag, startPoint x: 25, startPoint y: 271, endPoint x: 33, endPoint y: 268, distance: 8.0
click at [26, 272] on div at bounding box center [27, 267] width 6 height 11
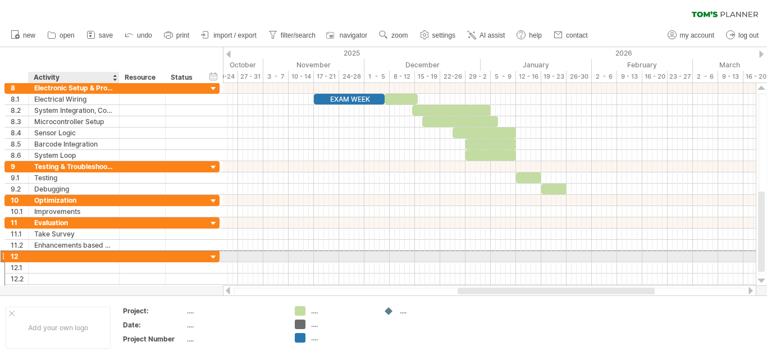
click at [54, 260] on div at bounding box center [73, 256] width 79 height 11
click at [0, 0] on input "text" at bounding box center [0, 0] width 0 height 0
type input "**********"
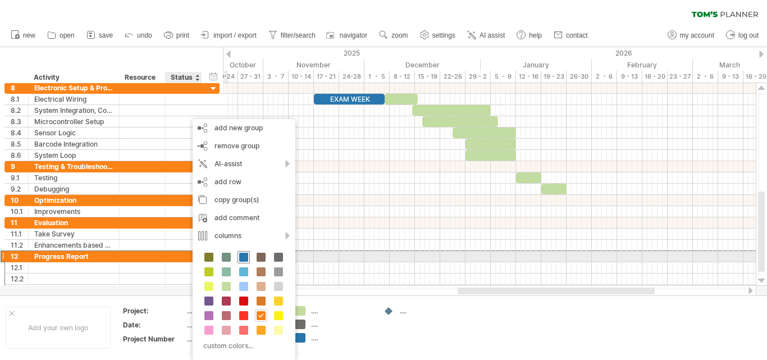
click at [244, 258] on span at bounding box center [243, 257] width 9 height 9
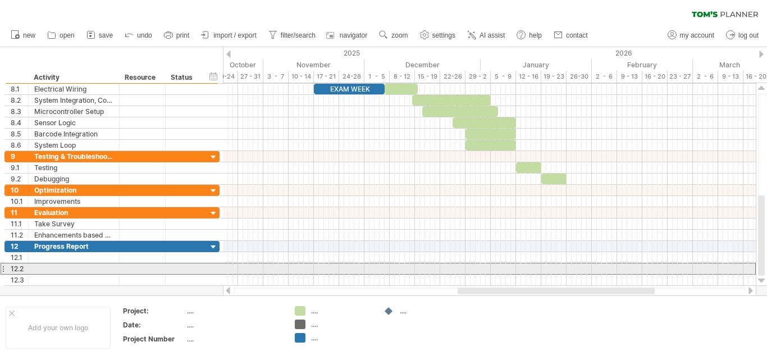
click at [6, 267] on div "12.2" at bounding box center [111, 269] width 215 height 12
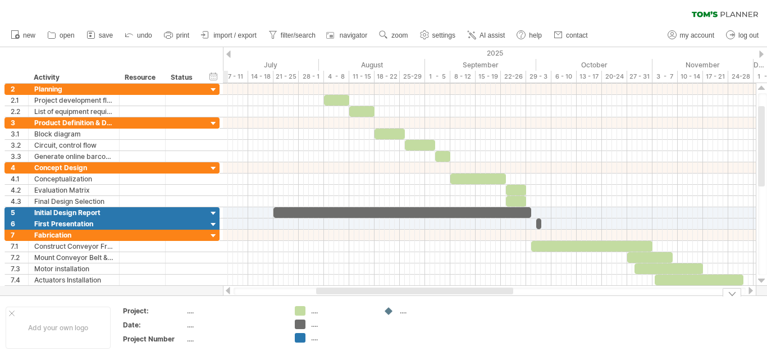
drag, startPoint x: 508, startPoint y: 292, endPoint x: 373, endPoint y: 297, distance: 134.8
click at [367, 298] on div "Trying to reach [DOMAIN_NAME] Connected again... 0% clear filter new 1" at bounding box center [383, 180] width 767 height 360
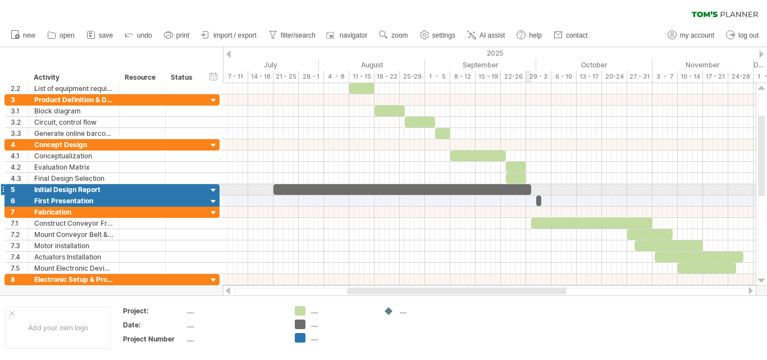
click at [526, 191] on div at bounding box center [402, 189] width 258 height 11
click at [531, 189] on span at bounding box center [531, 189] width 4 height 11
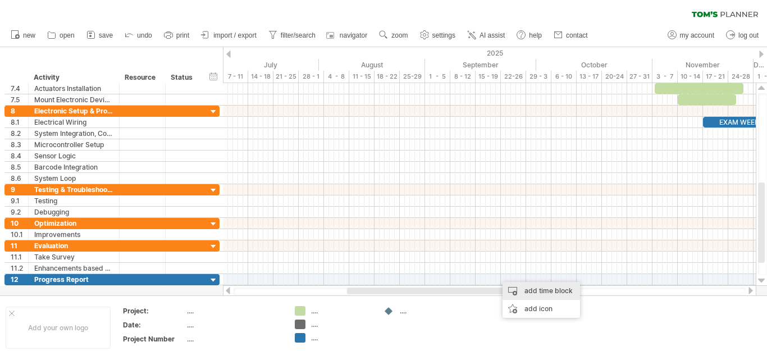
click at [546, 287] on div "add time block" at bounding box center [540, 291] width 77 height 18
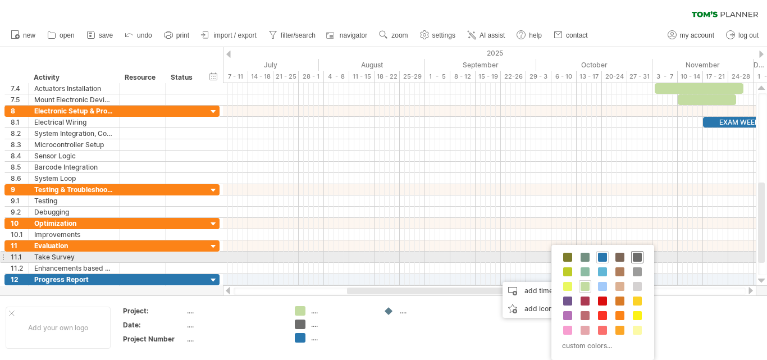
click at [638, 258] on span at bounding box center [637, 257] width 9 height 9
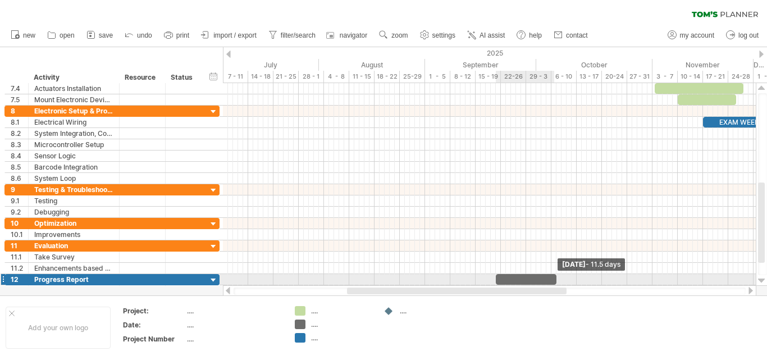
drag, startPoint x: 528, startPoint y: 278, endPoint x: 508, endPoint y: 279, distance: 19.7
click at [554, 278] on span at bounding box center [556, 279] width 4 height 11
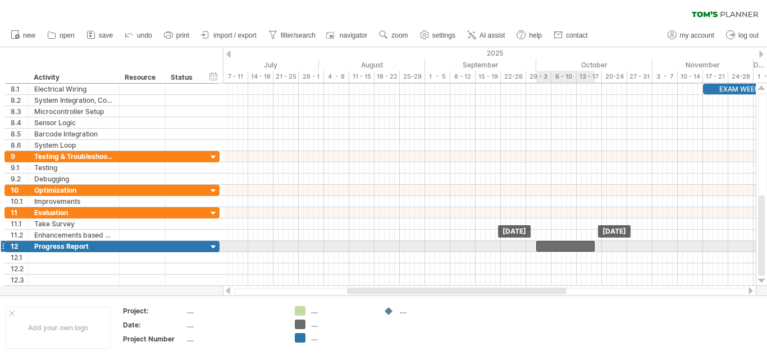
drag, startPoint x: 507, startPoint y: 279, endPoint x: 546, endPoint y: 249, distance: 49.2
click at [546, 249] on div at bounding box center [565, 246] width 58 height 11
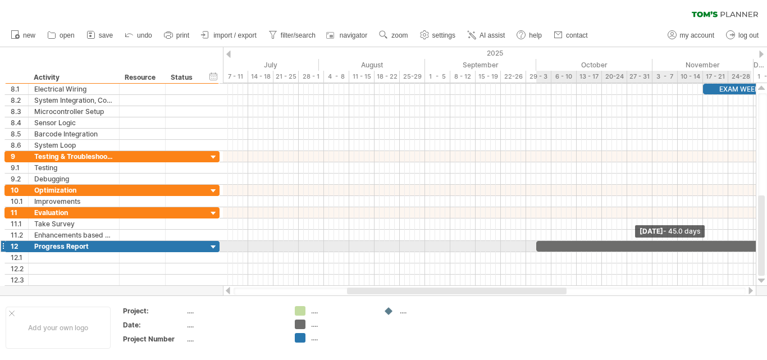
drag, startPoint x: 594, startPoint y: 242, endPoint x: 730, endPoint y: 251, distance: 136.6
click at [764, 243] on div "Trying to reach [DOMAIN_NAME] Connected again... 0% clear filter new 1" at bounding box center [383, 180] width 767 height 360
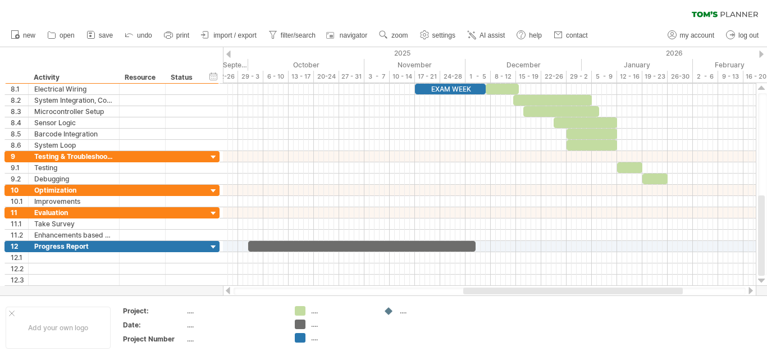
drag, startPoint x: 494, startPoint y: 291, endPoint x: 610, endPoint y: 288, distance: 116.2
click at [610, 288] on div at bounding box center [572, 290] width 219 height 7
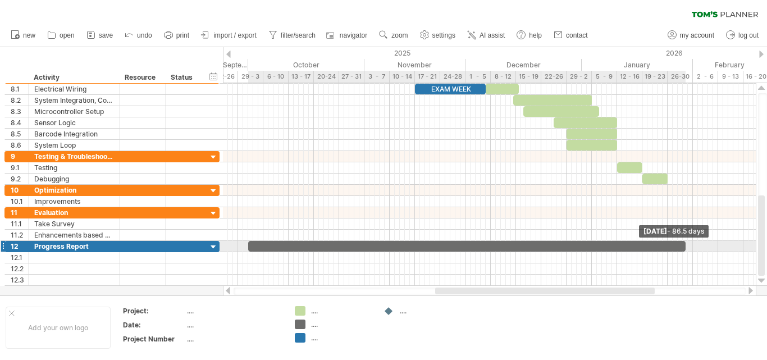
drag, startPoint x: 475, startPoint y: 245, endPoint x: 618, endPoint y: 280, distance: 147.3
click at [683, 250] on span at bounding box center [685, 246] width 4 height 11
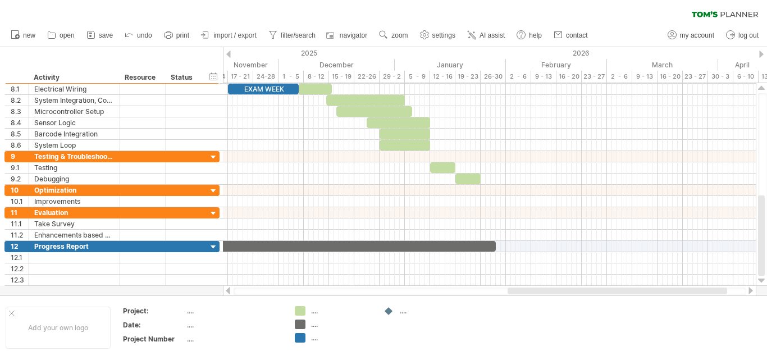
drag, startPoint x: 565, startPoint y: 291, endPoint x: 637, endPoint y: 291, distance: 72.4
click at [637, 291] on div at bounding box center [616, 290] width 219 height 7
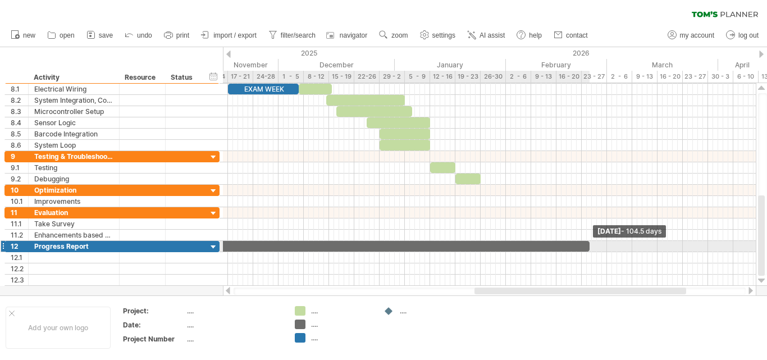
drag, startPoint x: 496, startPoint y: 247, endPoint x: 590, endPoint y: 245, distance: 94.3
click at [590, 245] on span at bounding box center [589, 246] width 4 height 11
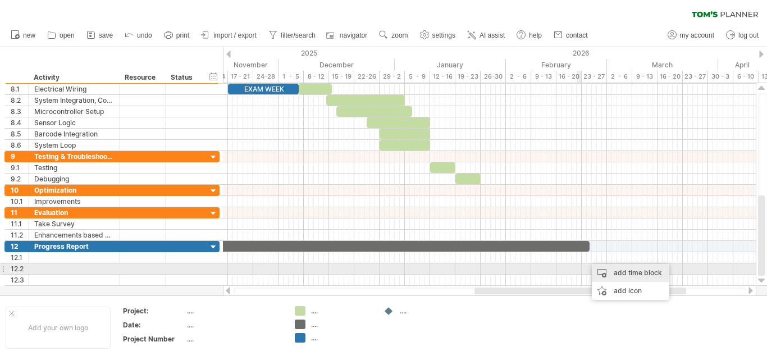
click at [624, 272] on div "add time block" at bounding box center [630, 273] width 77 height 18
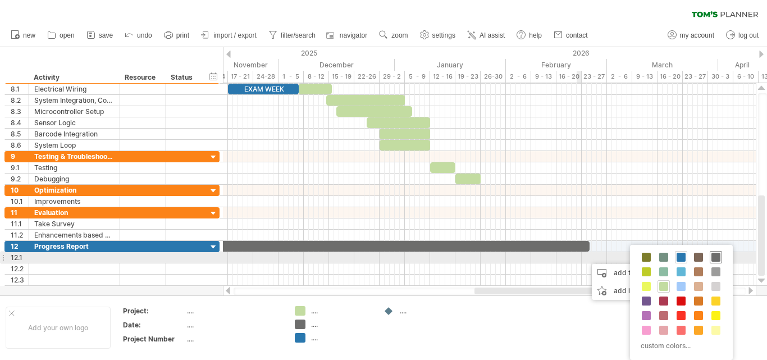
click at [718, 260] on span at bounding box center [715, 257] width 9 height 9
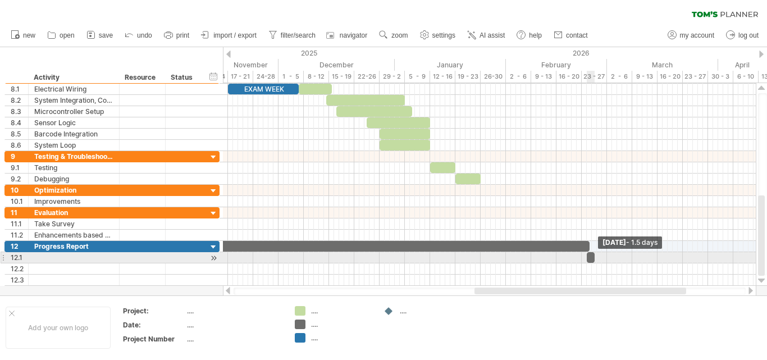
click at [595, 259] on span at bounding box center [594, 257] width 4 height 11
click at [593, 259] on div at bounding box center [593, 257] width 8 height 11
click at [594, 259] on div at bounding box center [594, 257] width 5 height 11
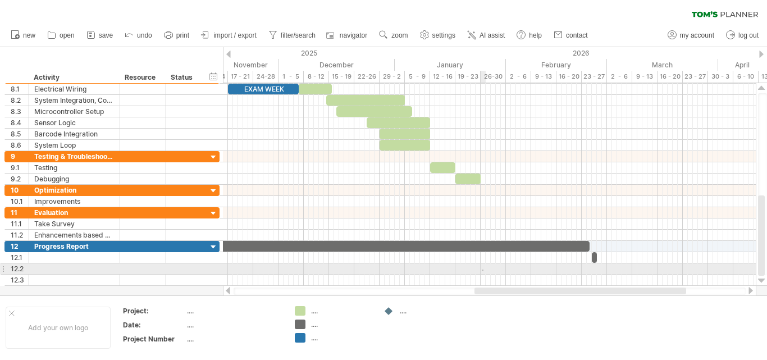
click at [483, 268] on div at bounding box center [489, 268] width 533 height 11
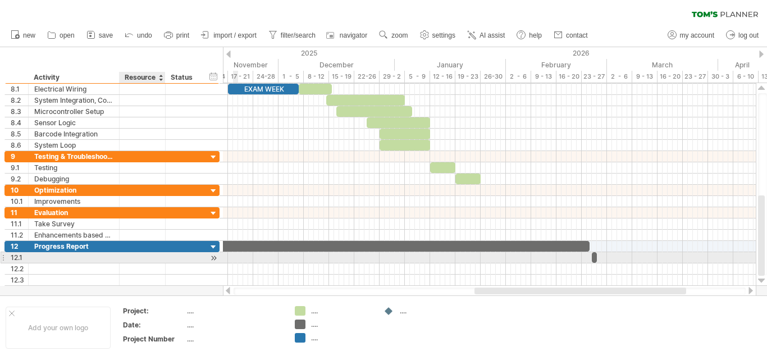
click at [149, 259] on div at bounding box center [142, 257] width 34 height 11
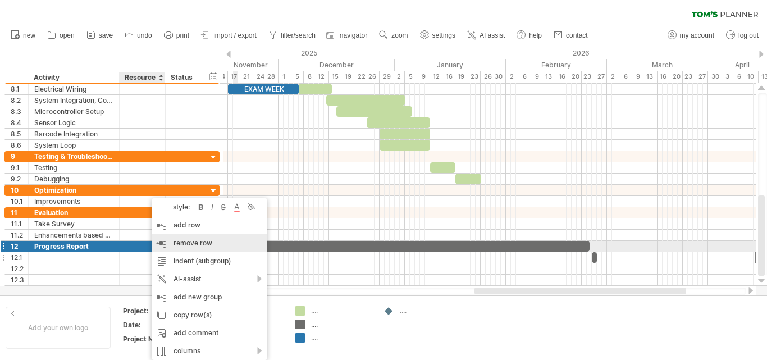
click at [190, 242] on span "remove row" at bounding box center [192, 243] width 39 height 8
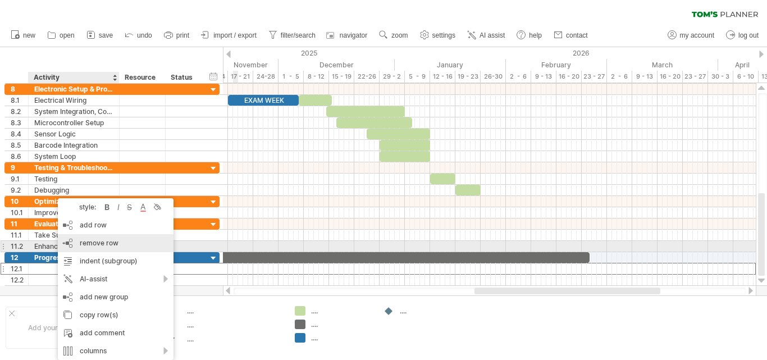
click at [124, 243] on div "remove row remove selected rows" at bounding box center [116, 243] width 116 height 18
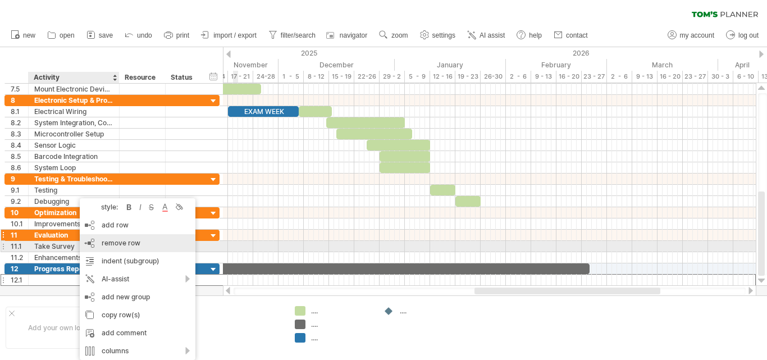
click at [130, 246] on span "remove row" at bounding box center [121, 243] width 39 height 8
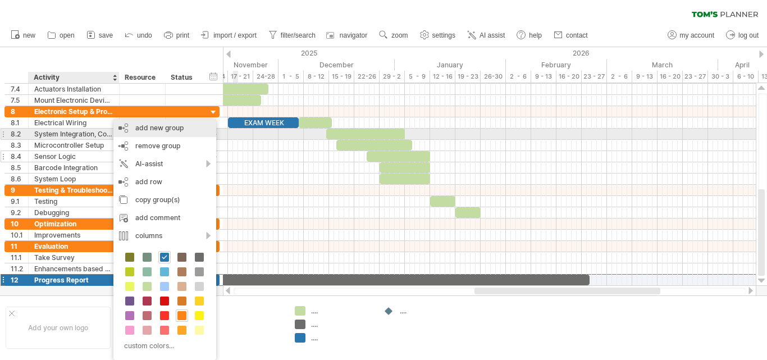
drag, startPoint x: 182, startPoint y: 131, endPoint x: 178, endPoint y: 139, distance: 8.5
click at [182, 131] on div "add new group" at bounding box center [164, 128] width 103 height 18
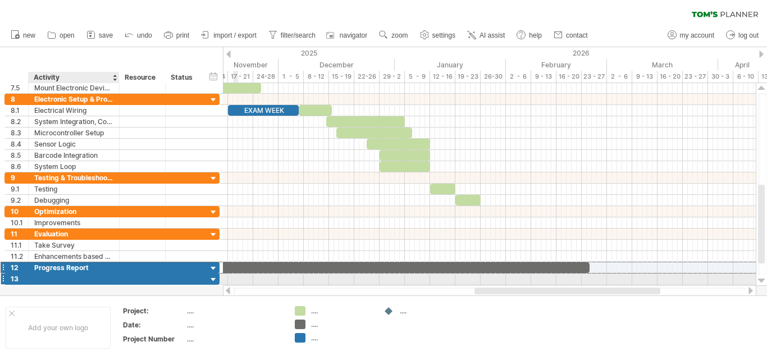
click at [98, 279] on div at bounding box center [73, 278] width 79 height 11
type input "**********"
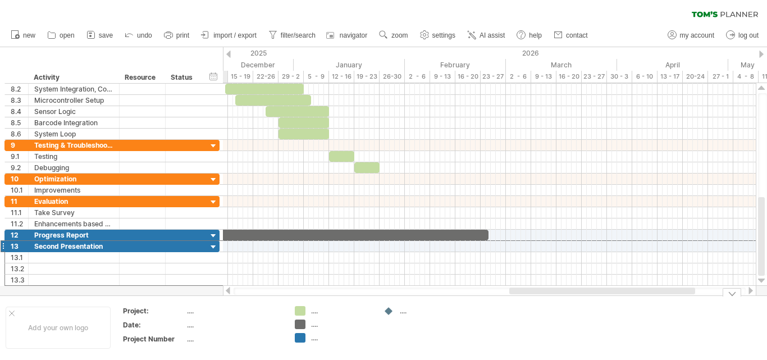
drag, startPoint x: 548, startPoint y: 290, endPoint x: 566, endPoint y: 304, distance: 23.2
click at [582, 308] on div "Trying to reach [DOMAIN_NAME] Connected again... 0% clear filter new 1" at bounding box center [383, 180] width 767 height 360
click at [487, 248] on div at bounding box center [489, 246] width 533 height 11
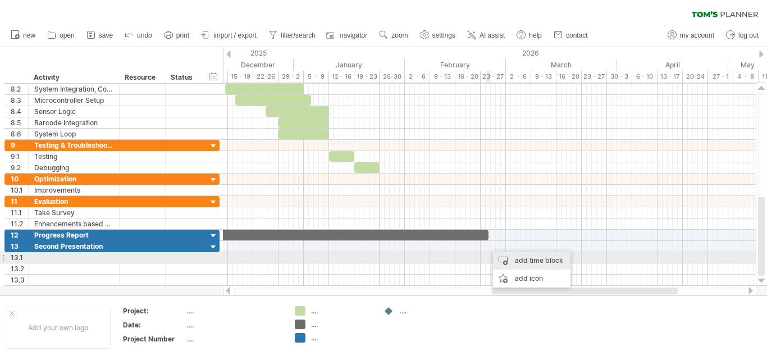
click at [506, 261] on div "add time block" at bounding box center [531, 260] width 77 height 18
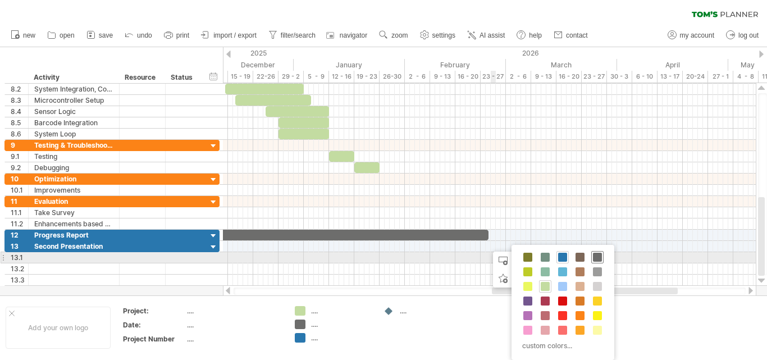
click at [598, 259] on span at bounding box center [597, 257] width 9 height 9
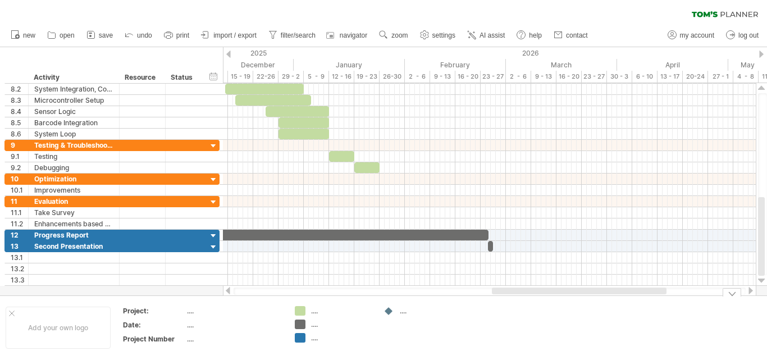
drag, startPoint x: 546, startPoint y: 295, endPoint x: 487, endPoint y: 299, distance: 58.5
click at [482, 301] on div "Trying to reach [DOMAIN_NAME] Connected again... 0% clear filter new 1" at bounding box center [383, 180] width 767 height 360
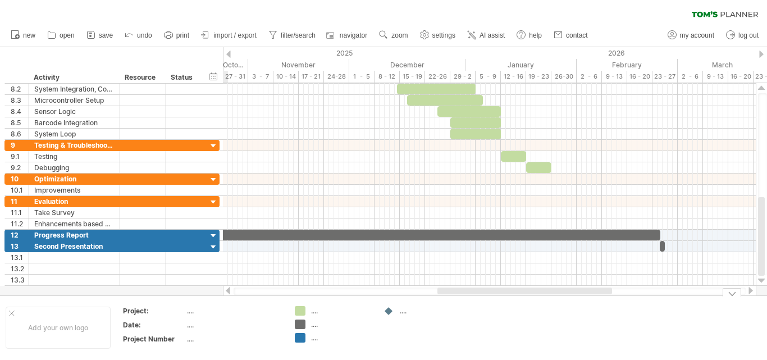
drag, startPoint x: 523, startPoint y: 290, endPoint x: 539, endPoint y: 295, distance: 17.6
click at [539, 295] on div "Trying to reach [DOMAIN_NAME] Connected again... 0% clear filter new 1" at bounding box center [383, 180] width 767 height 360
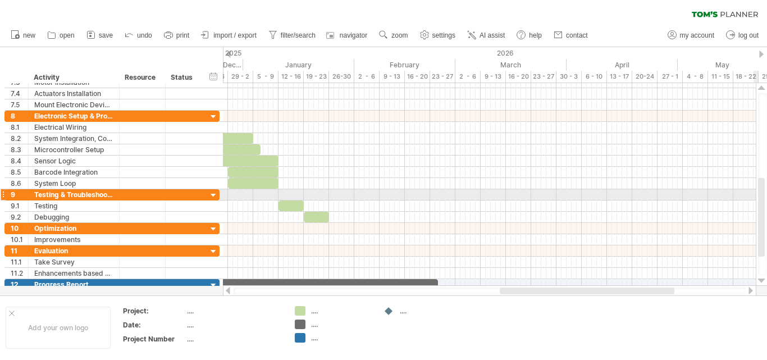
drag, startPoint x: 762, startPoint y: 227, endPoint x: 690, endPoint y: 244, distance: 73.9
click at [763, 233] on div at bounding box center [761, 217] width 7 height 79
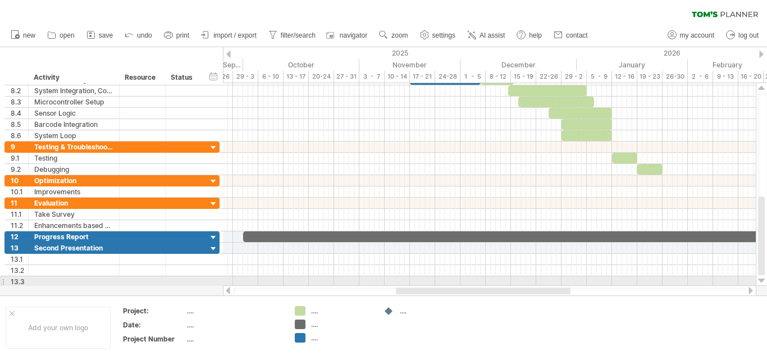
drag, startPoint x: 531, startPoint y: 288, endPoint x: 487, endPoint y: 282, distance: 44.8
click at [427, 286] on div at bounding box center [489, 290] width 533 height 11
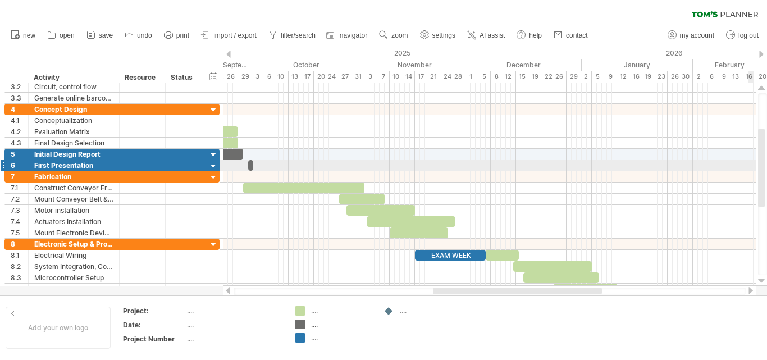
drag, startPoint x: 766, startPoint y: 227, endPoint x: 722, endPoint y: 201, distance: 50.6
click at [762, 159] on div at bounding box center [761, 168] width 7 height 79
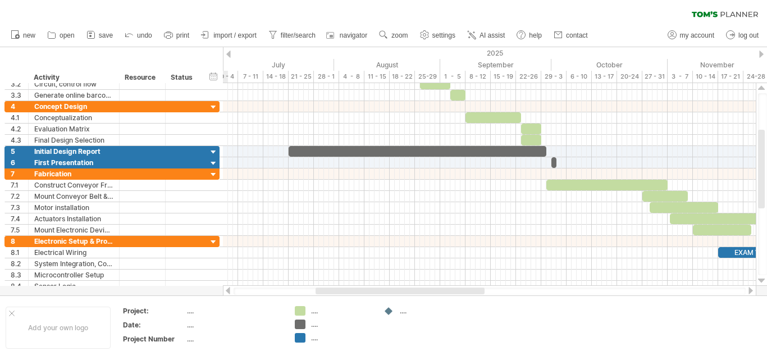
drag, startPoint x: 514, startPoint y: 292, endPoint x: 585, endPoint y: 248, distance: 83.9
click at [403, 285] on div at bounding box center [489, 290] width 533 height 11
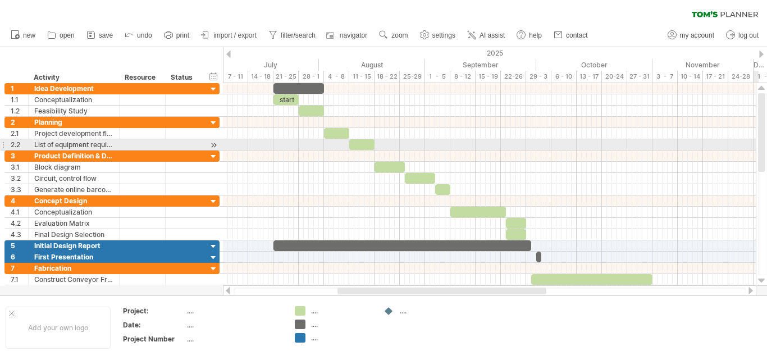
drag, startPoint x: 760, startPoint y: 187, endPoint x: 765, endPoint y: 147, distance: 40.2
click at [765, 147] on div at bounding box center [762, 184] width 9 height 182
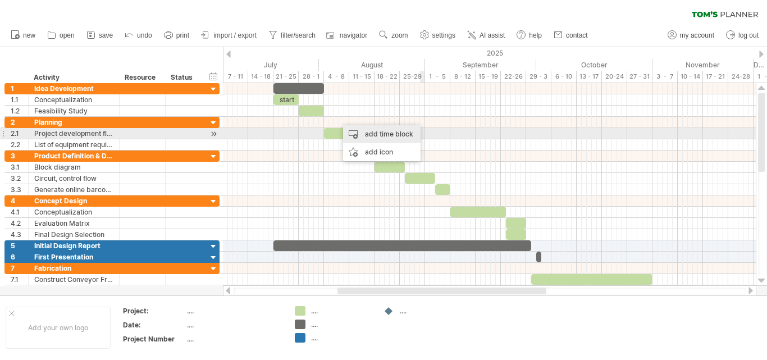
drag, startPoint x: 398, startPoint y: 134, endPoint x: 387, endPoint y: 134, distance: 10.7
click at [398, 134] on div "add time block" at bounding box center [381, 134] width 77 height 18
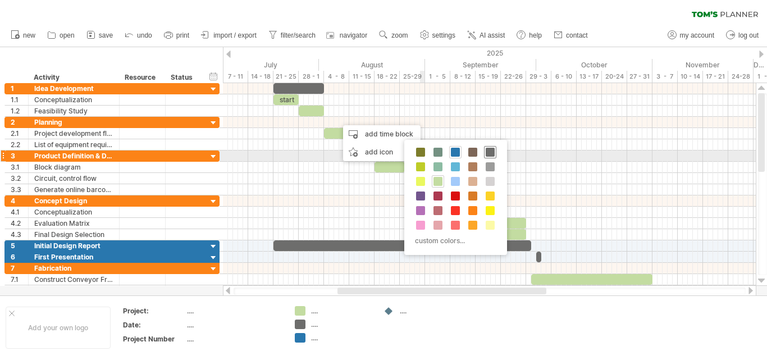
click at [487, 154] on span at bounding box center [489, 152] width 9 height 9
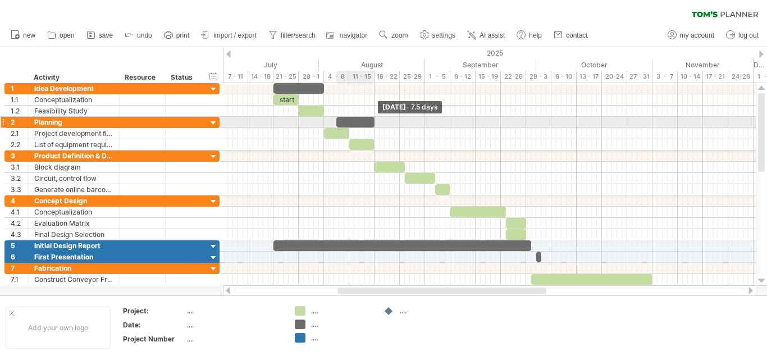
drag, startPoint x: 340, startPoint y: 123, endPoint x: 372, endPoint y: 127, distance: 32.2
click at [372, 127] on span at bounding box center [374, 122] width 4 height 11
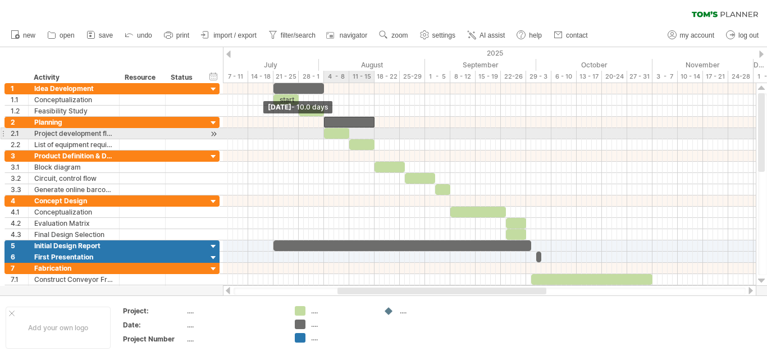
drag, startPoint x: 335, startPoint y: 123, endPoint x: 323, endPoint y: 131, distance: 14.6
click at [576, 131] on div at bounding box center [576, 134] width 0 height 34
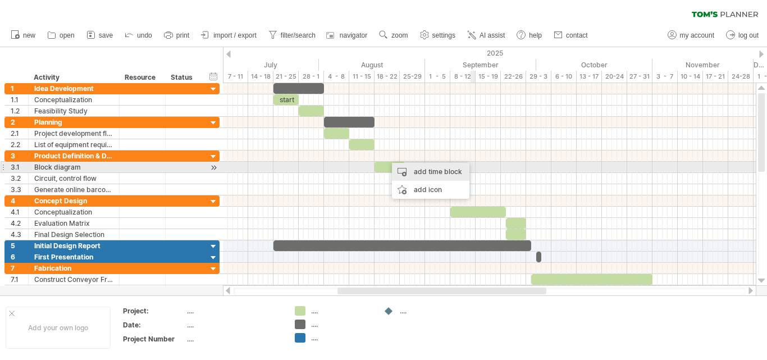
click at [450, 172] on div "add time block" at bounding box center [430, 172] width 77 height 18
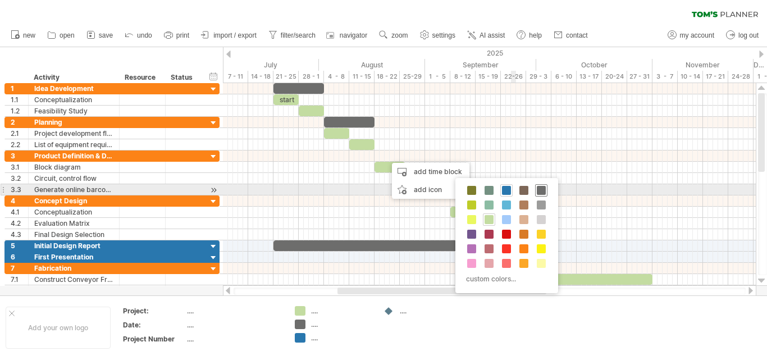
drag, startPoint x: 539, startPoint y: 194, endPoint x: 514, endPoint y: 191, distance: 25.5
click at [539, 194] on span at bounding box center [541, 190] width 9 height 9
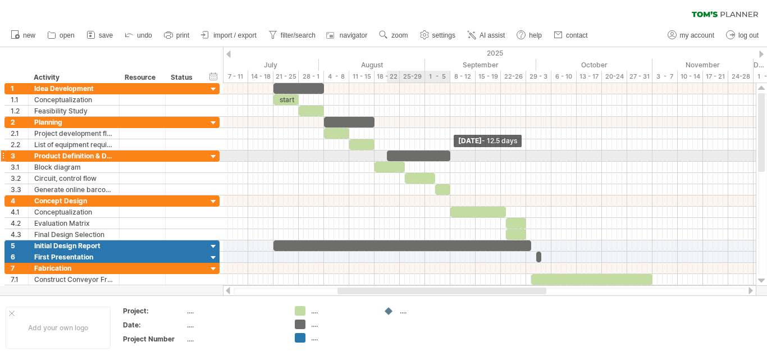
drag, startPoint x: 392, startPoint y: 155, endPoint x: 450, endPoint y: 157, distance: 57.9
click at [450, 157] on span at bounding box center [450, 155] width 4 height 11
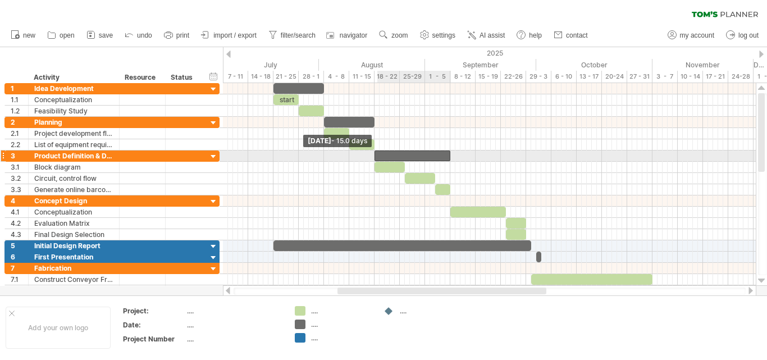
drag, startPoint x: 386, startPoint y: 154, endPoint x: 374, endPoint y: 159, distance: 12.8
click at [374, 159] on span at bounding box center [374, 155] width 4 height 11
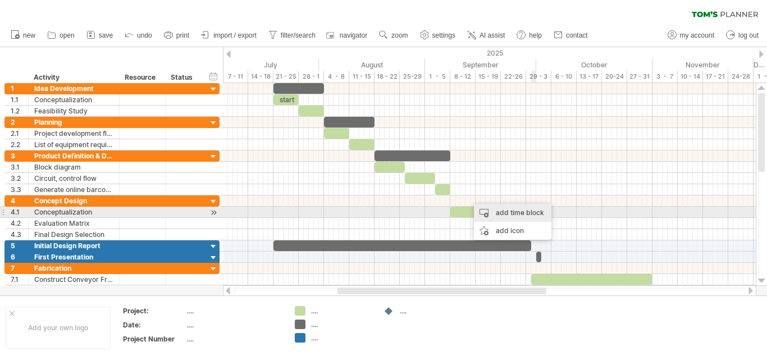
click at [533, 217] on div "add time block" at bounding box center [512, 213] width 77 height 18
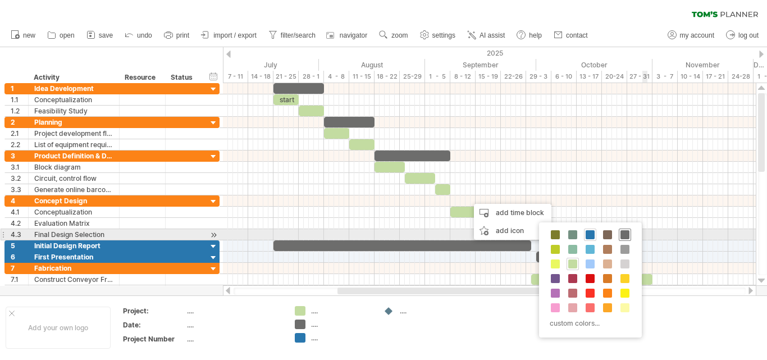
drag, startPoint x: 624, startPoint y: 234, endPoint x: 579, endPoint y: 233, distance: 44.4
click at [625, 235] on span at bounding box center [624, 234] width 9 height 9
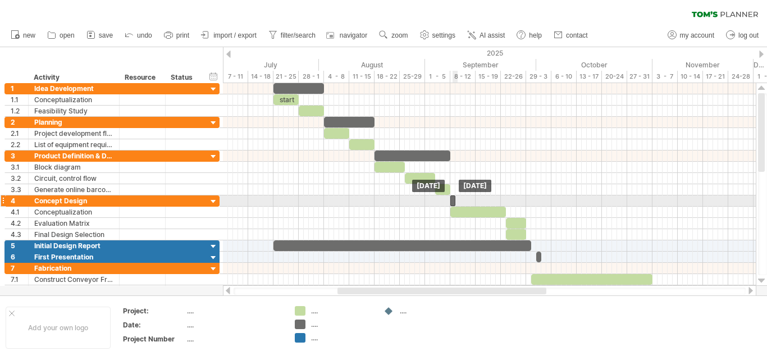
drag, startPoint x: 462, startPoint y: 205, endPoint x: 453, endPoint y: 198, distance: 12.0
click at [453, 198] on div at bounding box center [452, 200] width 5 height 11
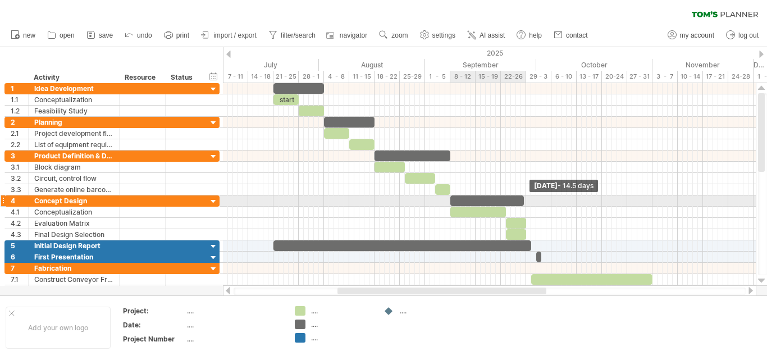
drag, startPoint x: 456, startPoint y: 199, endPoint x: 525, endPoint y: 200, distance: 69.0
click at [525, 200] on span at bounding box center [523, 200] width 4 height 11
click at [526, 204] on span at bounding box center [526, 200] width 4 height 11
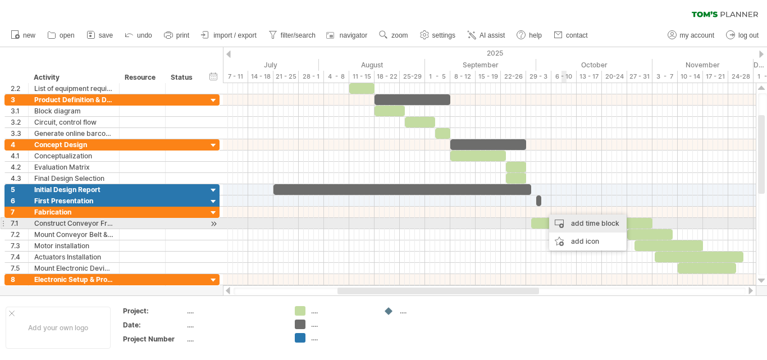
click at [584, 224] on div "add time block" at bounding box center [587, 223] width 77 height 18
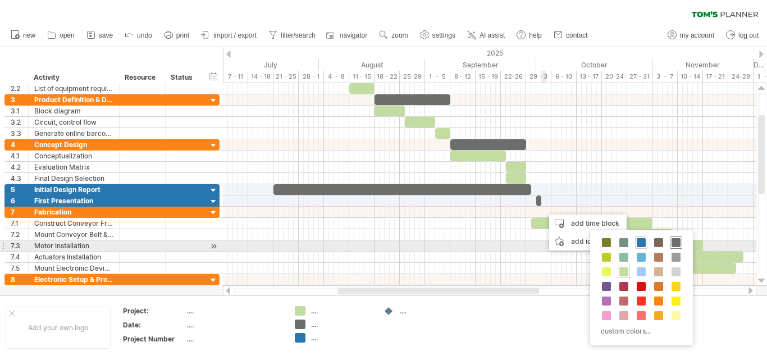
drag, startPoint x: 678, startPoint y: 244, endPoint x: 597, endPoint y: 233, distance: 82.1
click at [679, 244] on span at bounding box center [675, 242] width 9 height 9
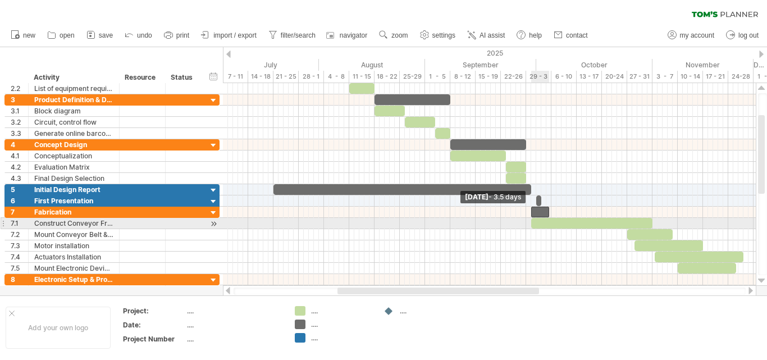
drag, startPoint x: 544, startPoint y: 213, endPoint x: 533, endPoint y: 219, distance: 12.8
click at [576, 219] on div at bounding box center [576, 240] width 0 height 67
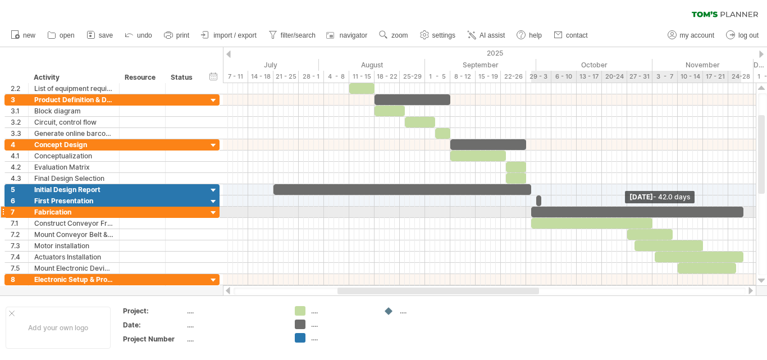
drag, startPoint x: 550, startPoint y: 212, endPoint x: 740, endPoint y: 218, distance: 189.8
click at [741, 217] on div "start EXAM WEEK [DATE] - 42.0 days [DATE] - 3.5 days" at bounding box center [489, 184] width 533 height 203
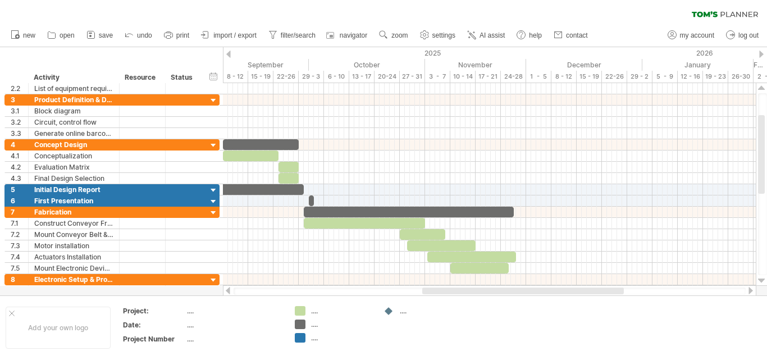
drag, startPoint x: 525, startPoint y: 290, endPoint x: 582, endPoint y: 272, distance: 59.3
click at [605, 287] on div at bounding box center [522, 290] width 201 height 7
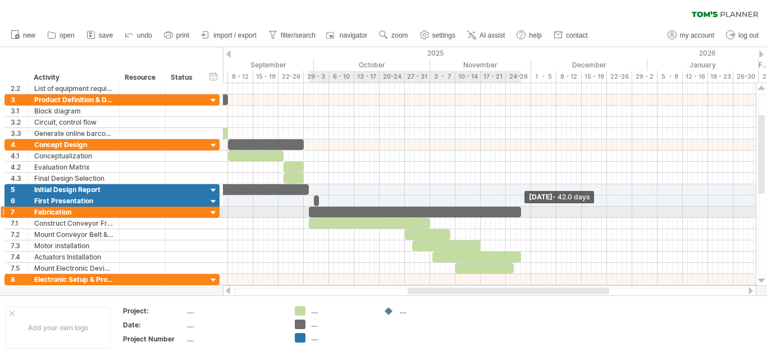
click at [521, 215] on span at bounding box center [521, 212] width 4 height 11
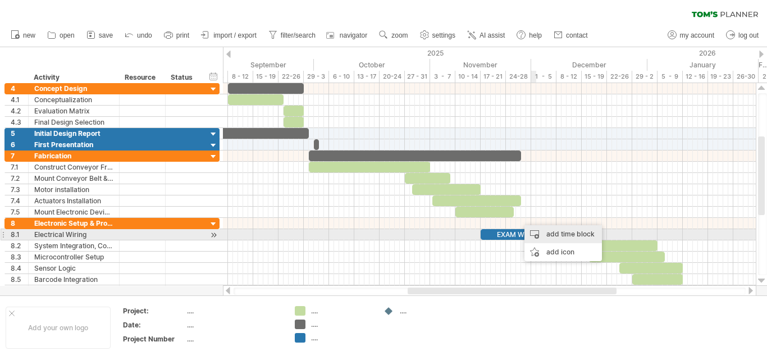
click at [543, 231] on div "add time block" at bounding box center [562, 234] width 77 height 18
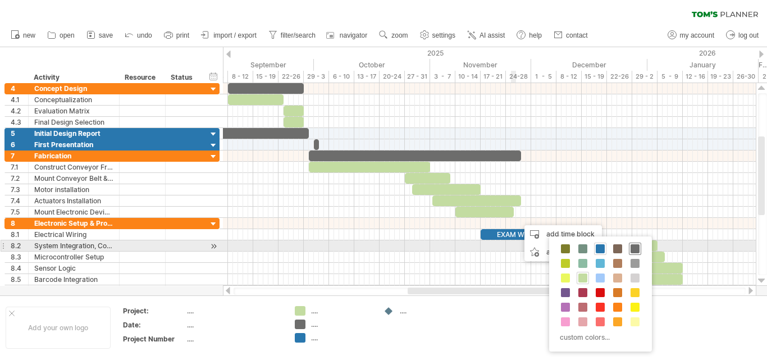
click at [636, 249] on span at bounding box center [634, 248] width 9 height 9
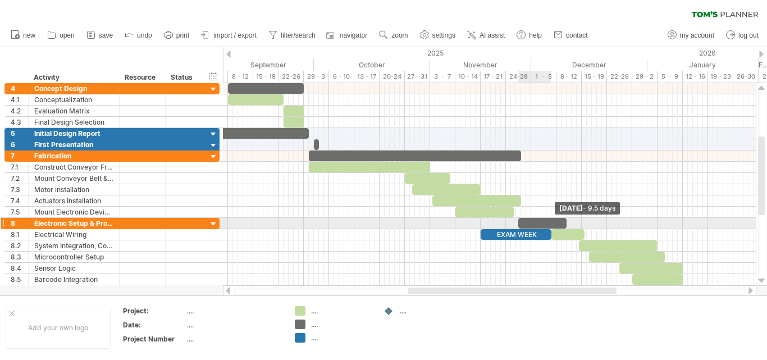
drag, startPoint x: 552, startPoint y: 226, endPoint x: 572, endPoint y: 227, distance: 20.8
click at [569, 227] on span at bounding box center [566, 223] width 4 height 11
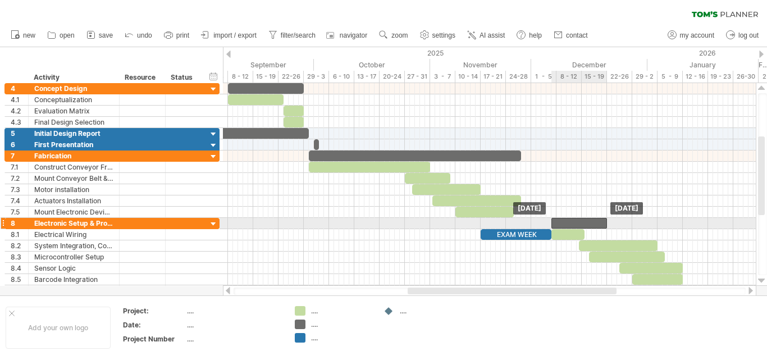
drag, startPoint x: 548, startPoint y: 223, endPoint x: 581, endPoint y: 226, distance: 33.8
click at [581, 226] on div at bounding box center [579, 223] width 56 height 11
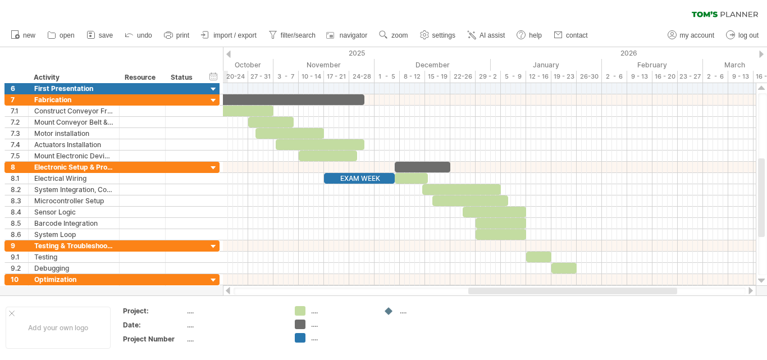
drag, startPoint x: 572, startPoint y: 291, endPoint x: 586, endPoint y: 263, distance: 31.1
click at [631, 287] on div at bounding box center [489, 290] width 533 height 11
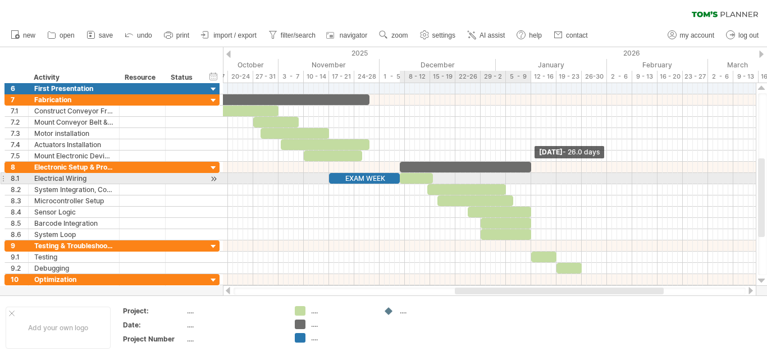
drag, startPoint x: 455, startPoint y: 166, endPoint x: 531, endPoint y: 177, distance: 76.5
click at [531, 177] on div "start EXAM WEEK [DATE] - 26.0 days [DATE]" at bounding box center [489, 184] width 533 height 203
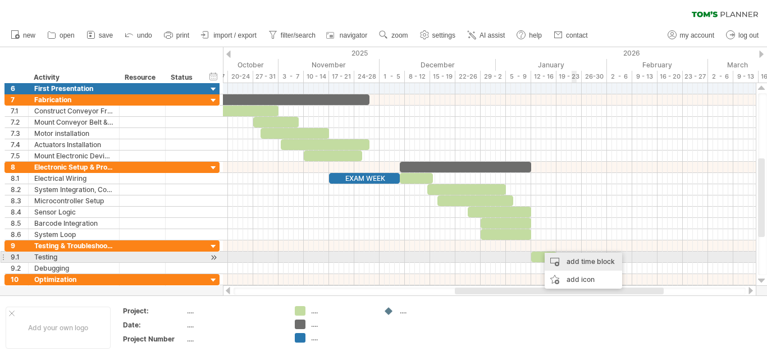
click at [575, 259] on div "add time block" at bounding box center [582, 262] width 77 height 18
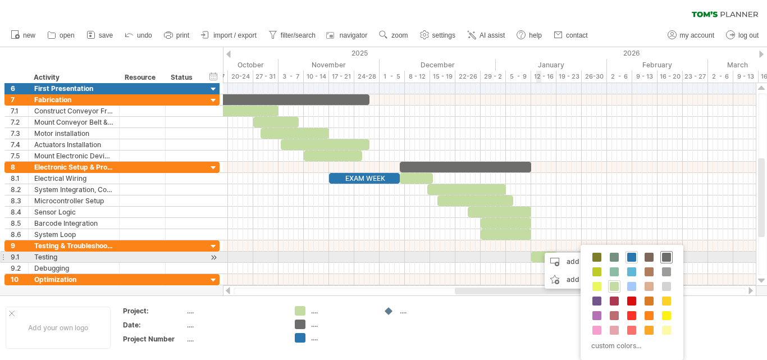
click at [667, 259] on span at bounding box center [666, 257] width 9 height 9
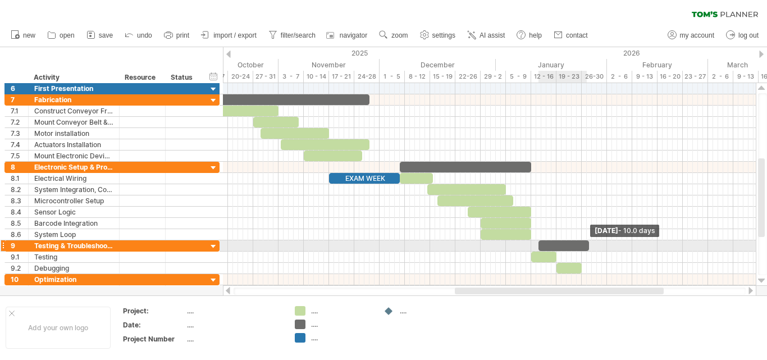
drag, startPoint x: 543, startPoint y: 246, endPoint x: 555, endPoint y: 248, distance: 11.4
click at [587, 249] on span at bounding box center [588, 245] width 4 height 11
drag, startPoint x: 539, startPoint y: 245, endPoint x: 533, endPoint y: 250, distance: 7.6
click at [533, 250] on div at bounding box center [559, 245] width 56 height 11
drag, startPoint x: 584, startPoint y: 244, endPoint x: 579, endPoint y: 249, distance: 7.9
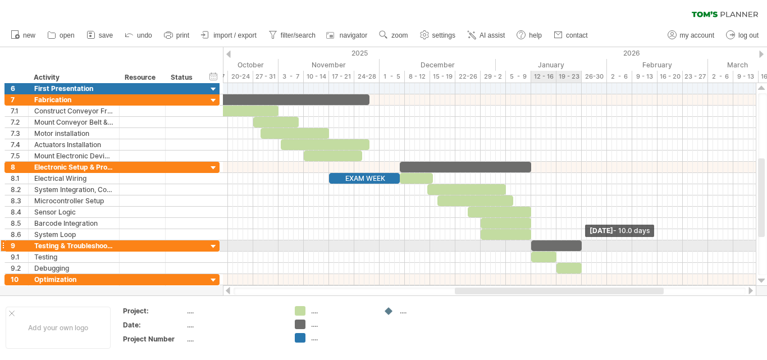
click at [579, 249] on div at bounding box center [556, 245] width 51 height 11
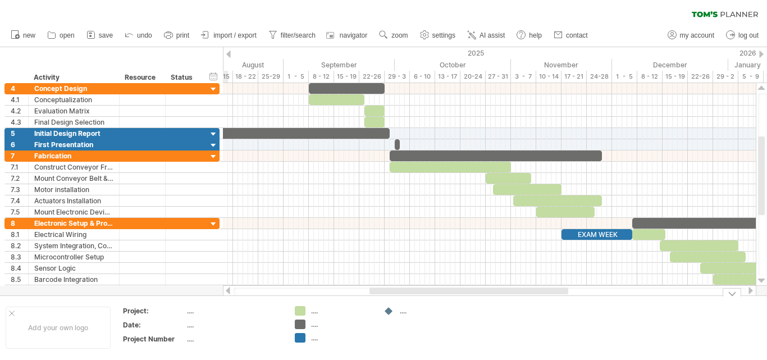
drag, startPoint x: 537, startPoint y: 290, endPoint x: 452, endPoint y: 310, distance: 87.8
click at [452, 310] on div "Trying to reach [DOMAIN_NAME] Connected again... 0% clear filter new 1" at bounding box center [383, 180] width 767 height 360
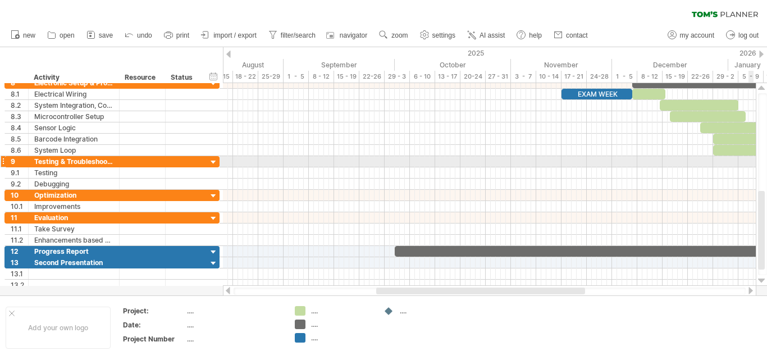
drag, startPoint x: 764, startPoint y: 220, endPoint x: 764, endPoint y: 205, distance: 15.2
click at [765, 163] on div at bounding box center [762, 184] width 9 height 182
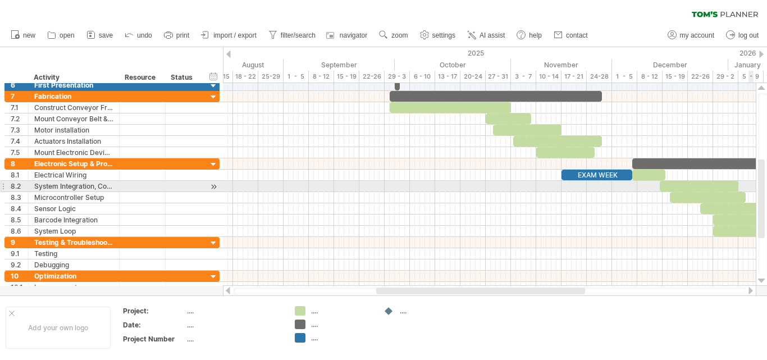
drag, startPoint x: 762, startPoint y: 209, endPoint x: 762, endPoint y: 188, distance: 20.8
click at [762, 188] on div at bounding box center [761, 198] width 7 height 79
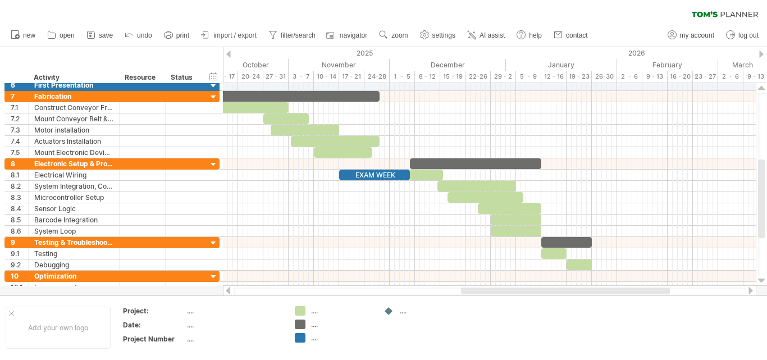
drag, startPoint x: 511, startPoint y: 290, endPoint x: 595, endPoint y: 293, distance: 84.8
click at [595, 293] on div at bounding box center [565, 290] width 209 height 7
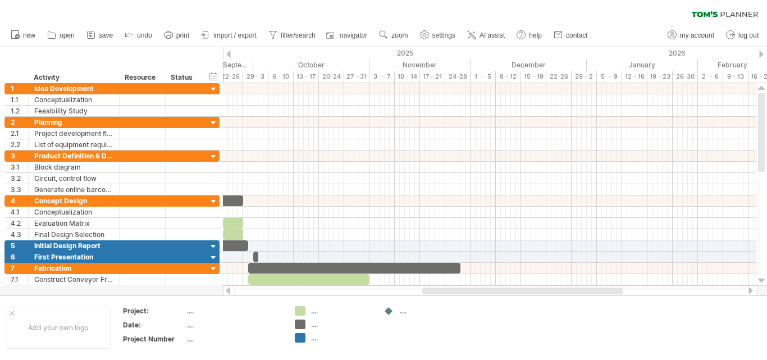
drag, startPoint x: 470, startPoint y: 293, endPoint x: 434, endPoint y: 294, distance: 35.9
click at [434, 294] on div at bounding box center [489, 290] width 512 height 7
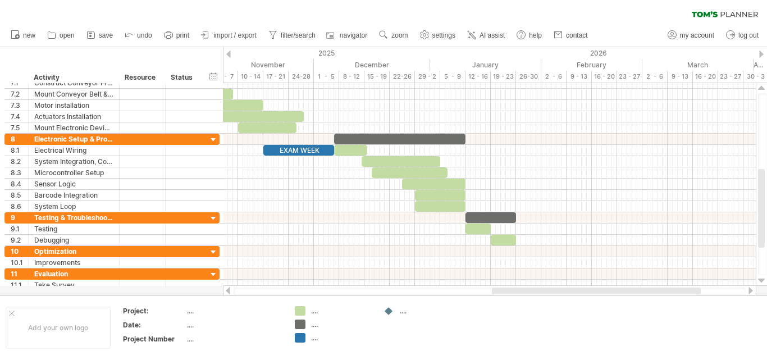
drag, startPoint x: 563, startPoint y: 290, endPoint x: 627, endPoint y: 291, distance: 63.4
click at [627, 291] on div at bounding box center [596, 290] width 209 height 7
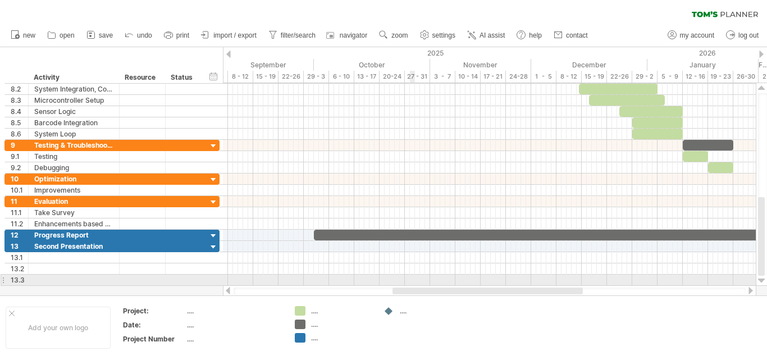
drag, startPoint x: 481, startPoint y: 287, endPoint x: 414, endPoint y: 277, distance: 67.5
click at [414, 277] on div "Trying to reach [DOMAIN_NAME] Connected again... 0% clear filter new 1" at bounding box center [383, 180] width 767 height 360
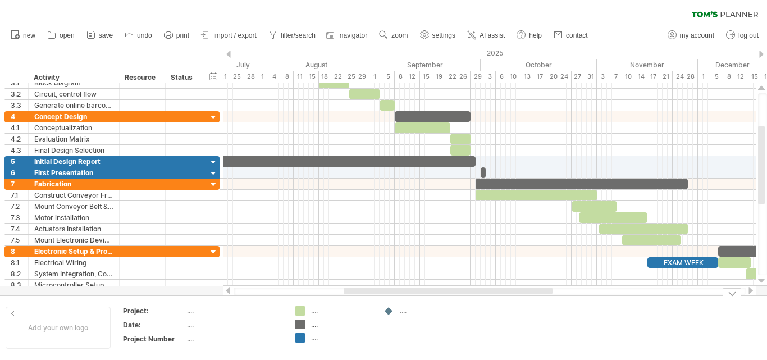
drag, startPoint x: 435, startPoint y: 289, endPoint x: 361, endPoint y: 291, distance: 73.5
click at [361, 292] on div at bounding box center [447, 290] width 209 height 7
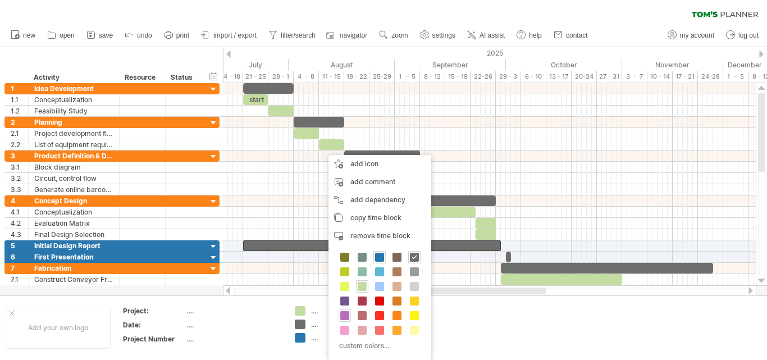
click at [346, 313] on span at bounding box center [344, 315] width 9 height 9
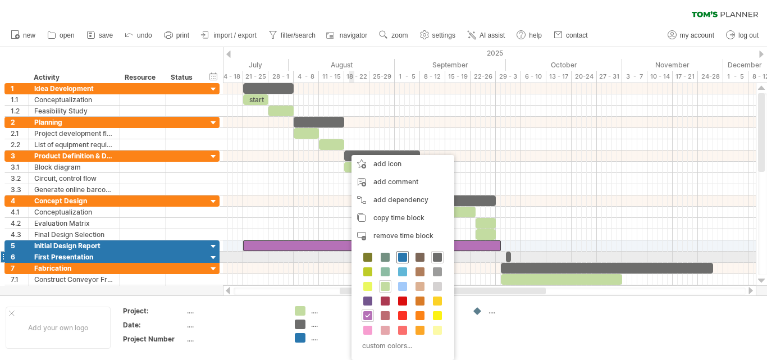
click at [401, 257] on span at bounding box center [402, 257] width 9 height 9
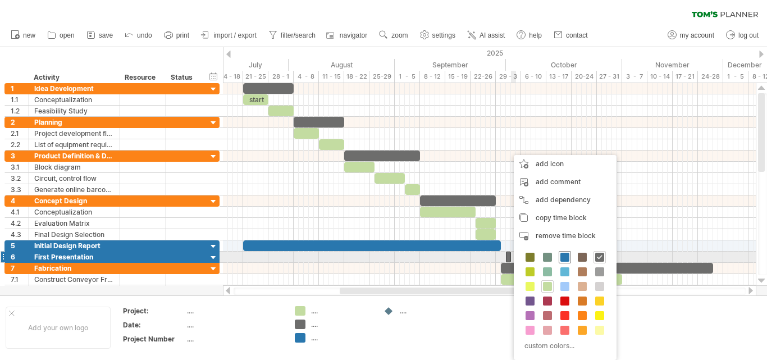
click at [562, 259] on span at bounding box center [564, 257] width 9 height 9
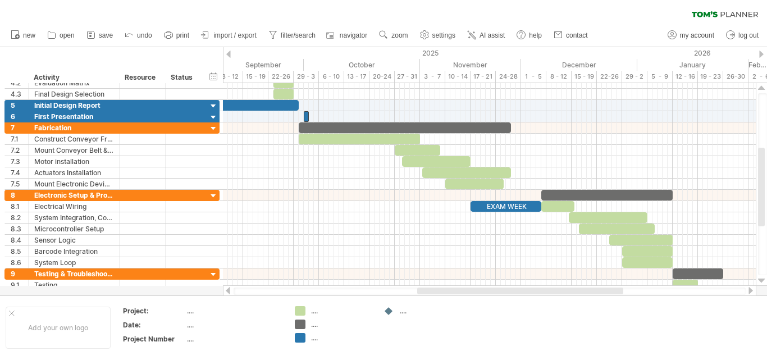
drag, startPoint x: 535, startPoint y: 291, endPoint x: 597, endPoint y: 267, distance: 66.6
click at [598, 291] on div at bounding box center [520, 290] width 206 height 7
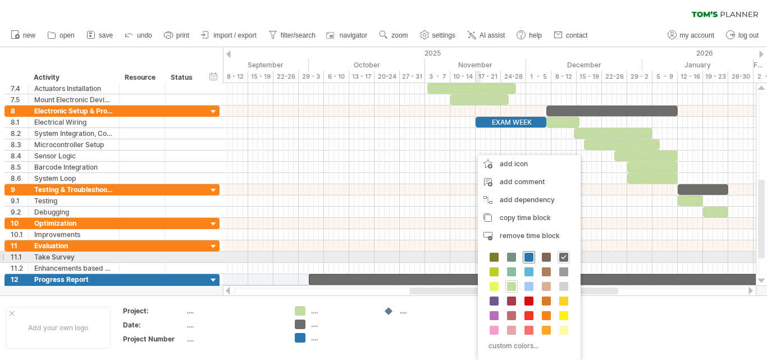
click at [530, 259] on span at bounding box center [528, 257] width 9 height 9
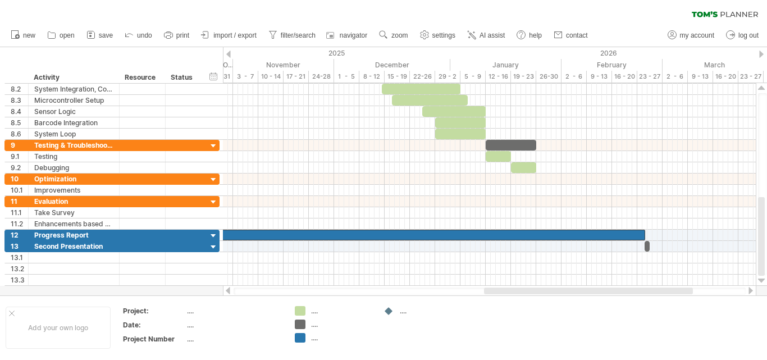
drag, startPoint x: 563, startPoint y: 292, endPoint x: 625, endPoint y: 291, distance: 62.3
click at [631, 292] on div at bounding box center [588, 290] width 209 height 7
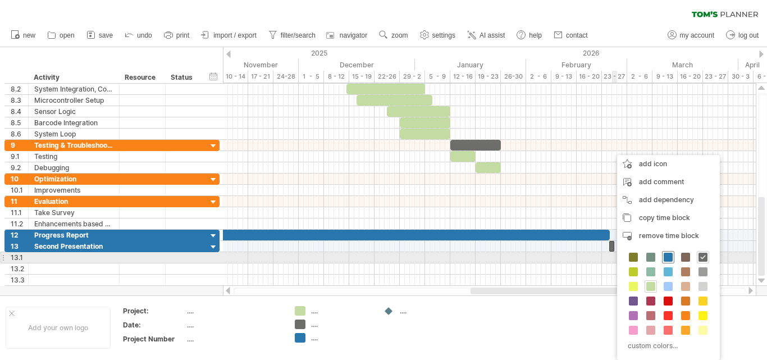
click at [667, 256] on span at bounding box center [667, 257] width 9 height 9
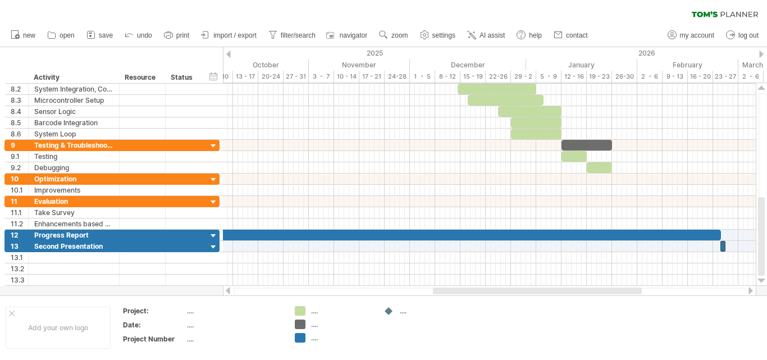
drag, startPoint x: 569, startPoint y: 293, endPoint x: 555, endPoint y: 265, distance: 31.1
click at [531, 293] on div at bounding box center [537, 290] width 209 height 7
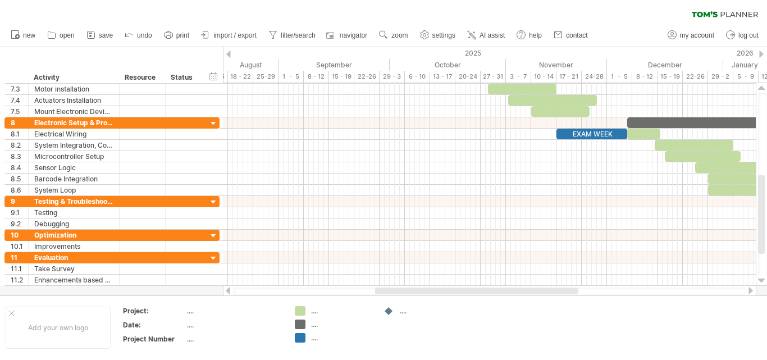
drag, startPoint x: 479, startPoint y: 290, endPoint x: 416, endPoint y: 288, distance: 62.9
click at [416, 288] on div at bounding box center [476, 290] width 203 height 7
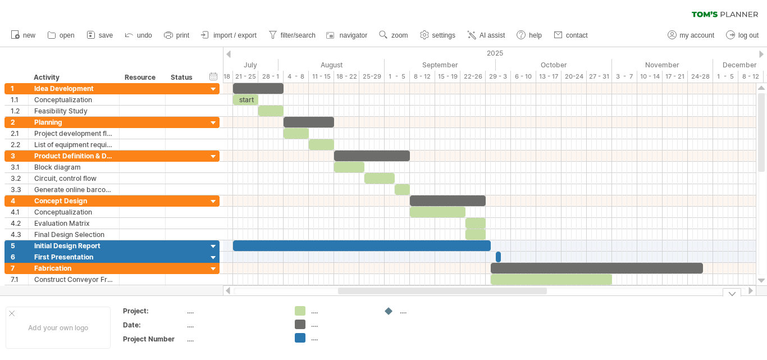
drag, startPoint x: 452, startPoint y: 291, endPoint x: 412, endPoint y: 302, distance: 41.9
click at [412, 302] on div "Trying to reach [DOMAIN_NAME] Connected again... 0% clear filter new 1" at bounding box center [383, 180] width 767 height 360
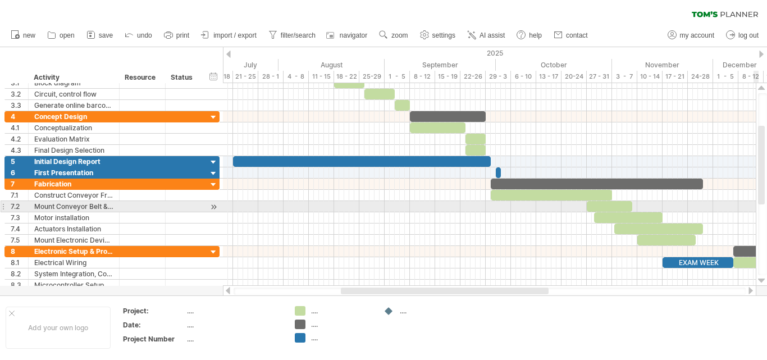
drag, startPoint x: 766, startPoint y: 176, endPoint x: 762, endPoint y: 194, distance: 18.4
click at [765, 200] on div at bounding box center [762, 184] width 9 height 182
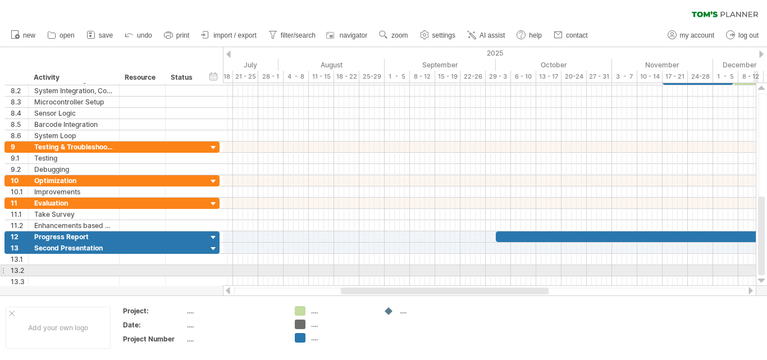
drag, startPoint x: 760, startPoint y: 187, endPoint x: 705, endPoint y: 274, distance: 102.4
click at [757, 275] on div at bounding box center [761, 184] width 12 height 203
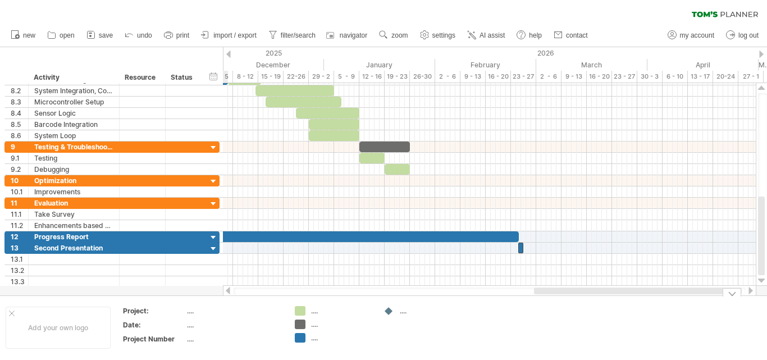
drag, startPoint x: 501, startPoint y: 291, endPoint x: 649, endPoint y: 276, distance: 148.3
click at [689, 300] on div "Trying to reach [DOMAIN_NAME] Connected again... 0% clear filter new 1" at bounding box center [383, 180] width 767 height 360
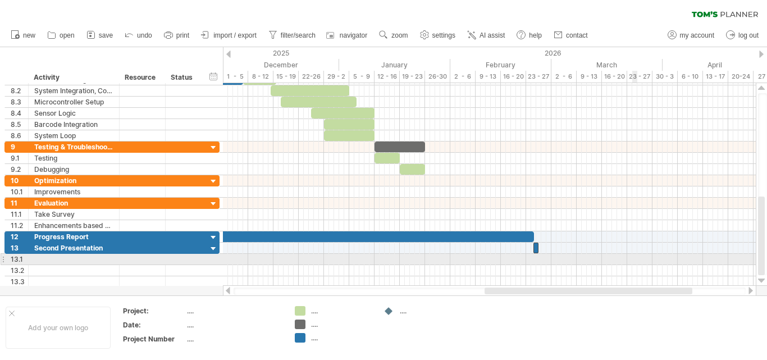
click at [635, 255] on div at bounding box center [489, 259] width 533 height 11
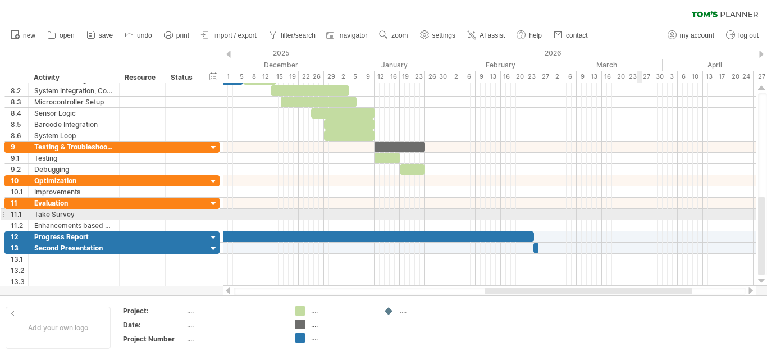
click at [640, 218] on div at bounding box center [489, 214] width 533 height 11
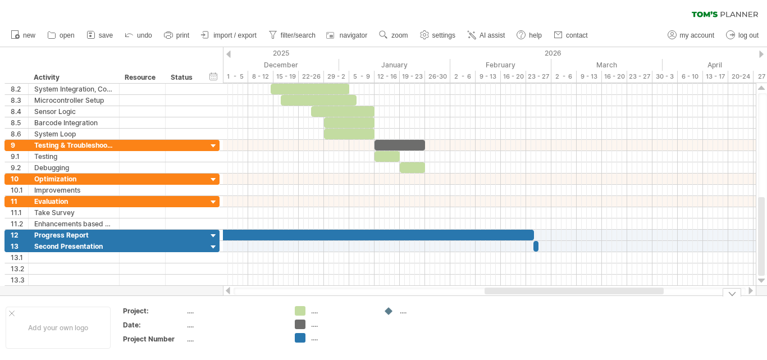
drag, startPoint x: 522, startPoint y: 296, endPoint x: 481, endPoint y: 299, distance: 41.1
click at [479, 297] on div "Trying to reach [DOMAIN_NAME] Connected again... 0% clear filter new 1" at bounding box center [383, 180] width 767 height 360
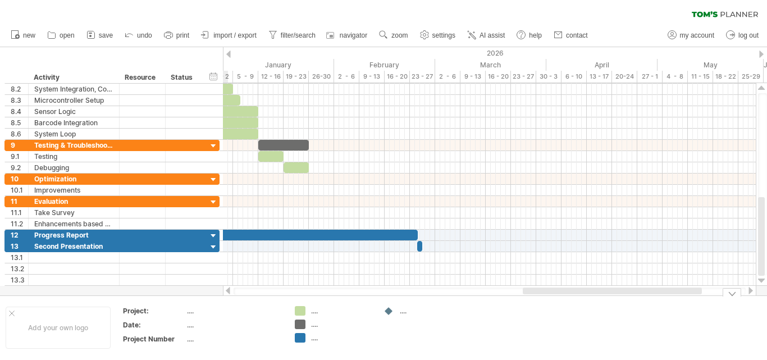
drag, startPoint x: 494, startPoint y: 291, endPoint x: 560, endPoint y: 297, distance: 65.3
click at [536, 298] on div "Trying to reach [DOMAIN_NAME] Connected again... 0% clear filter new 1" at bounding box center [383, 180] width 767 height 360
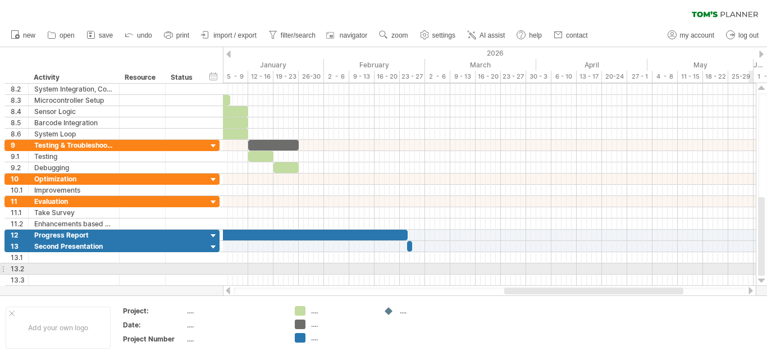
drag, startPoint x: 763, startPoint y: 273, endPoint x: 764, endPoint y: 258, distance: 15.2
click at [764, 258] on div at bounding box center [762, 184] width 9 height 182
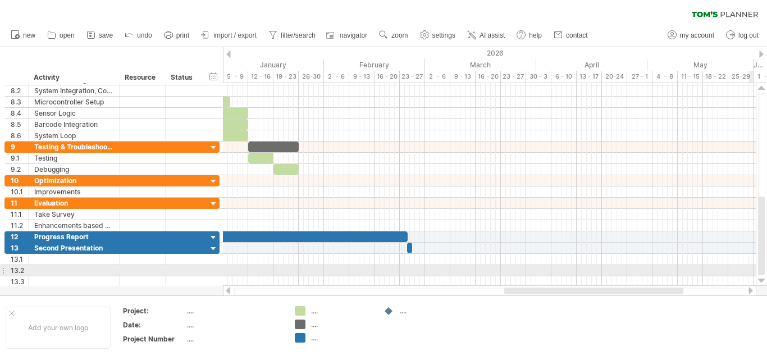
drag, startPoint x: 764, startPoint y: 256, endPoint x: 719, endPoint y: 267, distance: 46.0
click at [764, 264] on div at bounding box center [762, 184] width 9 height 182
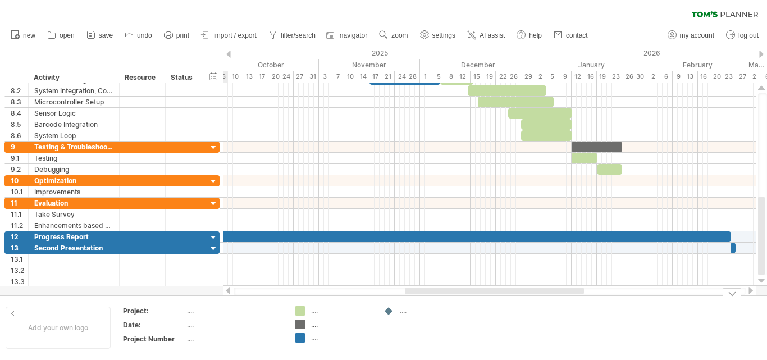
drag, startPoint x: 596, startPoint y: 290, endPoint x: 502, endPoint y: 294, distance: 93.8
click at [500, 296] on div "Trying to reach [DOMAIN_NAME] Connected again... 0% clear filter new 1" at bounding box center [383, 180] width 767 height 360
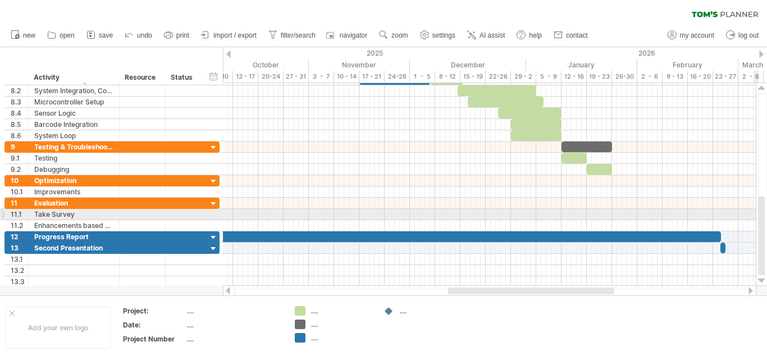
drag, startPoint x: 766, startPoint y: 235, endPoint x: 766, endPoint y: 213, distance: 22.4
click at [766, 213] on div at bounding box center [762, 184] width 9 height 182
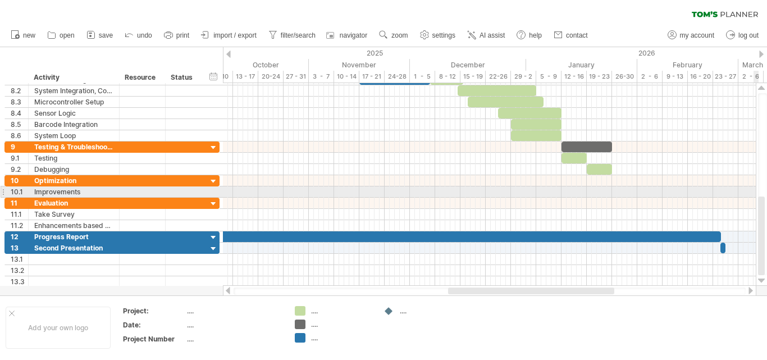
drag, startPoint x: 766, startPoint y: 220, endPoint x: 759, endPoint y: 206, distance: 15.8
click at [764, 196] on div at bounding box center [762, 184] width 9 height 182
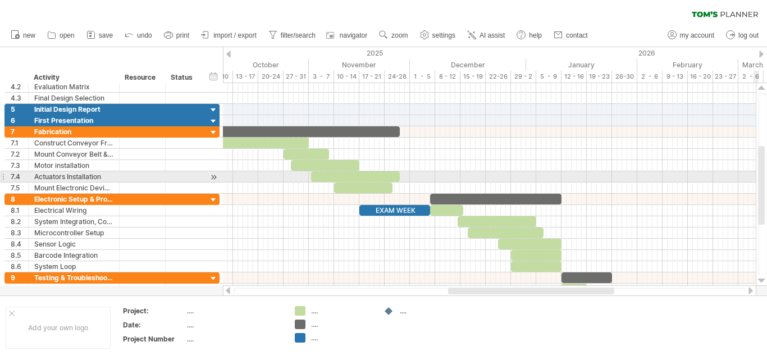
drag, startPoint x: 760, startPoint y: 221, endPoint x: 765, endPoint y: 170, distance: 50.7
click at [765, 170] on div at bounding box center [762, 184] width 9 height 182
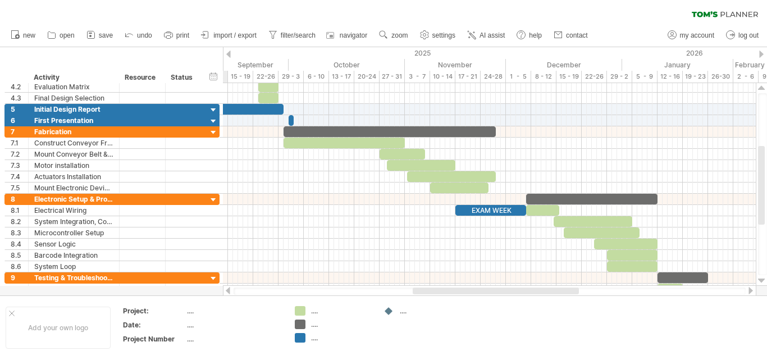
drag, startPoint x: 525, startPoint y: 288, endPoint x: 509, endPoint y: 274, distance: 21.4
click at [495, 288] on div at bounding box center [496, 290] width 166 height 7
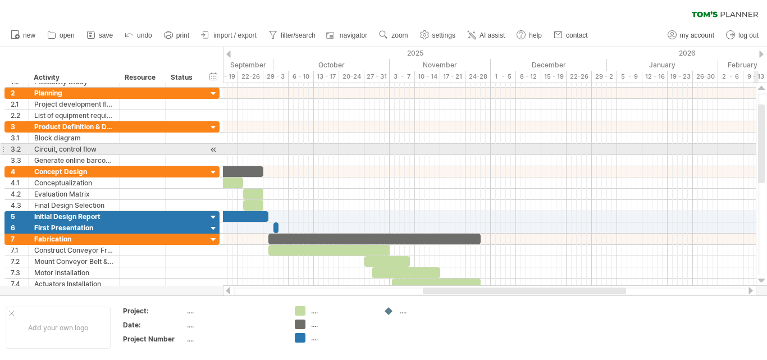
drag, startPoint x: 764, startPoint y: 186, endPoint x: 766, endPoint y: 143, distance: 42.7
click at [766, 143] on div at bounding box center [762, 184] width 9 height 182
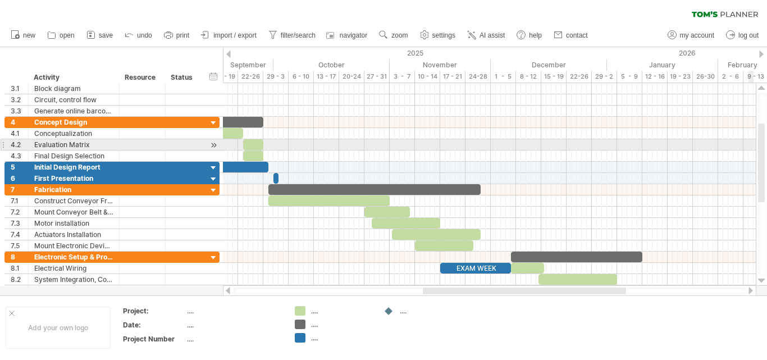
drag, startPoint x: 764, startPoint y: 130, endPoint x: 762, endPoint y: 149, distance: 19.2
click at [762, 149] on div at bounding box center [761, 162] width 7 height 79
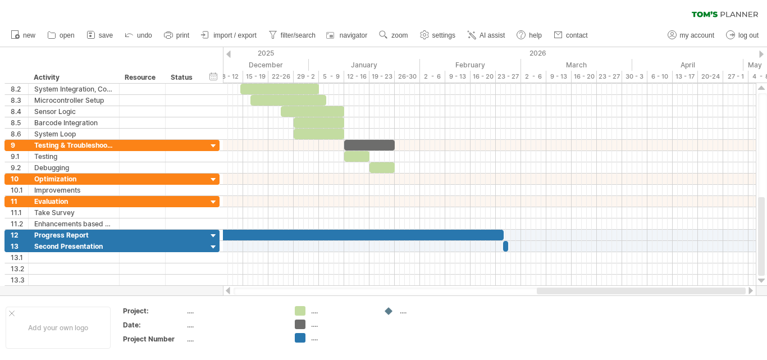
drag, startPoint x: 469, startPoint y: 291, endPoint x: 558, endPoint y: 286, distance: 89.9
click at [584, 289] on div at bounding box center [641, 290] width 209 height 7
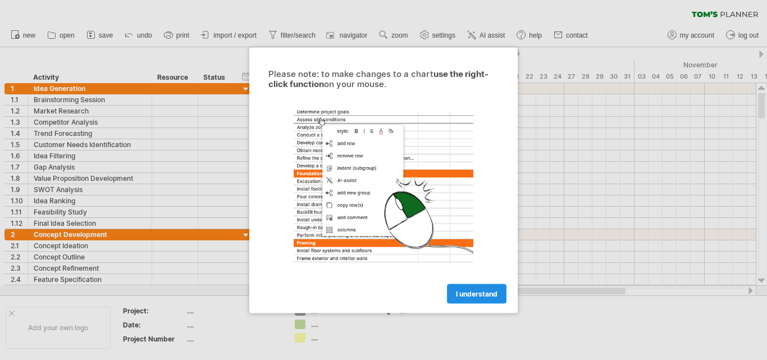
click at [463, 288] on link "I understand" at bounding box center [476, 293] width 59 height 20
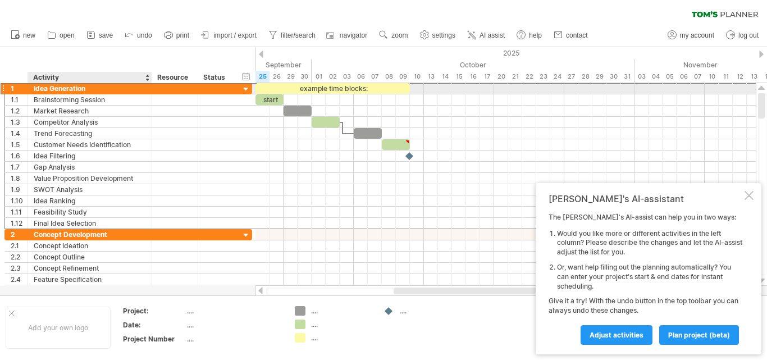
click at [118, 91] on div "Idea Generation" at bounding box center [90, 88] width 112 height 11
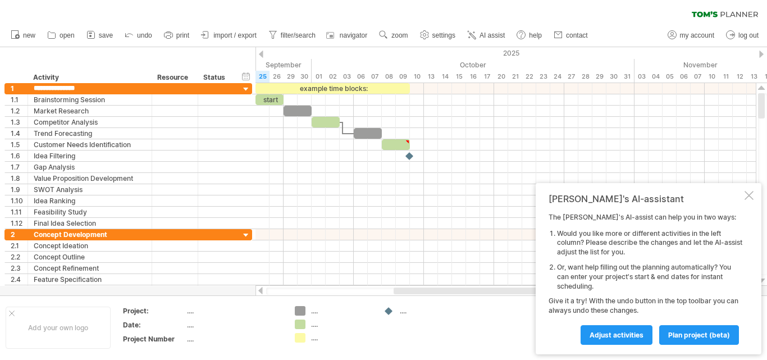
click at [259, 54] on div at bounding box center [261, 54] width 4 height 7
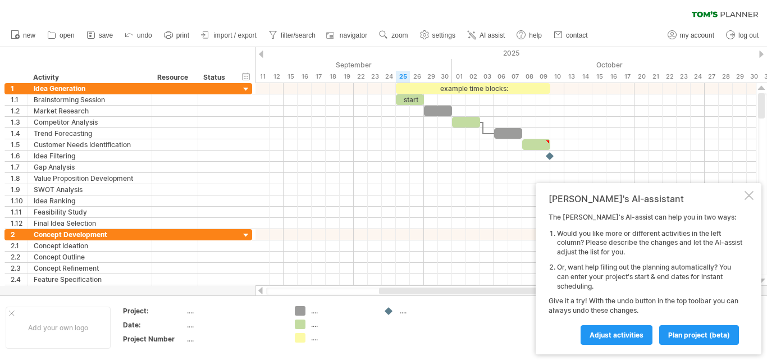
click at [259, 54] on div at bounding box center [261, 54] width 4 height 7
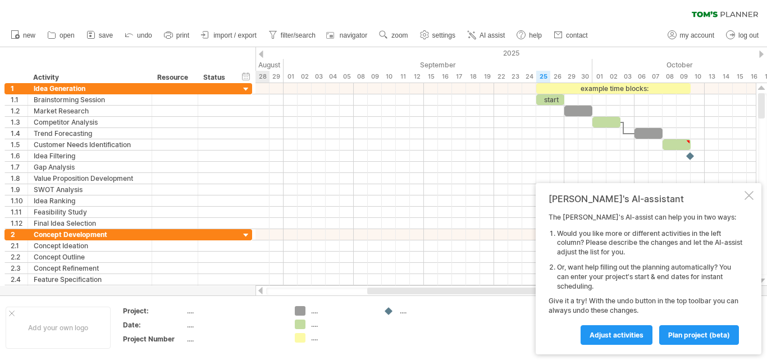
click at [259, 54] on div at bounding box center [261, 54] width 4 height 7
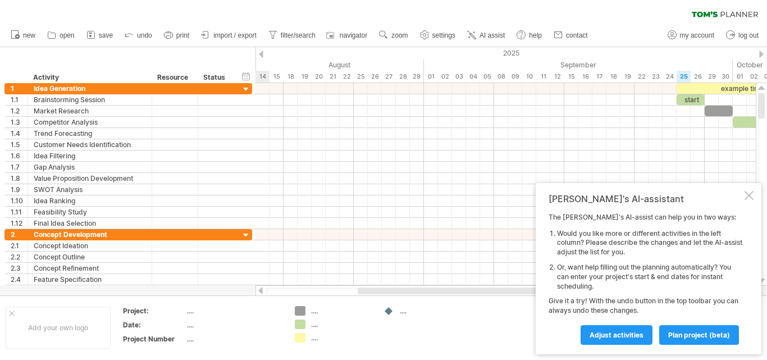
click at [259, 54] on div at bounding box center [261, 54] width 4 height 7
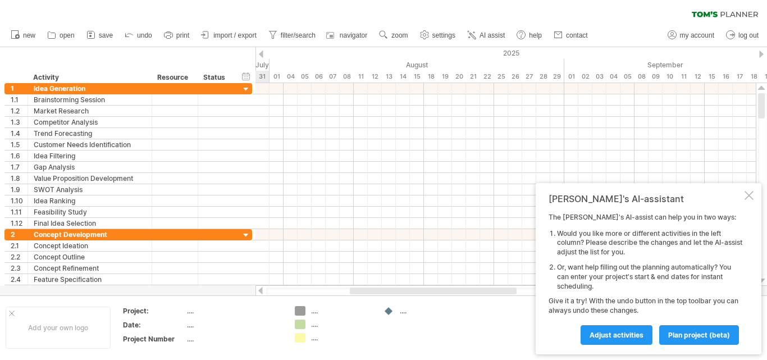
click at [259, 54] on div at bounding box center [261, 54] width 4 height 7
click at [758, 54] on div "Trying to reach [DOMAIN_NAME] Connected again... 0% clear filter new 1" at bounding box center [383, 180] width 767 height 360
click at [758, 50] on div "Trying to reach [DOMAIN_NAME] Connected again... 0% clear filter new 1" at bounding box center [383, 180] width 767 height 360
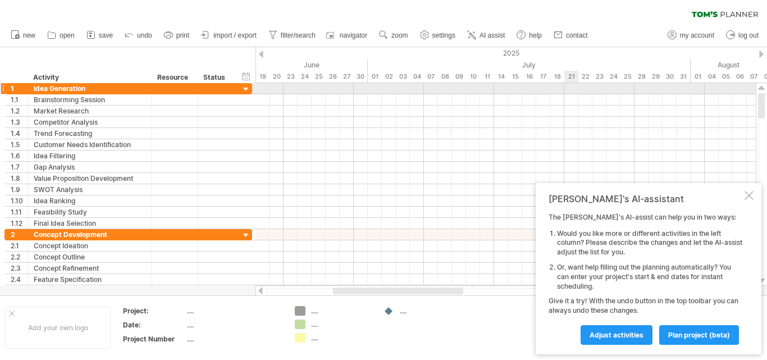
click at [572, 86] on div at bounding box center [505, 88] width 500 height 11
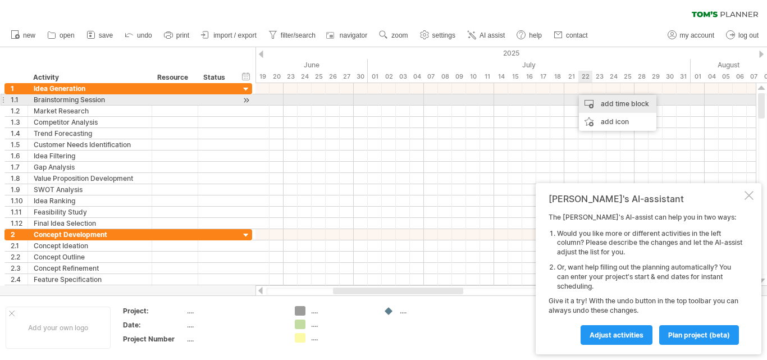
click at [583, 104] on div "add time block" at bounding box center [617, 104] width 77 height 18
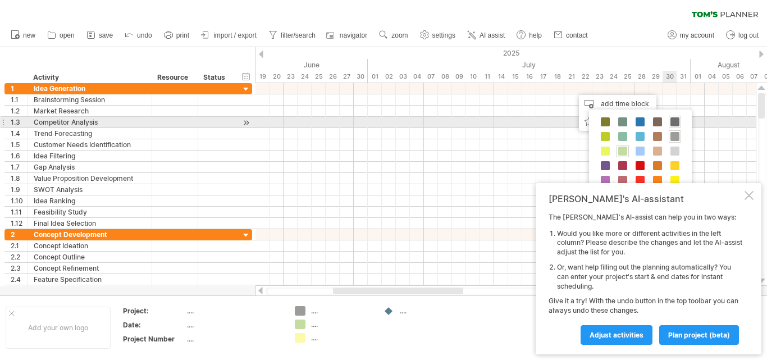
click at [674, 121] on span at bounding box center [674, 121] width 9 height 9
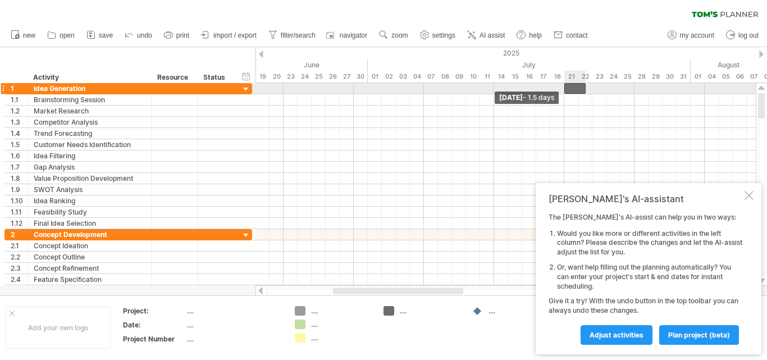
drag, startPoint x: 571, startPoint y: 89, endPoint x: 564, endPoint y: 91, distance: 7.6
click at [564, 91] on span at bounding box center [564, 88] width 4 height 11
drag, startPoint x: 584, startPoint y: 91, endPoint x: 592, endPoint y: 91, distance: 7.9
click at [592, 91] on span at bounding box center [592, 88] width 4 height 11
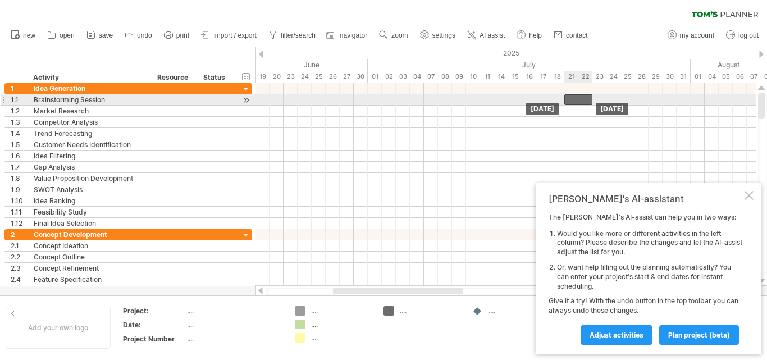
drag, startPoint x: 581, startPoint y: 88, endPoint x: 583, endPoint y: 102, distance: 13.5
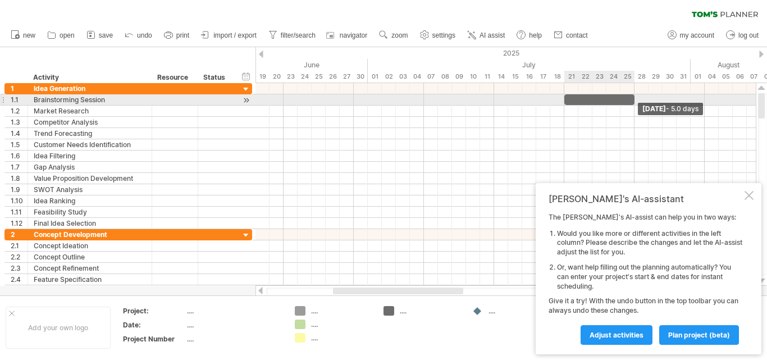
drag, startPoint x: 591, startPoint y: 99, endPoint x: 635, endPoint y: 98, distance: 43.8
click at [635, 98] on span at bounding box center [634, 99] width 4 height 11
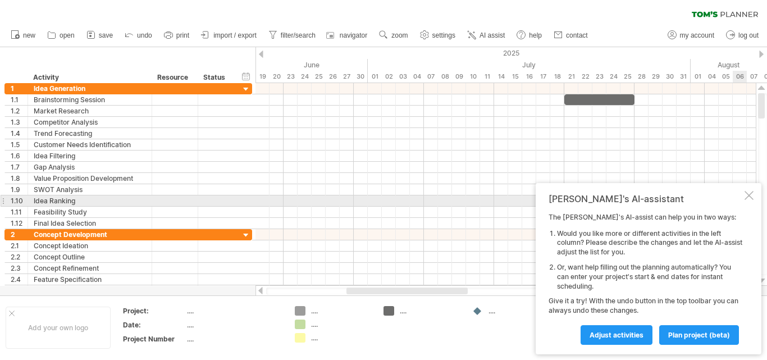
click at [746, 200] on div "Tom's AI-assistant The Tom's AI-assist can help you in two ways: Would you like…" at bounding box center [648, 268] width 226 height 171
click at [749, 204] on div "Tom's AI-assistant The Tom's AI-assist can help you in two ways: Would you like…" at bounding box center [648, 268] width 226 height 171
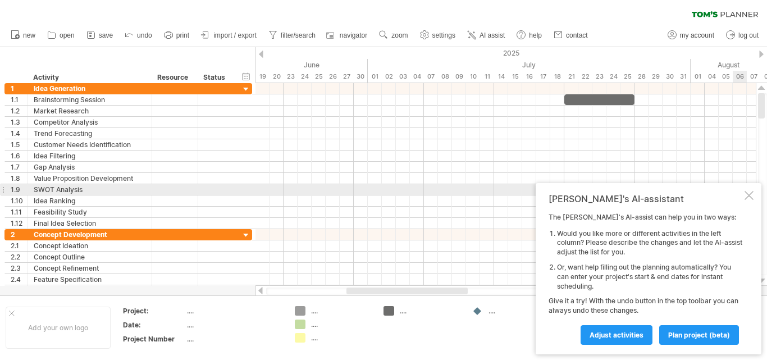
click at [747, 195] on div at bounding box center [748, 195] width 9 height 9
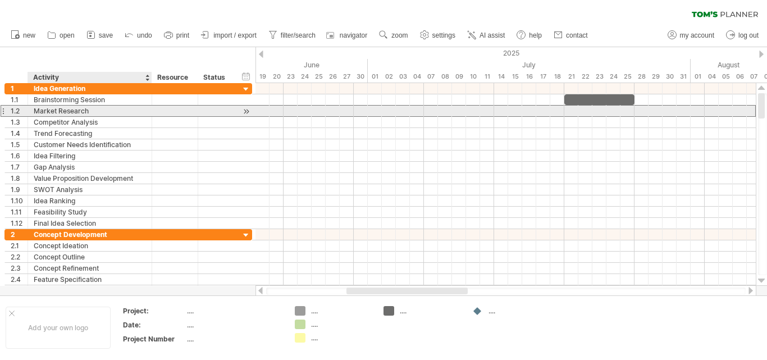
click at [53, 115] on div "Market Research" at bounding box center [90, 111] width 112 height 11
click at [97, 110] on input "**********" at bounding box center [90, 111] width 112 height 11
